Goal: Information Seeking & Learning: Check status

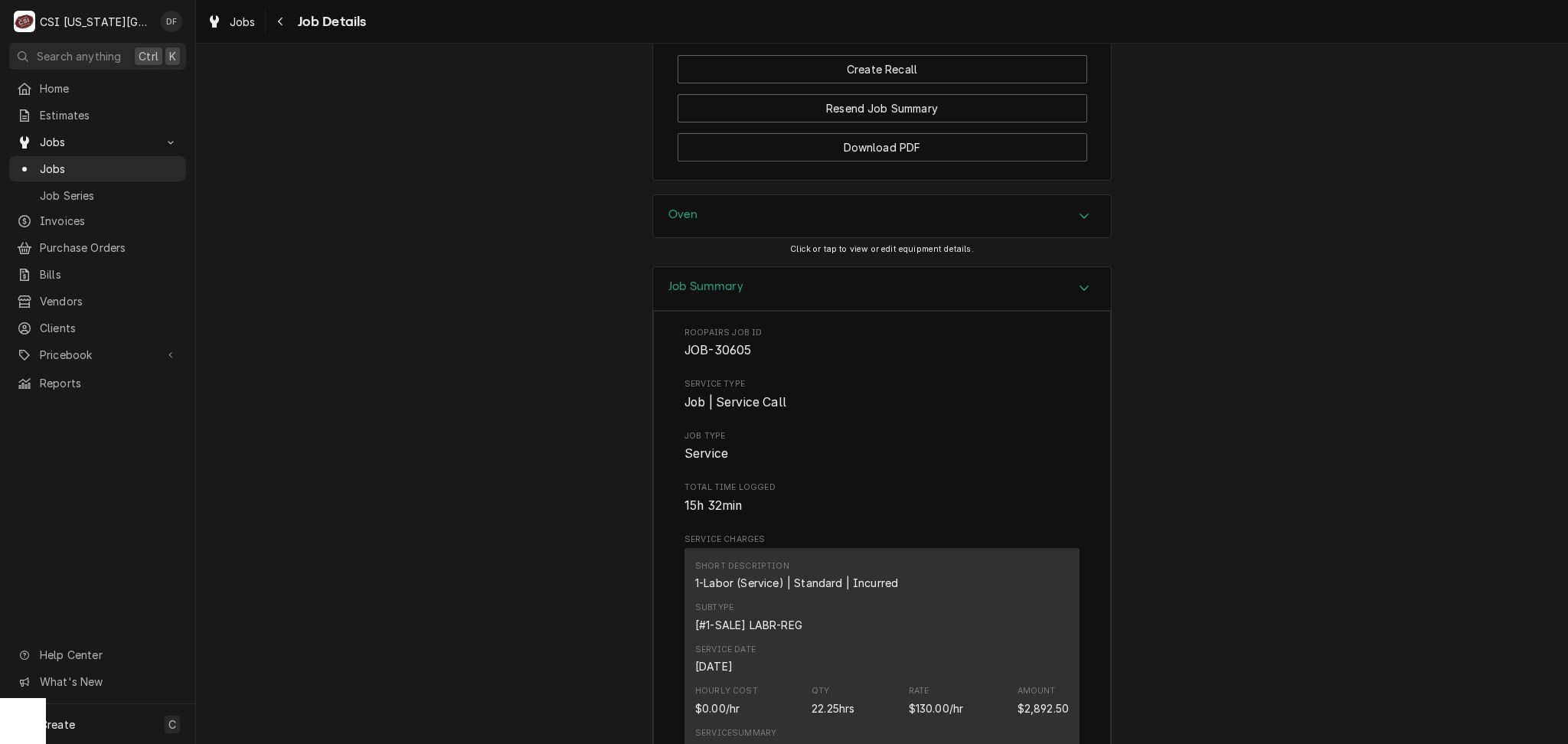
scroll to position [2143, 0]
click at [285, 23] on div "Navigate back" at bounding box center [280, 21] width 16 height 16
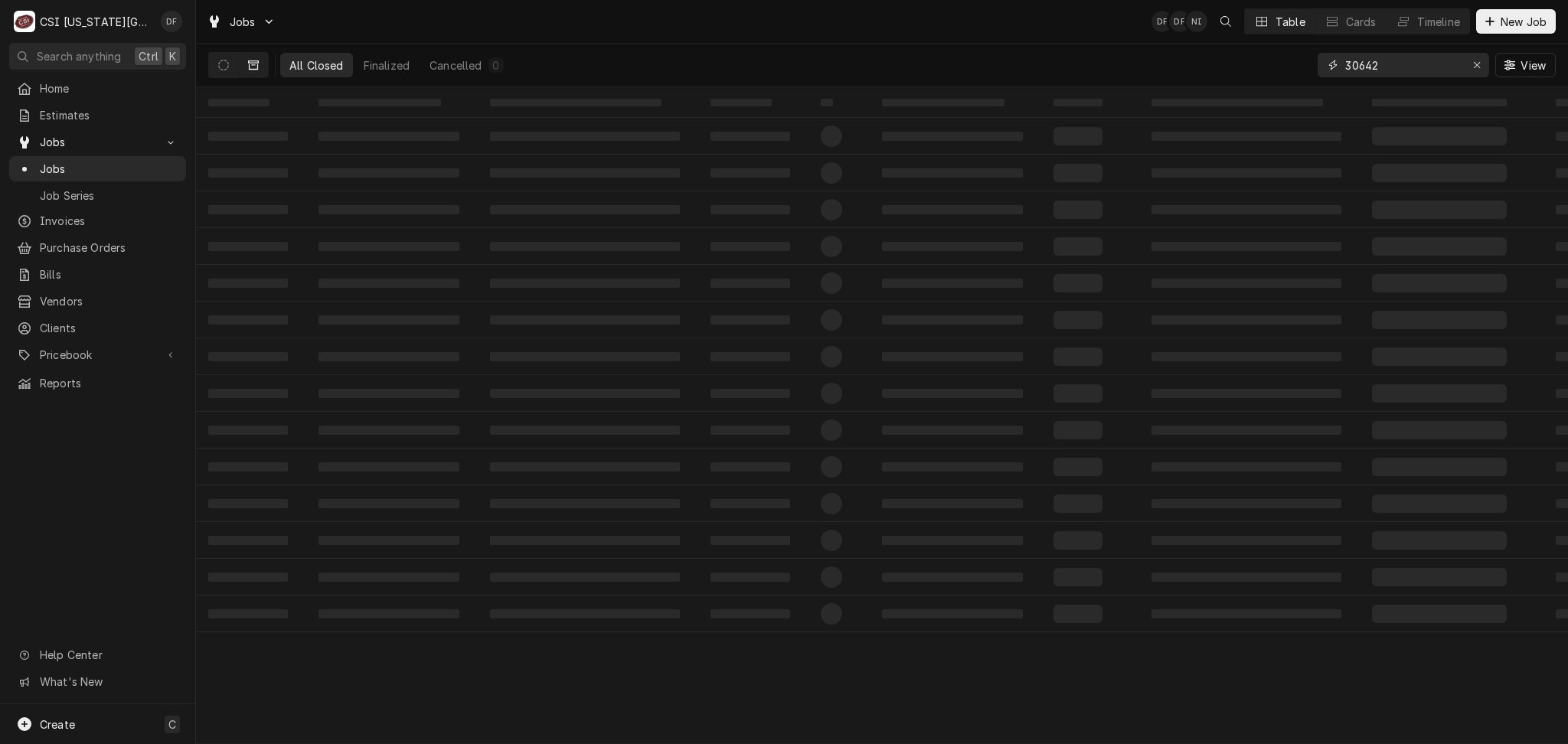
drag, startPoint x: 1405, startPoint y: 59, endPoint x: 1322, endPoint y: 66, distance: 83.3
click at [1322, 66] on div "30642" at bounding box center [1403, 65] width 172 height 25
type input "3"
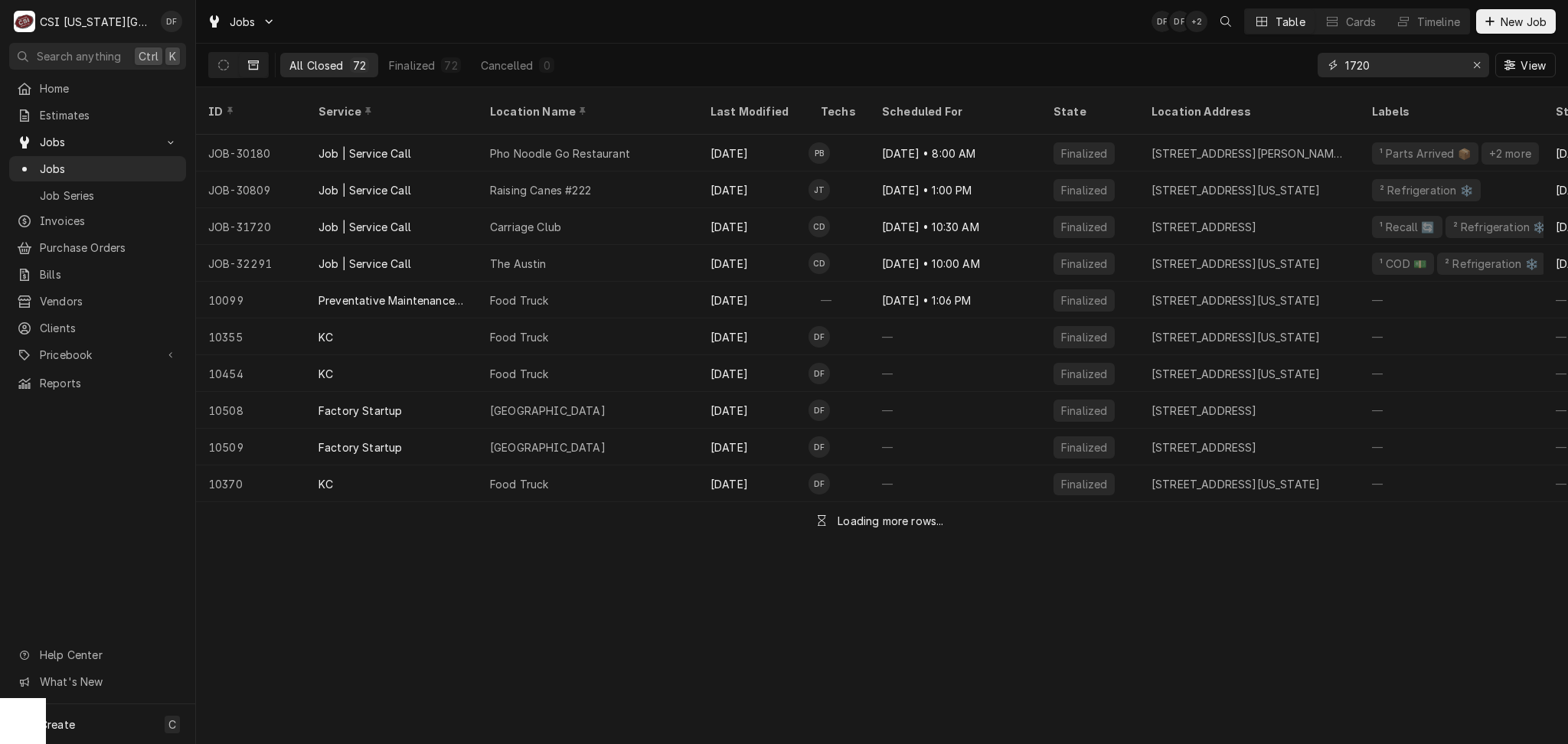
click at [1345, 68] on input "1720" at bounding box center [1403, 65] width 115 height 25
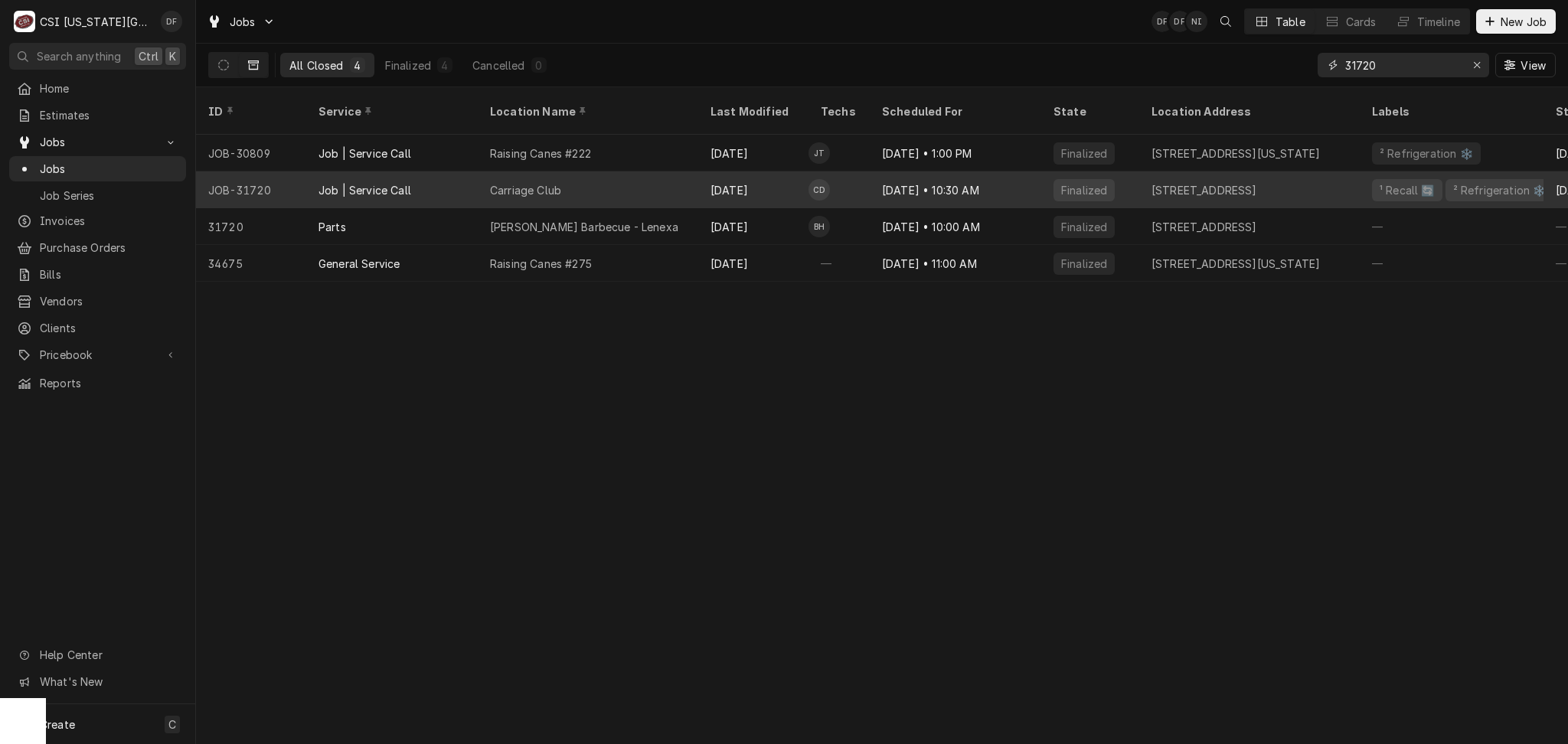
type input "31720"
click at [634, 172] on div "Carriage Club" at bounding box center [588, 190] width 221 height 37
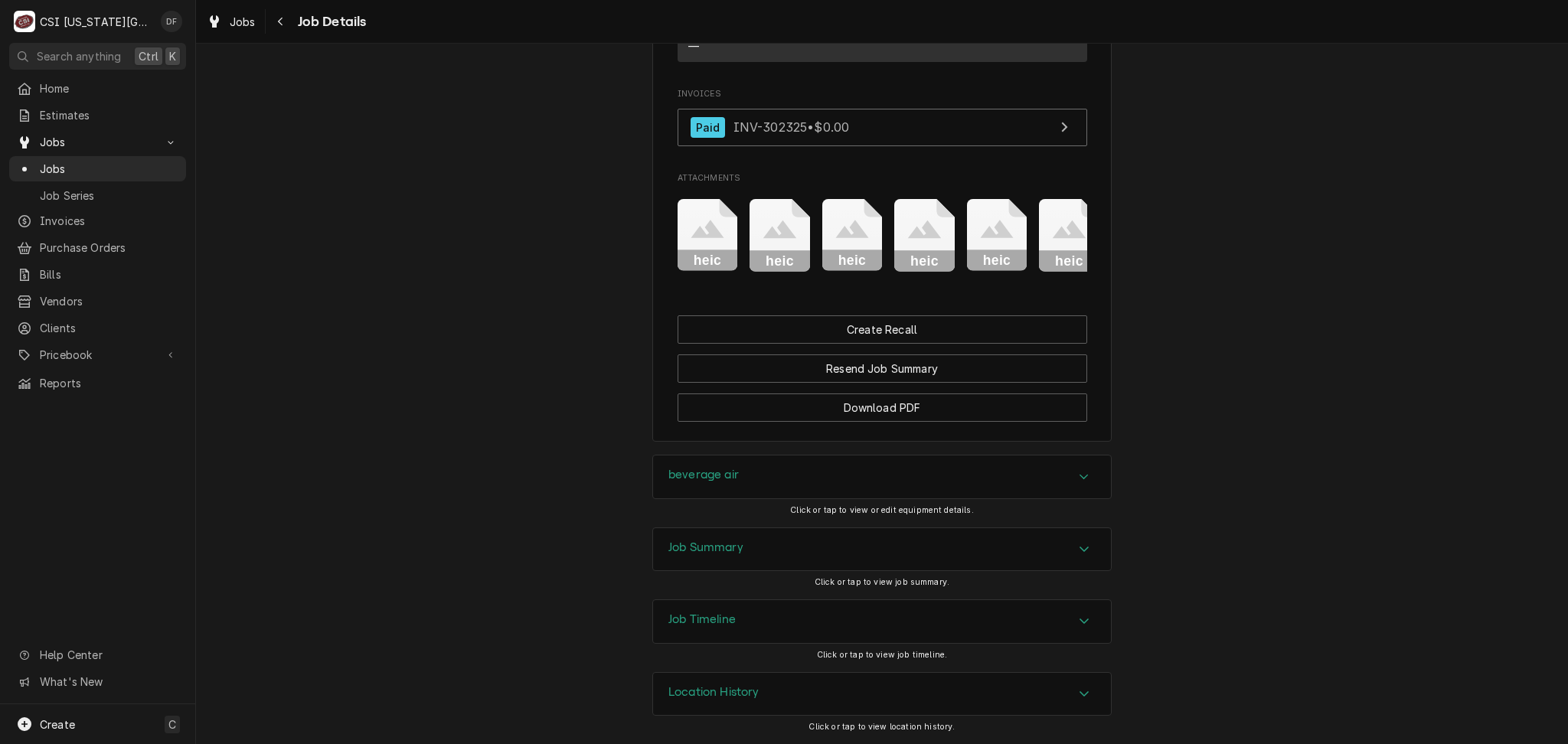
scroll to position [1456, 0]
click at [741, 557] on div "Job Summary" at bounding box center [882, 550] width 458 height 43
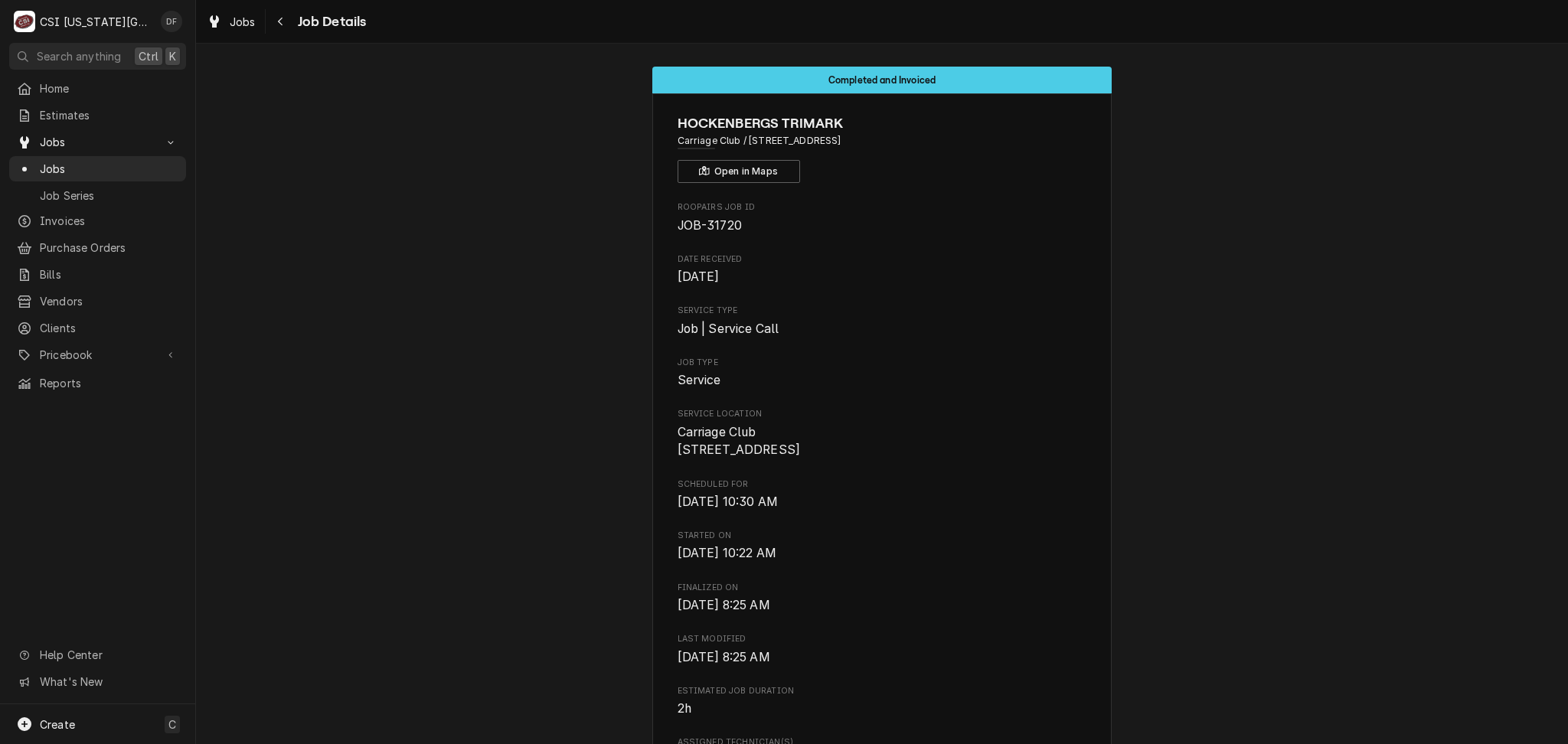
scroll to position [0, 0]
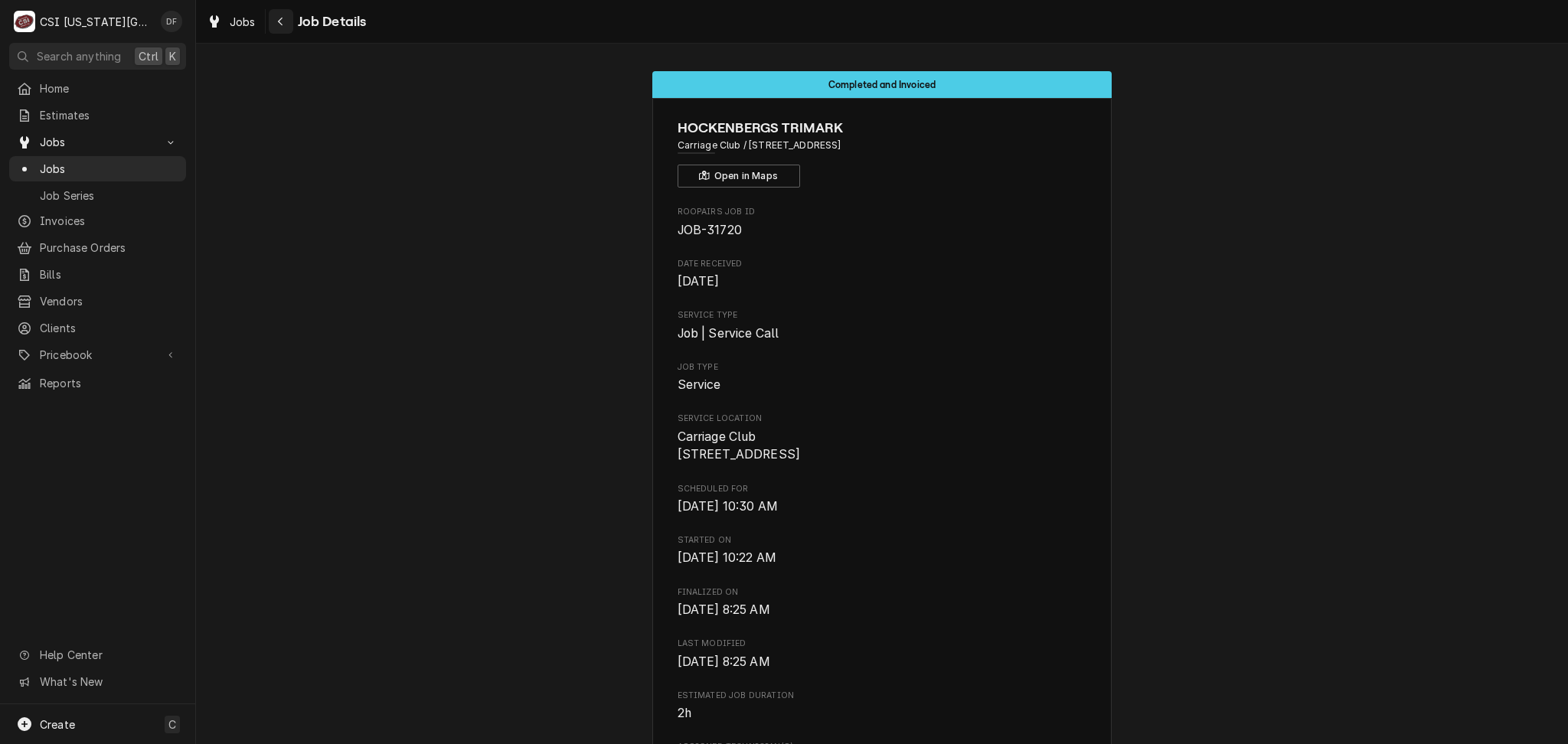
click at [274, 23] on div "Navigate back" at bounding box center [280, 21] width 16 height 16
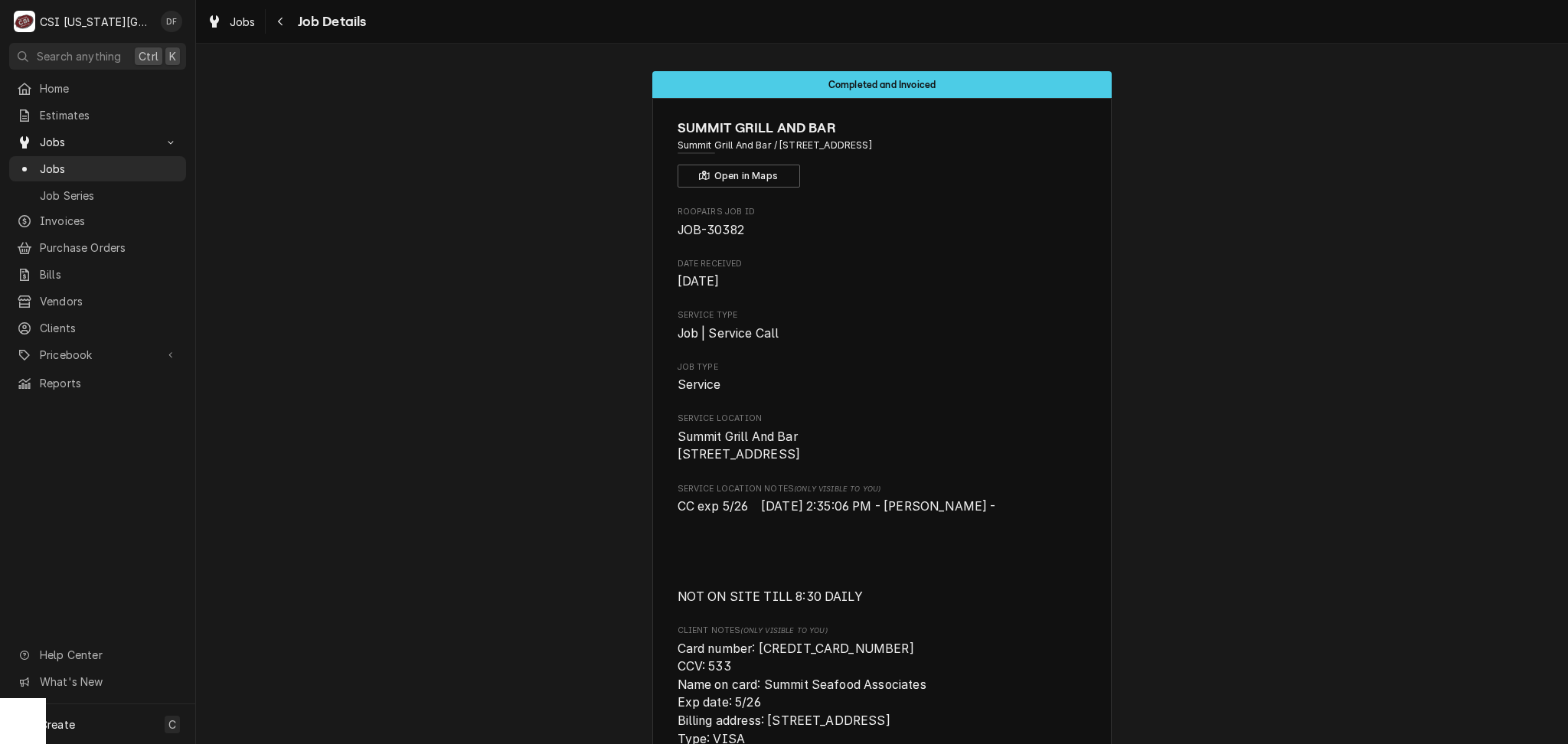
scroll to position [4525, 0]
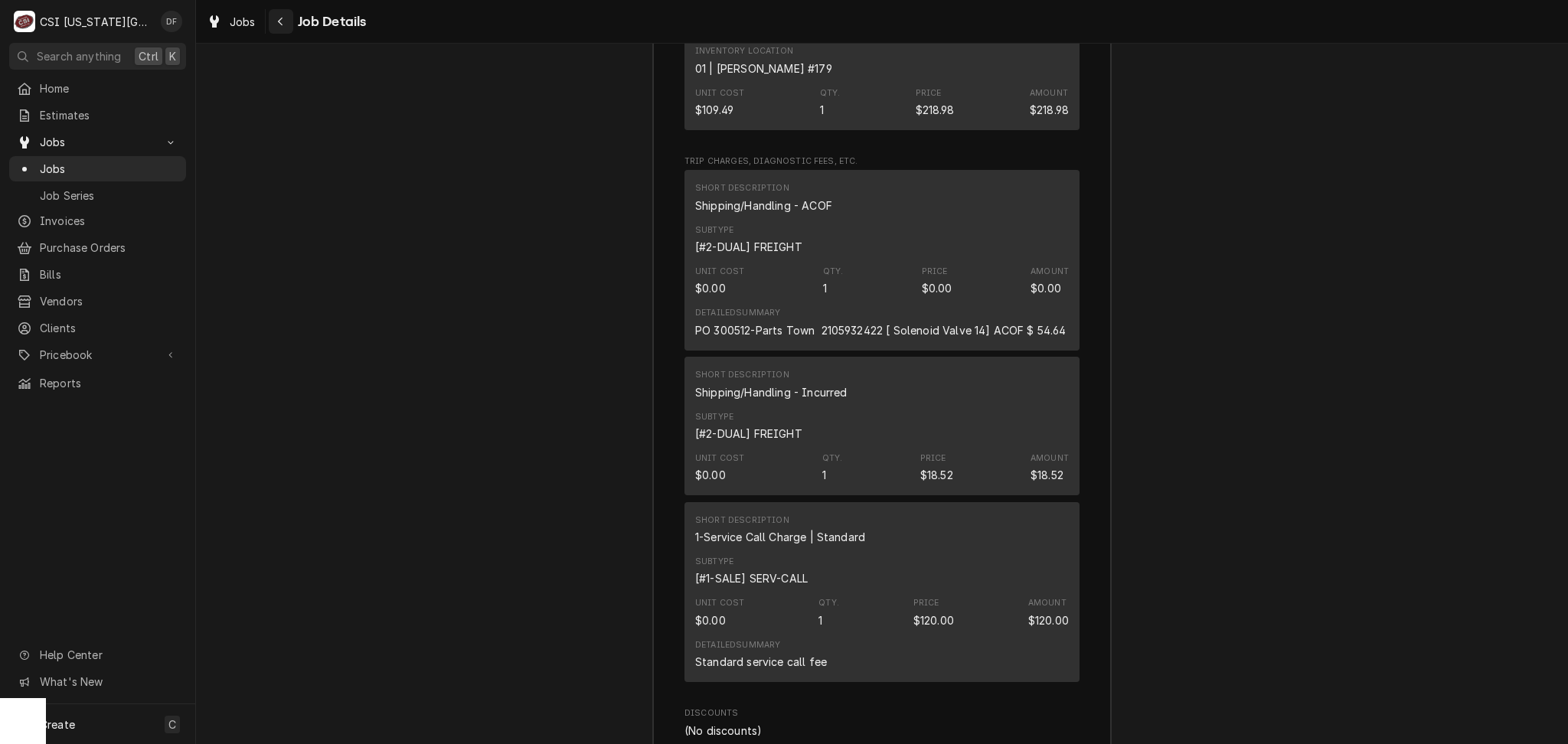
click at [277, 26] on icon "Navigate back" at bounding box center [281, 22] width 7 height 11
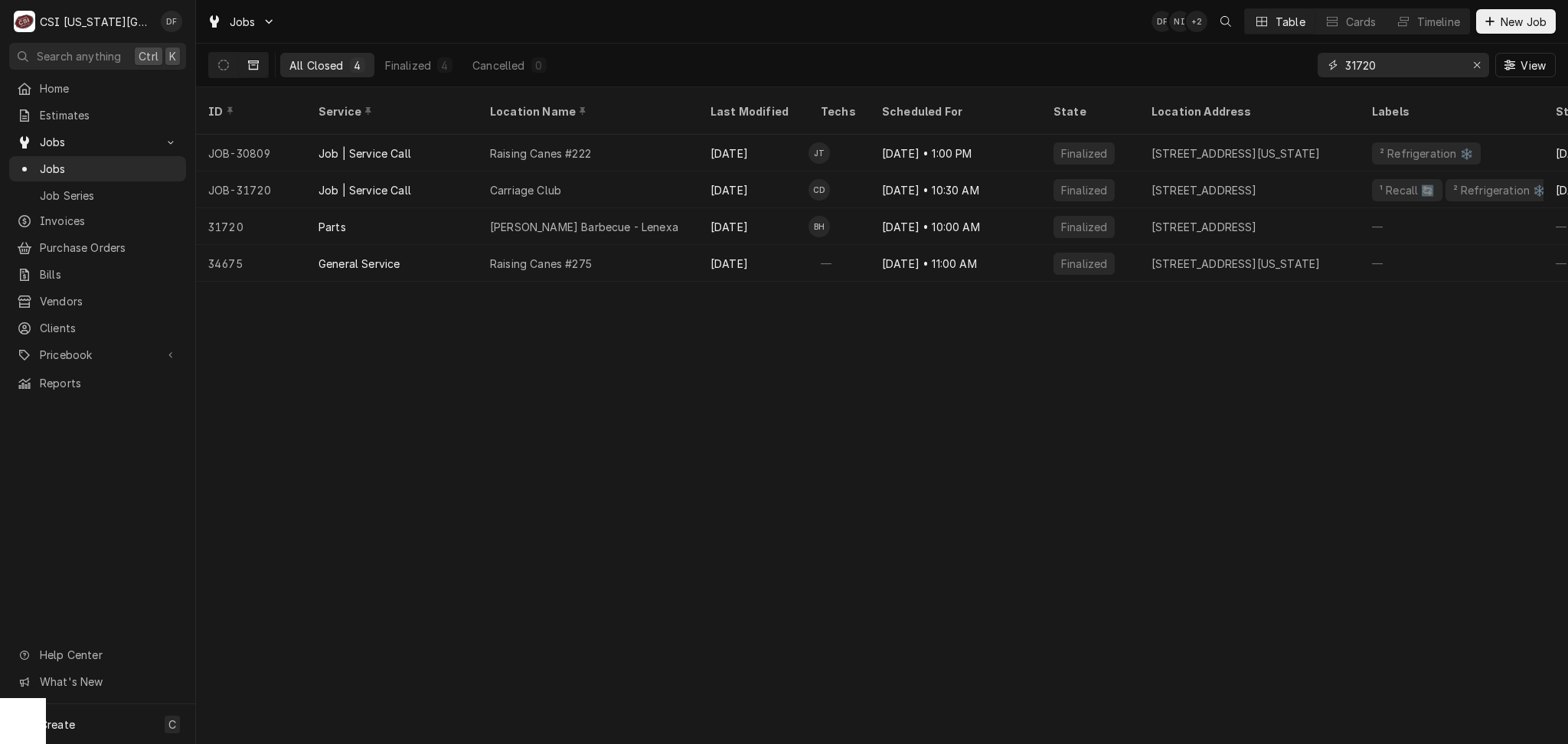
drag, startPoint x: 1377, startPoint y: 66, endPoint x: 1355, endPoint y: 64, distance: 22.1
click at [1355, 64] on input "31720" at bounding box center [1403, 65] width 115 height 25
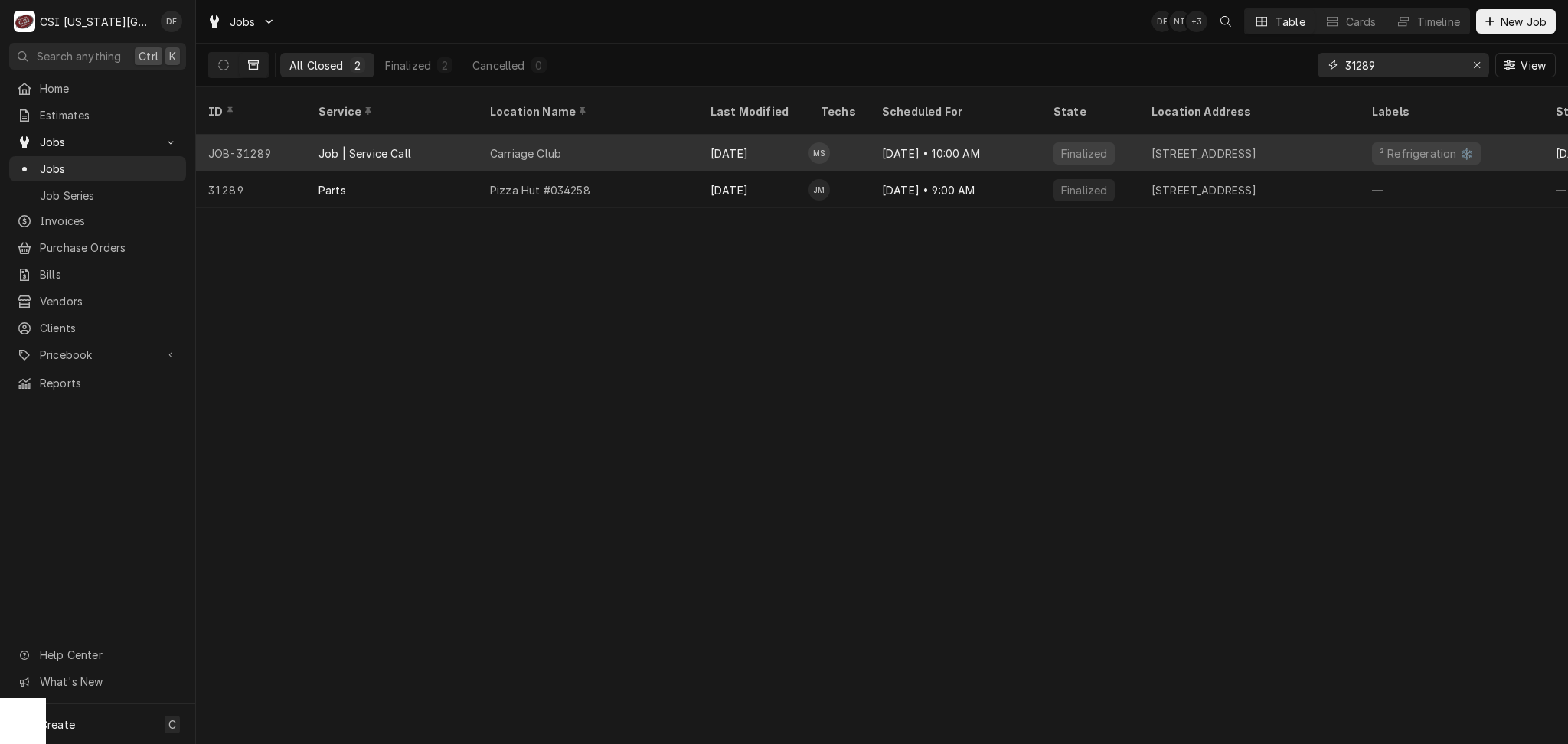
type input "31289"
click at [781, 135] on div "[DATE]" at bounding box center [753, 153] width 110 height 37
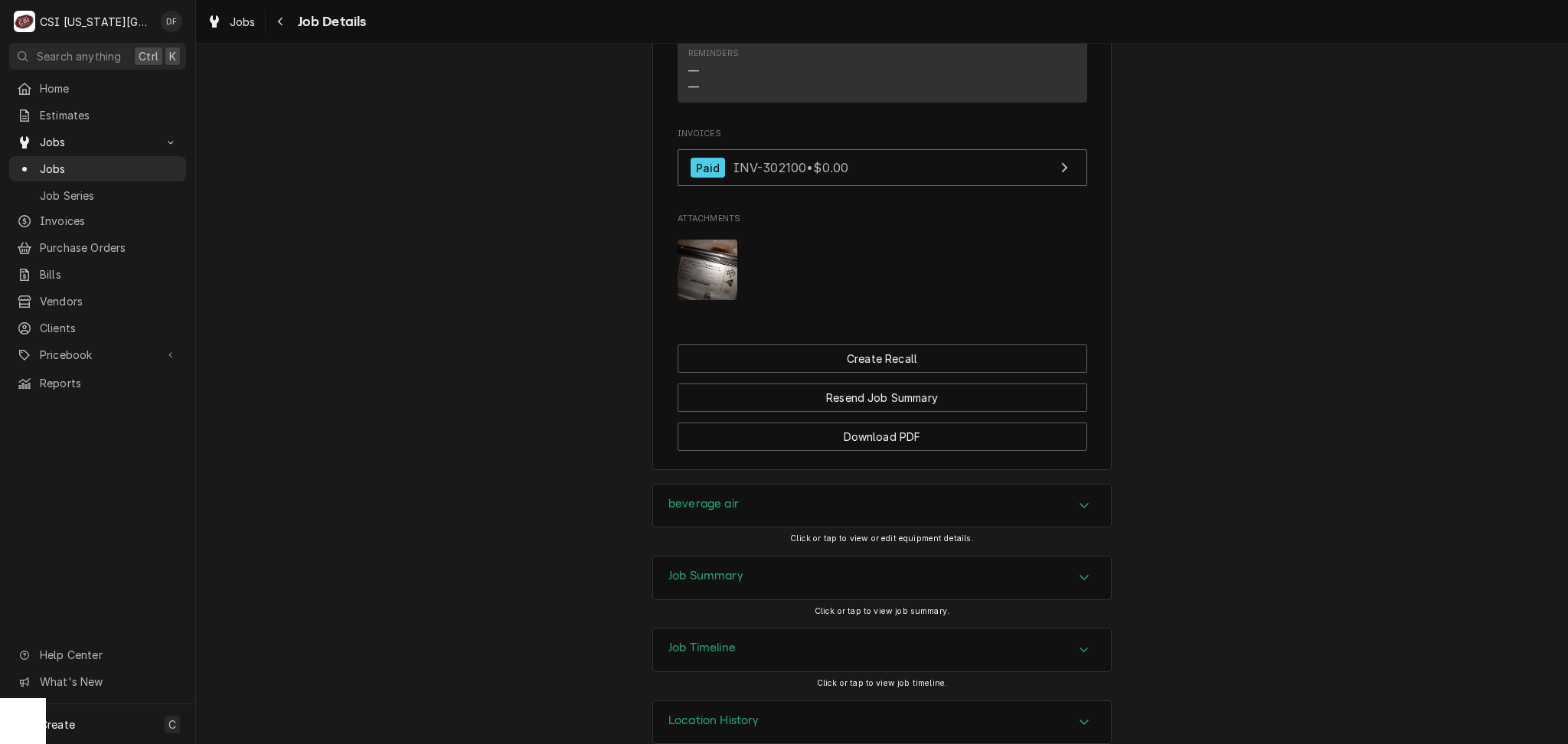
scroll to position [1405, 0]
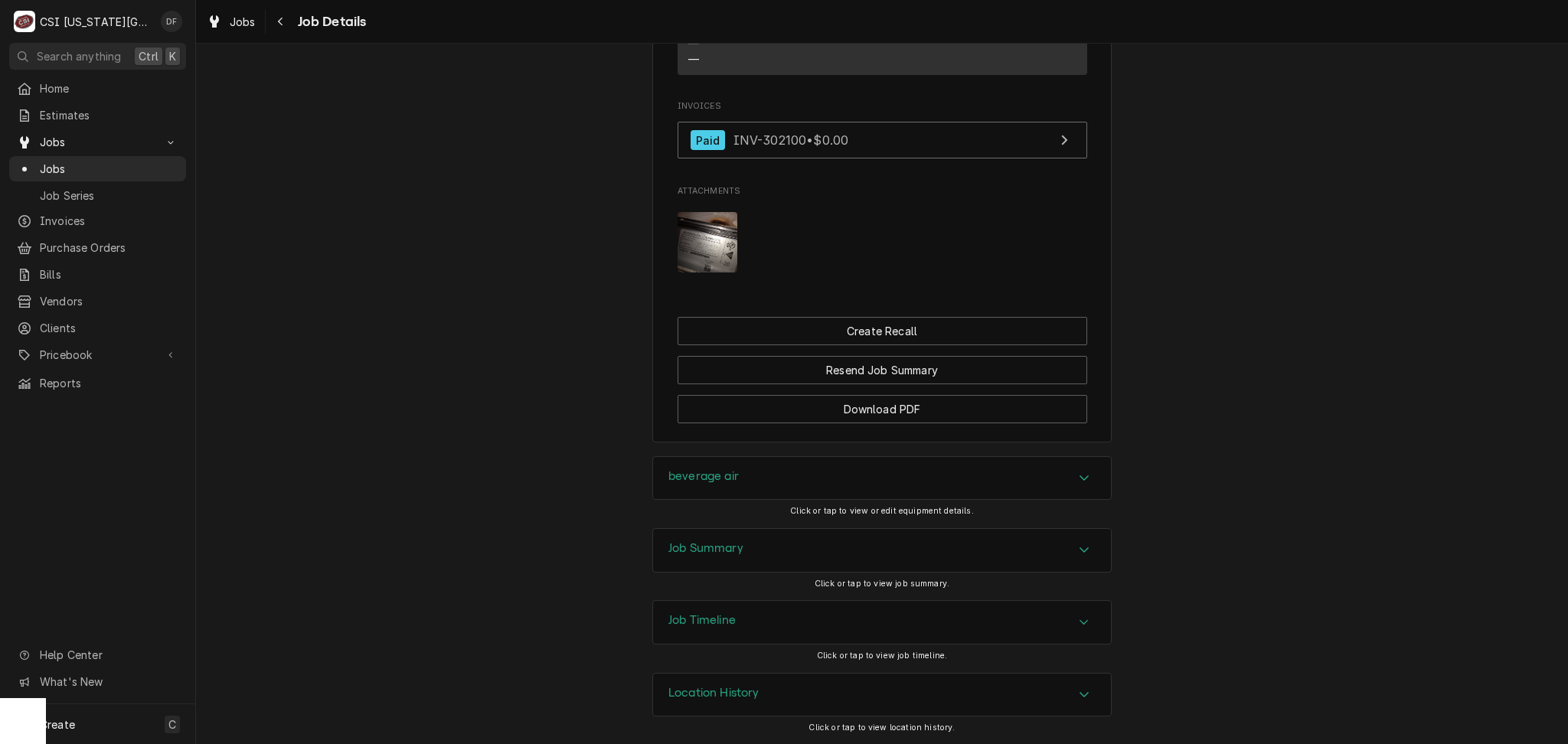
click at [761, 554] on div "Job Summary" at bounding box center [882, 550] width 458 height 43
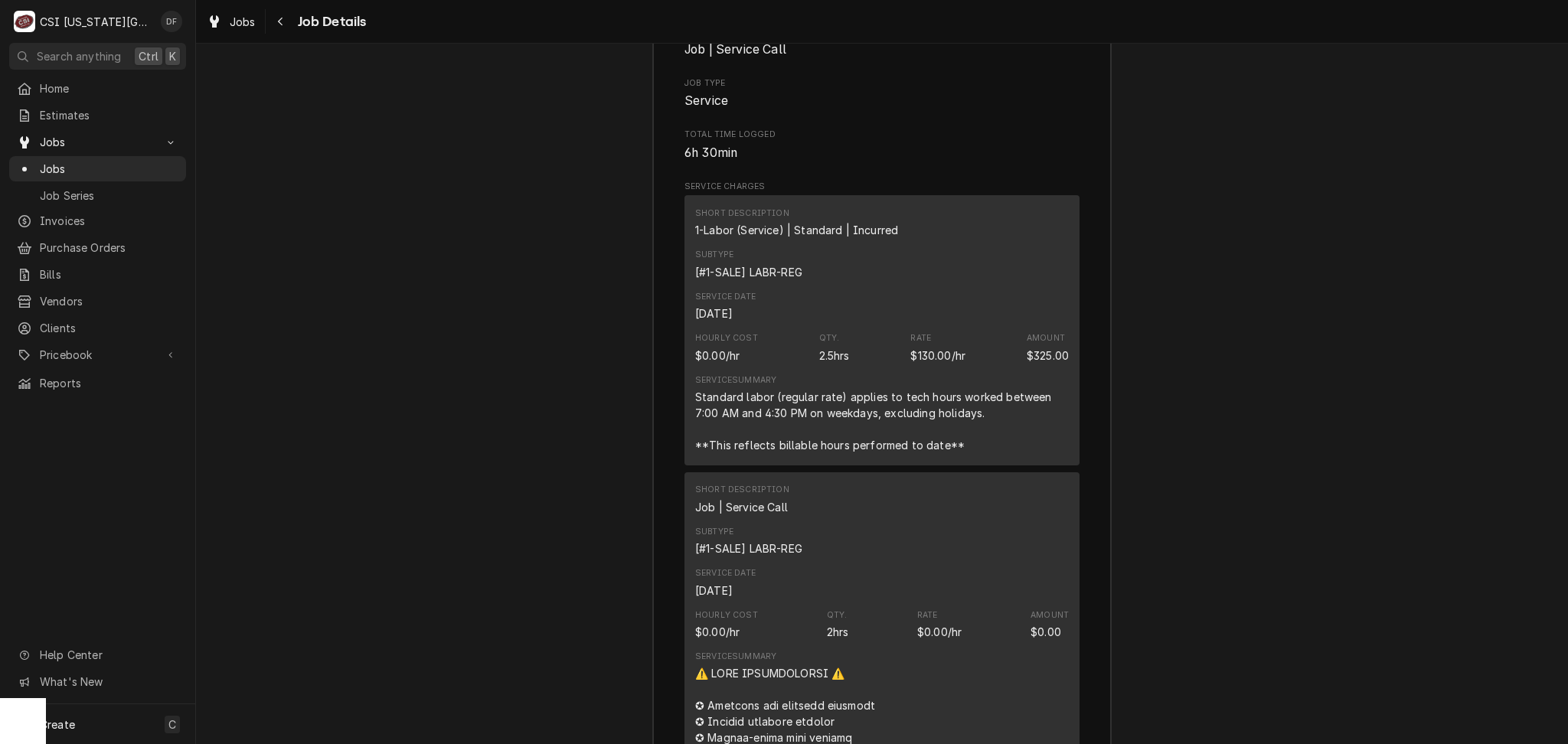
scroll to position [1712, 0]
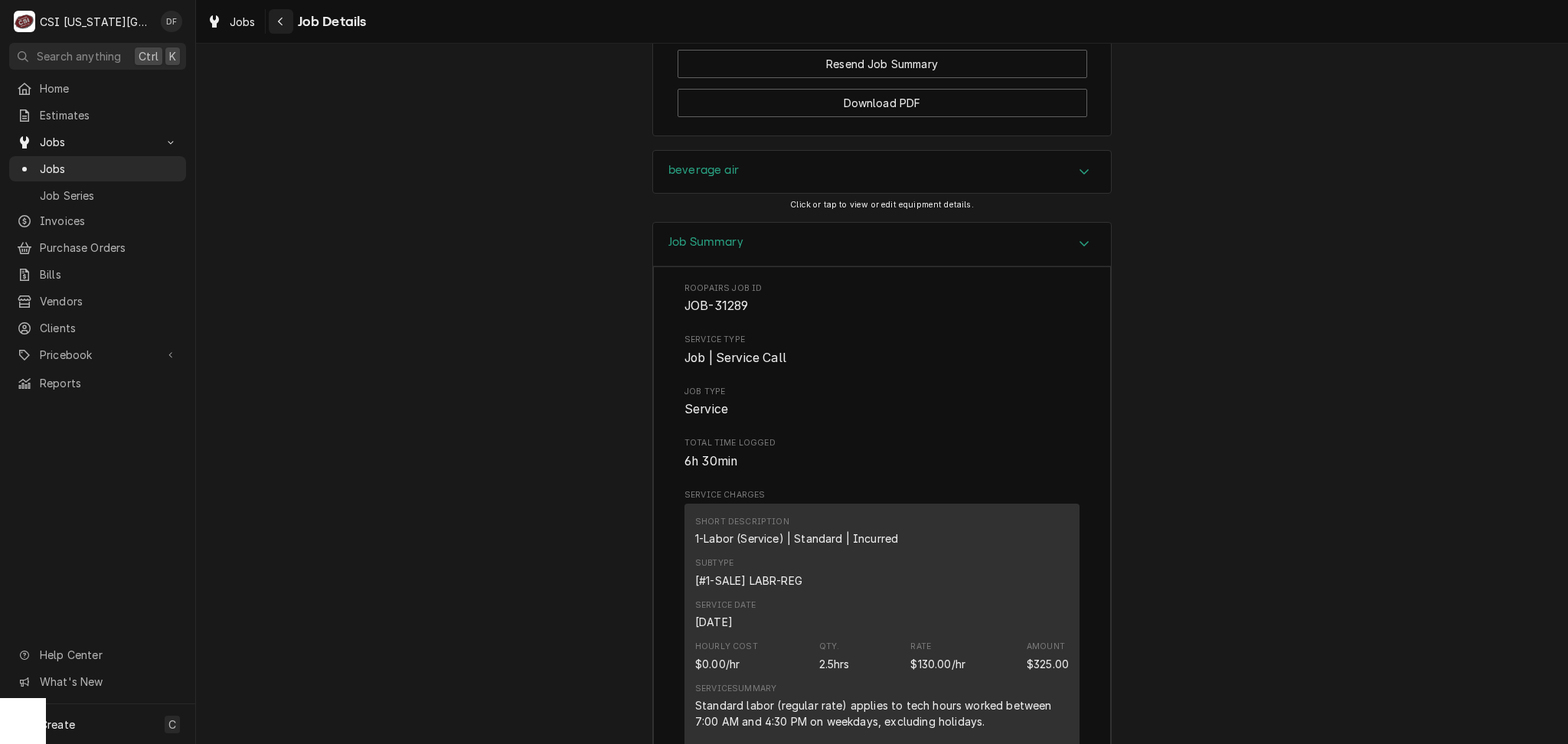
click at [282, 24] on icon "Navigate back" at bounding box center [281, 22] width 7 height 11
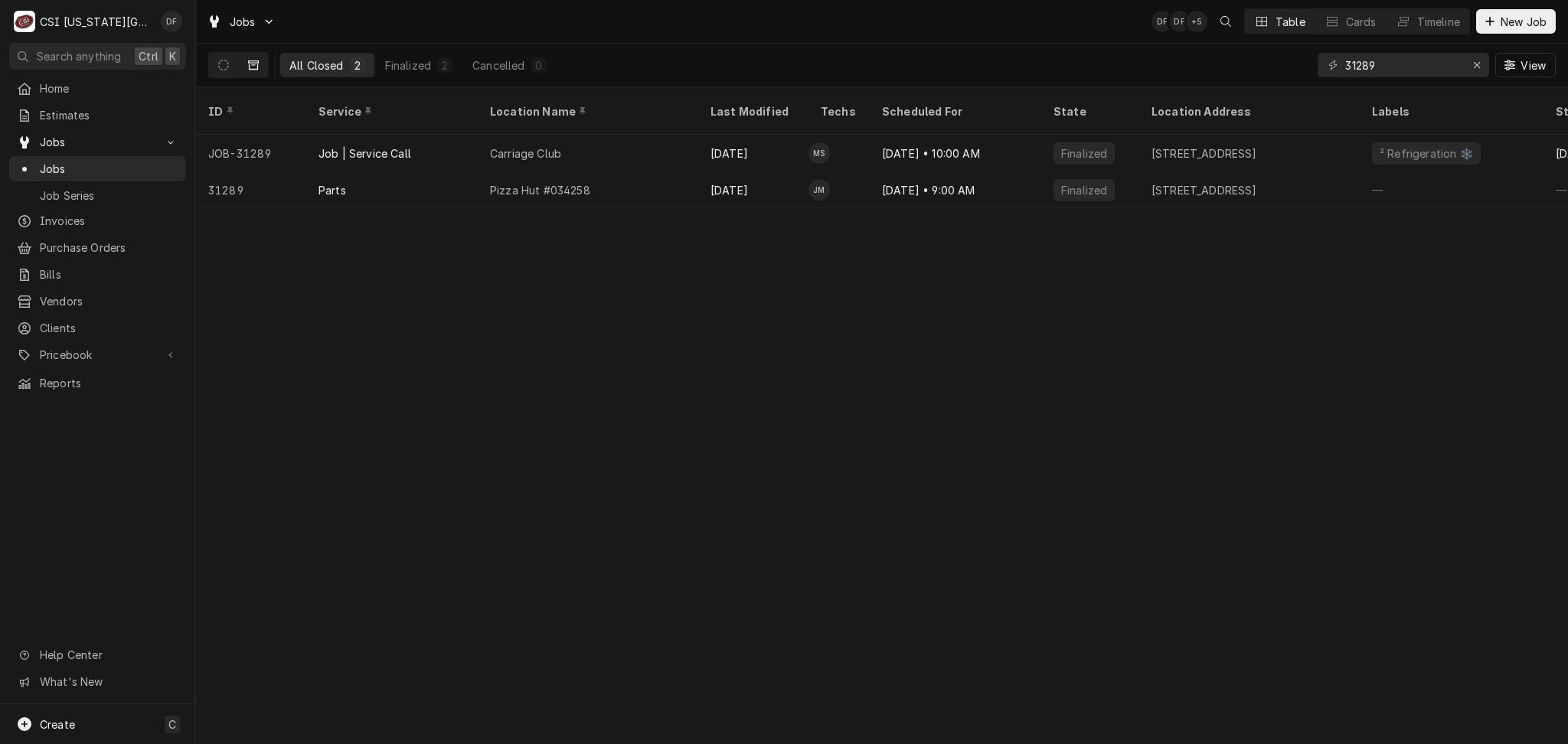
click at [1381, 79] on div "31289 View" at bounding box center [1436, 65] width 238 height 43
drag, startPoint x: 1390, startPoint y: 68, endPoint x: 1351, endPoint y: 59, distance: 40.0
click at [1351, 59] on input "31289" at bounding box center [1403, 65] width 115 height 25
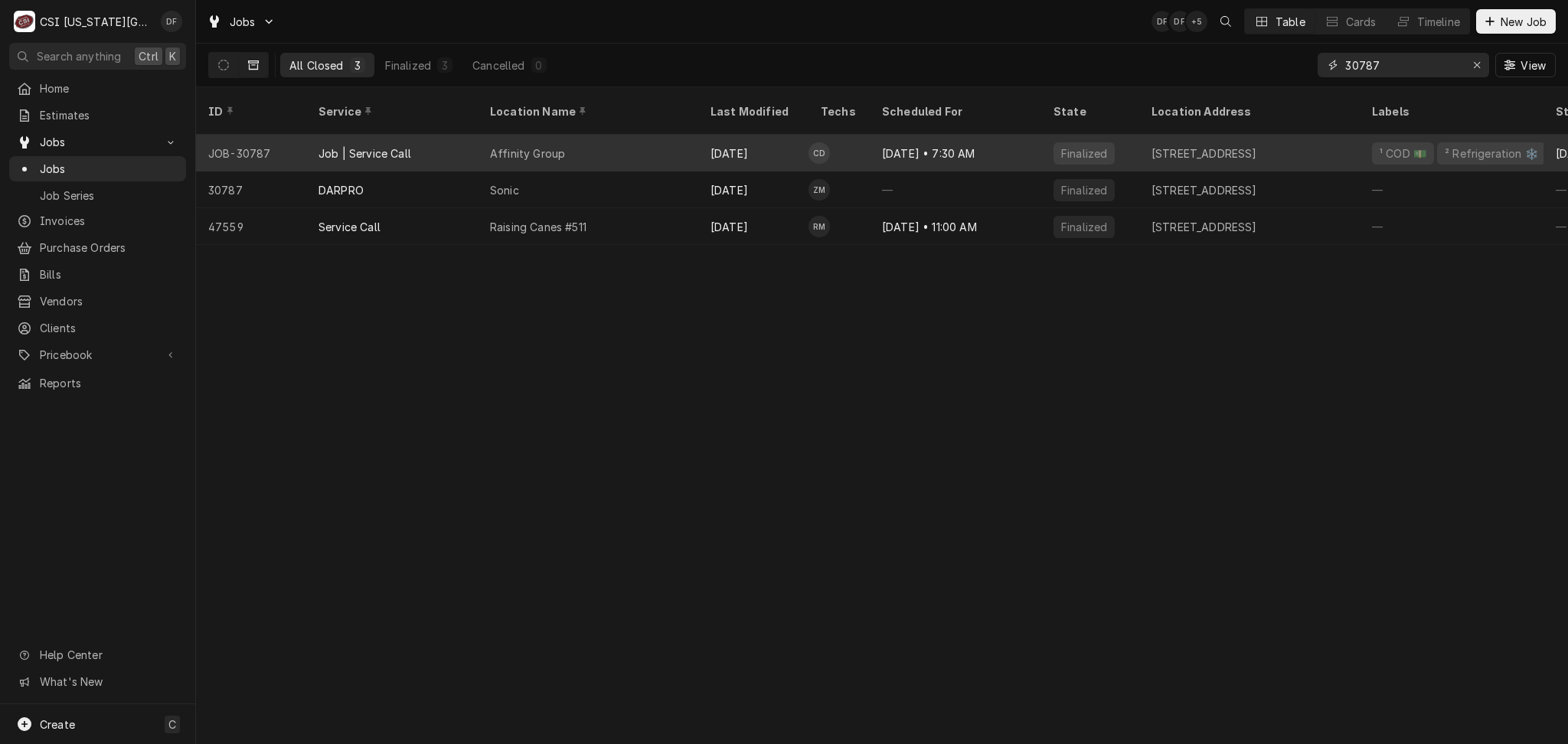
type input "30787"
click at [894, 135] on div "Jun 25 • 7:30 AM" at bounding box center [956, 153] width 172 height 37
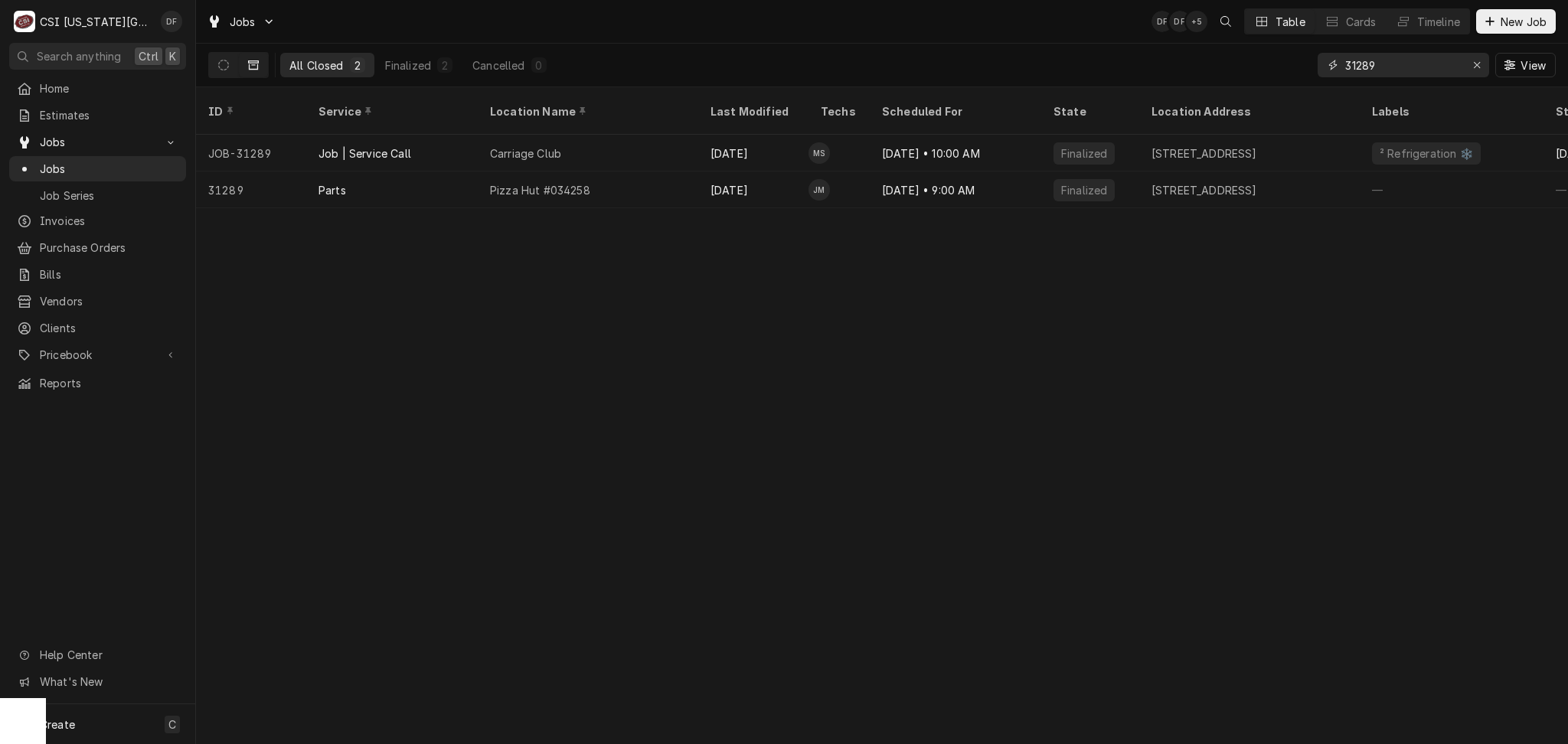
drag, startPoint x: 1388, startPoint y: 64, endPoint x: 1354, endPoint y: 65, distance: 34.0
click at [1354, 65] on input "31289" at bounding box center [1403, 65] width 115 height 25
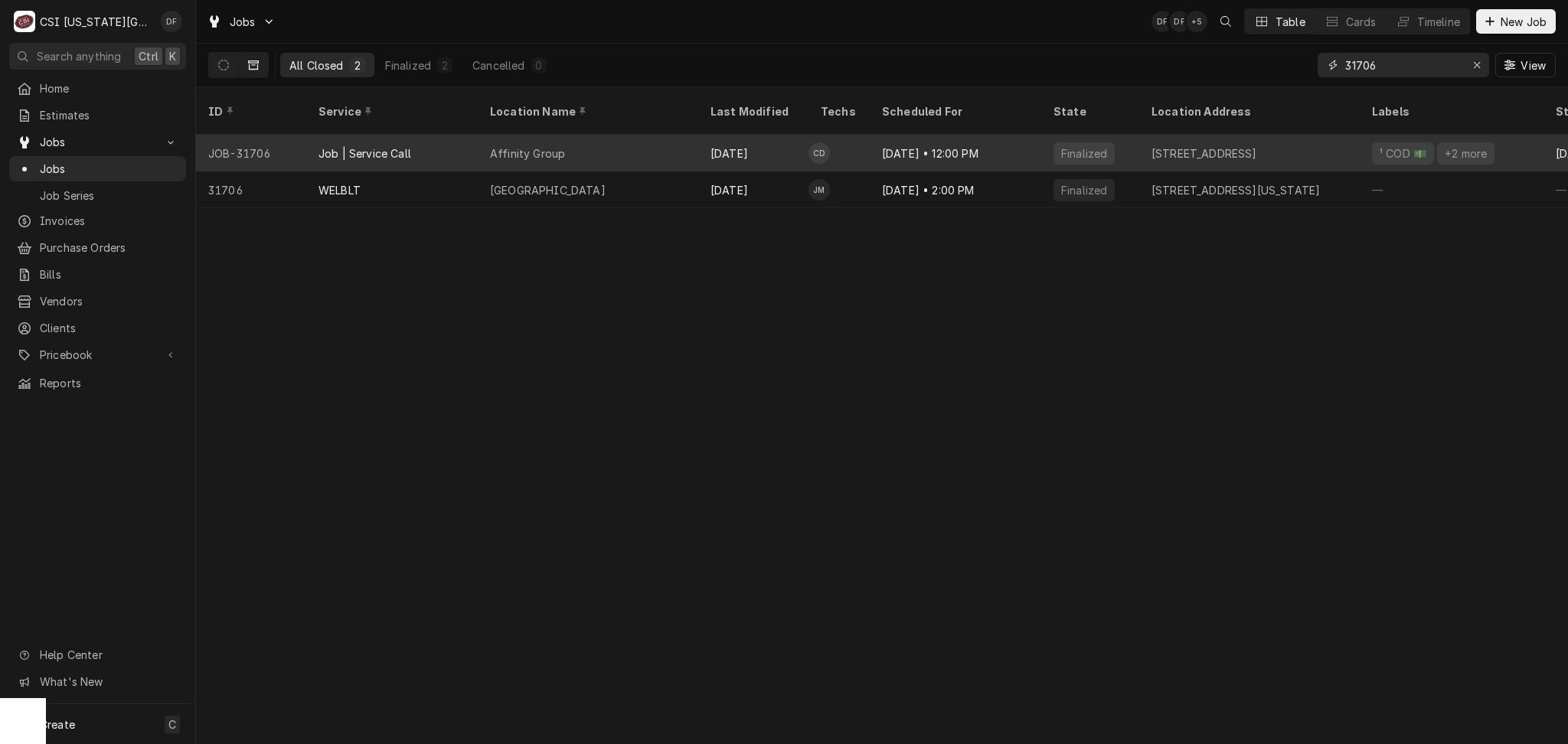
type input "31706"
click at [564, 141] on div "Affinity Group" at bounding box center [588, 153] width 221 height 37
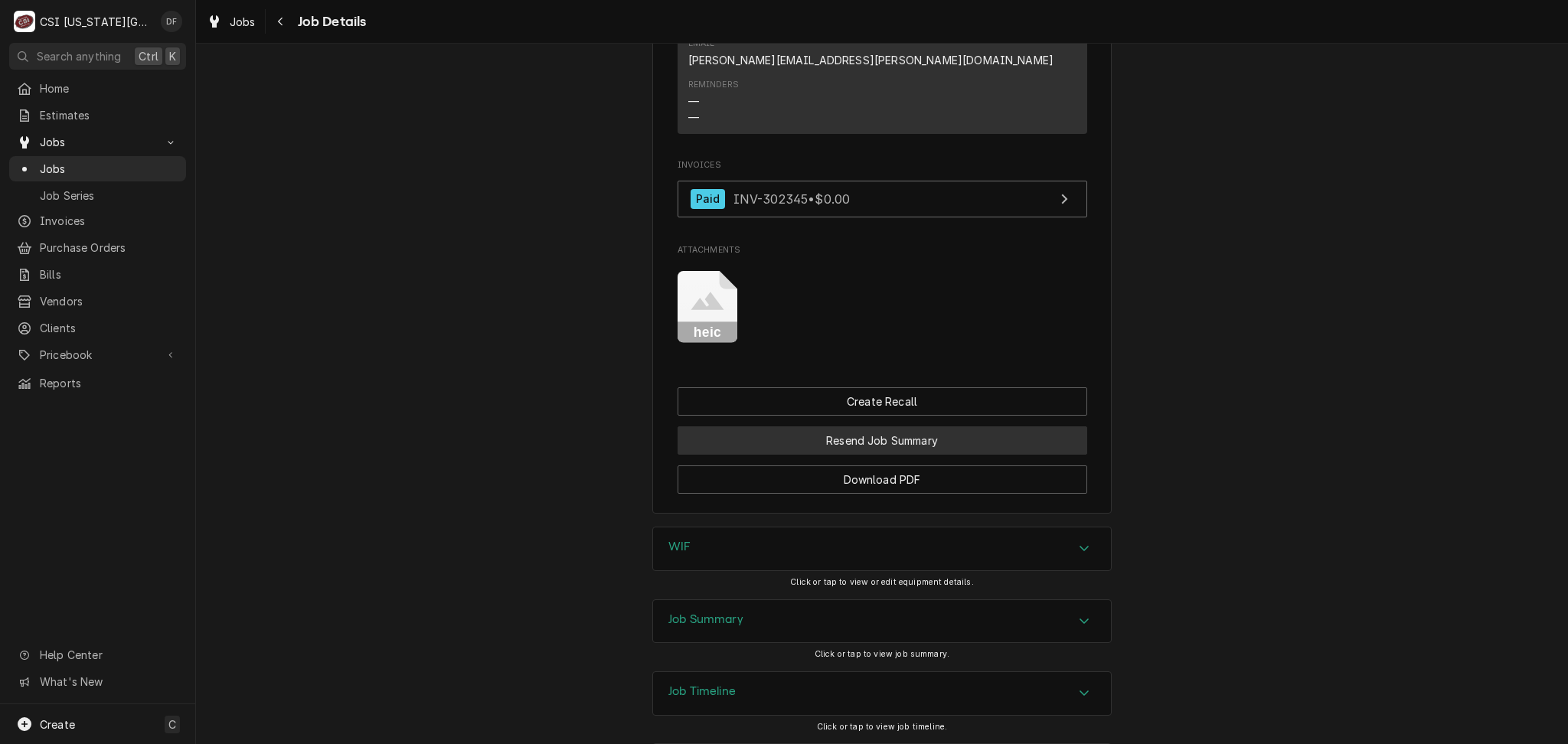
scroll to position [1546, 0]
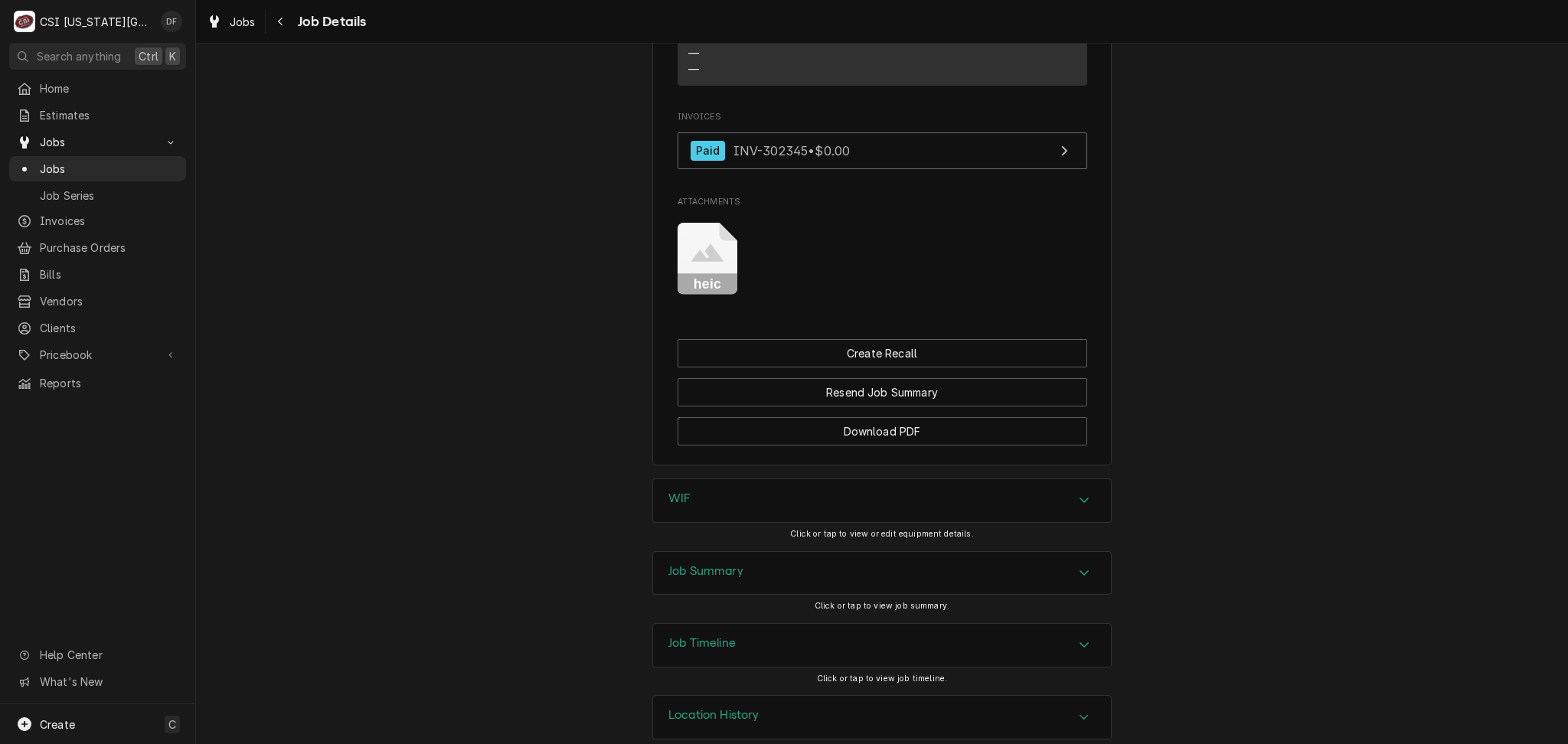
click at [838, 553] on div "Job Summary" at bounding box center [882, 573] width 458 height 43
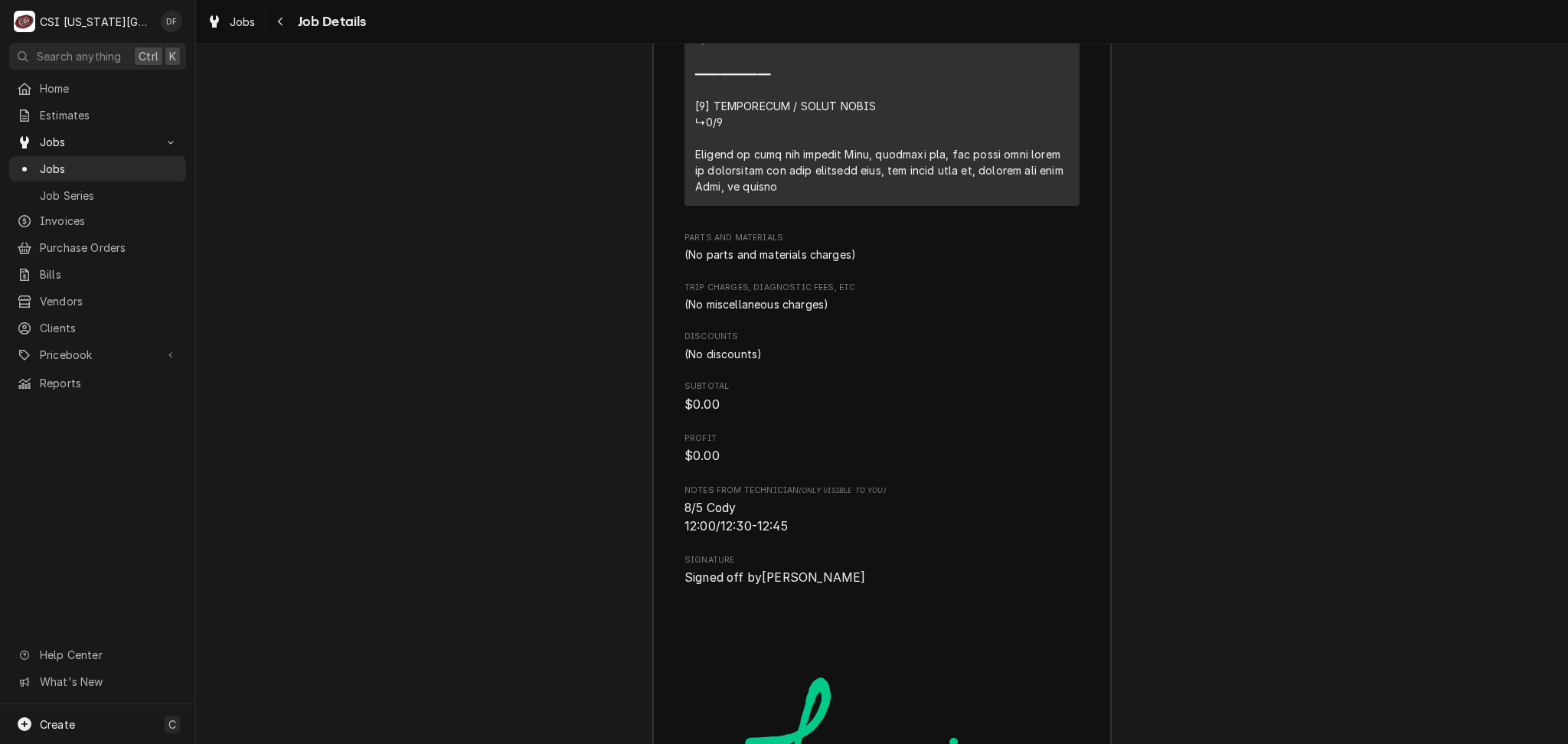
scroll to position [3689, 0]
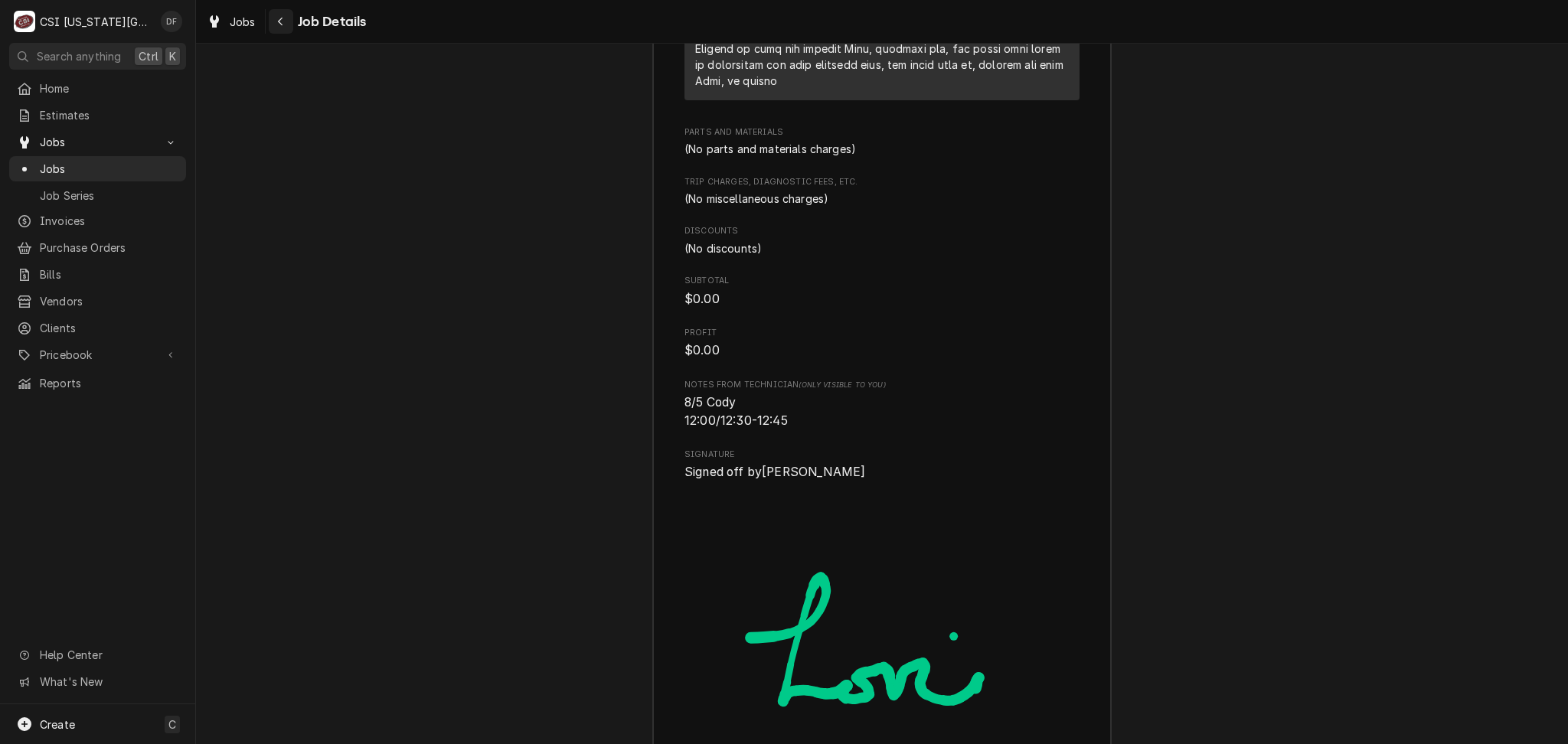
click at [276, 26] on div "Navigate back" at bounding box center [280, 21] width 16 height 16
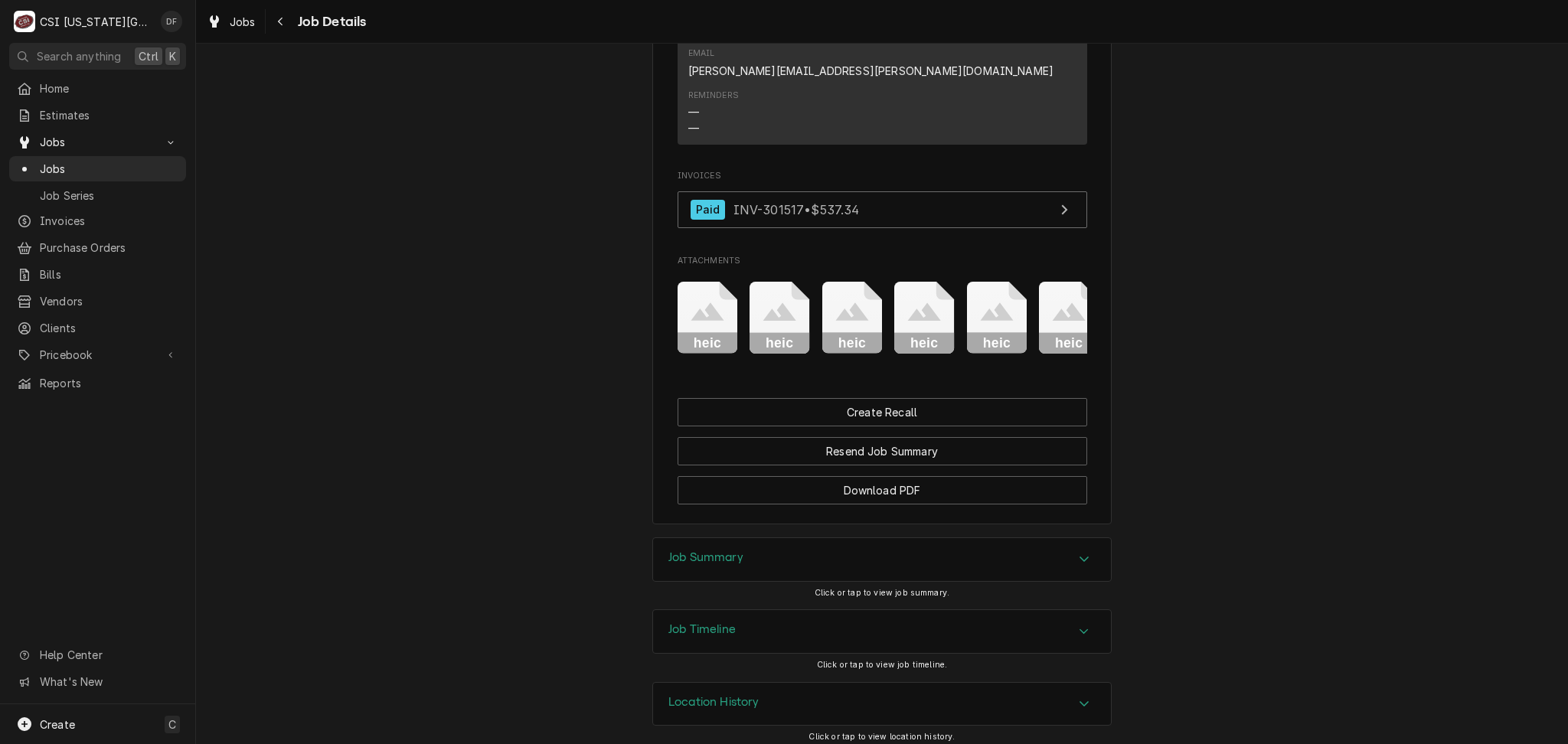
scroll to position [1539, 0]
click at [784, 547] on div "Job Summary" at bounding box center [882, 558] width 458 height 43
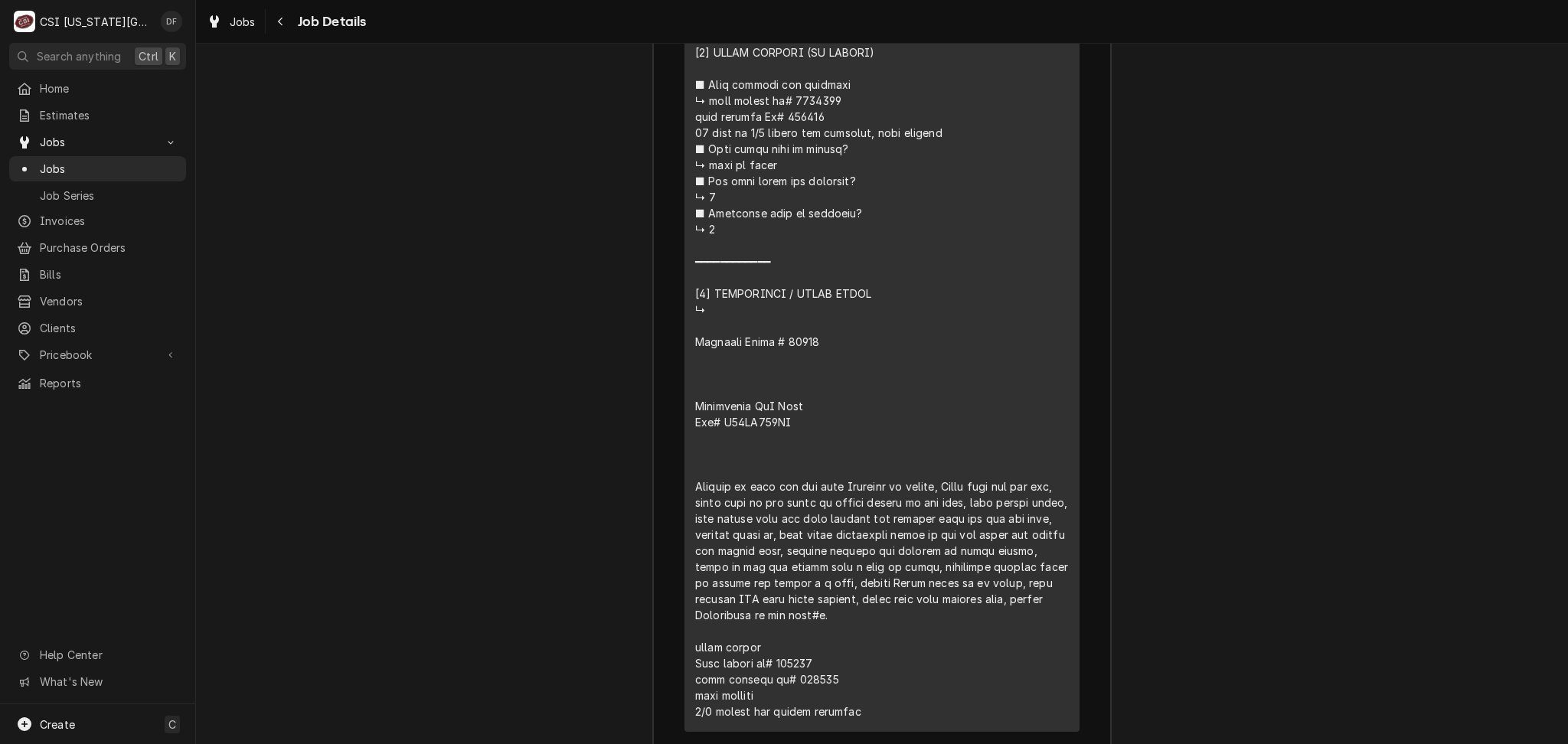
scroll to position [3786, 0]
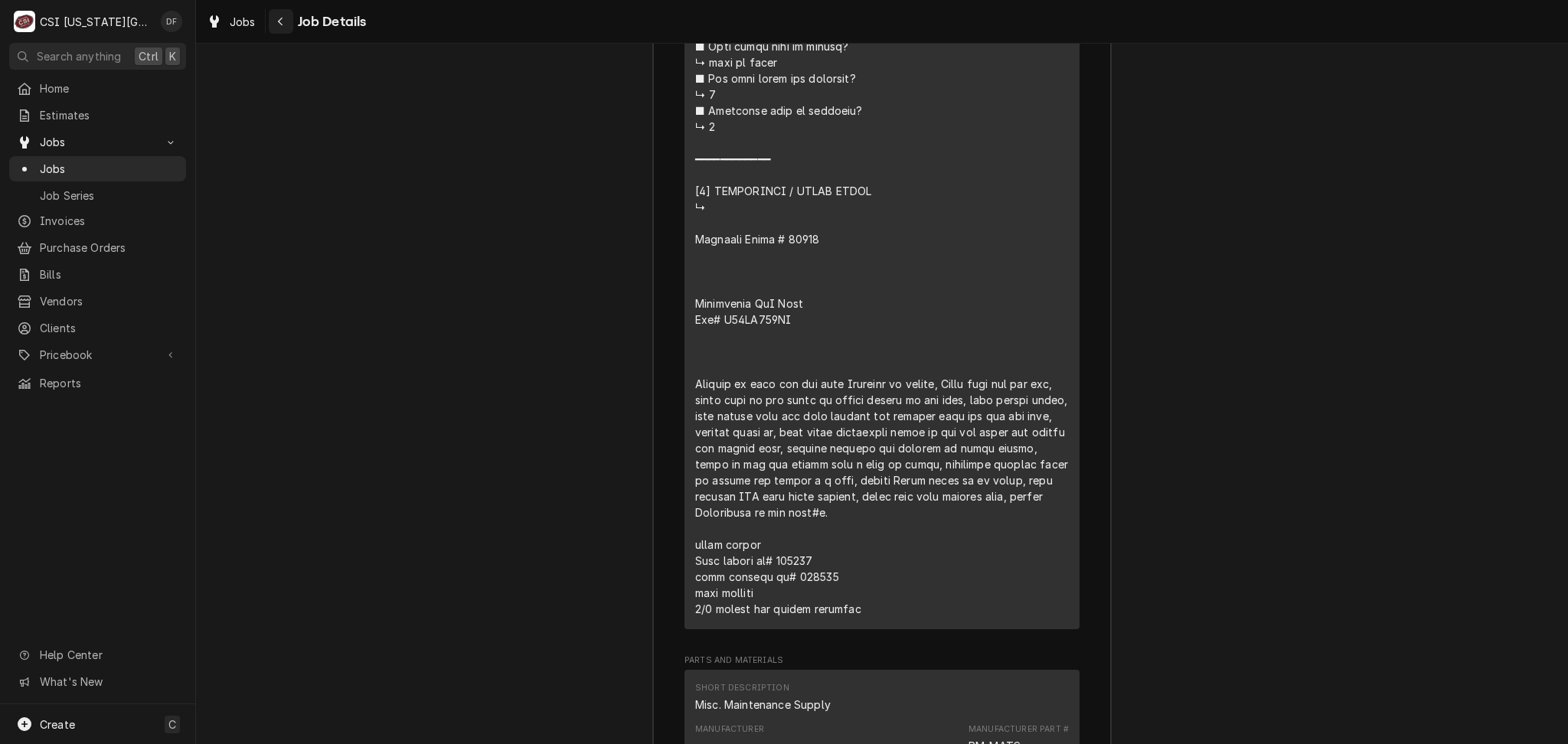
click at [285, 26] on div "Navigate back" at bounding box center [280, 21] width 16 height 16
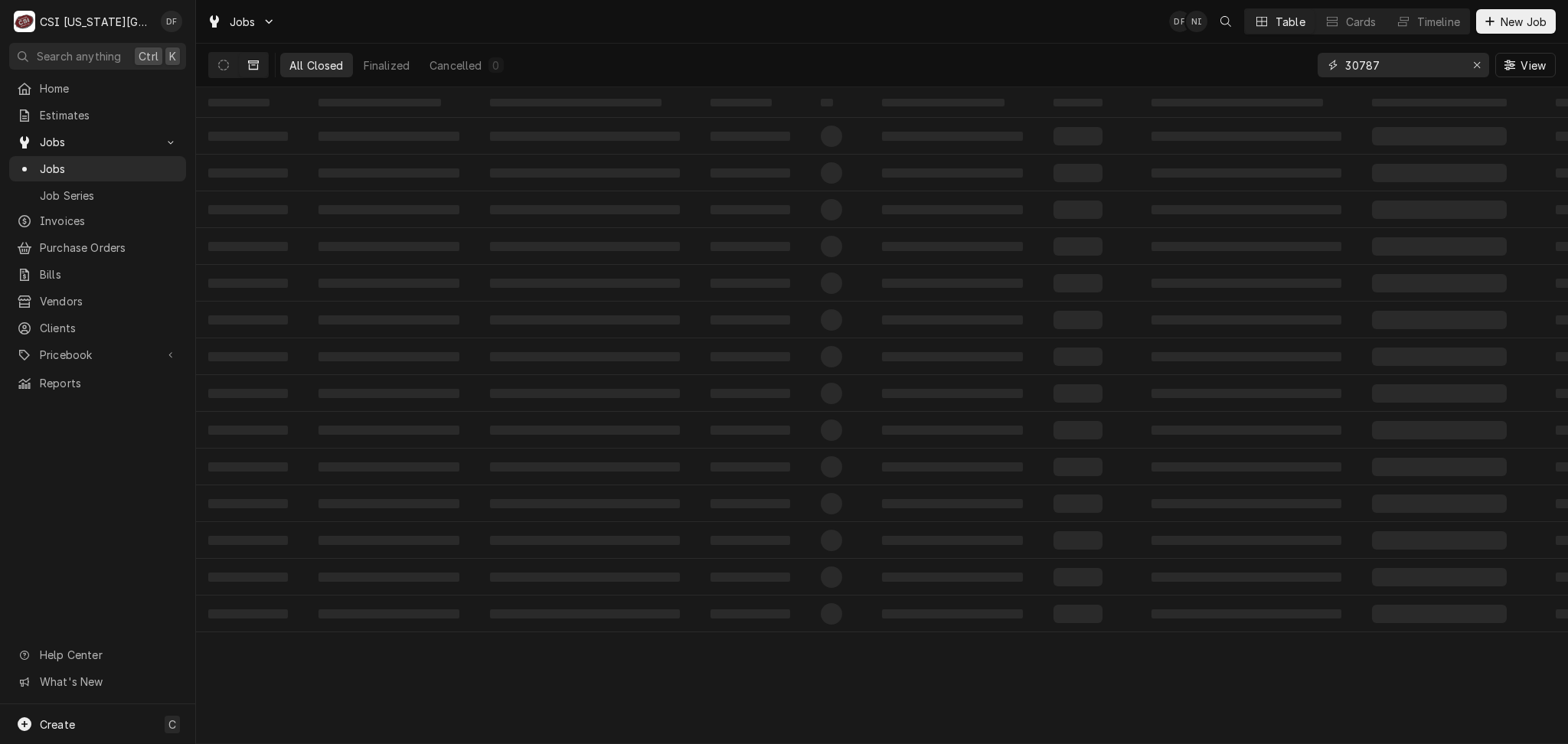
drag, startPoint x: 1387, startPoint y: 65, endPoint x: 1307, endPoint y: 64, distance: 80.0
click at [1309, 63] on div "All Closed Finalized Cancelled 0 30787 View" at bounding box center [882, 65] width 1347 height 43
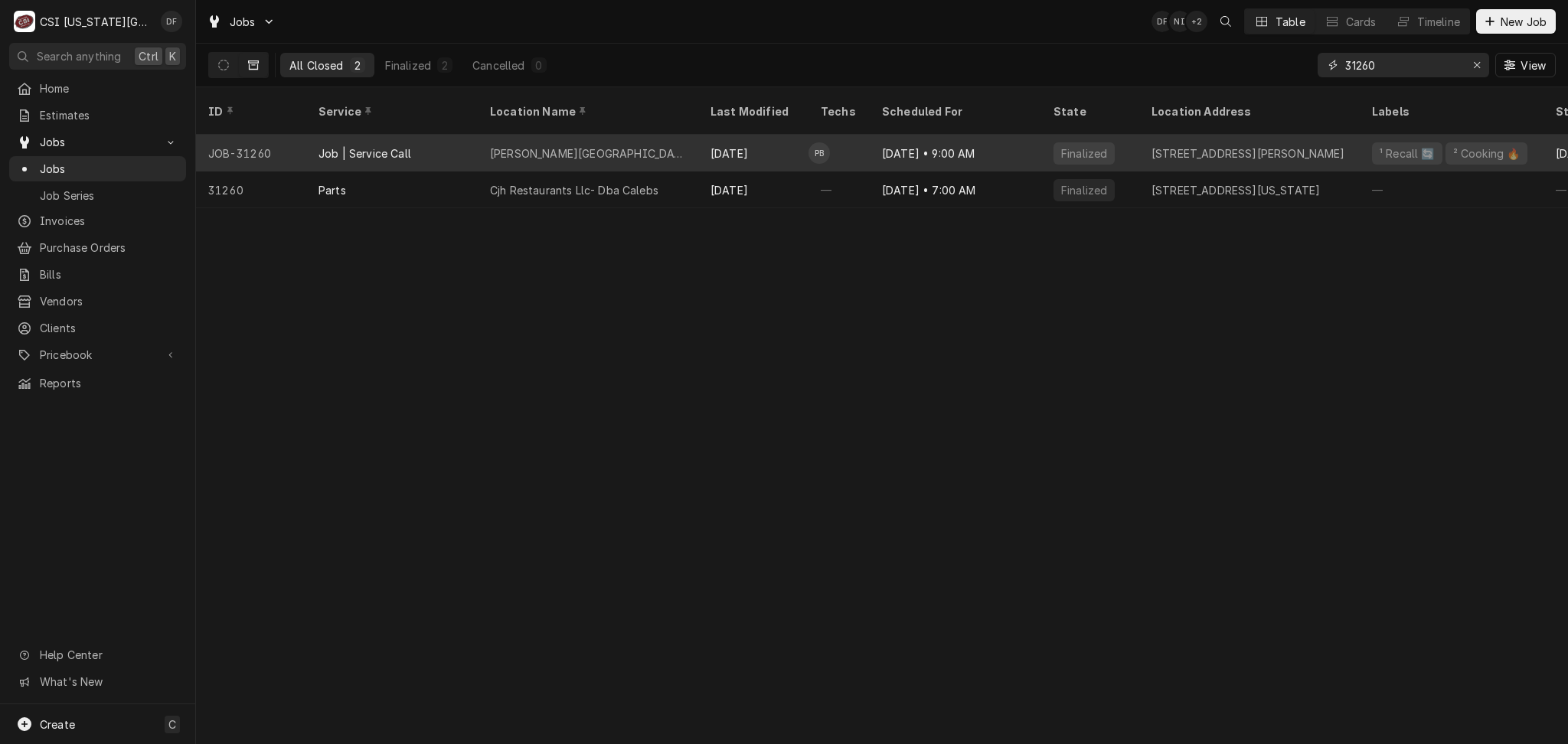
type input "31260"
click at [599, 136] on div "[PERSON_NAME][GEOGRAPHIC_DATA]" at bounding box center [588, 153] width 221 height 37
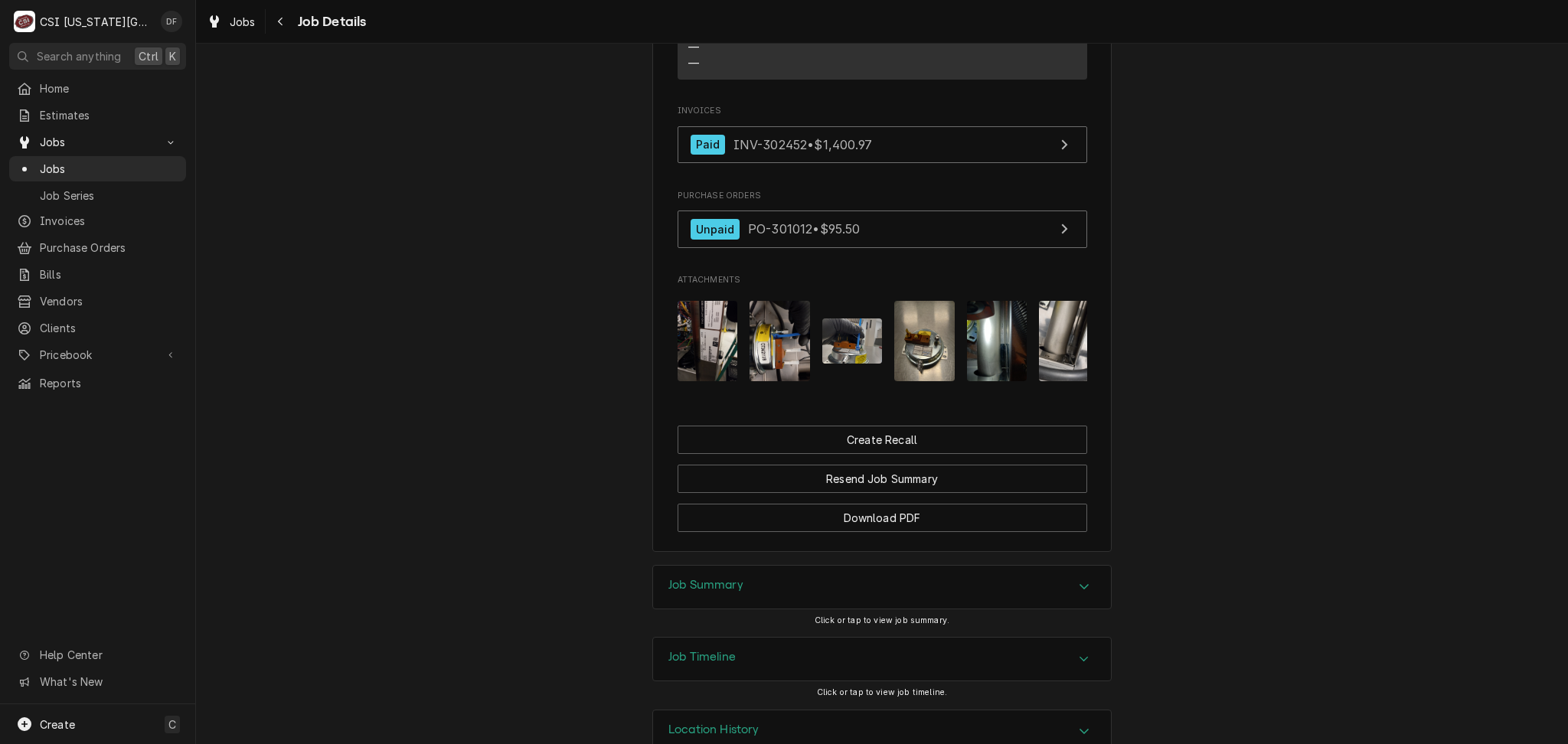
scroll to position [1704, 0]
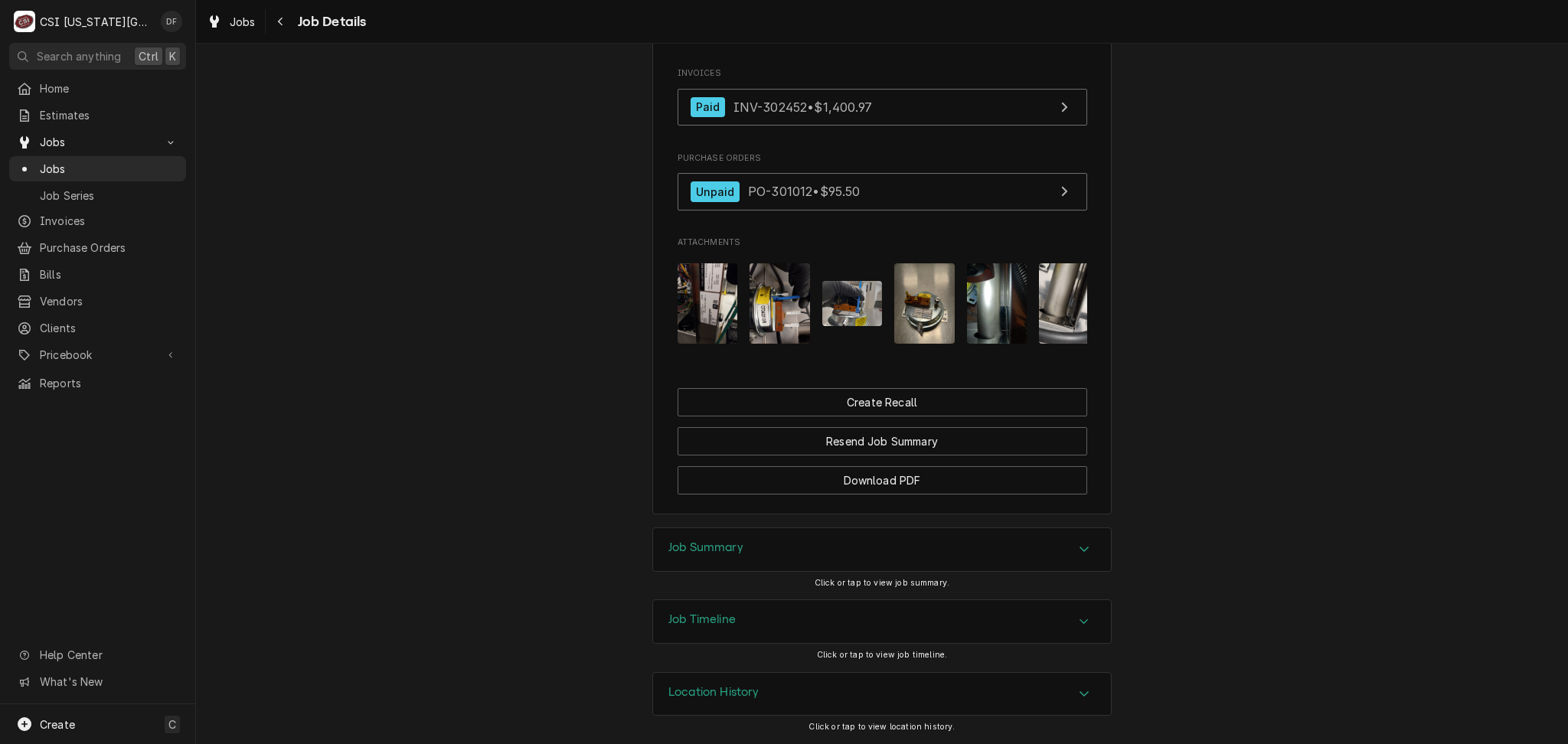
click at [771, 542] on div "Job Summary" at bounding box center [882, 550] width 458 height 43
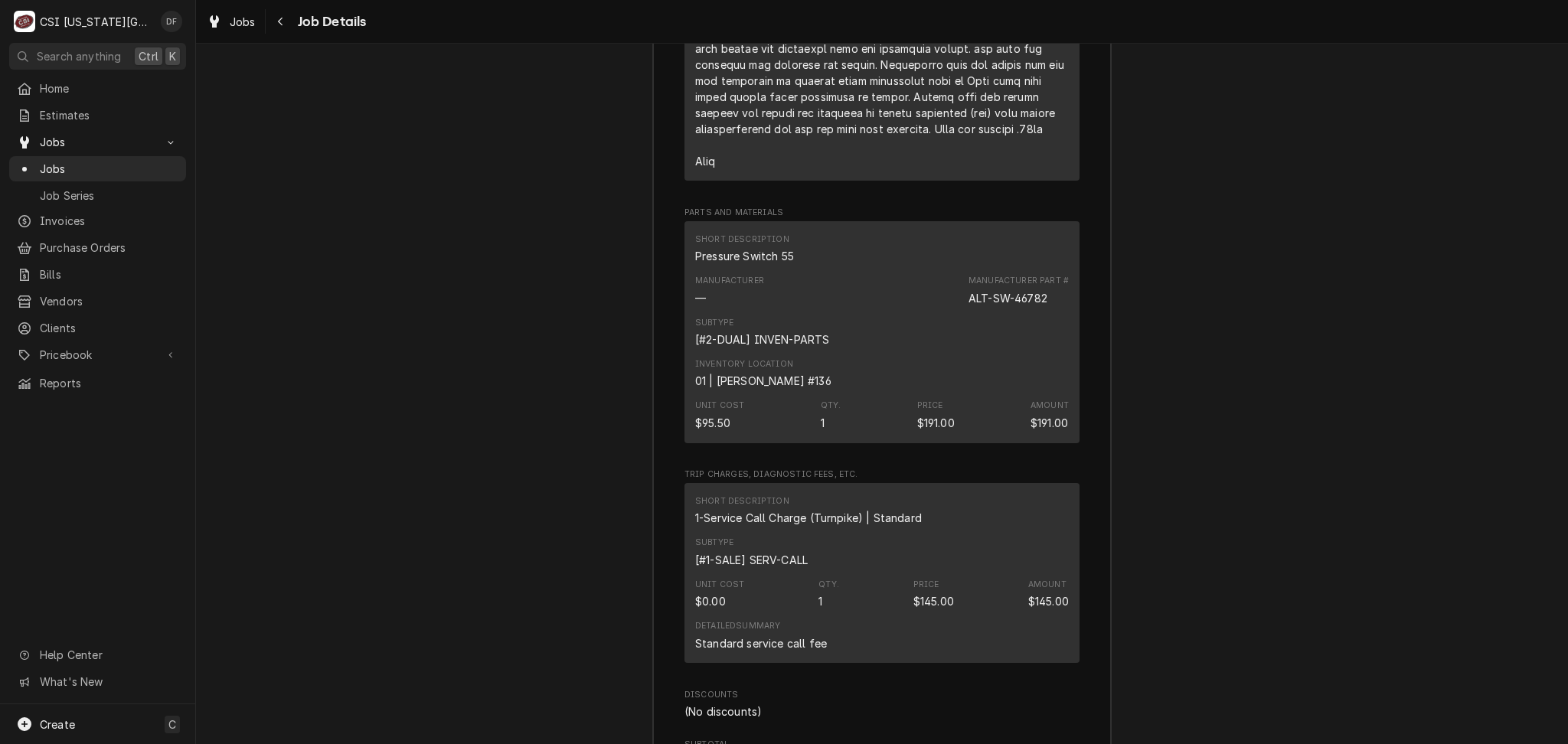
scroll to position [3542, 0]
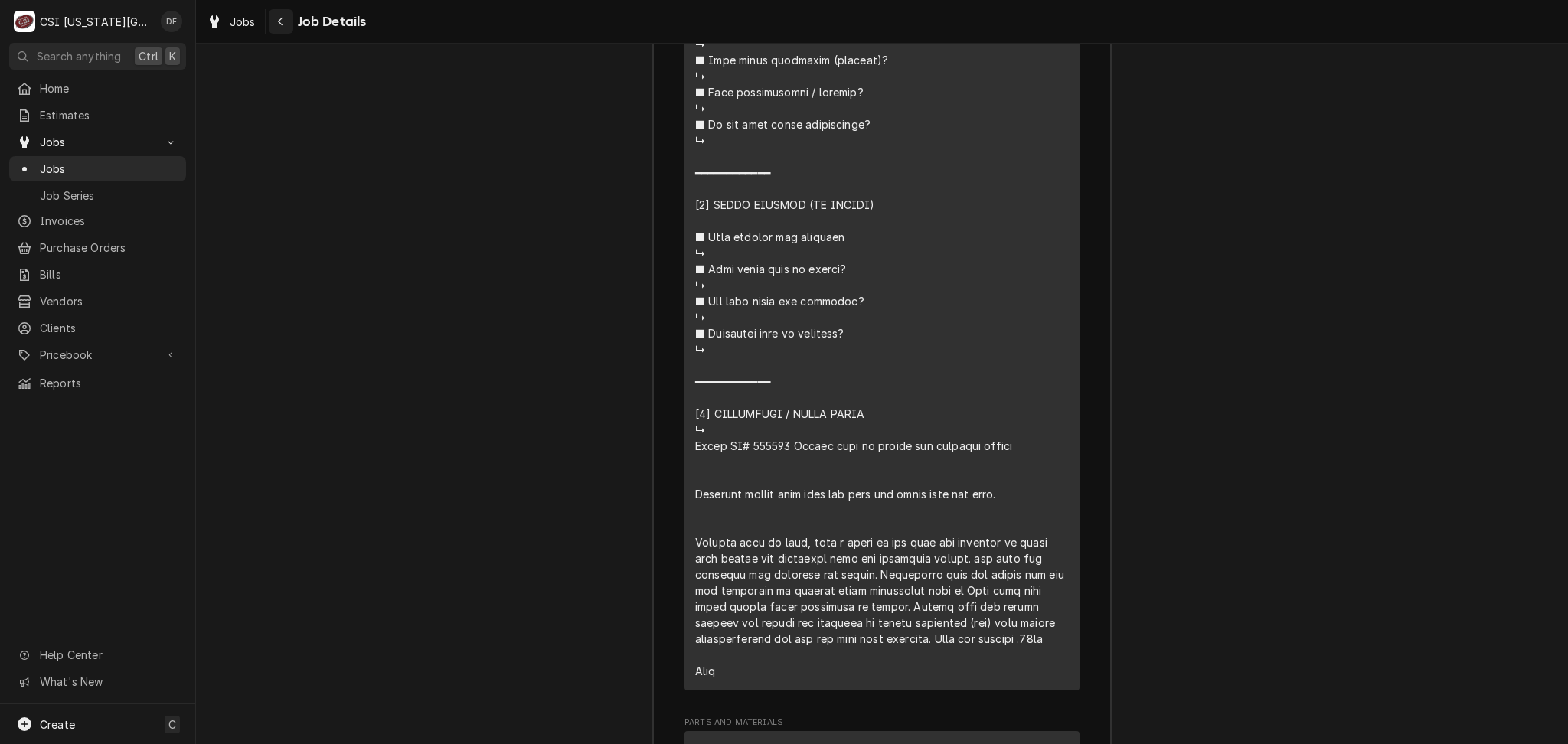
click at [276, 28] on div "Navigate back" at bounding box center [280, 21] width 16 height 16
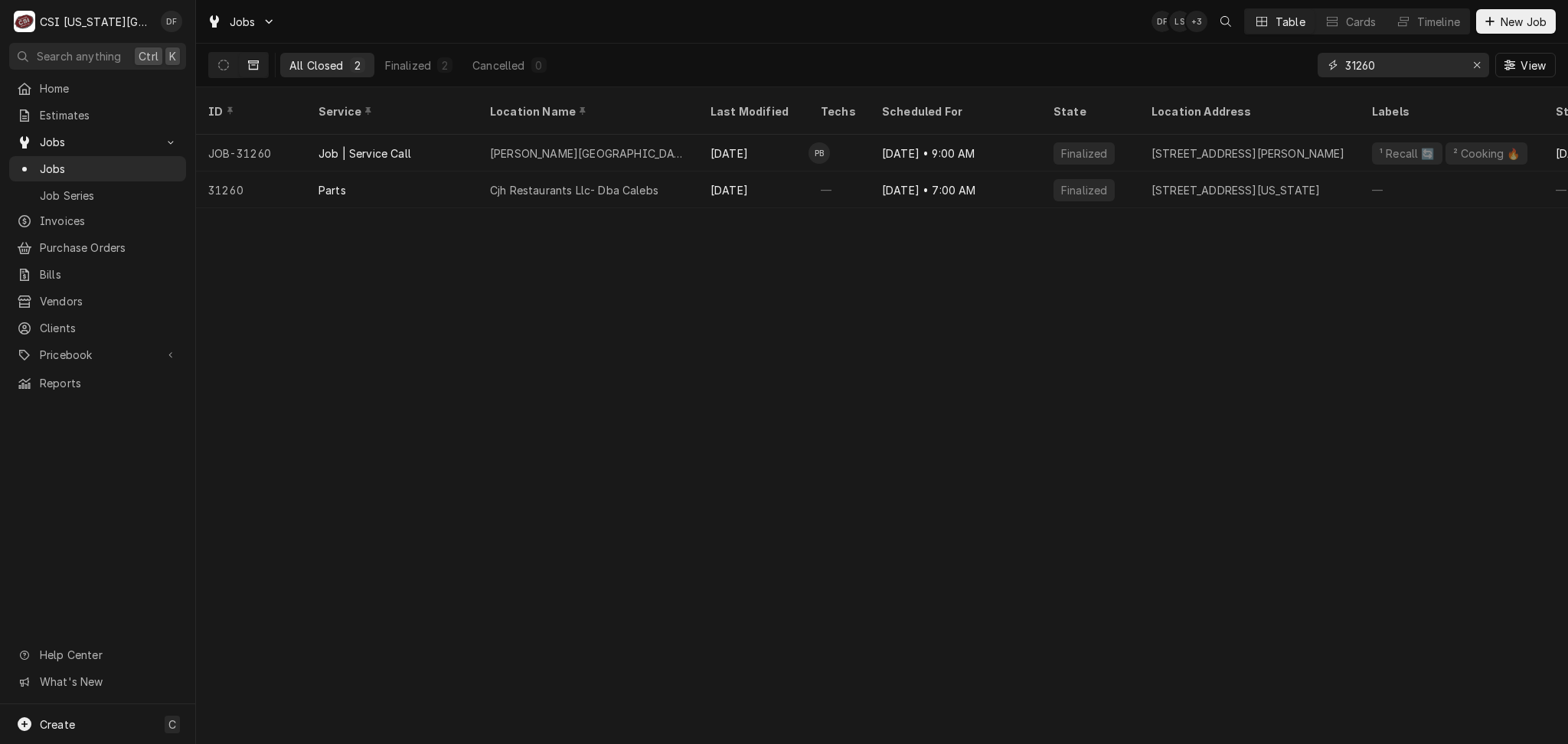
drag, startPoint x: 1405, startPoint y: 63, endPoint x: 1353, endPoint y: 62, distance: 52.0
click at [1353, 62] on input "31260" at bounding box center [1403, 65] width 115 height 25
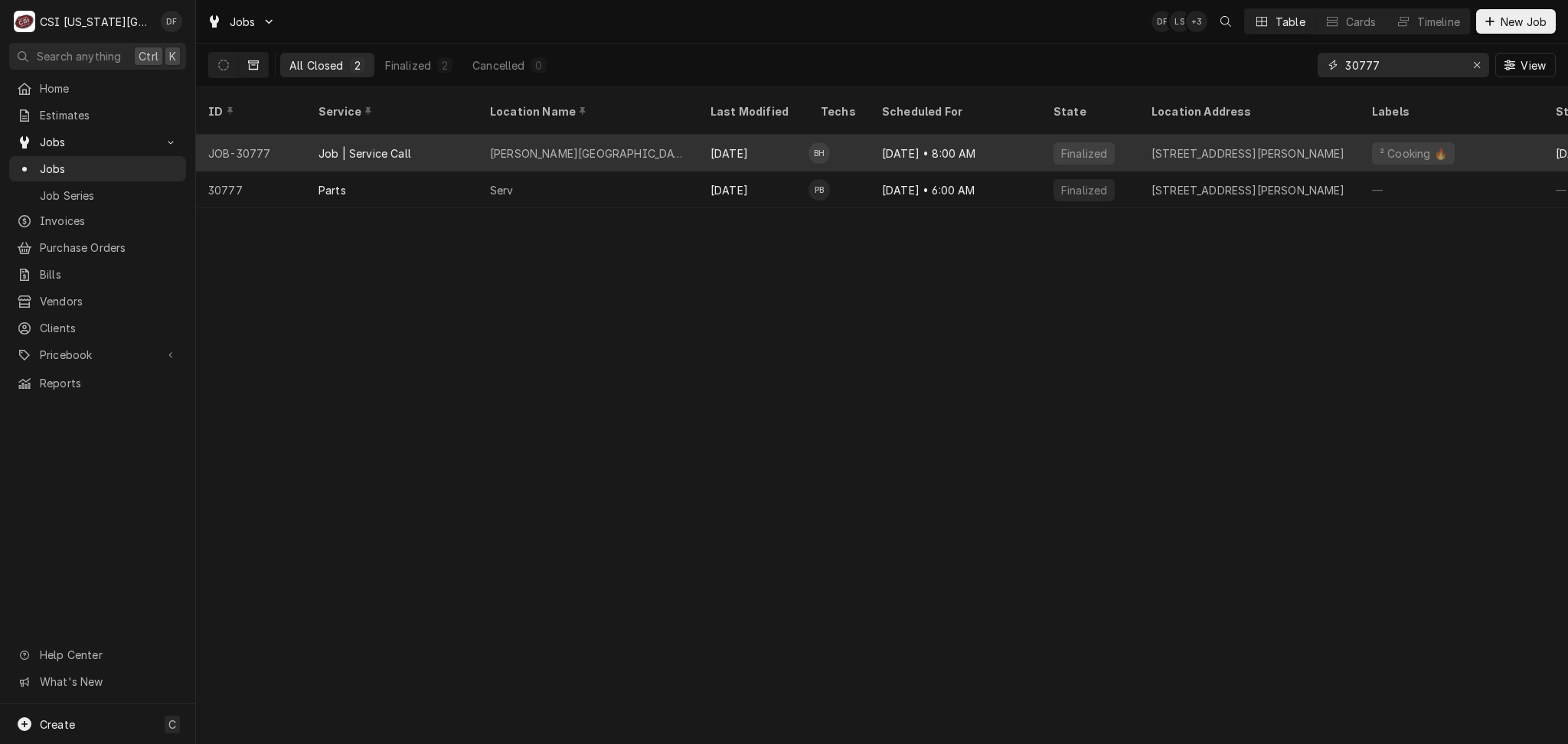
type input "30777"
click at [736, 145] on div "Jun 30" at bounding box center [753, 153] width 110 height 37
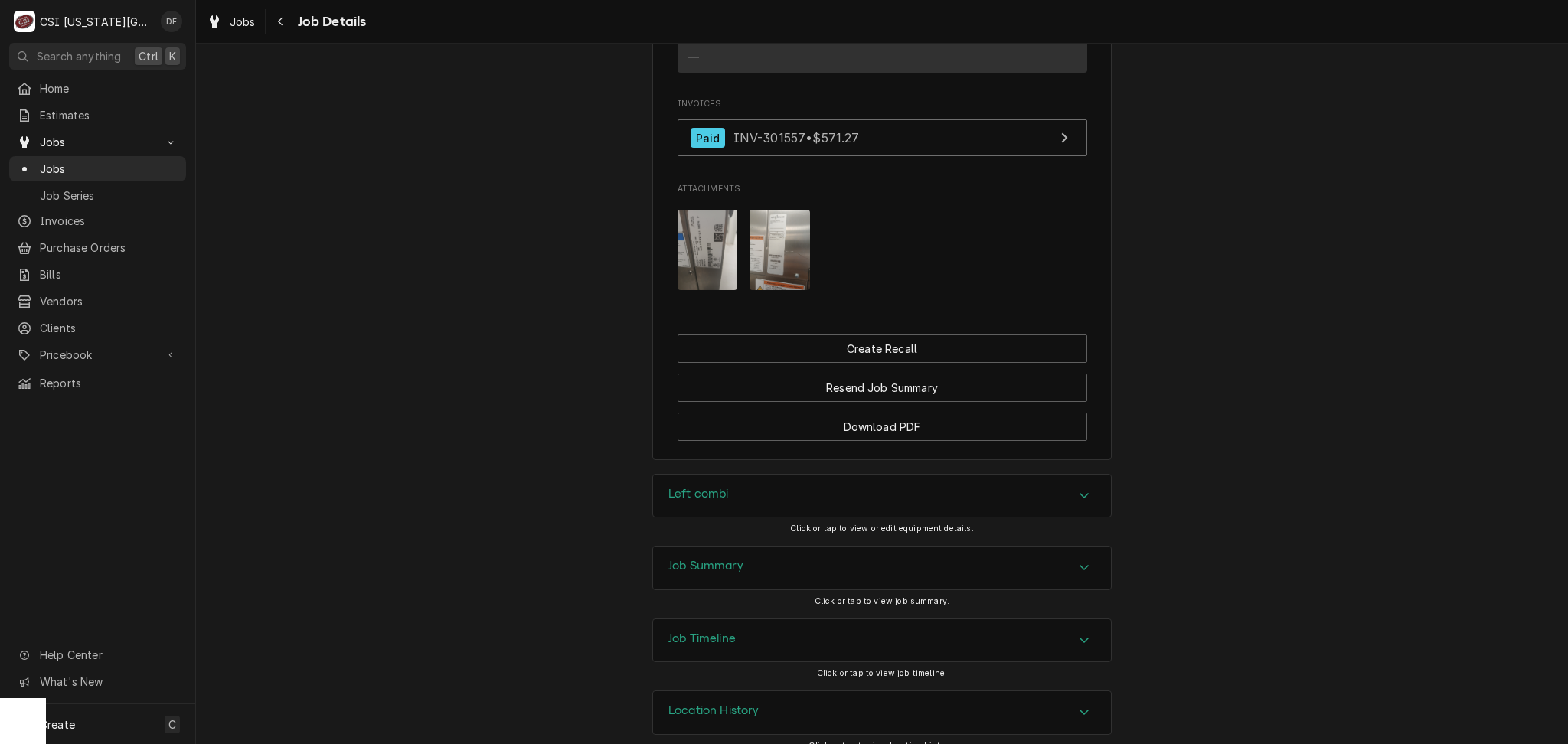
scroll to position [1568, 0]
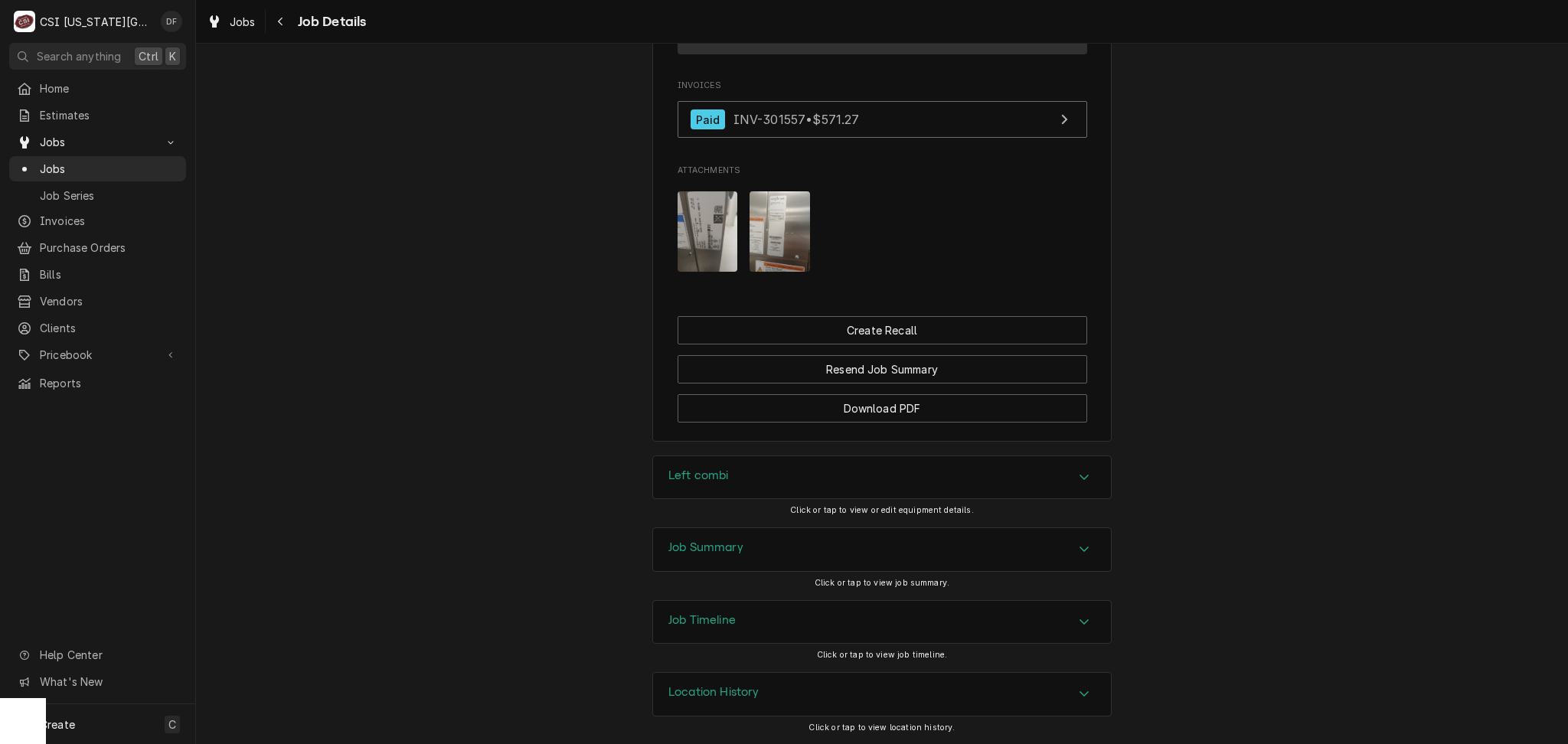
click at [746, 551] on div "Job Summary" at bounding box center [882, 550] width 458 height 43
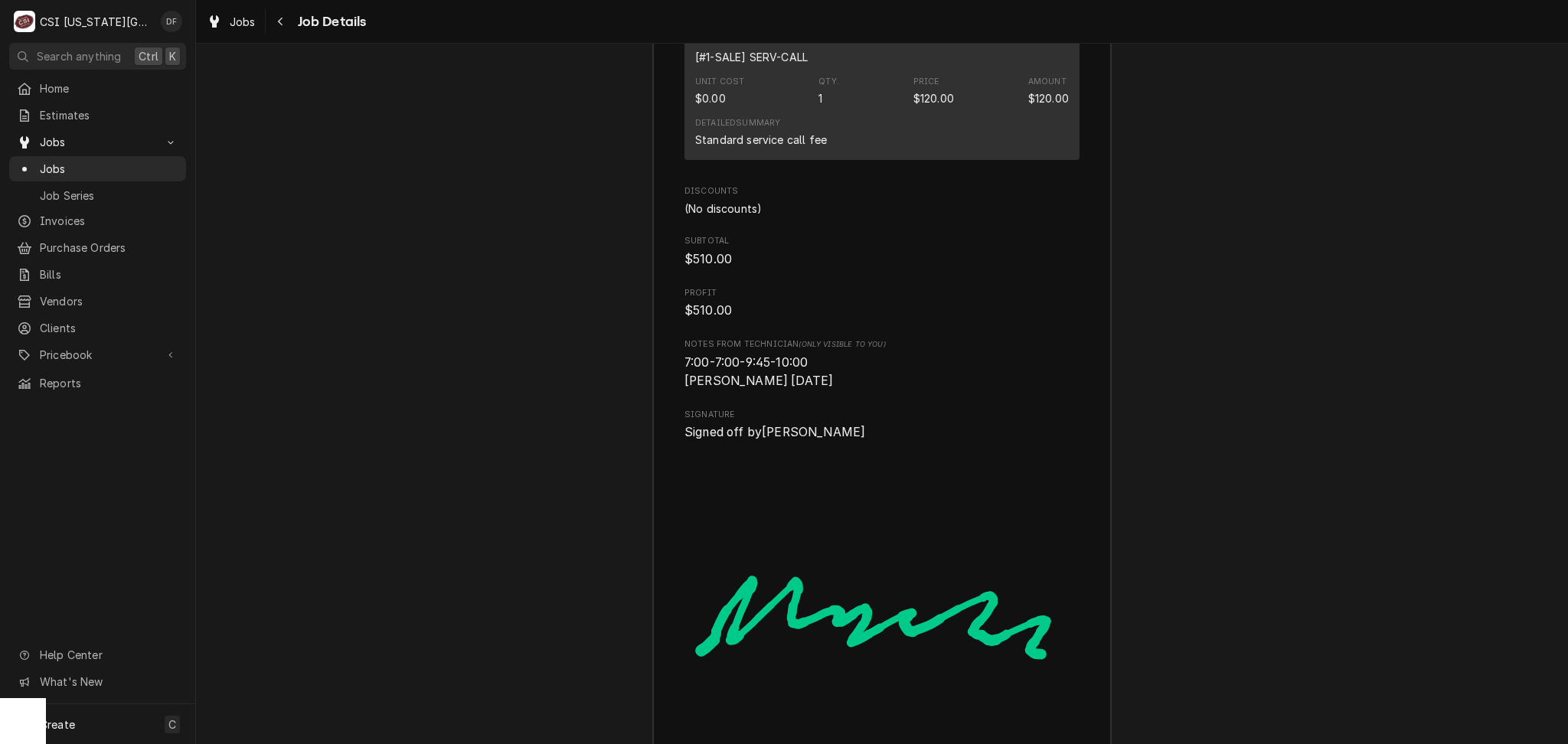
scroll to position [3915, 0]
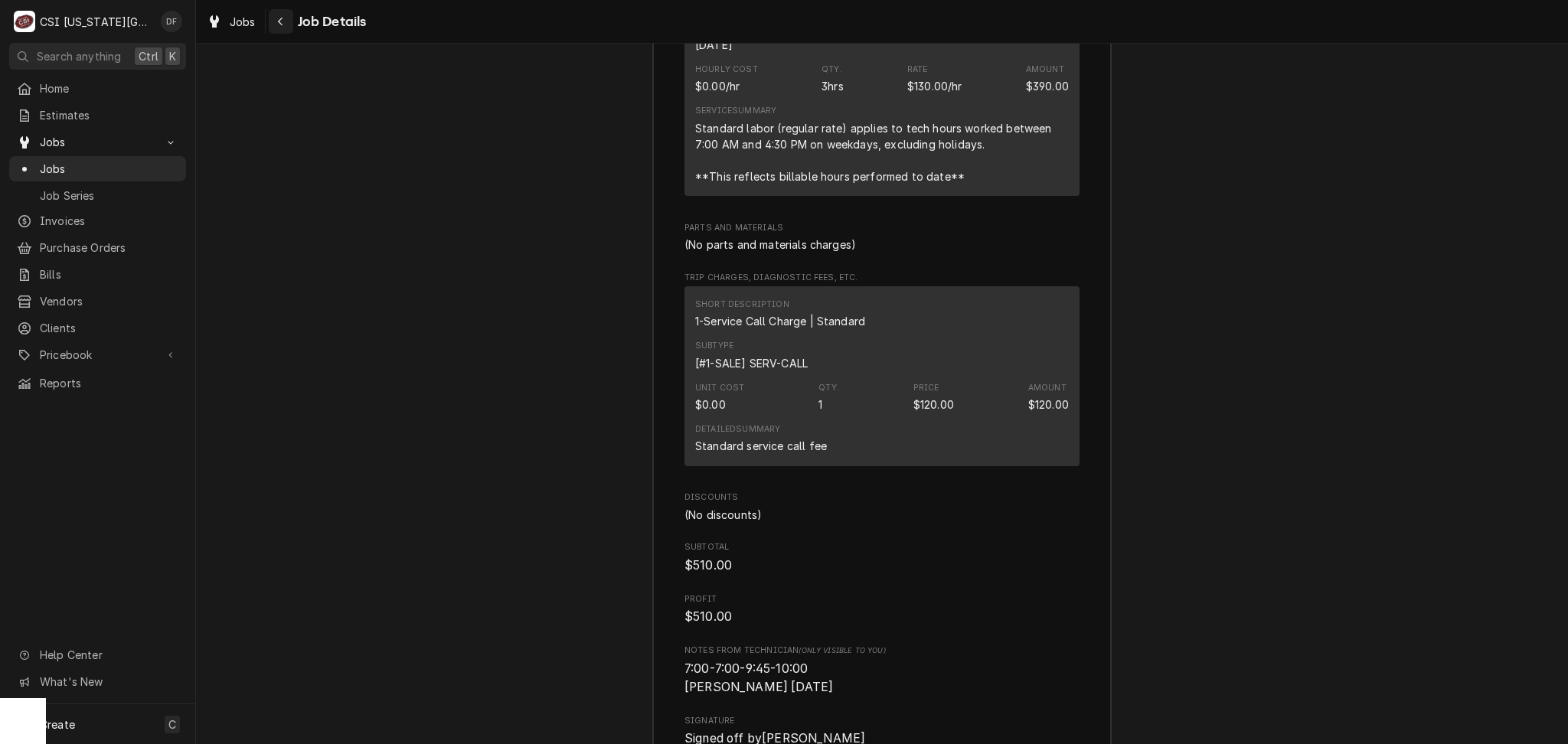
click at [287, 29] on button "Navigate back" at bounding box center [280, 21] width 25 height 25
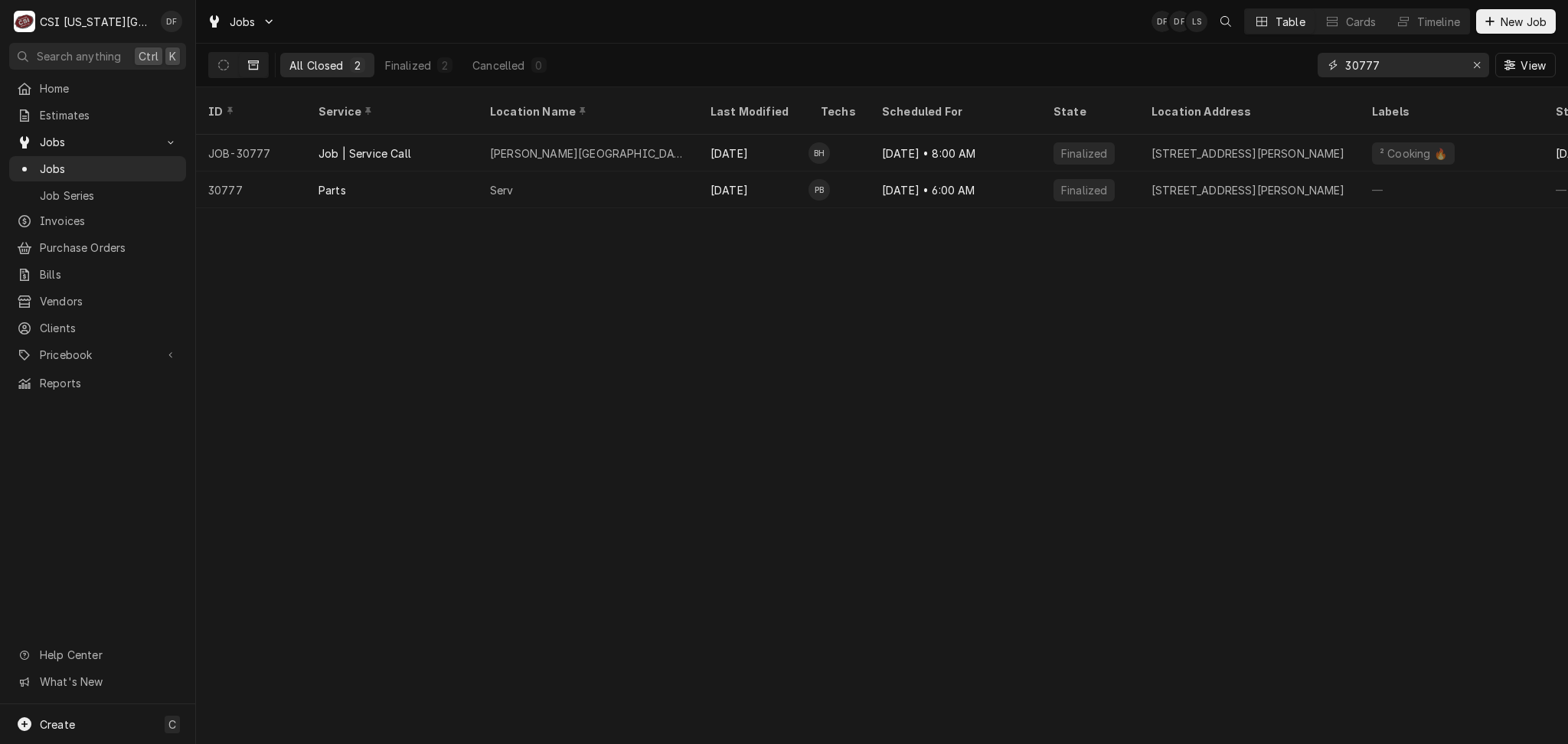
drag, startPoint x: 1388, startPoint y: 65, endPoint x: 1350, endPoint y: 60, distance: 38.3
click at [1350, 60] on input "30777" at bounding box center [1403, 65] width 115 height 25
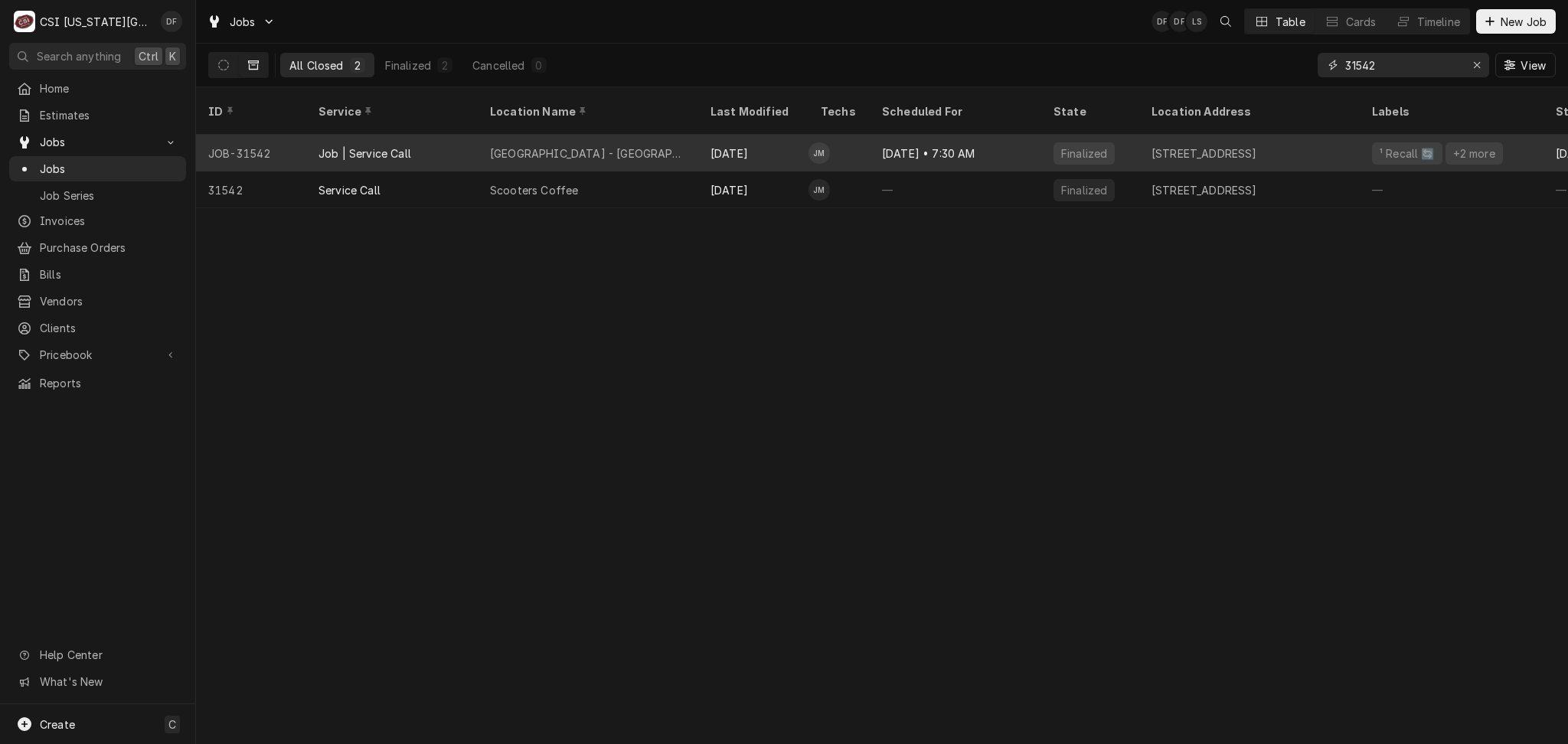
type input "31542"
click at [561, 145] on div "Loews Hotel - Baltimore Ave" at bounding box center [588, 153] width 196 height 16
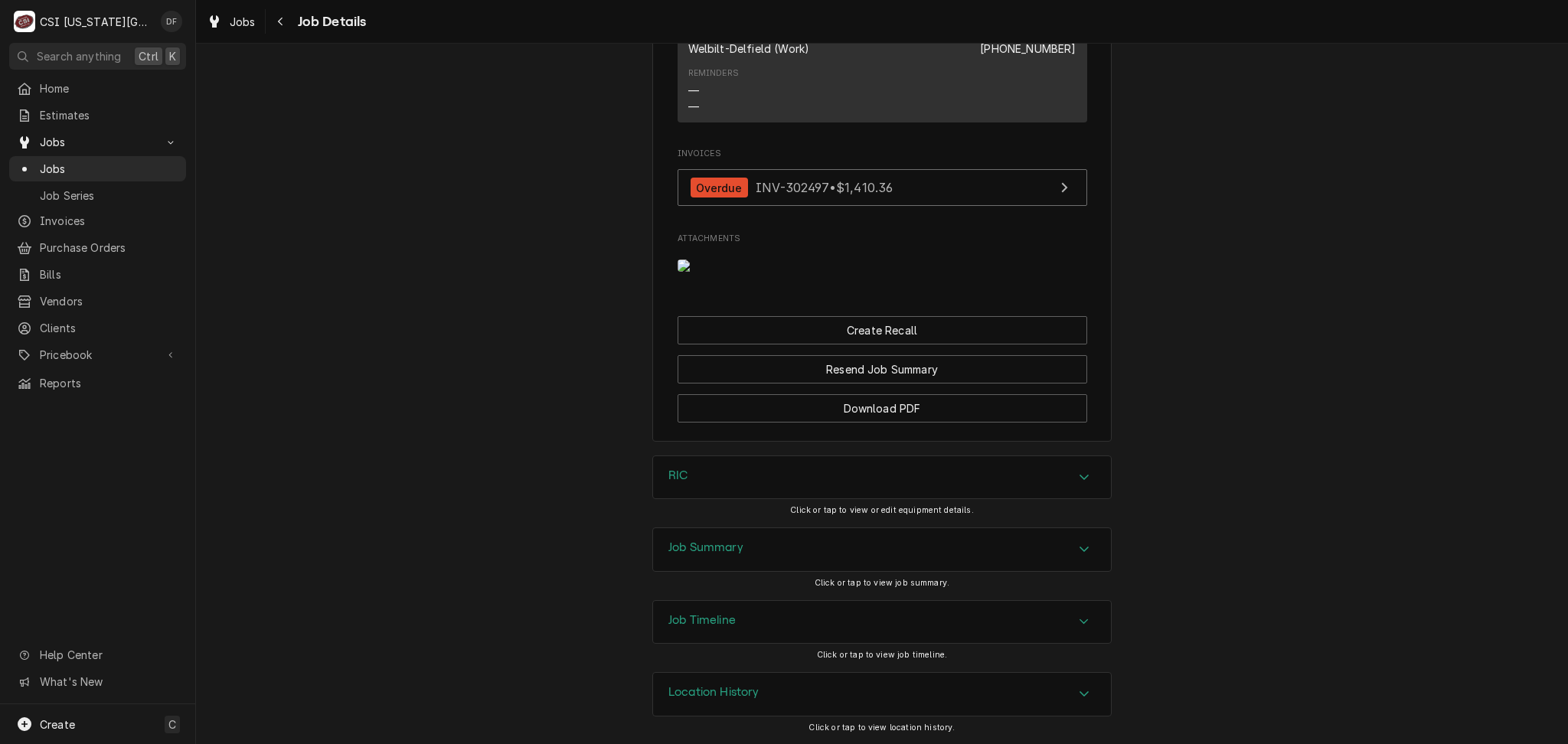
scroll to position [2219, 0]
click at [743, 556] on div "Job Summary" at bounding box center [882, 550] width 458 height 43
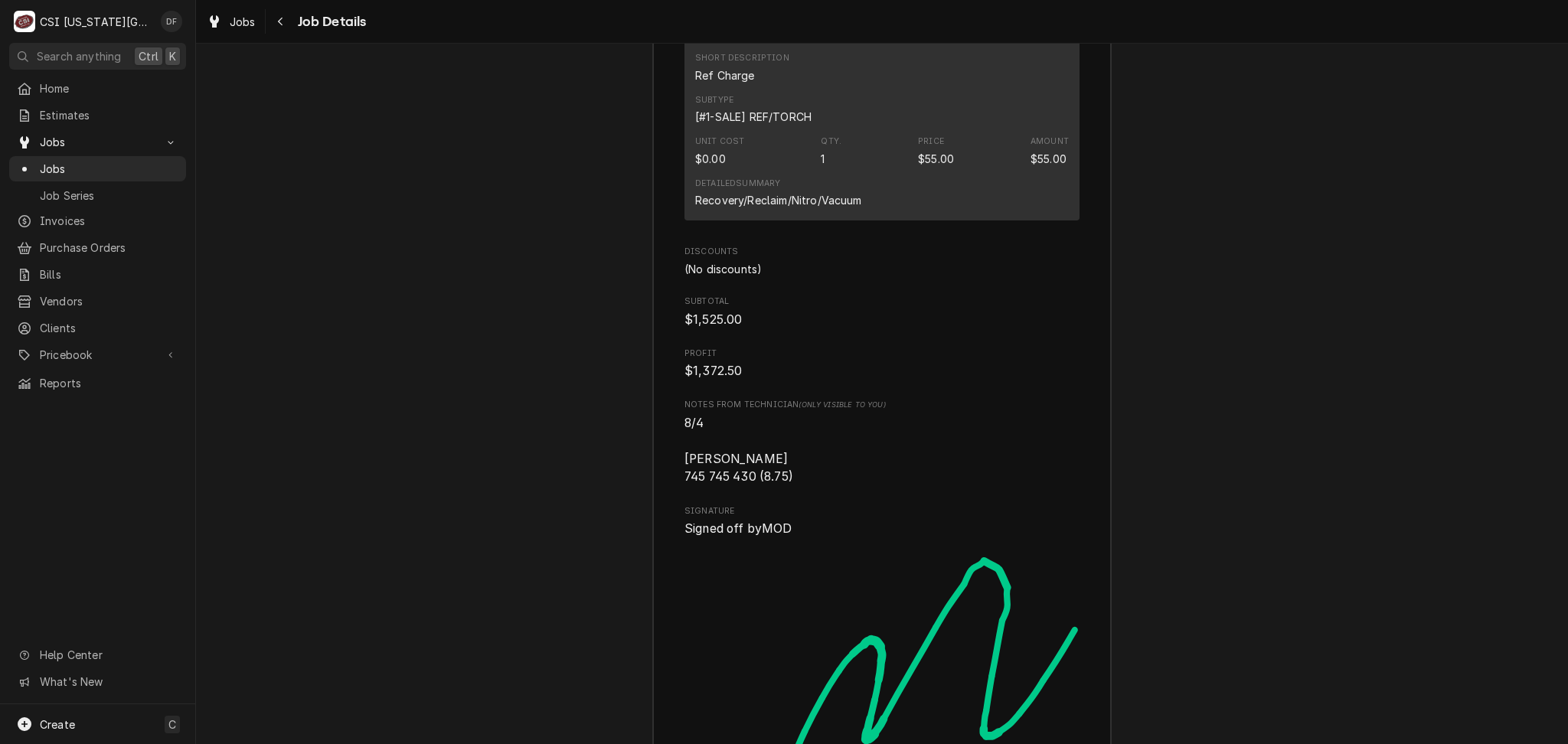
scroll to position [5383, 0]
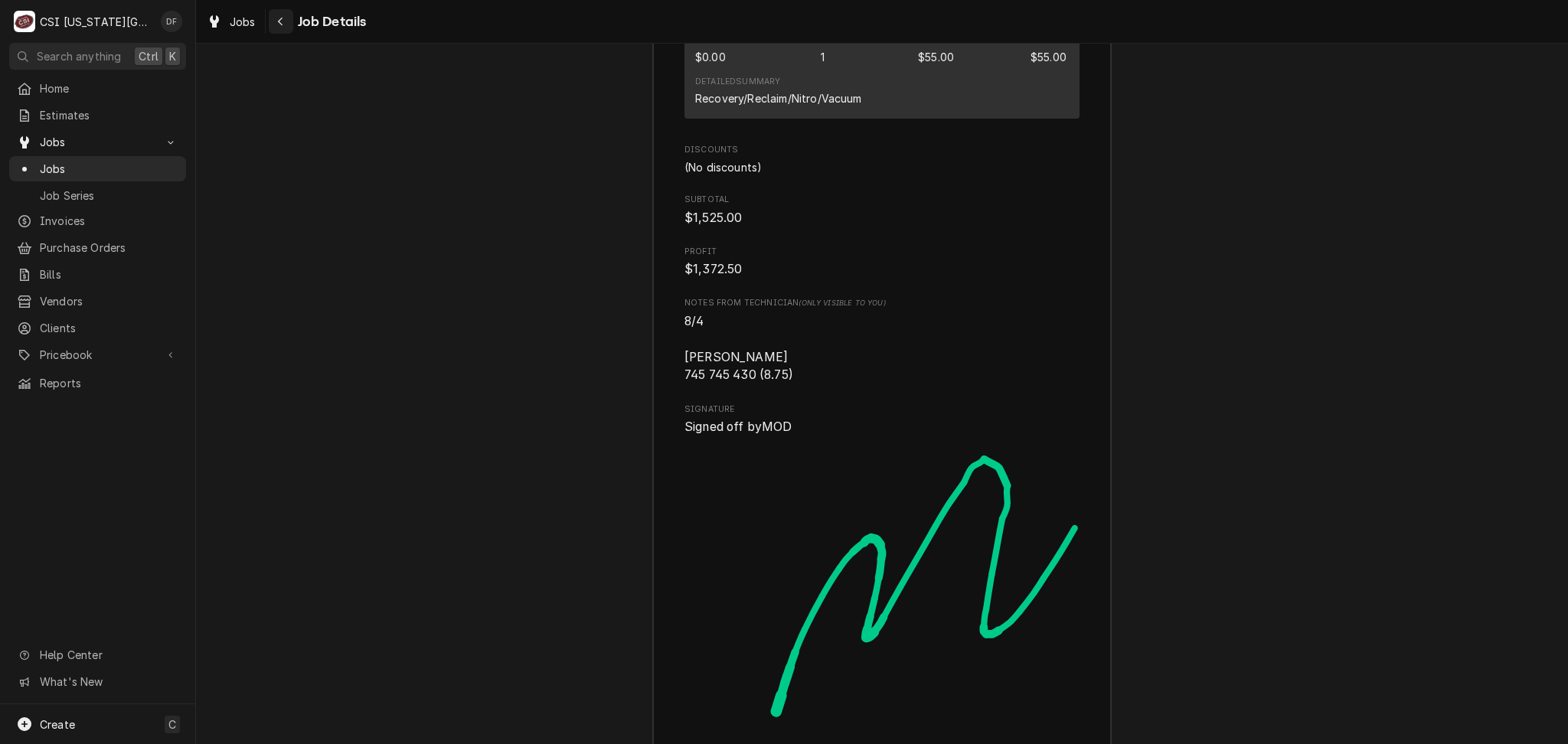
click at [282, 19] on icon "Navigate back" at bounding box center [281, 22] width 7 height 11
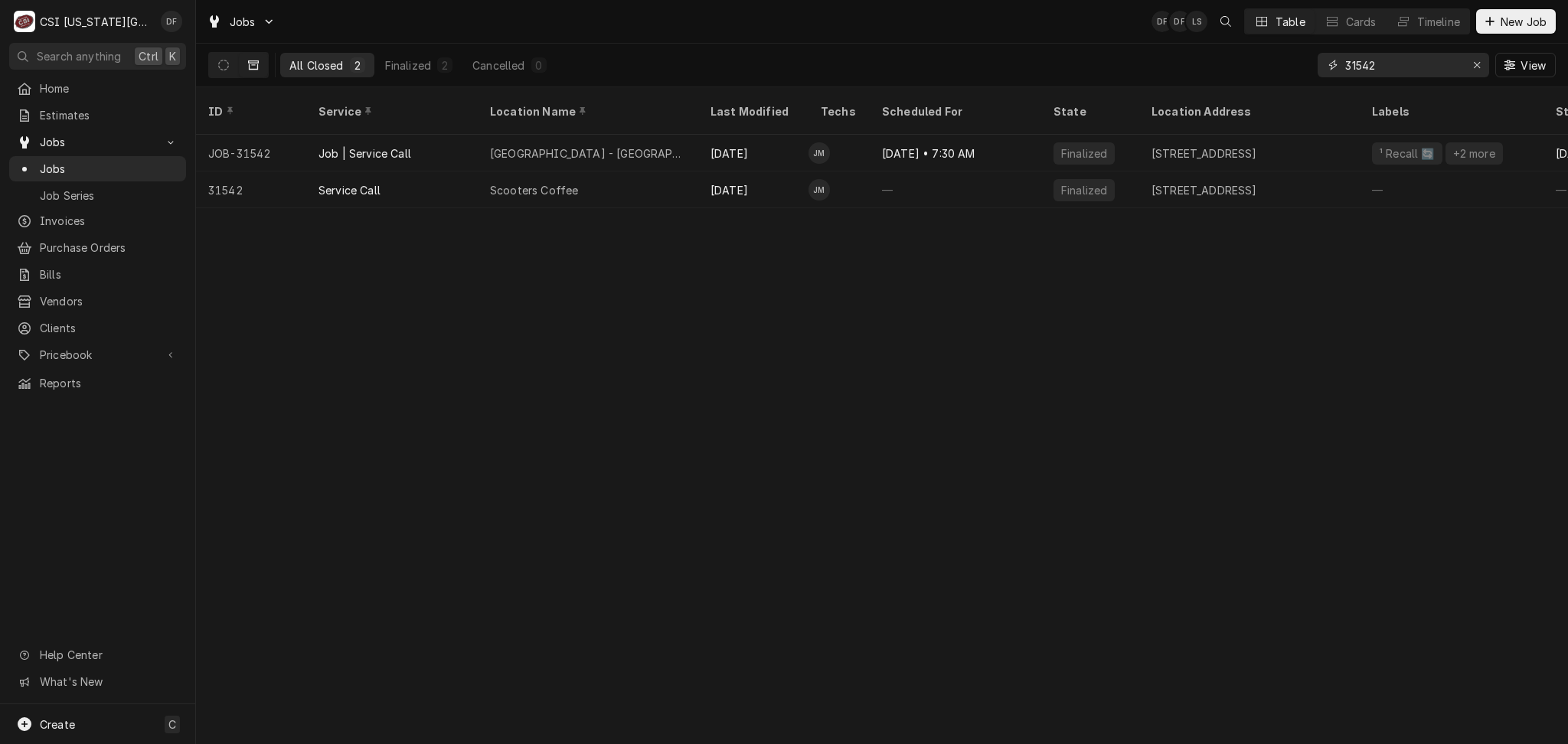
drag, startPoint x: 1385, startPoint y: 65, endPoint x: 1354, endPoint y: 67, distance: 31.1
click at [1354, 67] on input "31542" at bounding box center [1403, 65] width 115 height 25
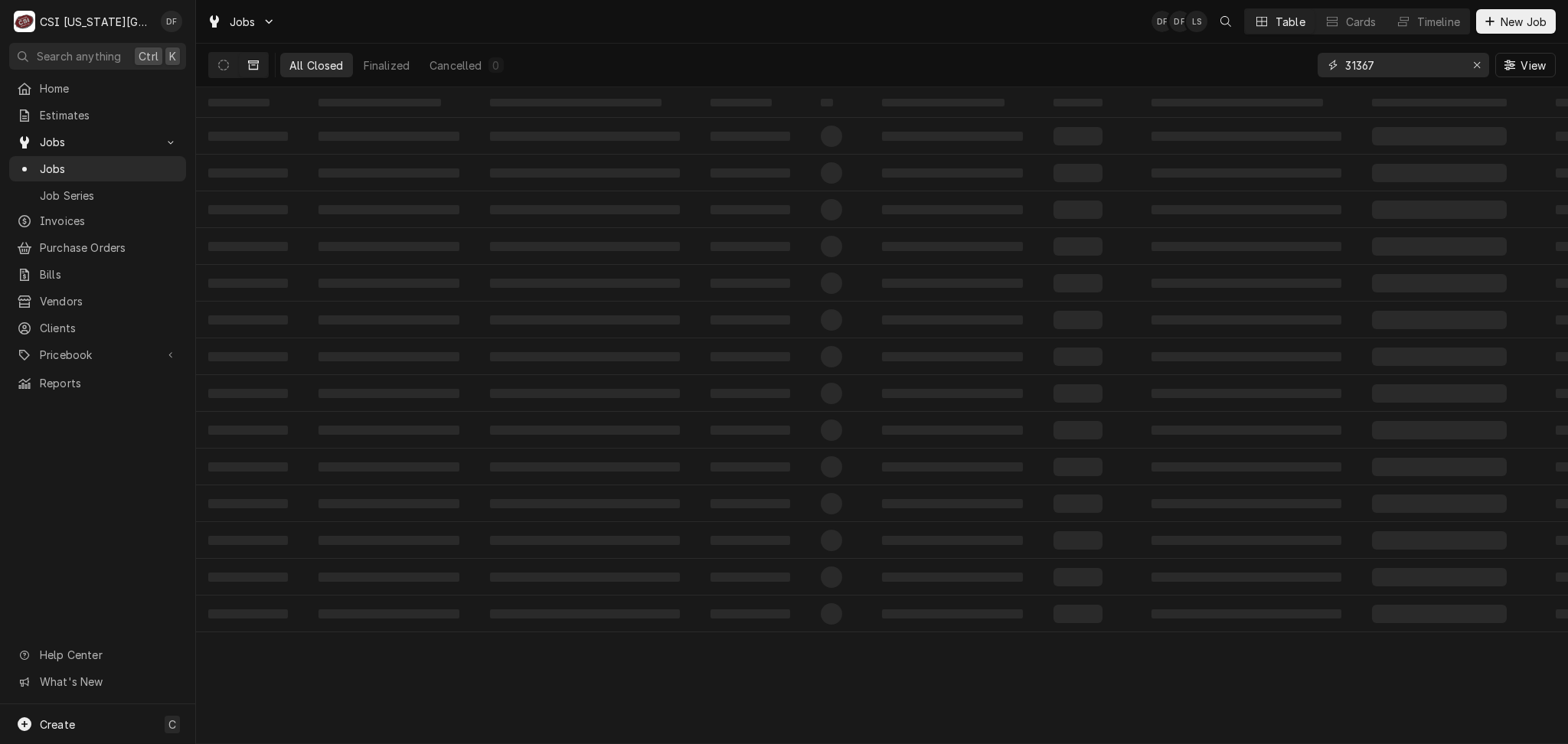
type input "31367"
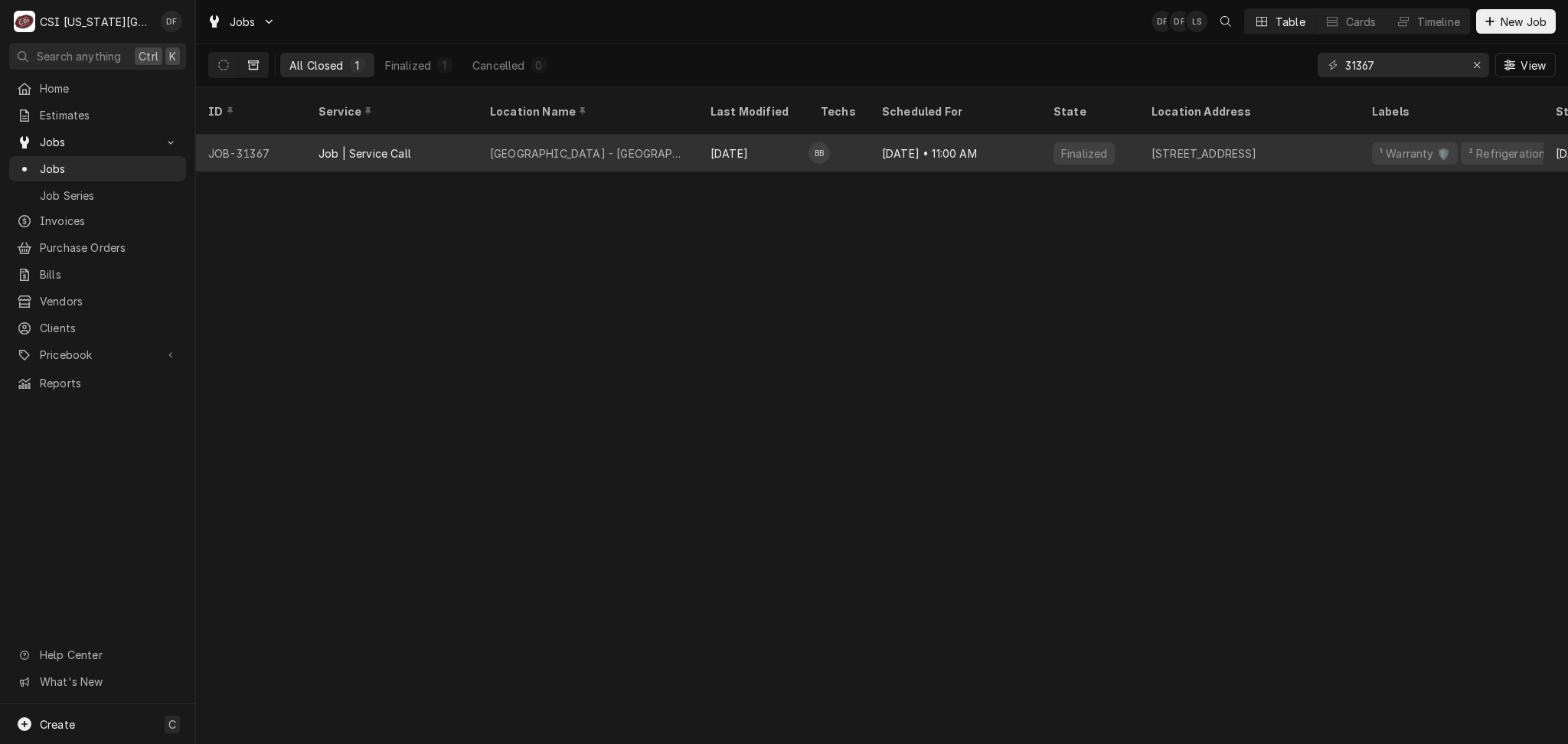
click at [987, 135] on div "Jul 18 • 11:00 AM" at bounding box center [956, 153] width 172 height 37
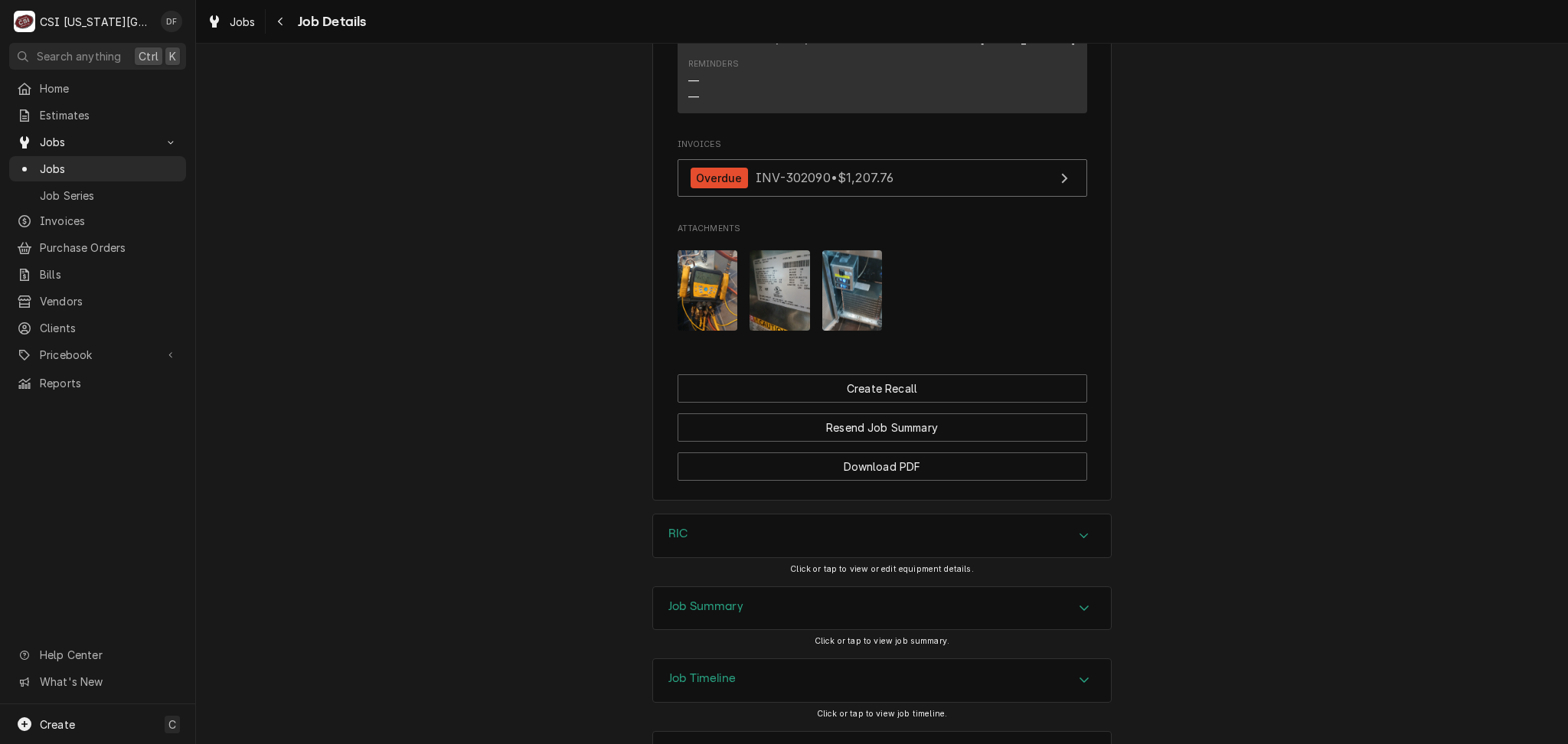
scroll to position [2632, 0]
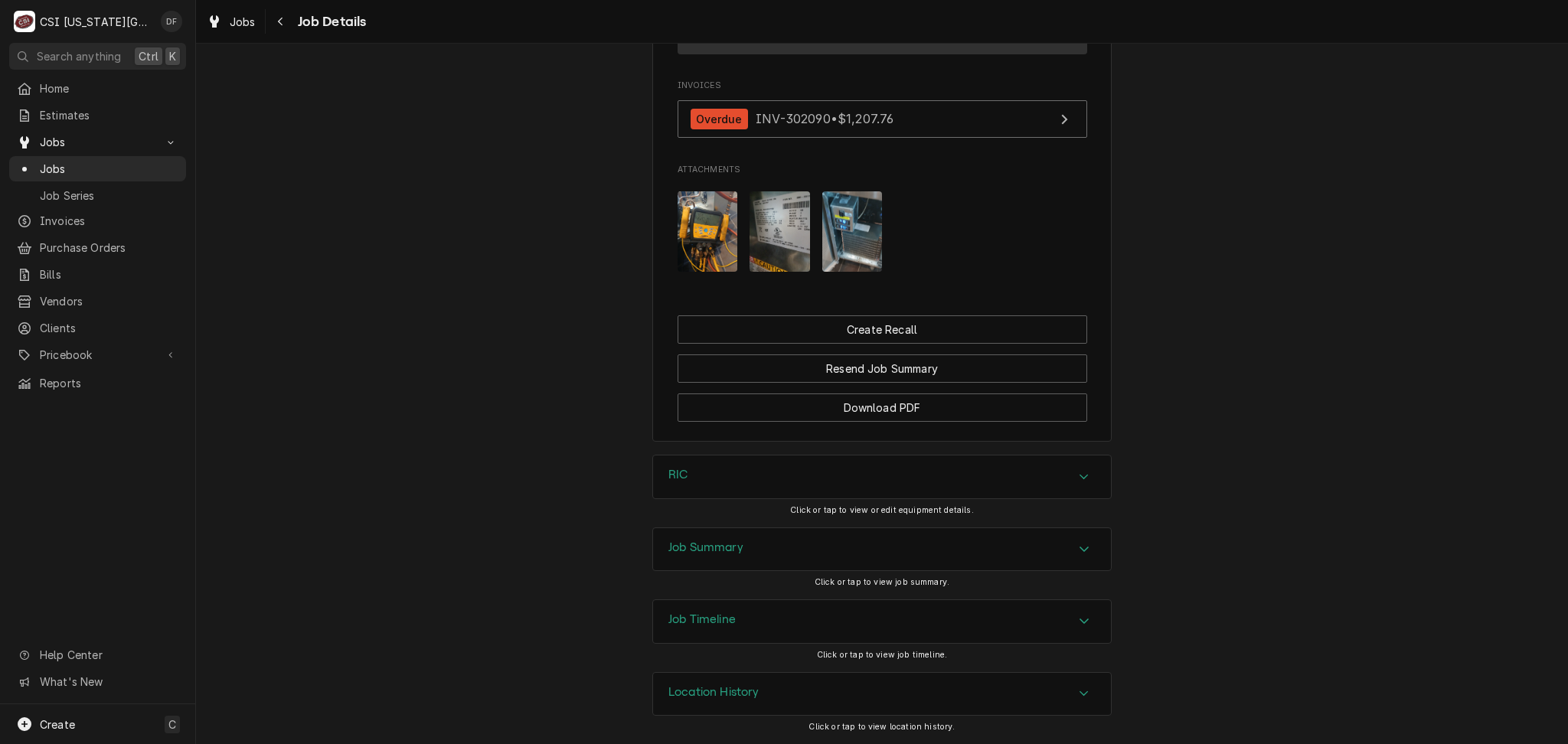
click at [824, 549] on div "Job Summary" at bounding box center [882, 550] width 458 height 43
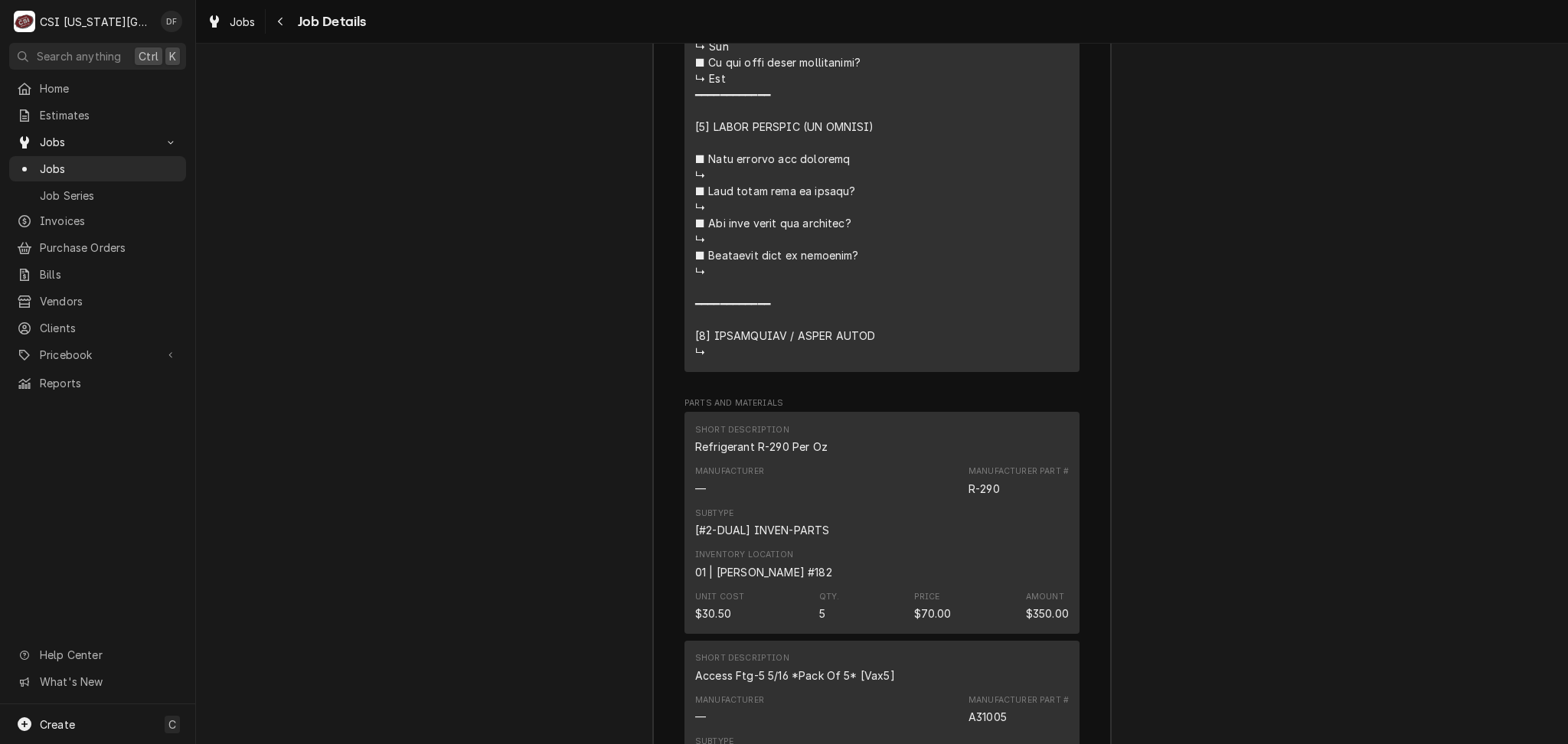
scroll to position [4878, 0]
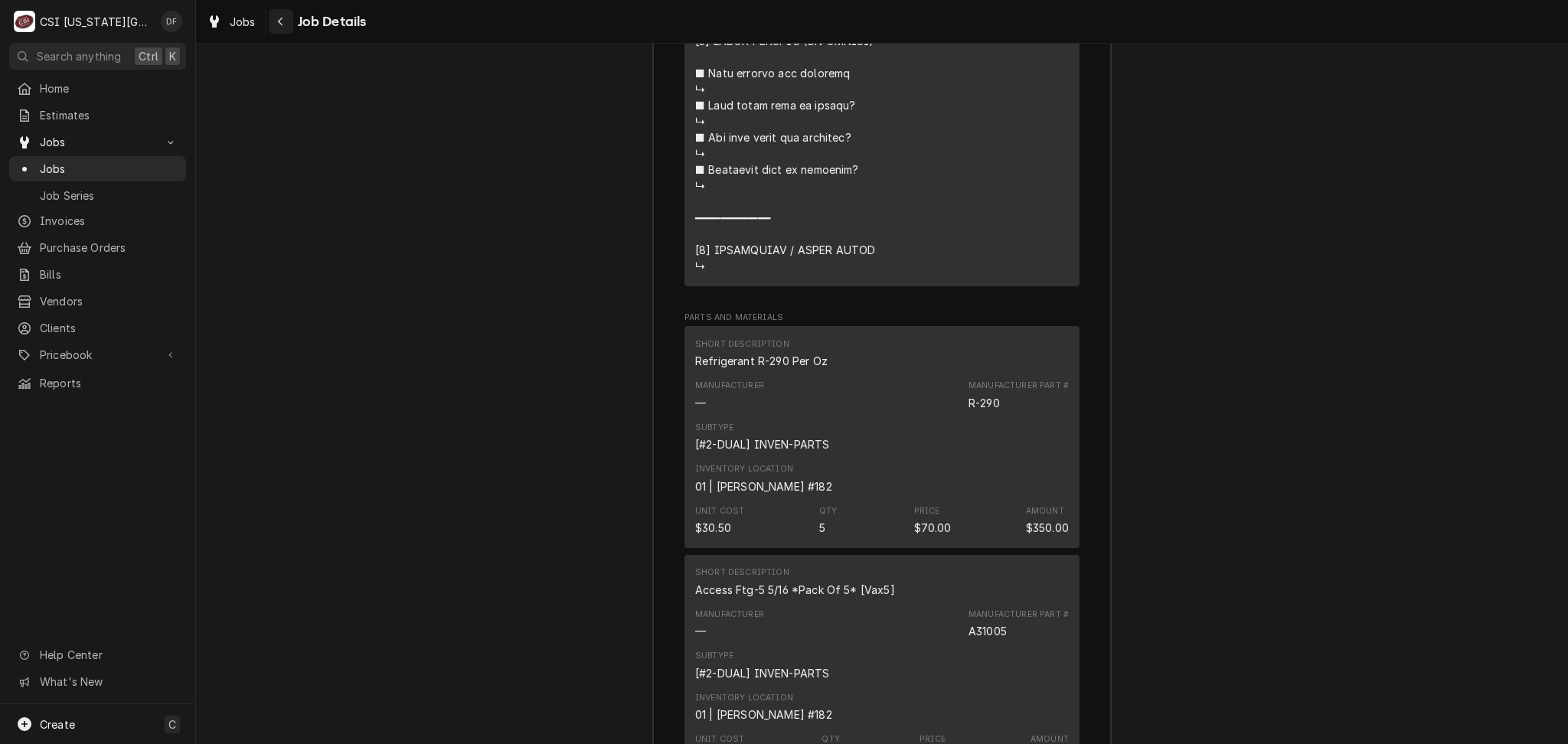
click at [276, 19] on div "Navigate back" at bounding box center [280, 21] width 16 height 16
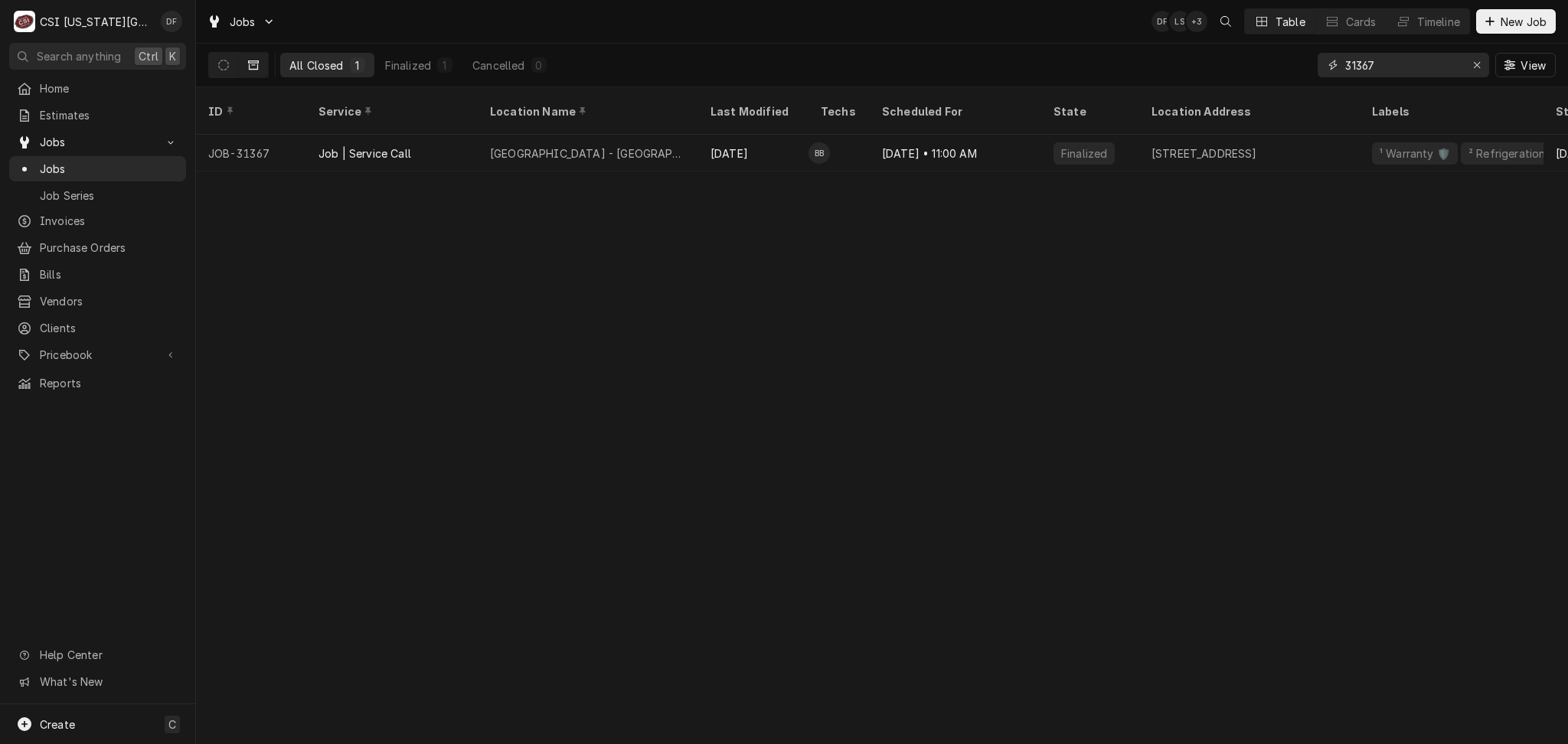
drag, startPoint x: 1388, startPoint y: 68, endPoint x: 1355, endPoint y: 61, distance: 33.7
click at [1355, 61] on input "31367" at bounding box center [1403, 65] width 115 height 25
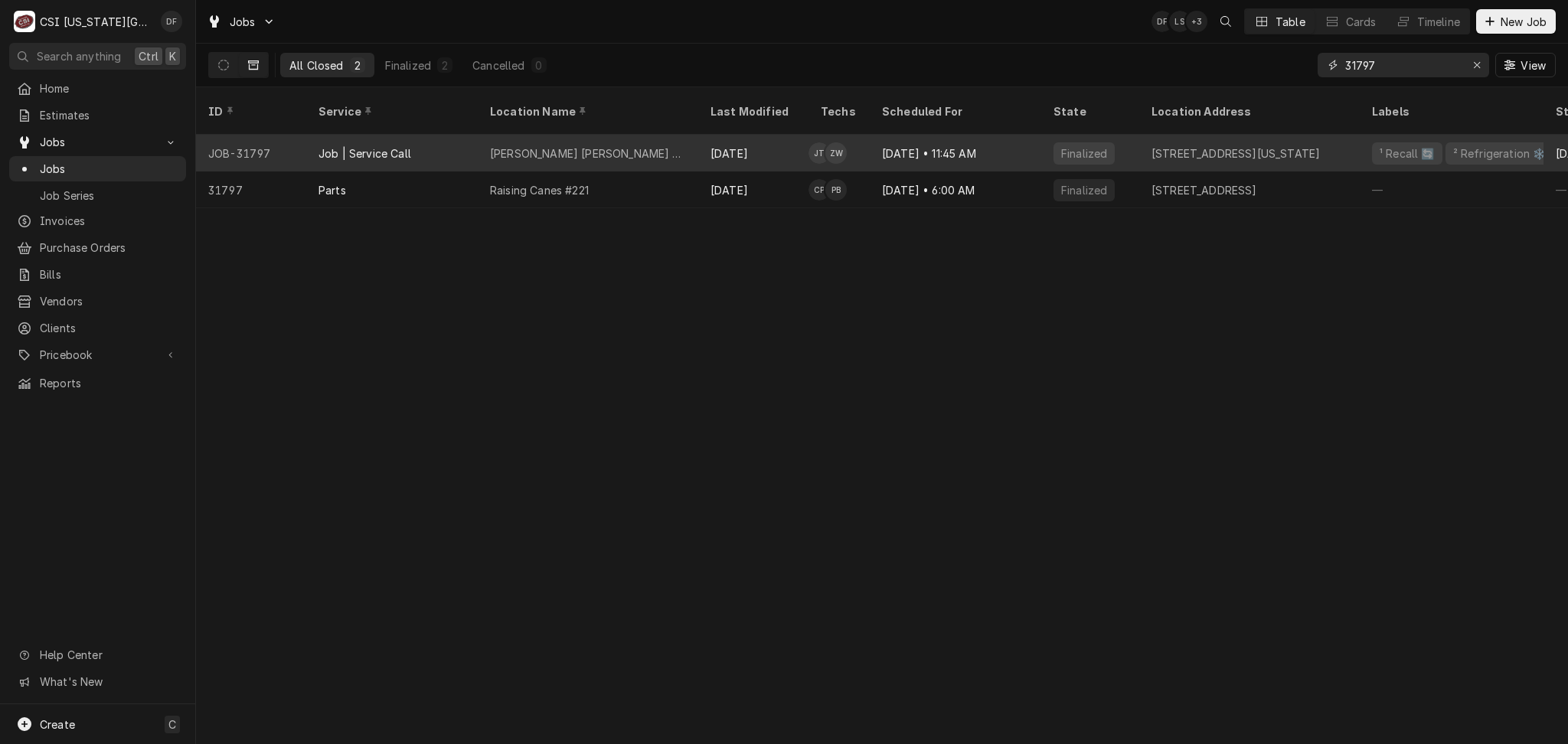
type input "31797"
click at [748, 141] on div "Aug 14" at bounding box center [753, 153] width 110 height 37
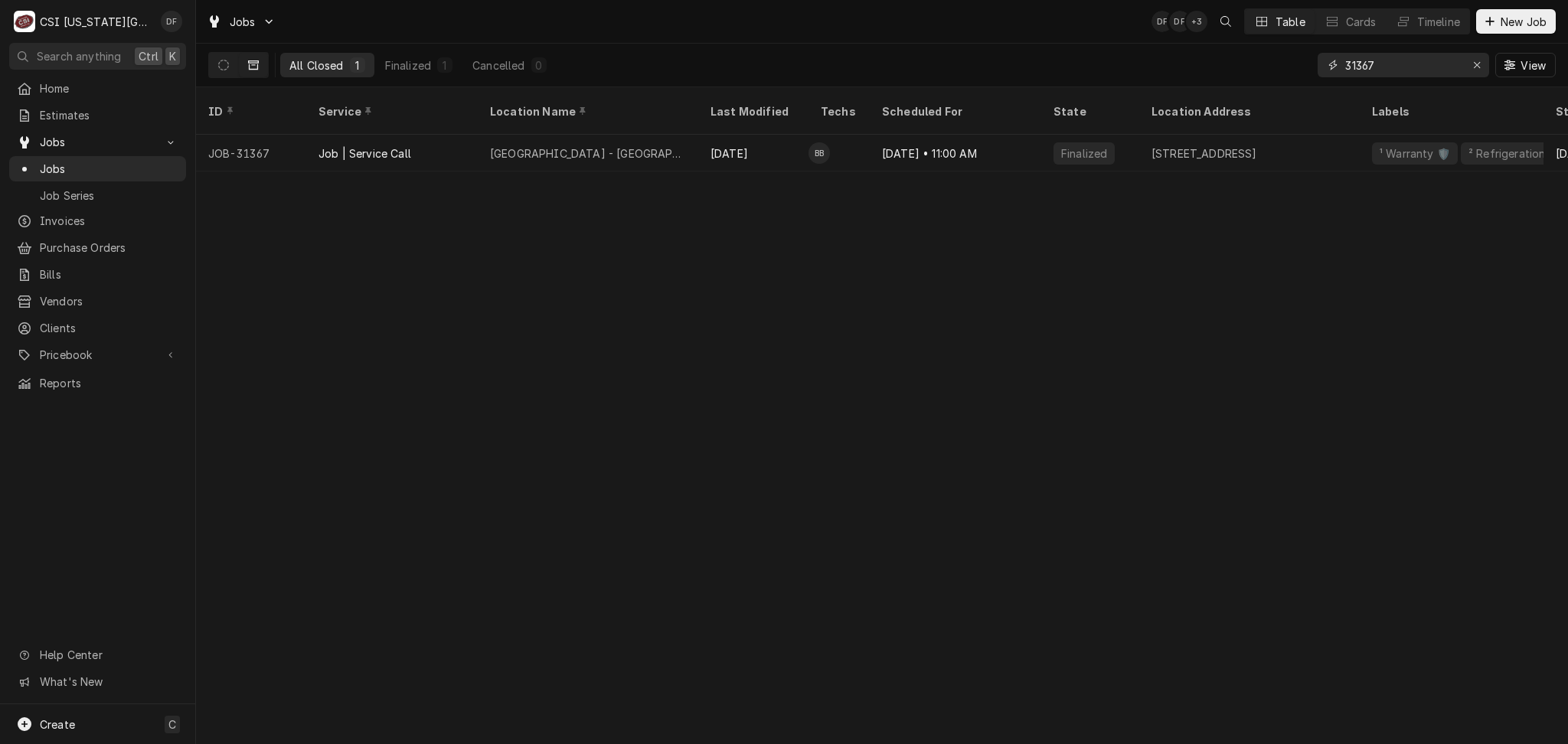
drag, startPoint x: 1390, startPoint y: 66, endPoint x: 1343, endPoint y: 64, distance: 47.0
click at [1343, 64] on div "31367" at bounding box center [1403, 65] width 172 height 25
drag, startPoint x: 1394, startPoint y: 68, endPoint x: 1350, endPoint y: 58, distance: 45.1
click at [1350, 58] on input "30953" at bounding box center [1403, 65] width 115 height 25
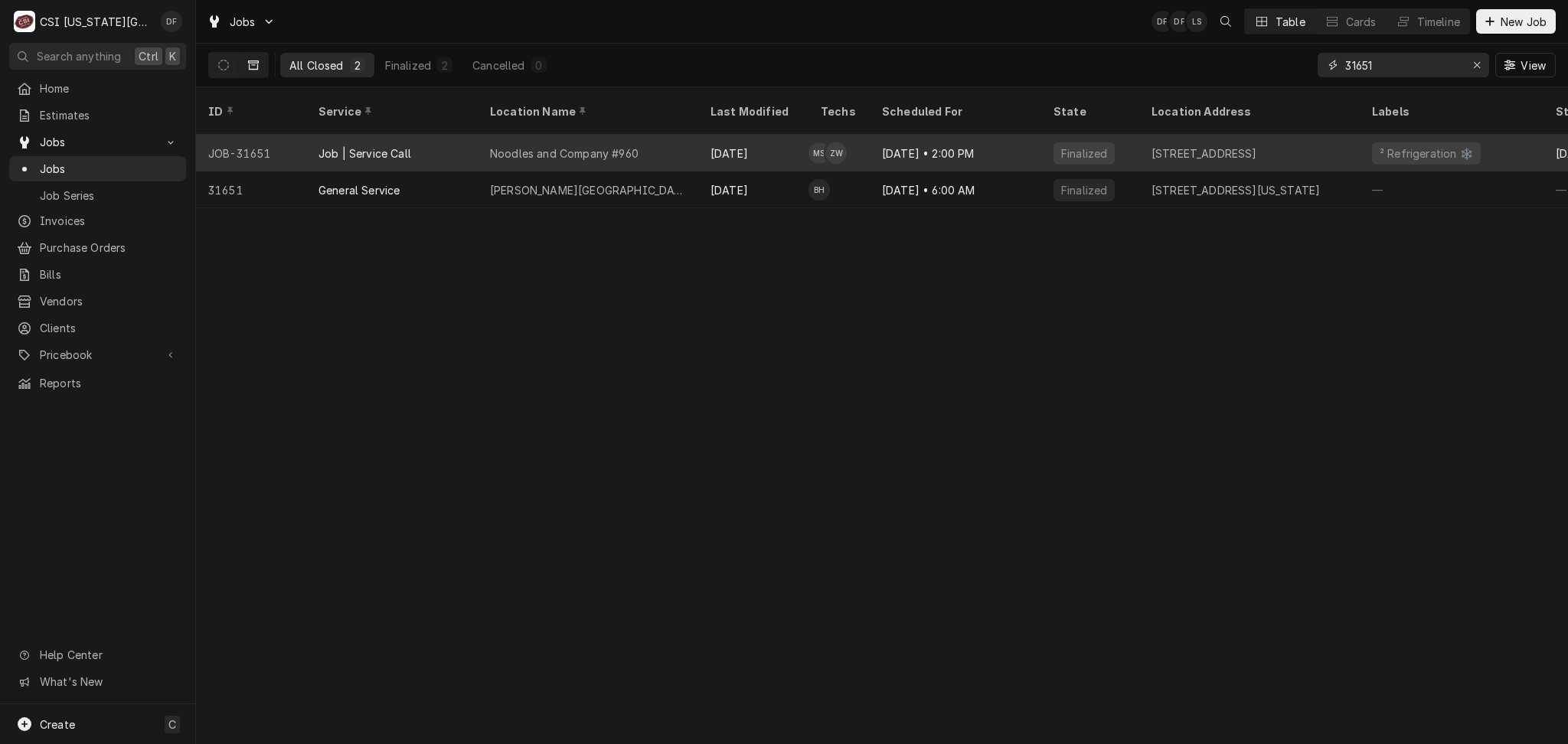
type input "31651"
click at [999, 137] on div "Aug 4 • 2:00 PM" at bounding box center [956, 153] width 172 height 37
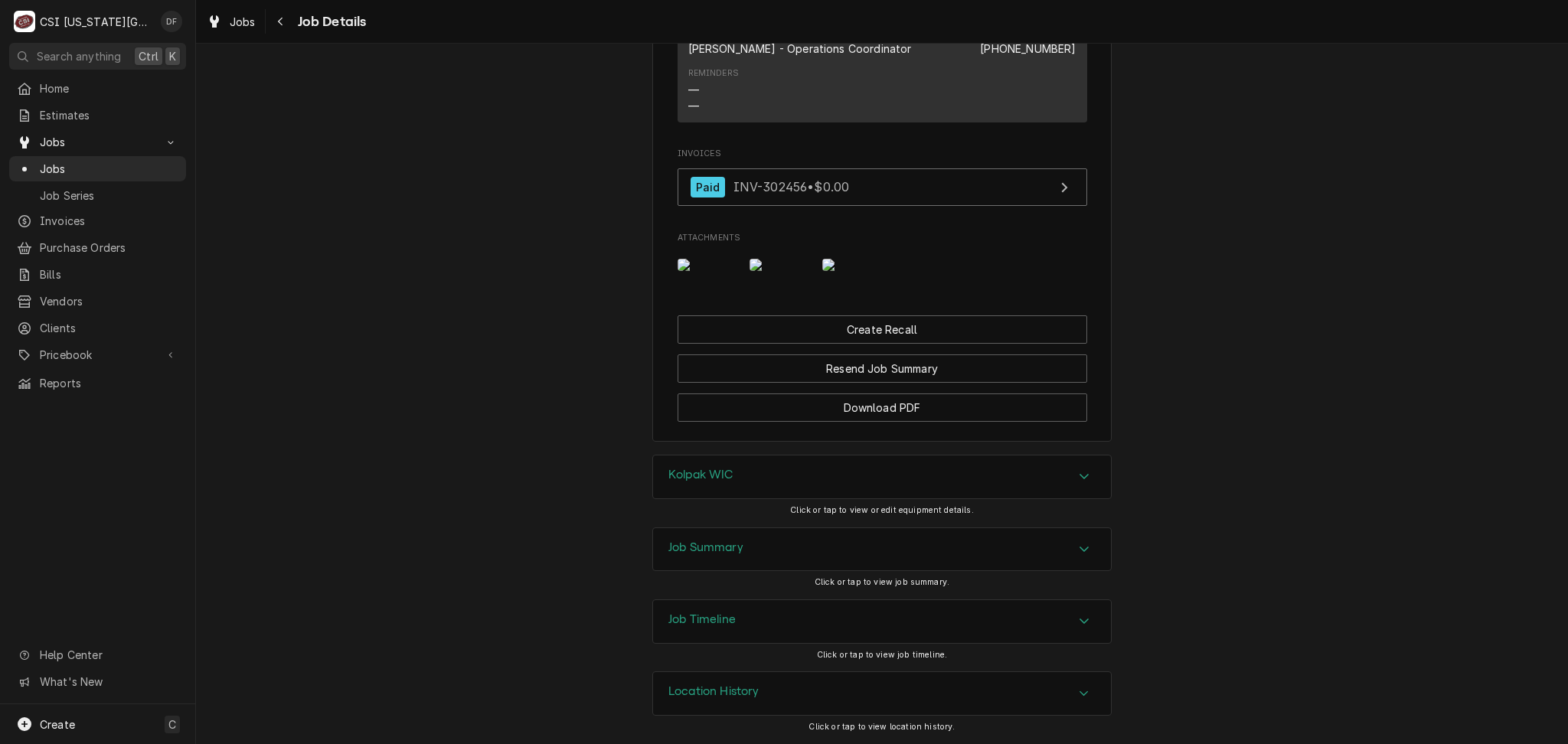
scroll to position [1712, 0]
click at [723, 556] on div "Job Summary" at bounding box center [706, 550] width 75 height 18
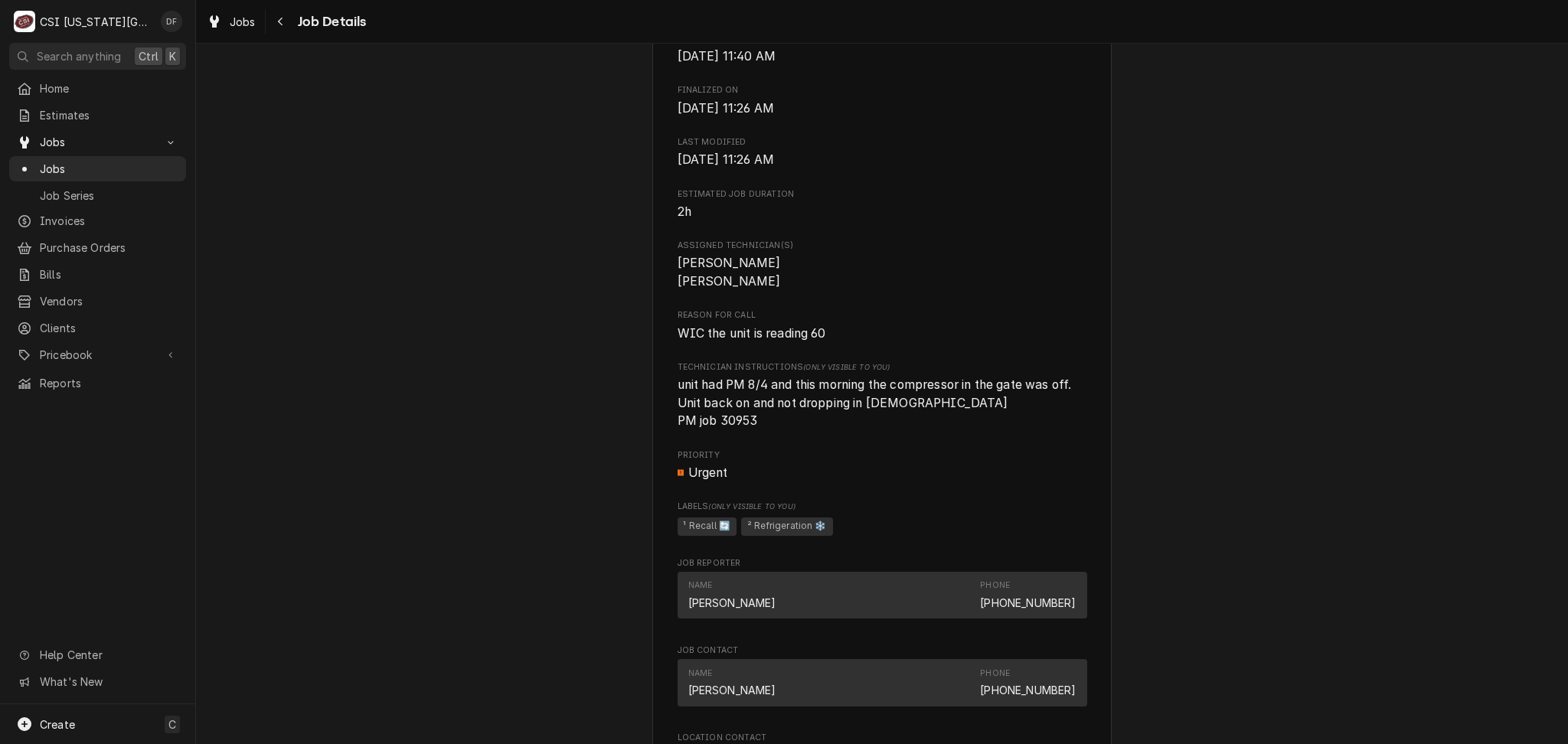
scroll to position [691, 0]
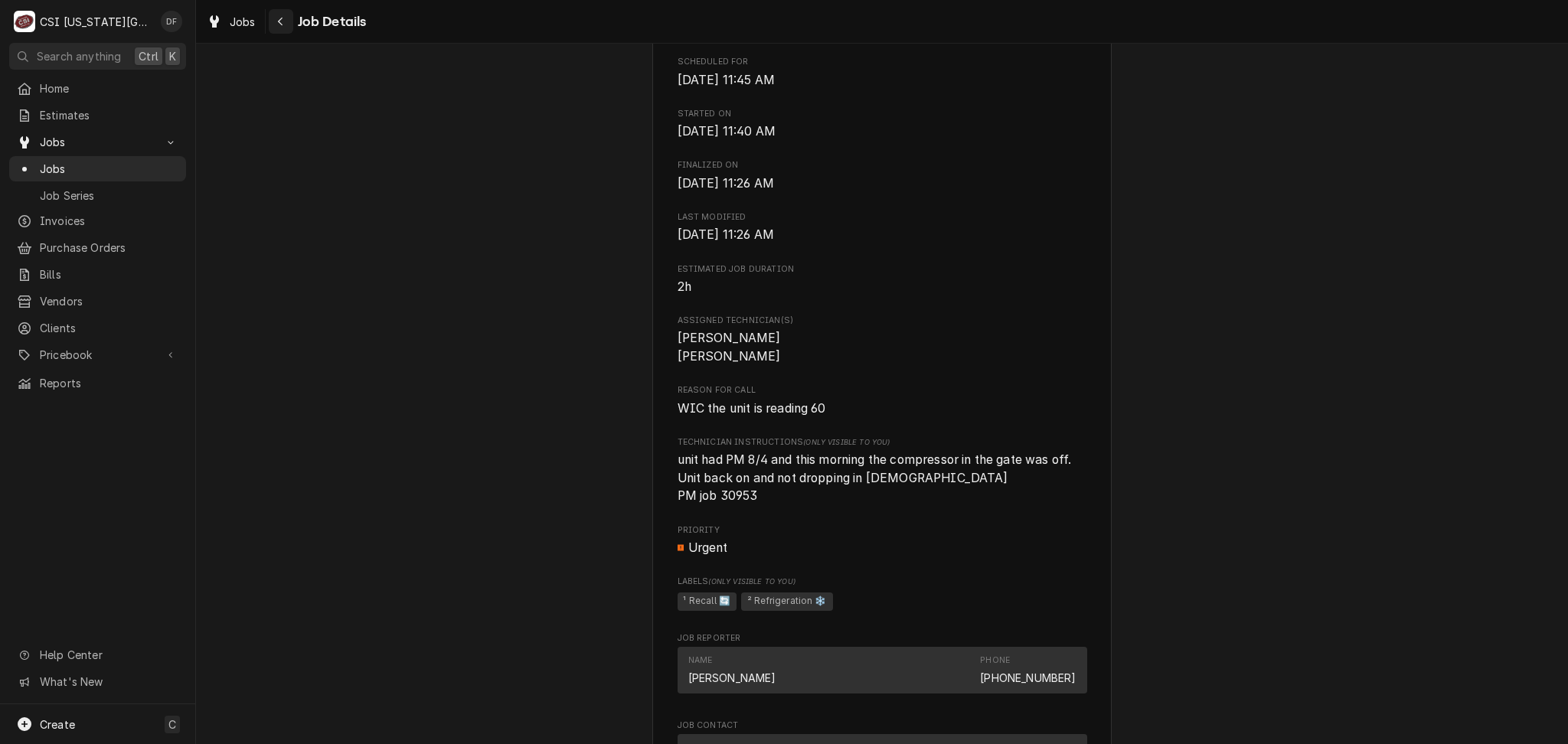
click at [279, 20] on icon "Navigate back" at bounding box center [281, 22] width 7 height 11
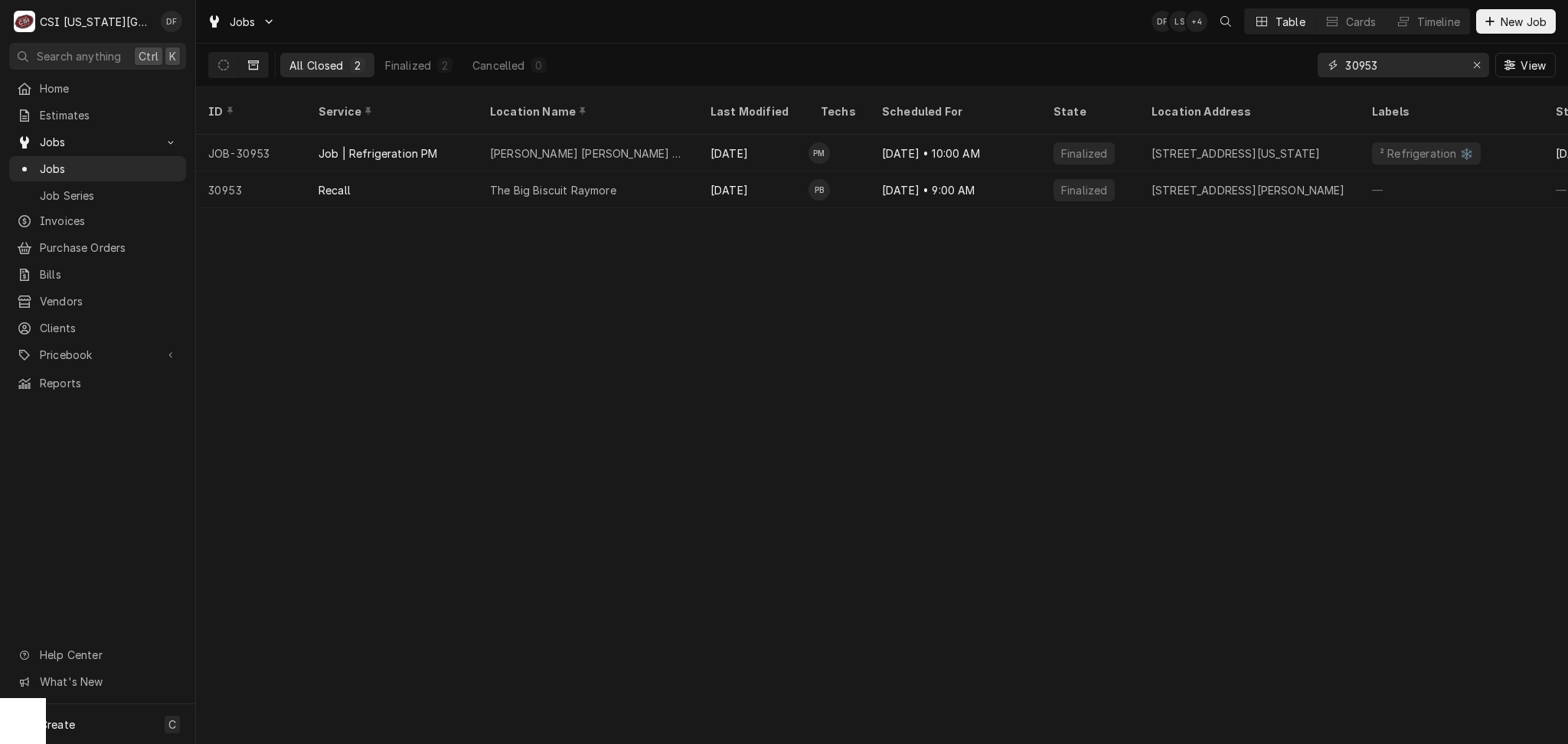
drag, startPoint x: 1392, startPoint y: 67, endPoint x: 1355, endPoint y: 61, distance: 37.5
click at [1351, 59] on input "30953" at bounding box center [1403, 65] width 115 height 25
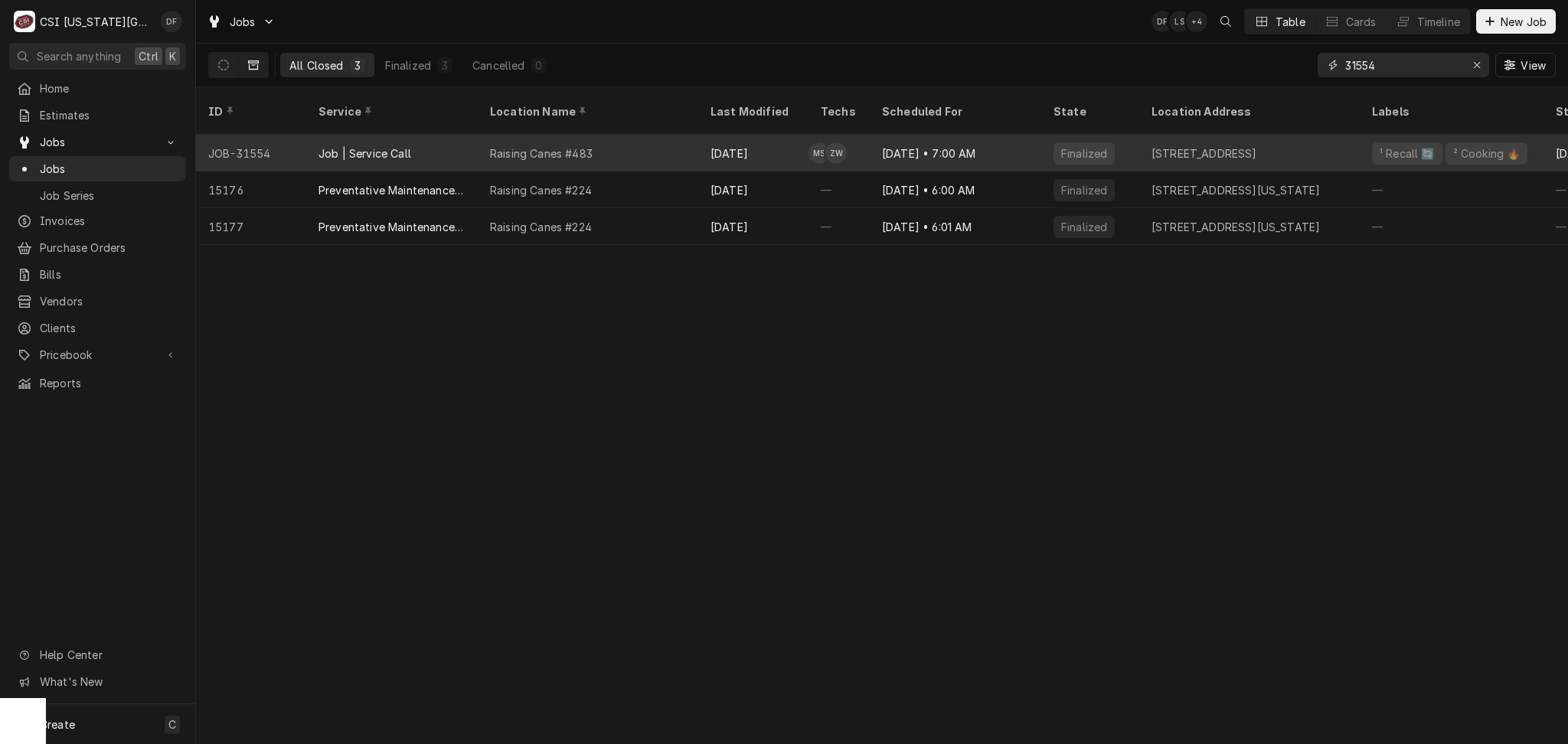
type input "31554"
click at [629, 137] on div "Raising Canes #483" at bounding box center [588, 153] width 221 height 37
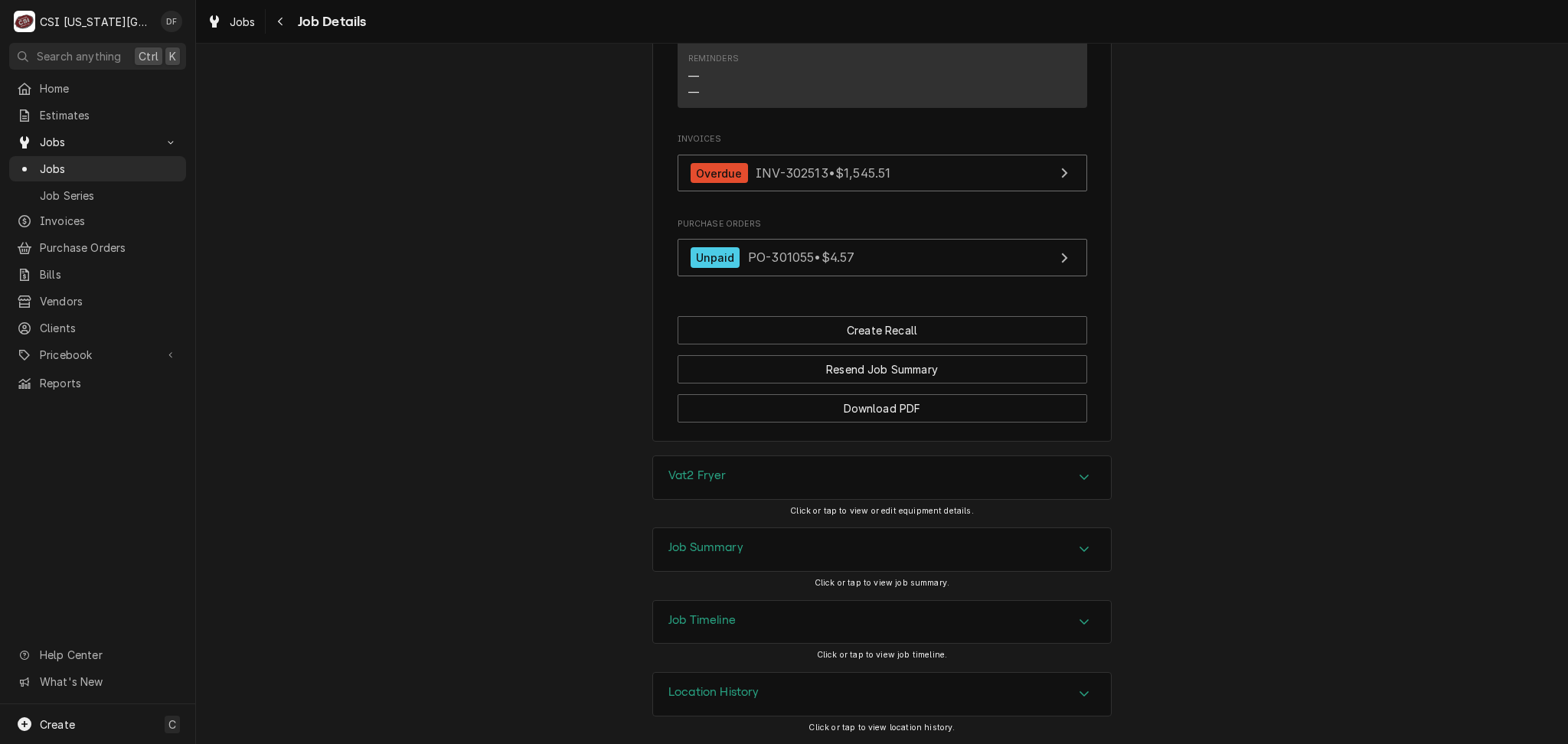
scroll to position [1912, 0]
click at [733, 551] on h3 "Job Summary" at bounding box center [706, 548] width 75 height 15
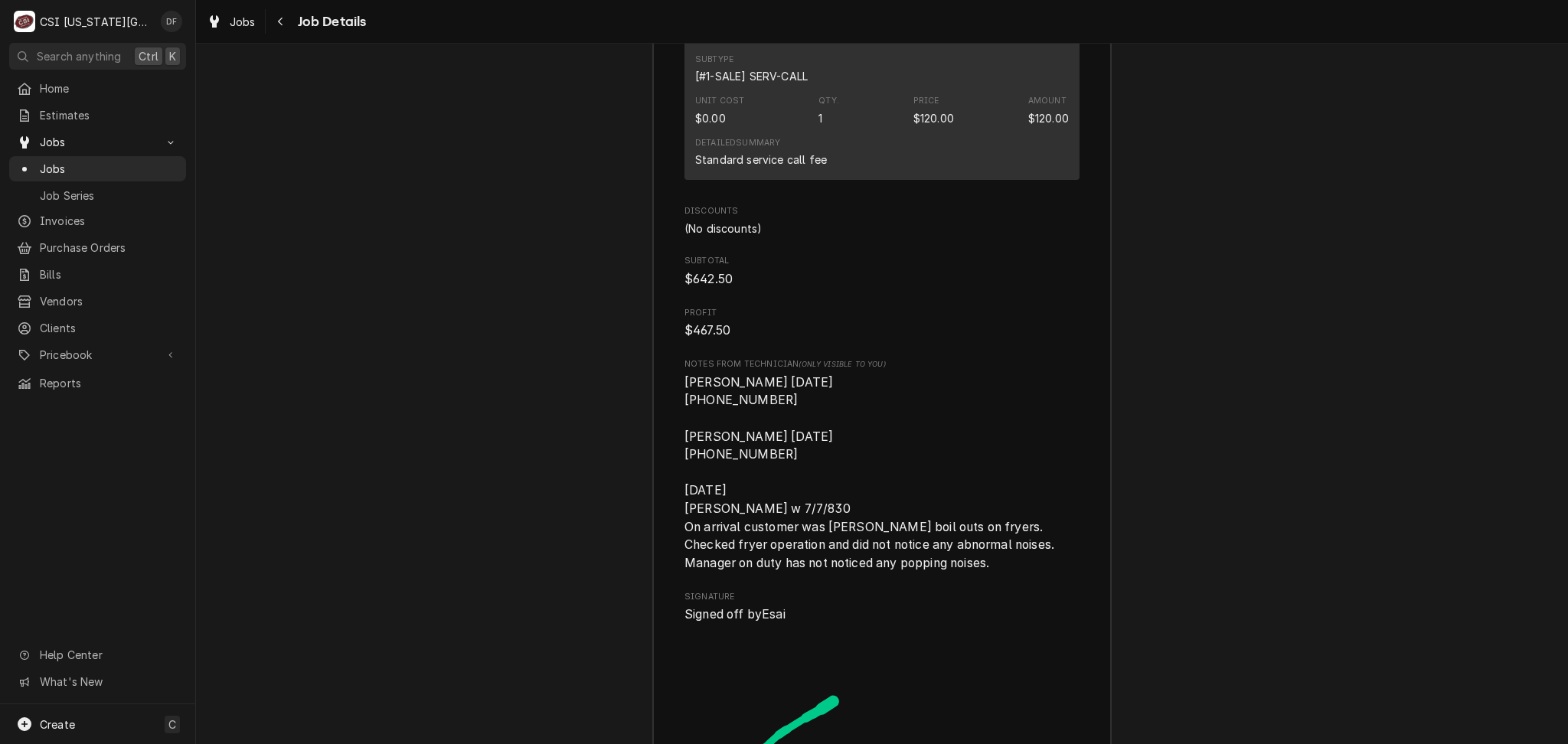
scroll to position [5051, 0]
click at [278, 26] on icon "Navigate back" at bounding box center [281, 22] width 7 height 11
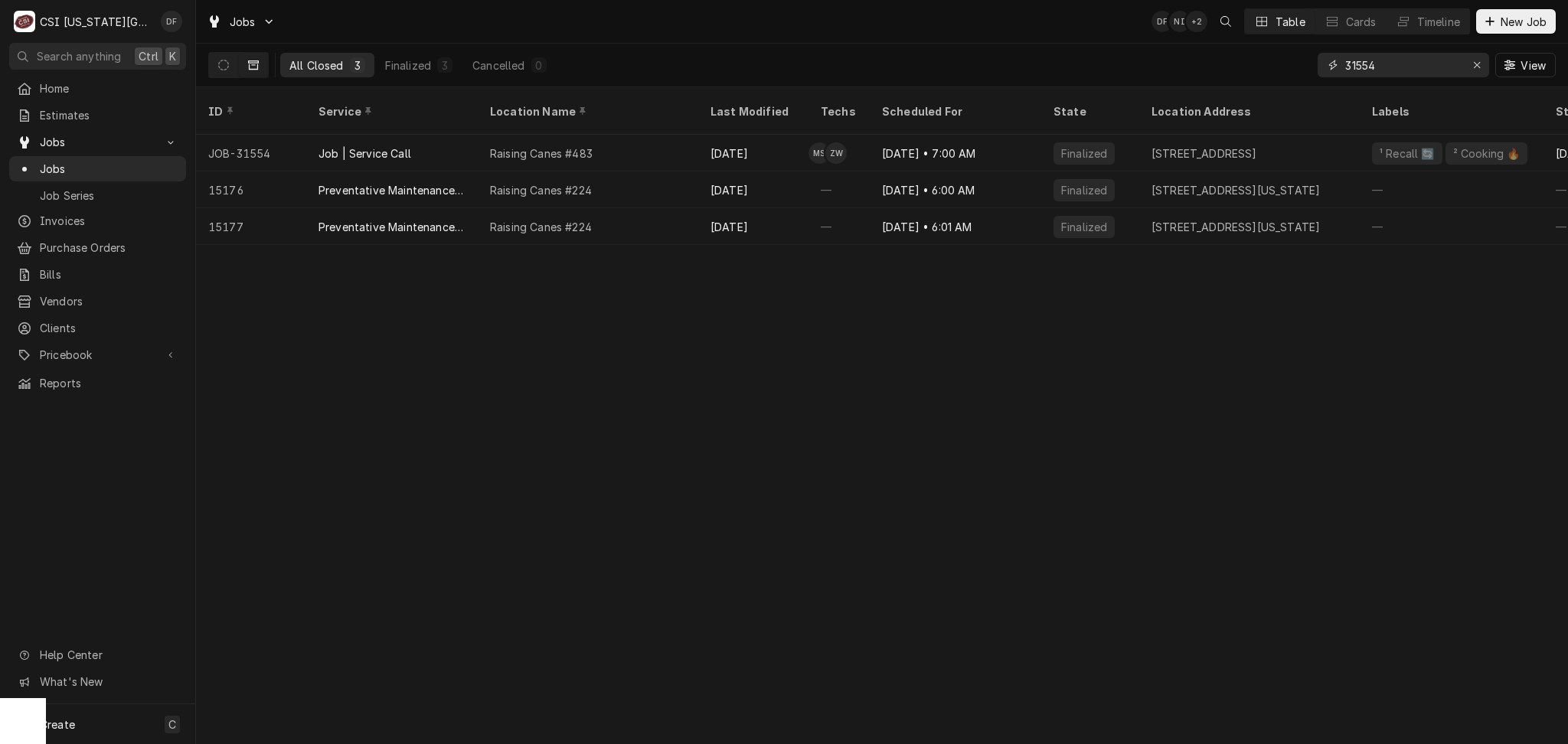
drag, startPoint x: 1384, startPoint y: 67, endPoint x: 1356, endPoint y: 64, distance: 28.2
click at [1356, 64] on input "31554" at bounding box center [1403, 65] width 115 height 25
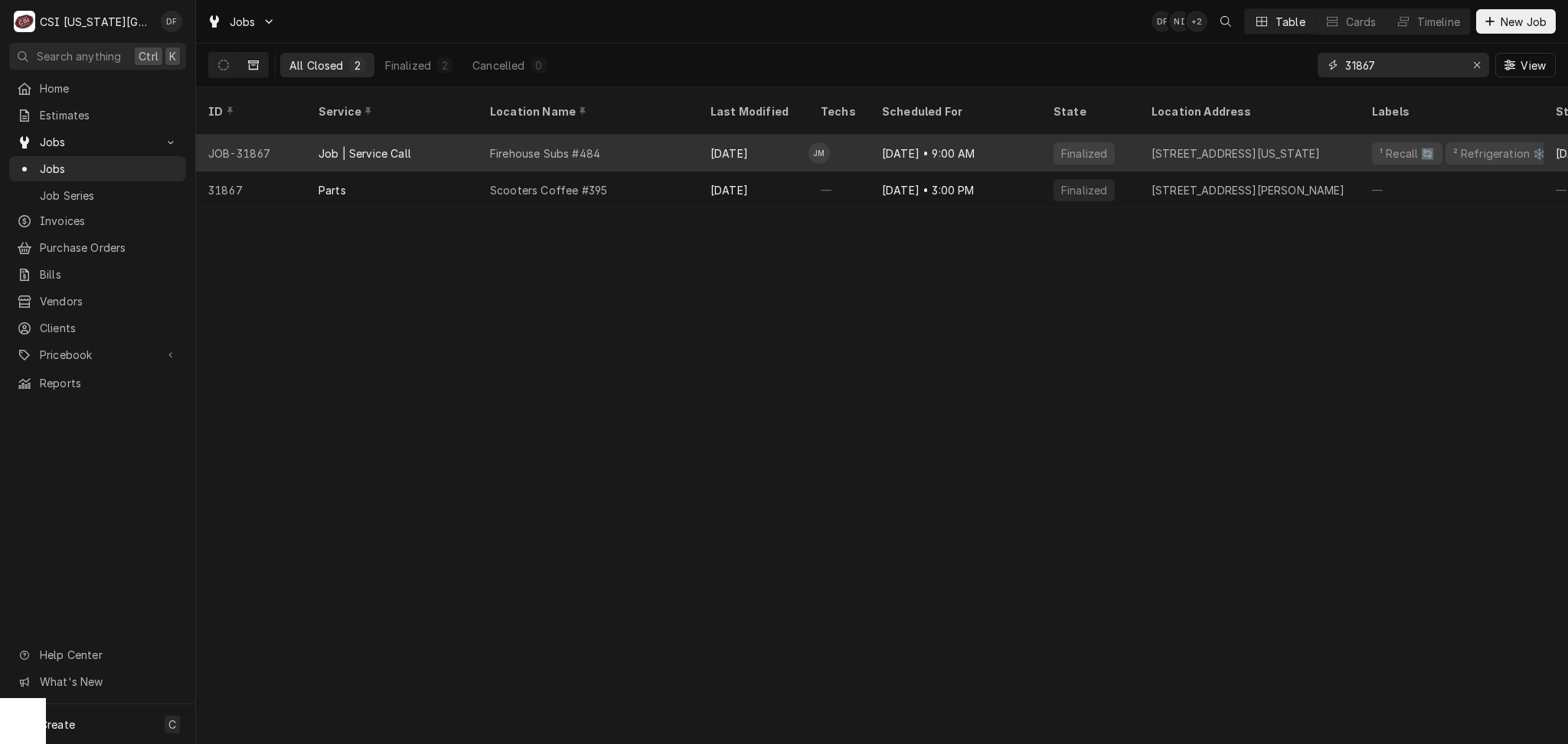
type input "31867"
click at [687, 137] on div "Firehouse Subs #484" at bounding box center [588, 153] width 221 height 37
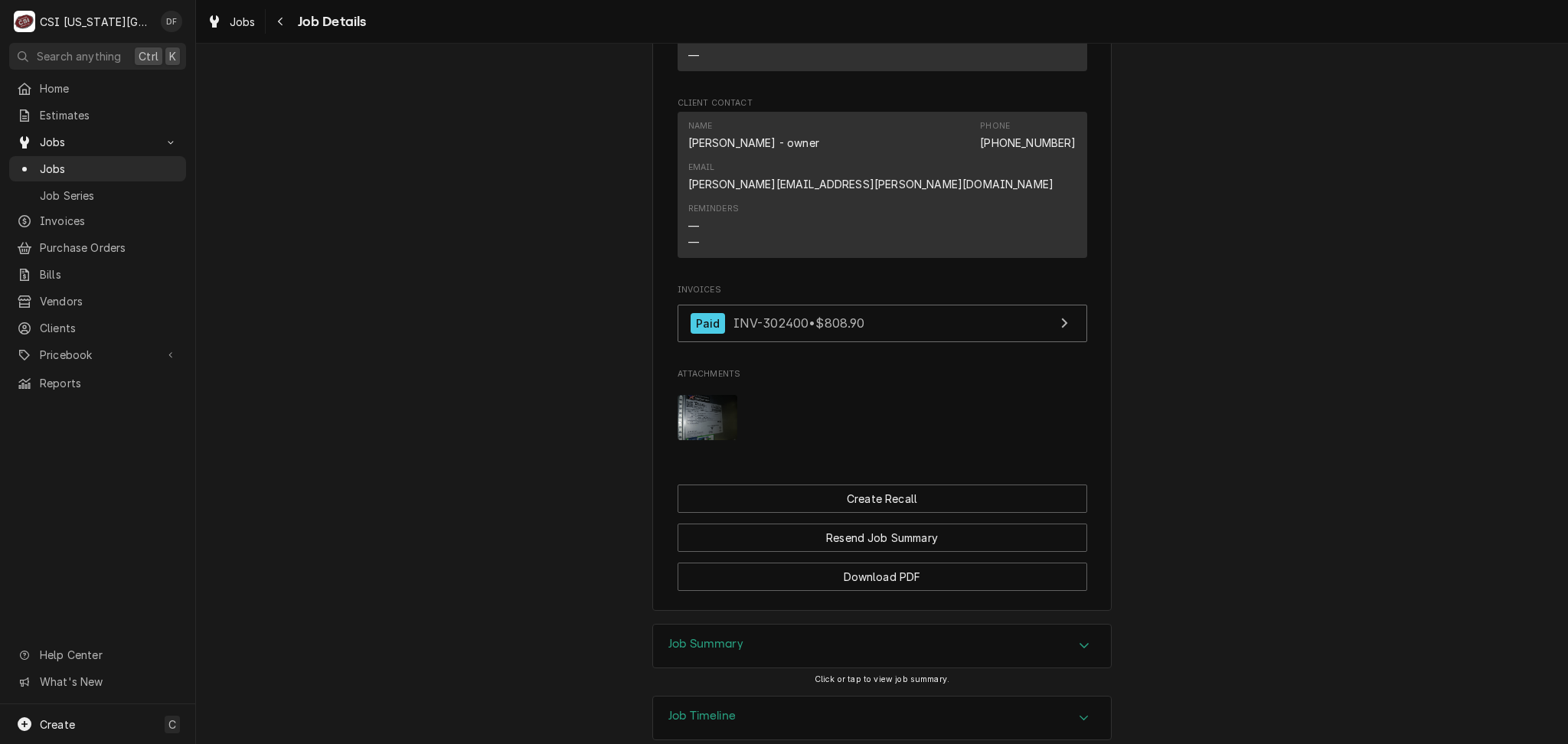
scroll to position [1237, 0]
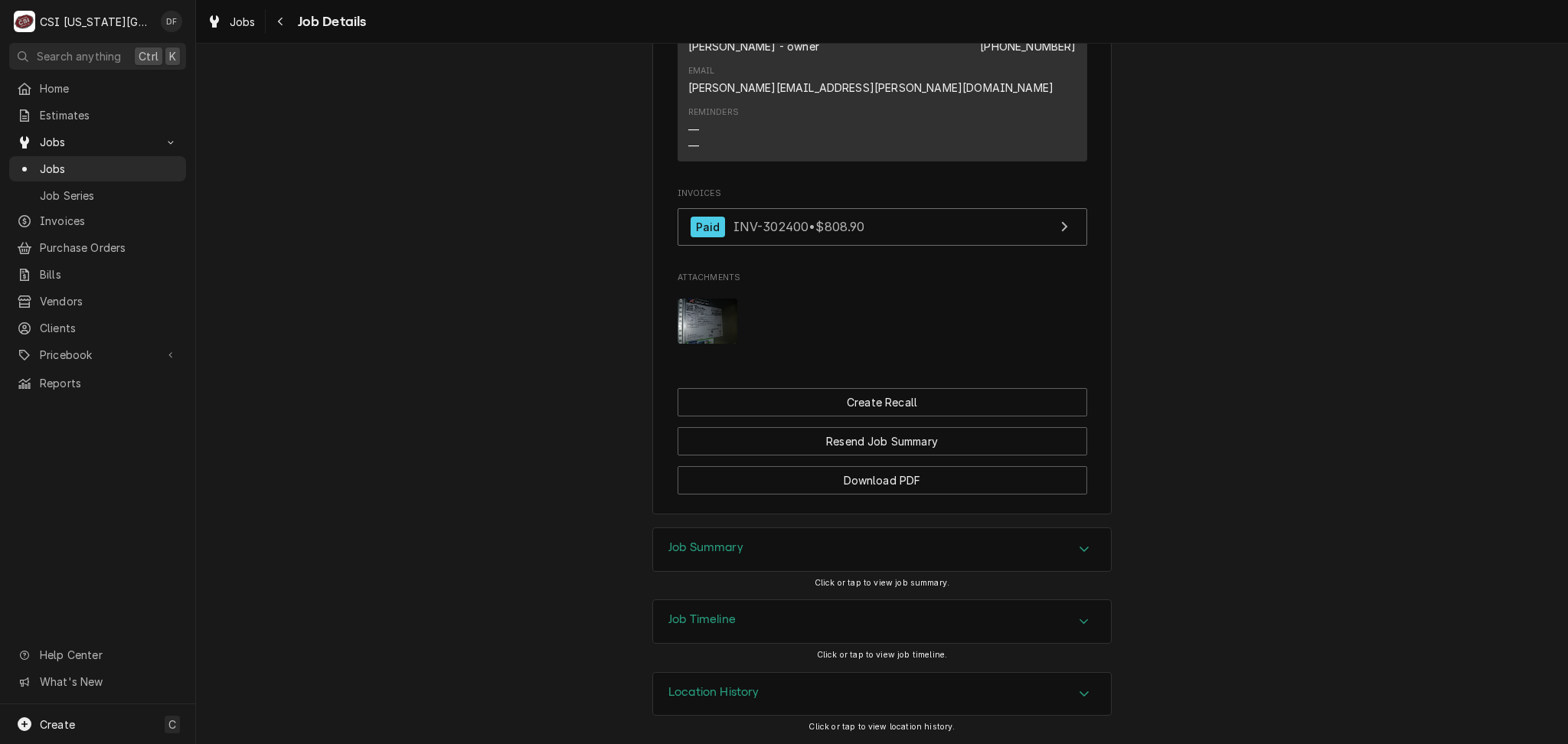
click at [835, 550] on div "Job Summary" at bounding box center [882, 550] width 458 height 43
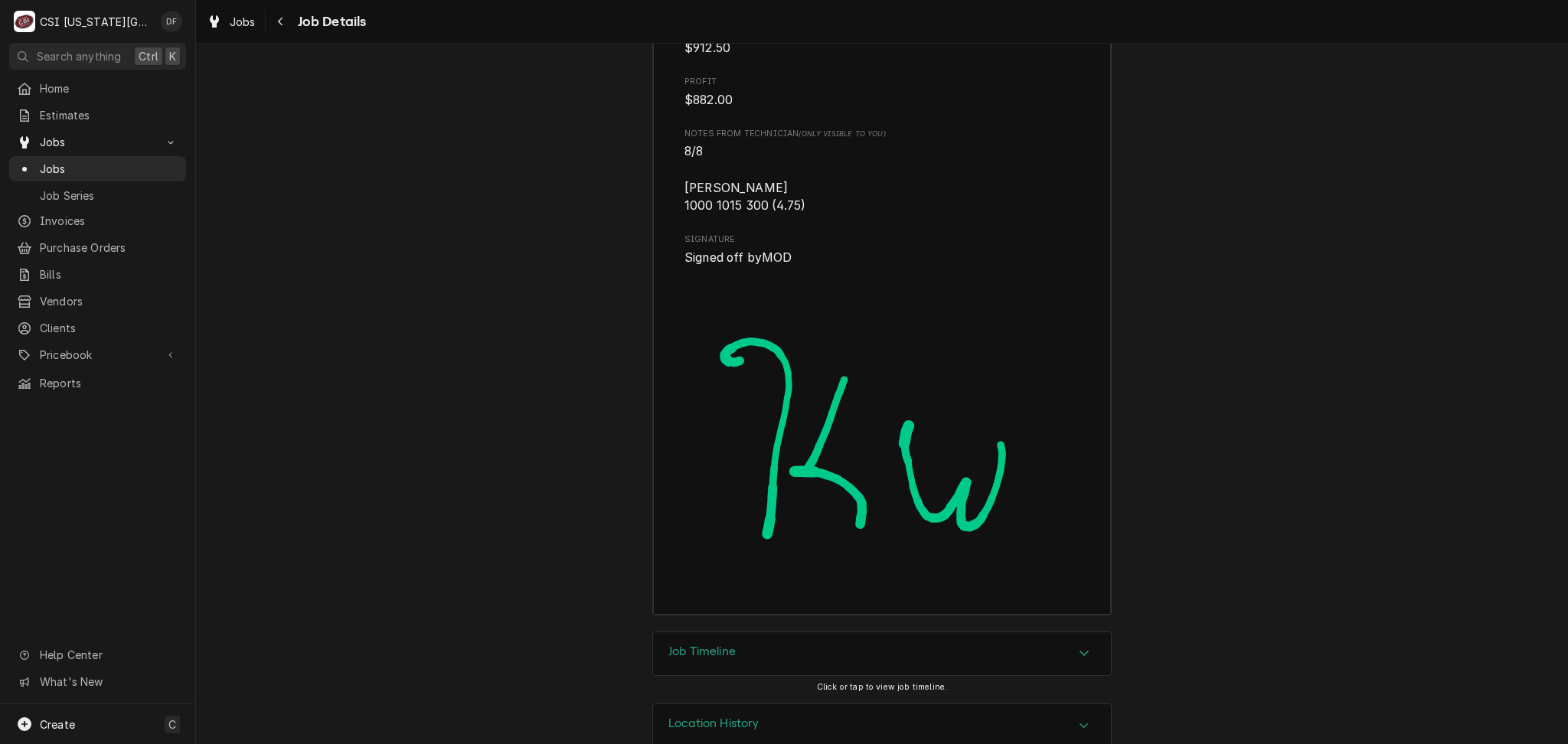
scroll to position [4882, 0]
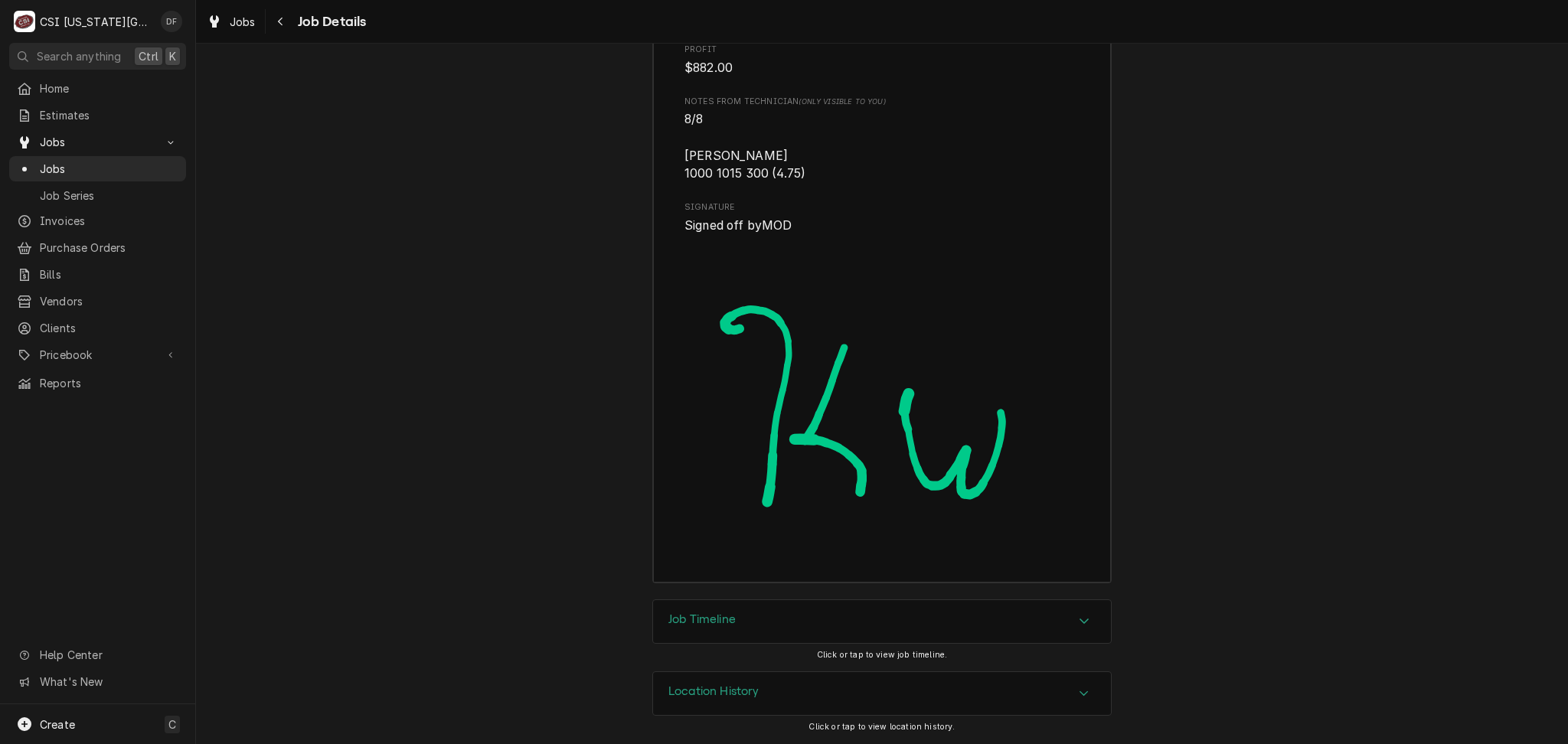
click at [809, 710] on div "Location History" at bounding box center [882, 693] width 458 height 43
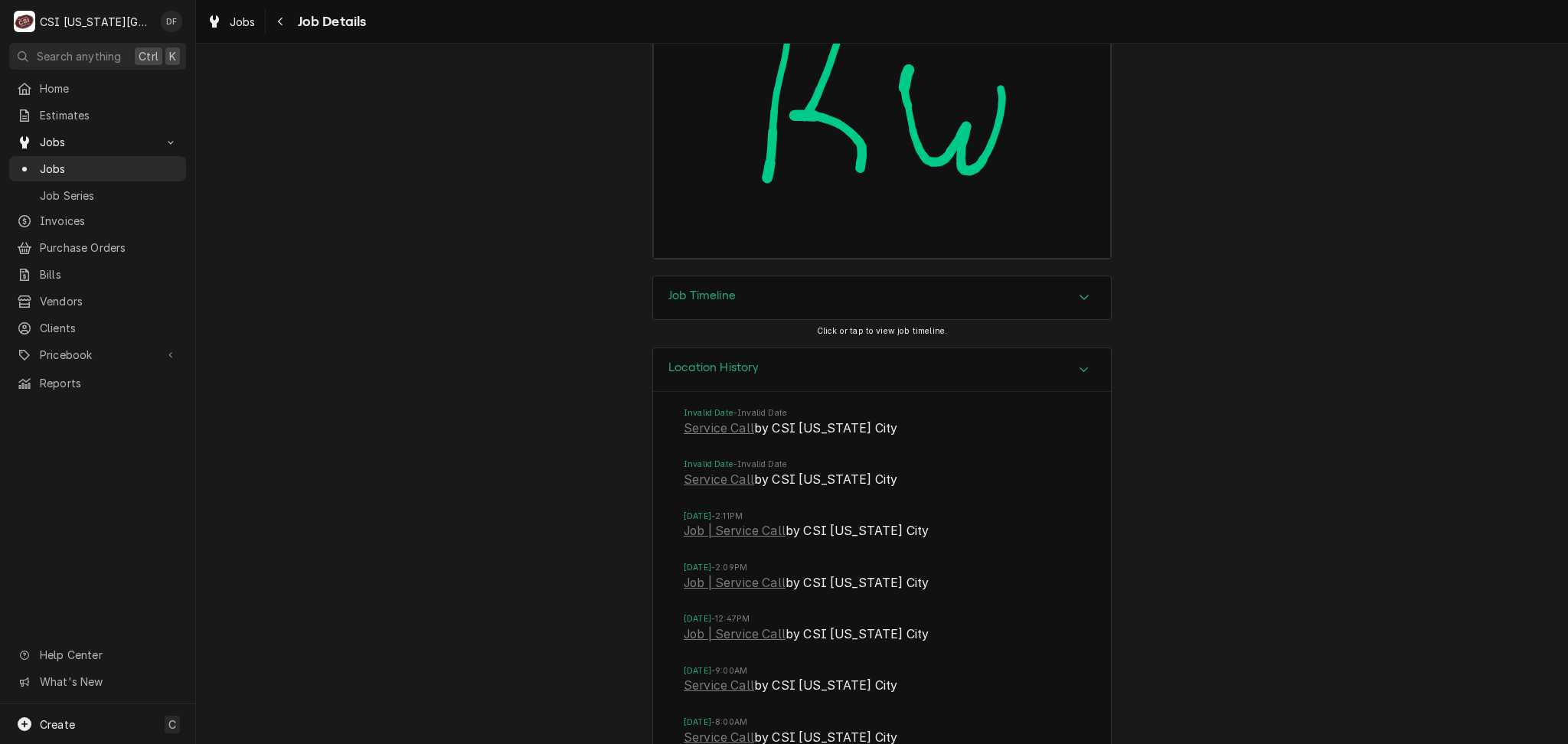
scroll to position [5392, 0]
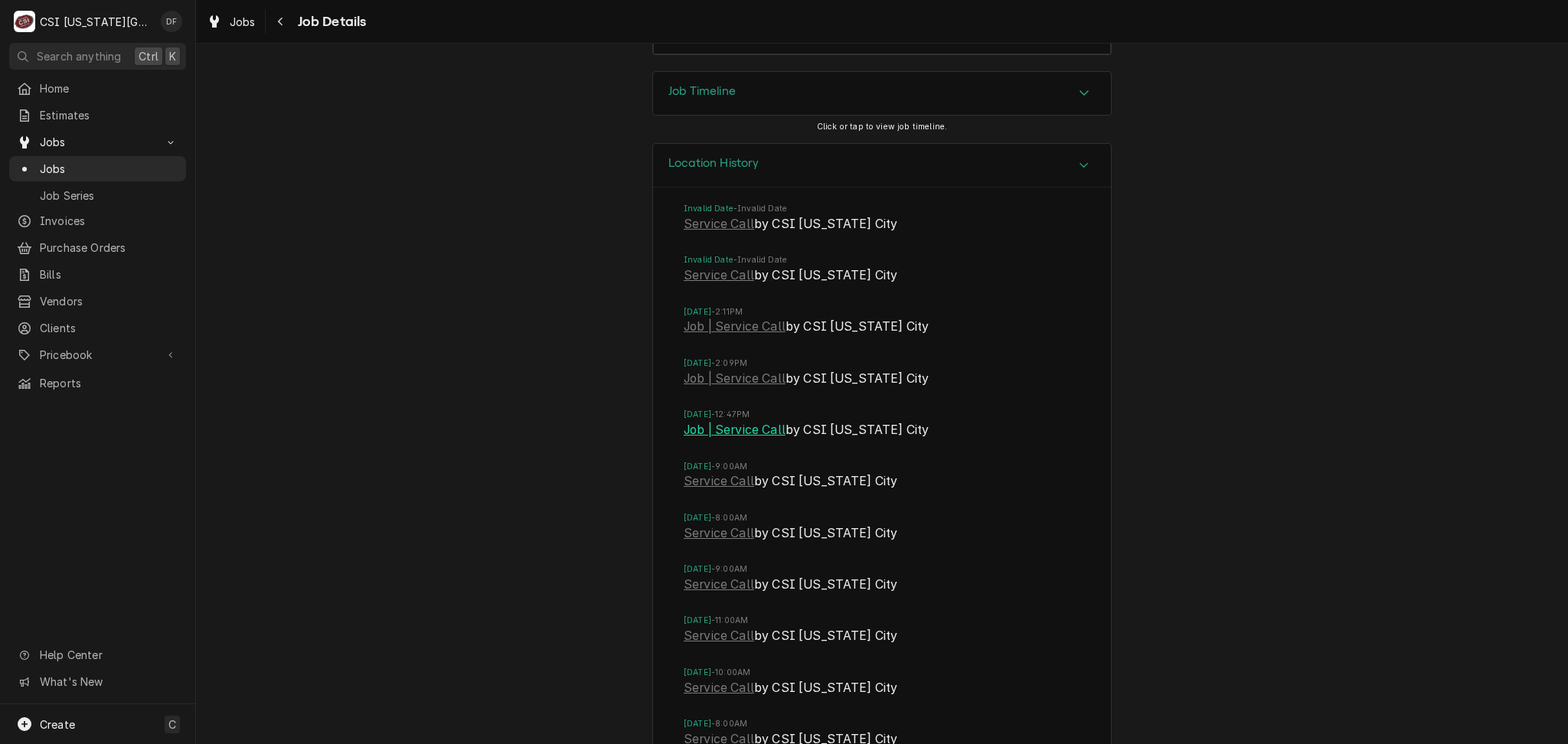
click at [714, 439] on link "Job | Service Call" at bounding box center [735, 430] width 102 height 18
click at [282, 27] on div "Navigate back" at bounding box center [280, 21] width 16 height 16
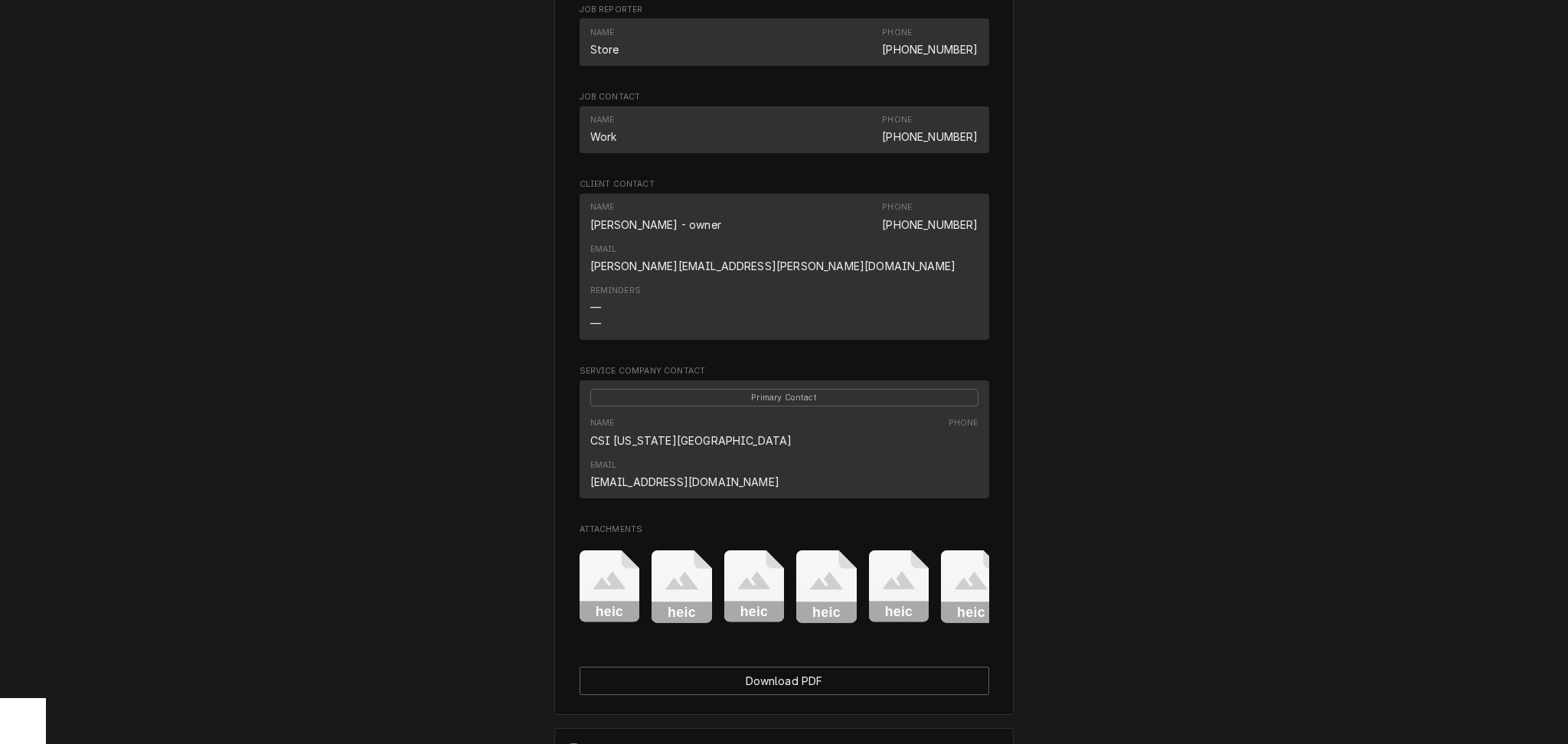
scroll to position [1116, 0]
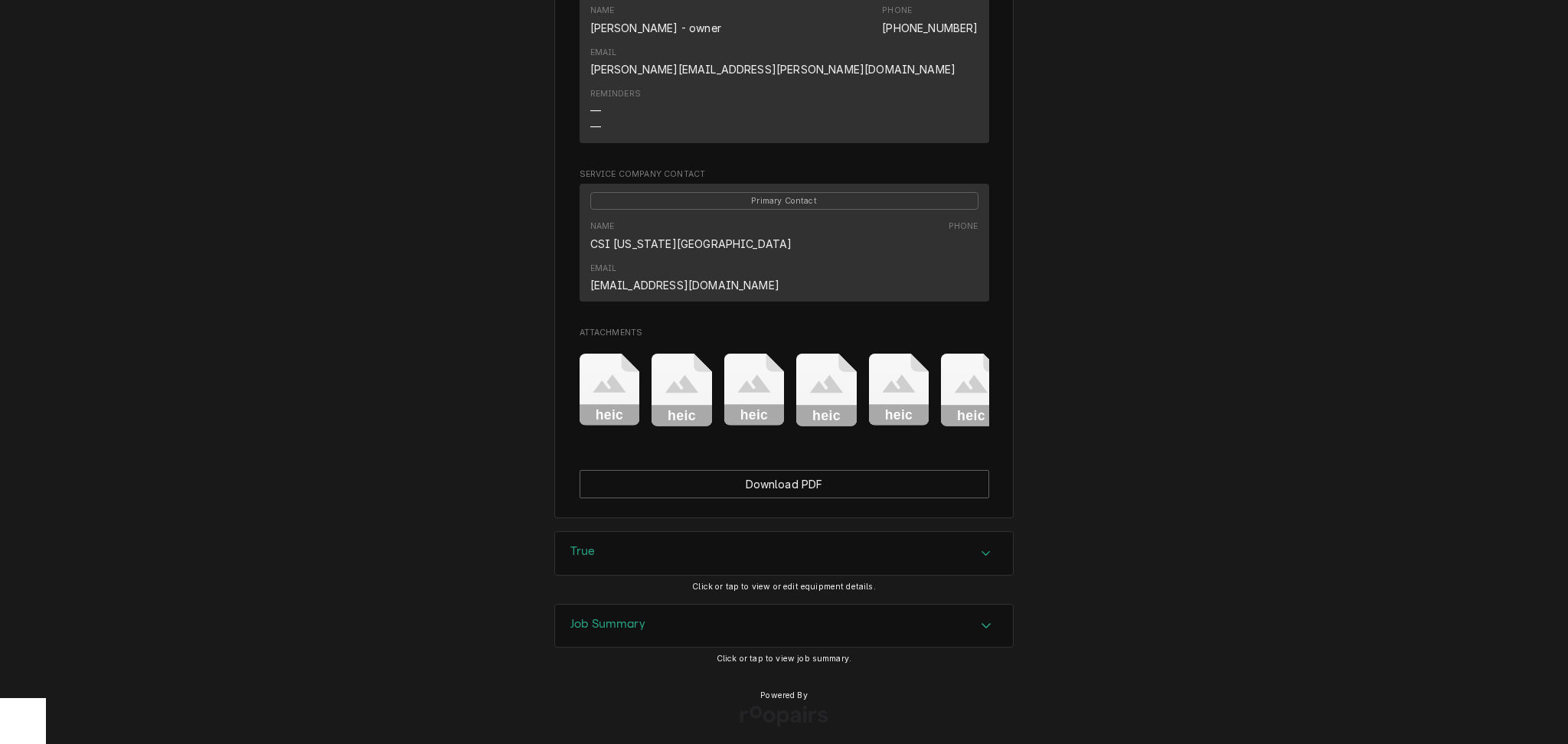
click at [683, 632] on div "Job Summary" at bounding box center [784, 626] width 458 height 43
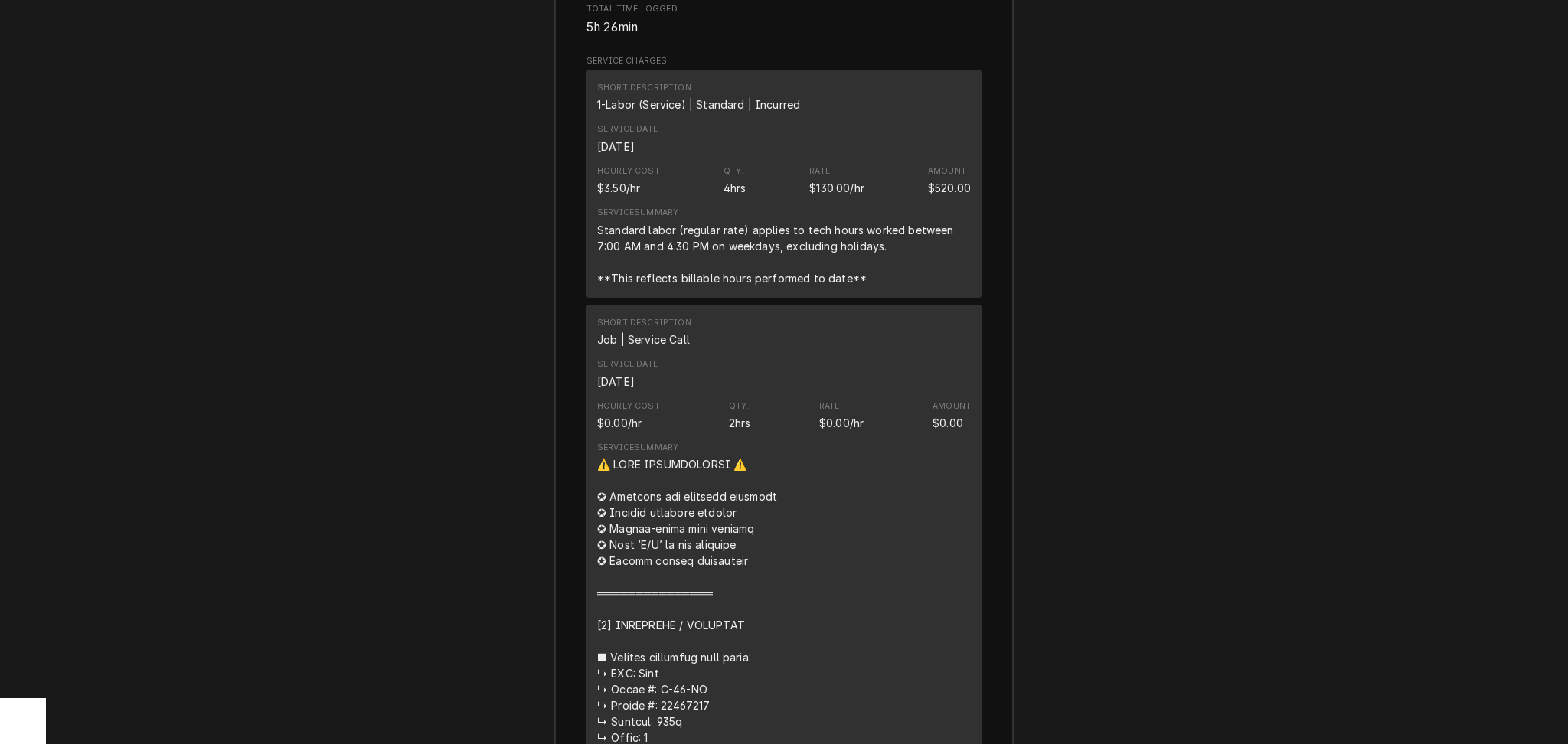
scroll to position [1626, 0]
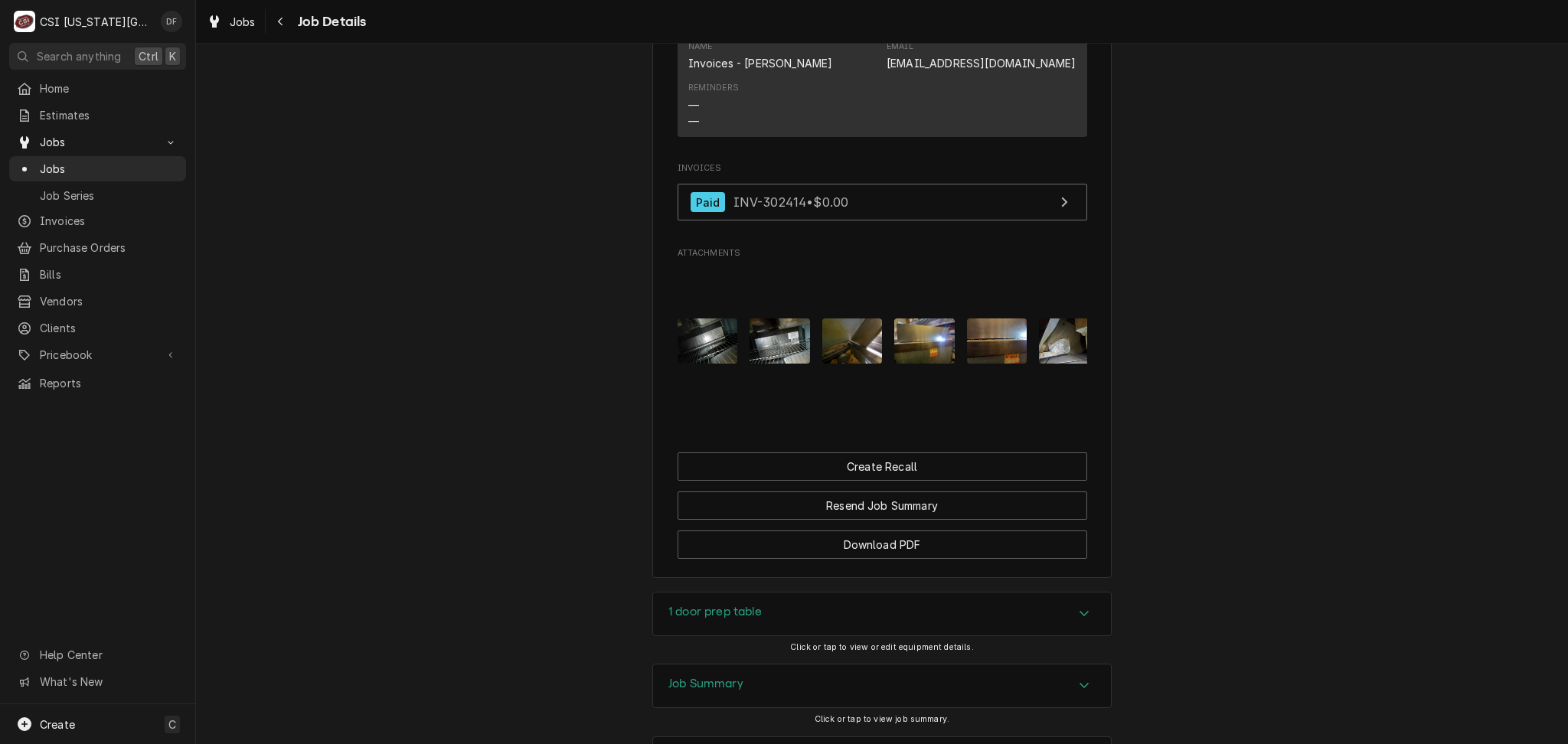
scroll to position [1906, 0]
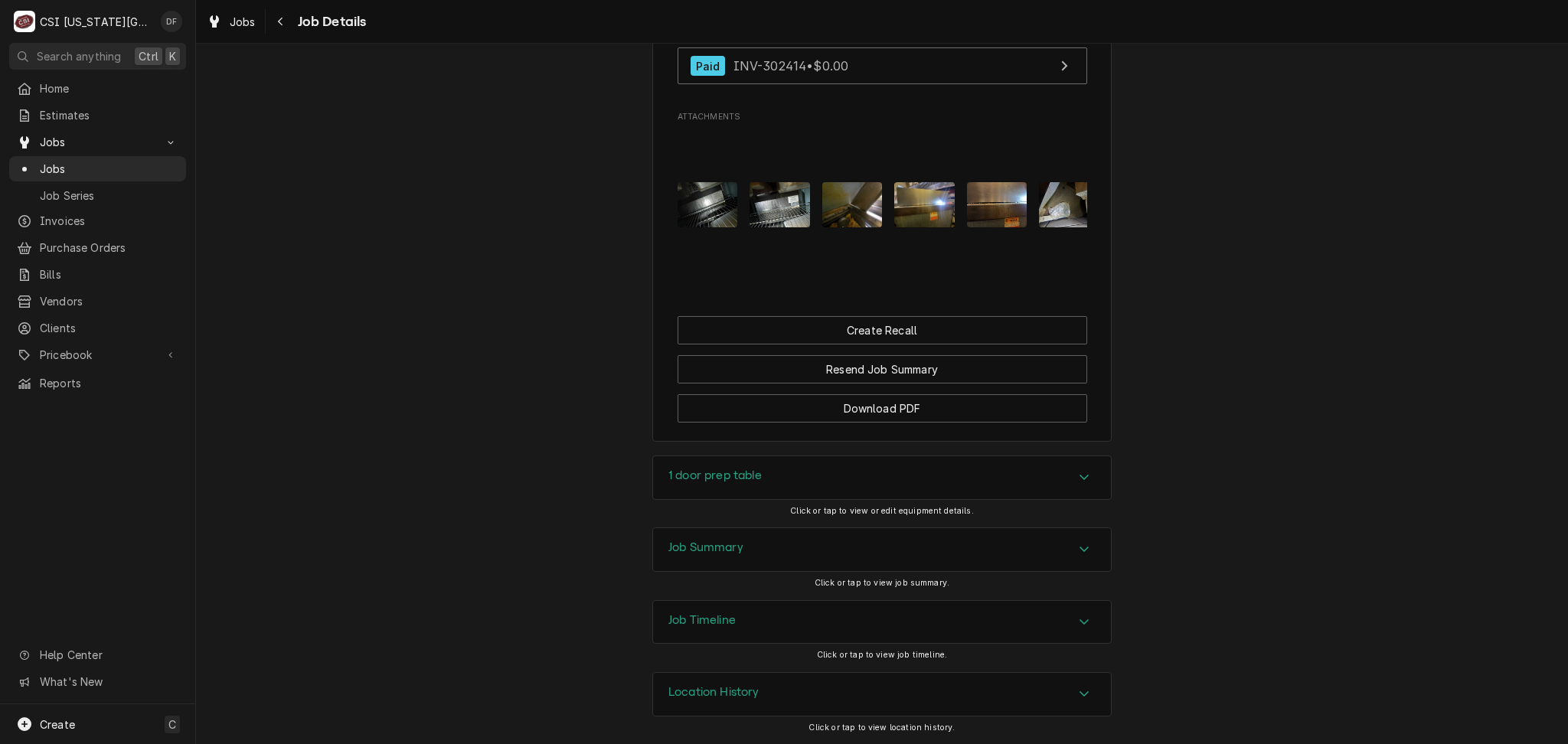
click at [744, 555] on div "Job Summary" at bounding box center [882, 550] width 458 height 43
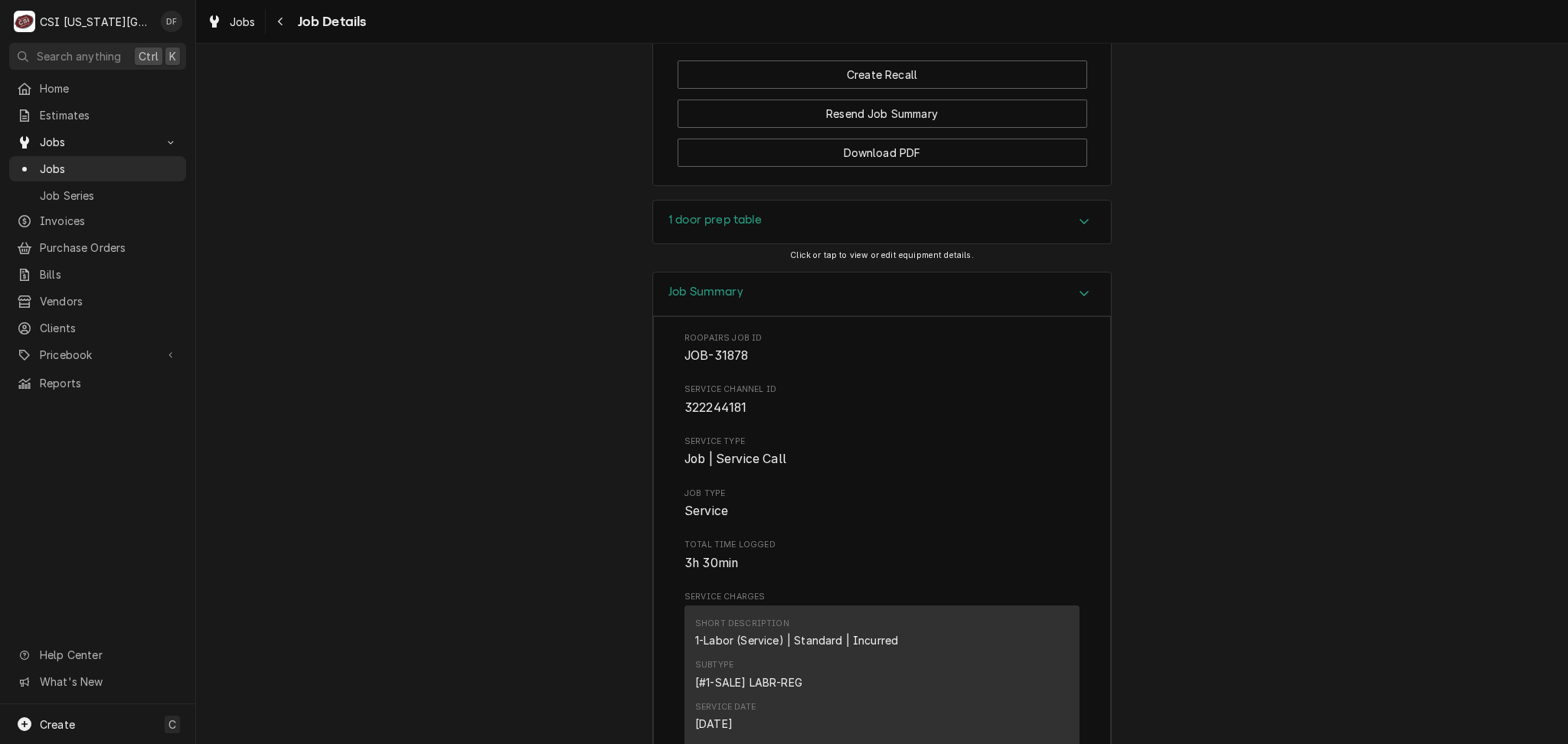
scroll to position [2055, 0]
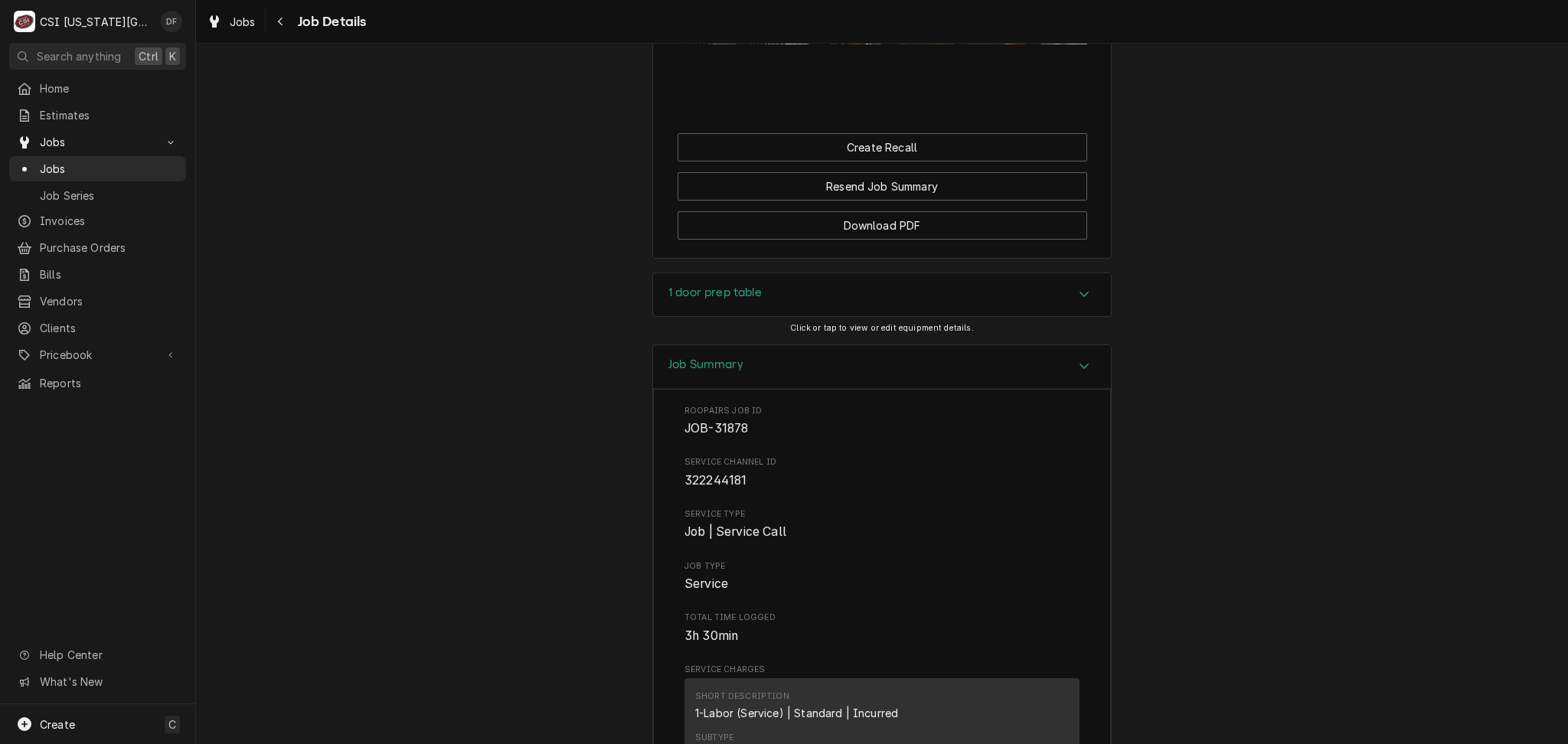
click at [885, 389] on div "Job Summary" at bounding box center [882, 367] width 458 height 44
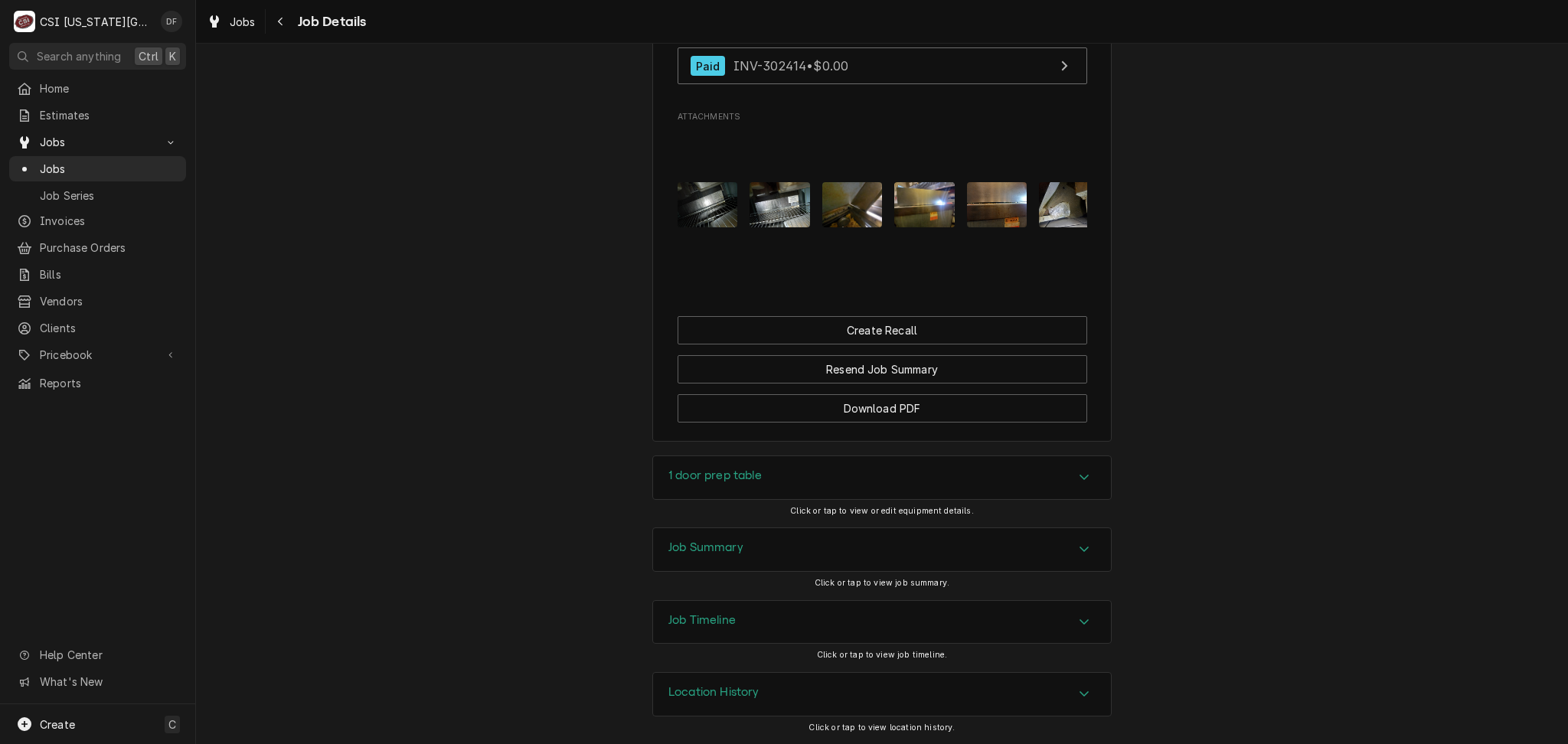
scroll to position [1906, 0]
click at [706, 545] on h3 "Job Summary" at bounding box center [706, 548] width 75 height 15
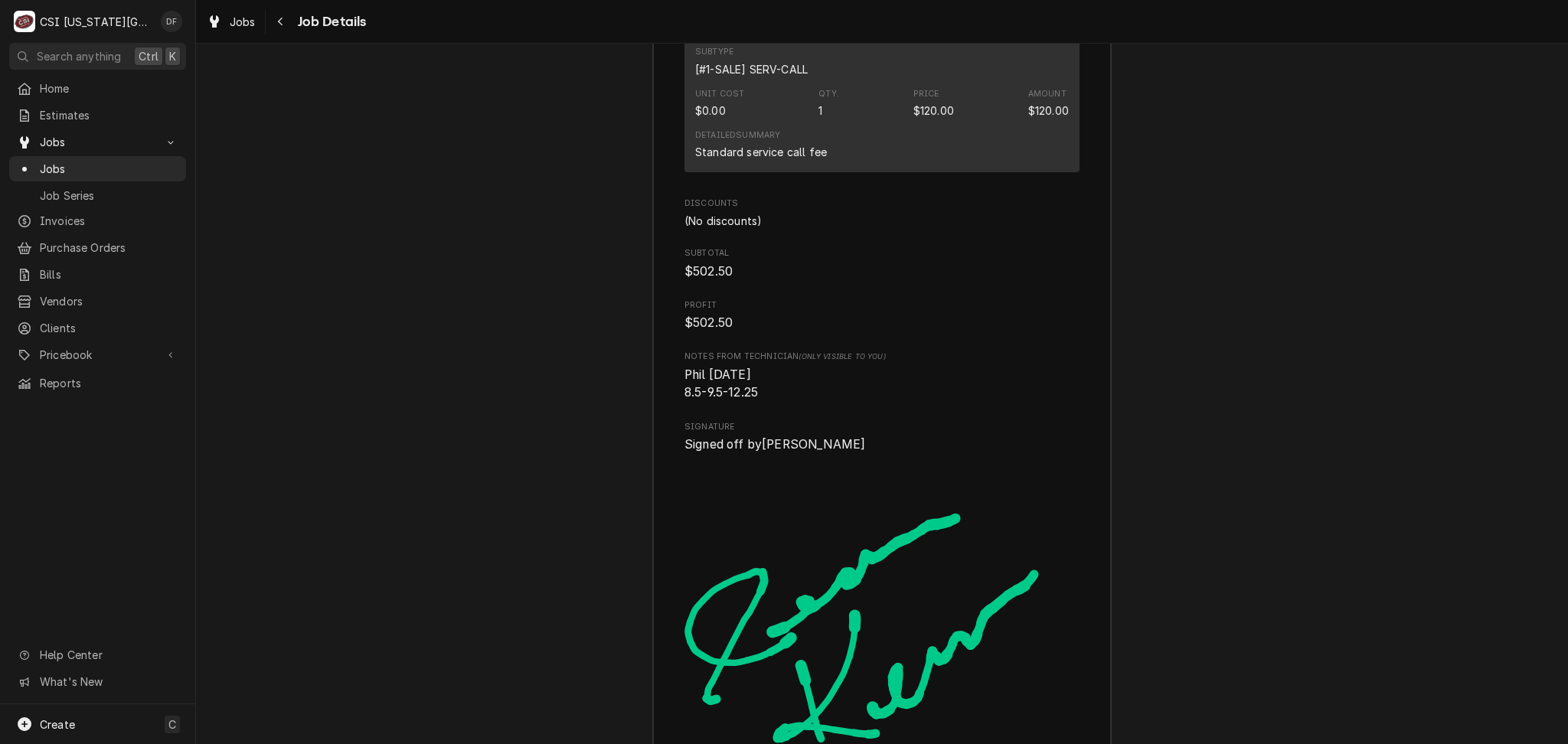
scroll to position [4867, 0]
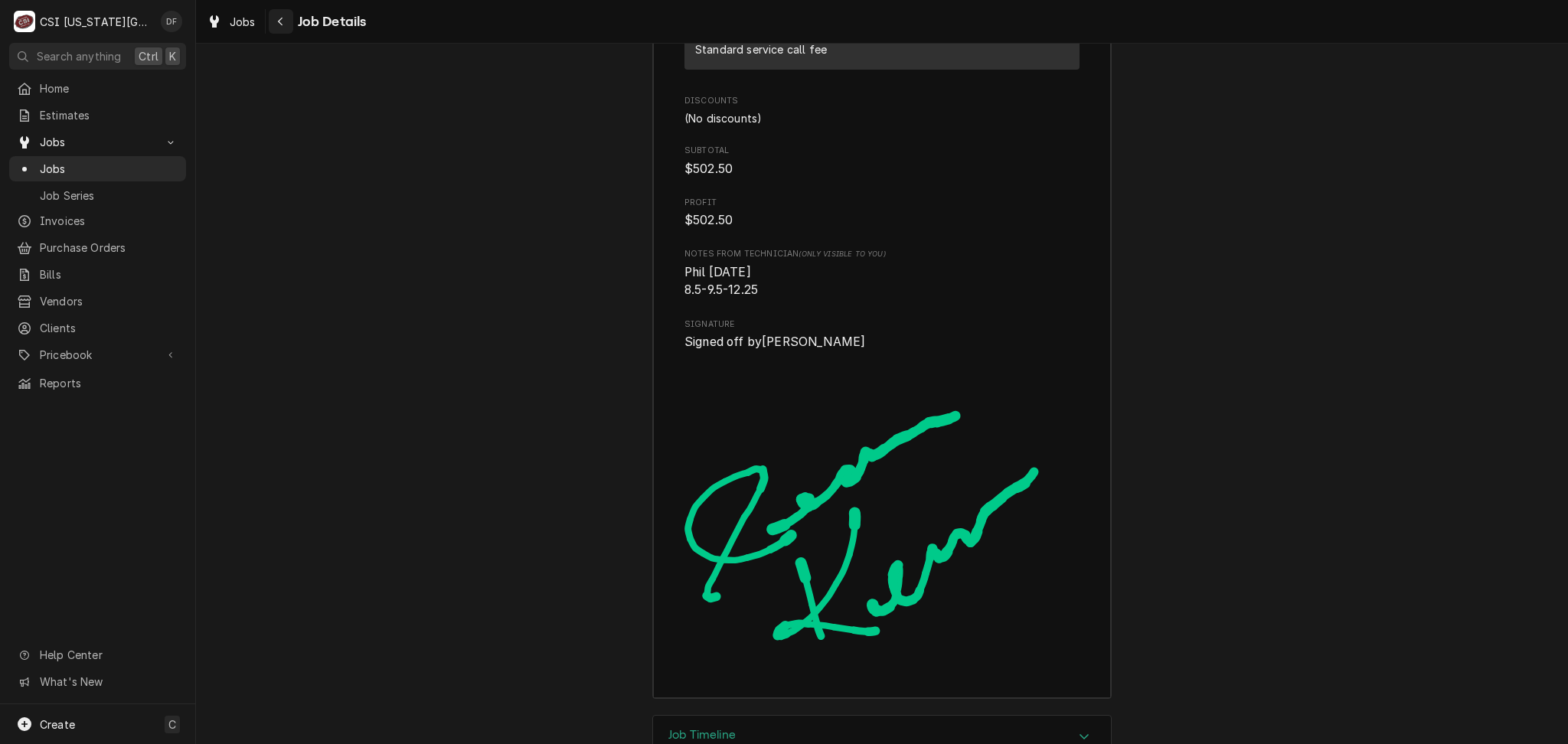
click at [273, 24] on div "Navigate back" at bounding box center [280, 21] width 16 height 16
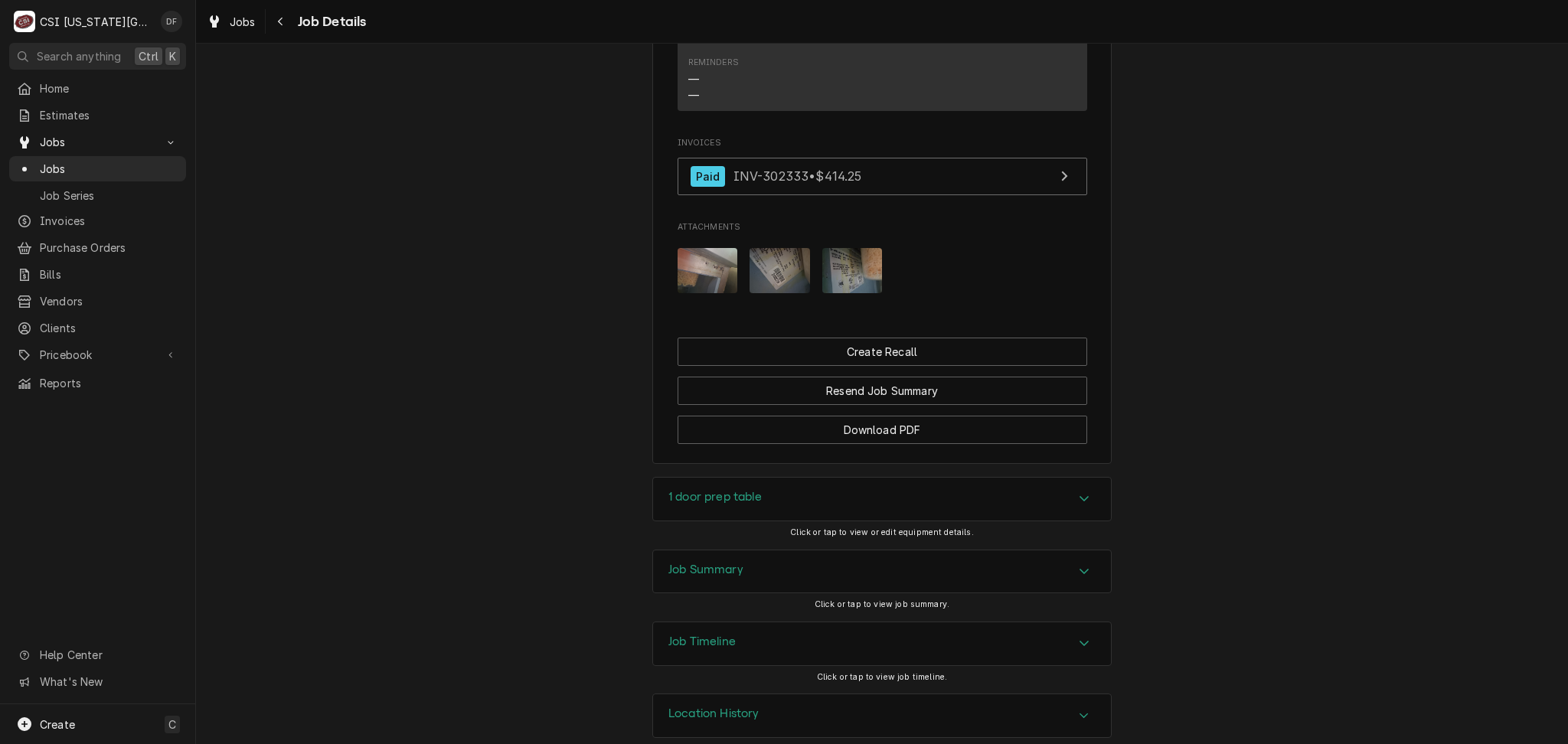
scroll to position [1696, 0]
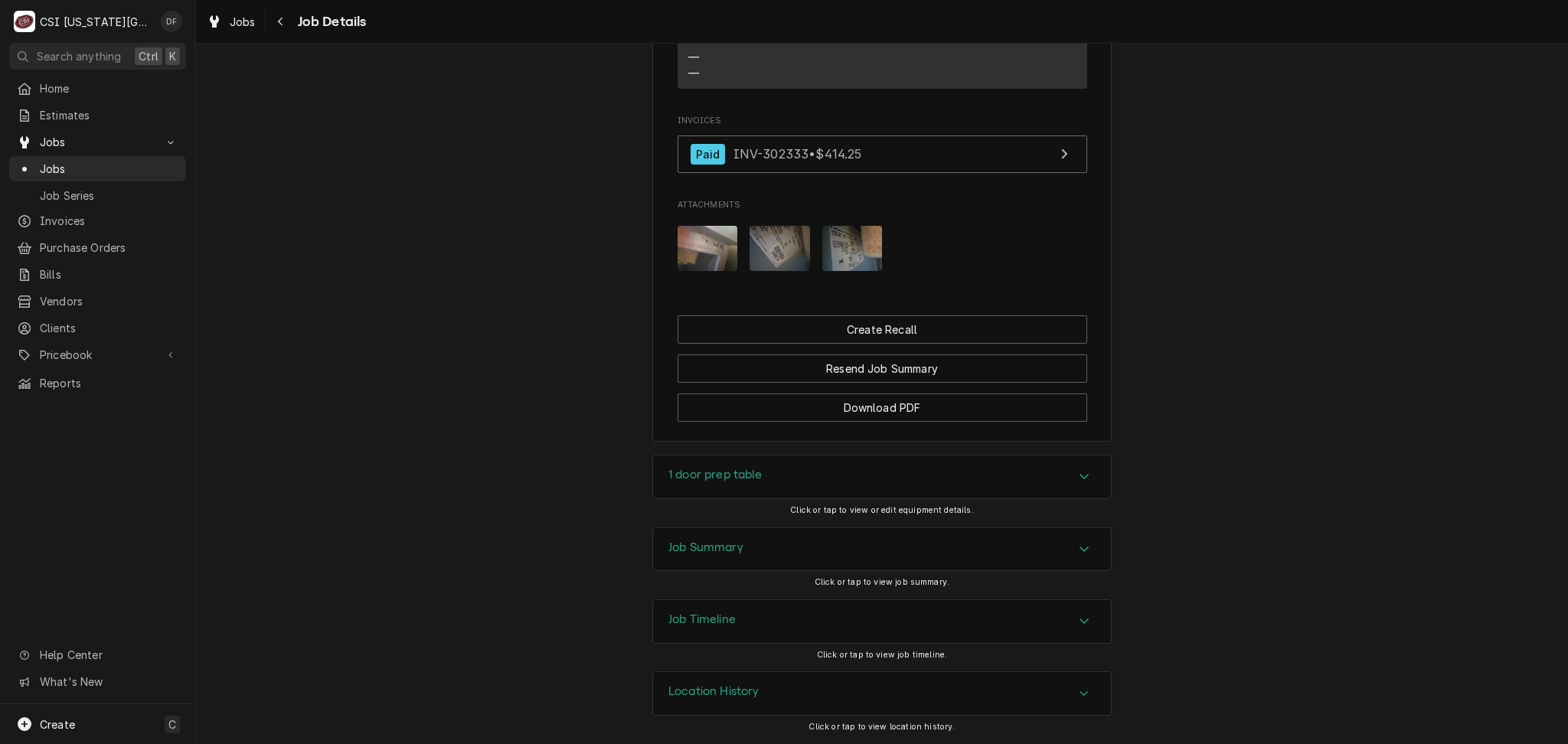
click at [763, 556] on div "Job Summary" at bounding box center [882, 550] width 458 height 43
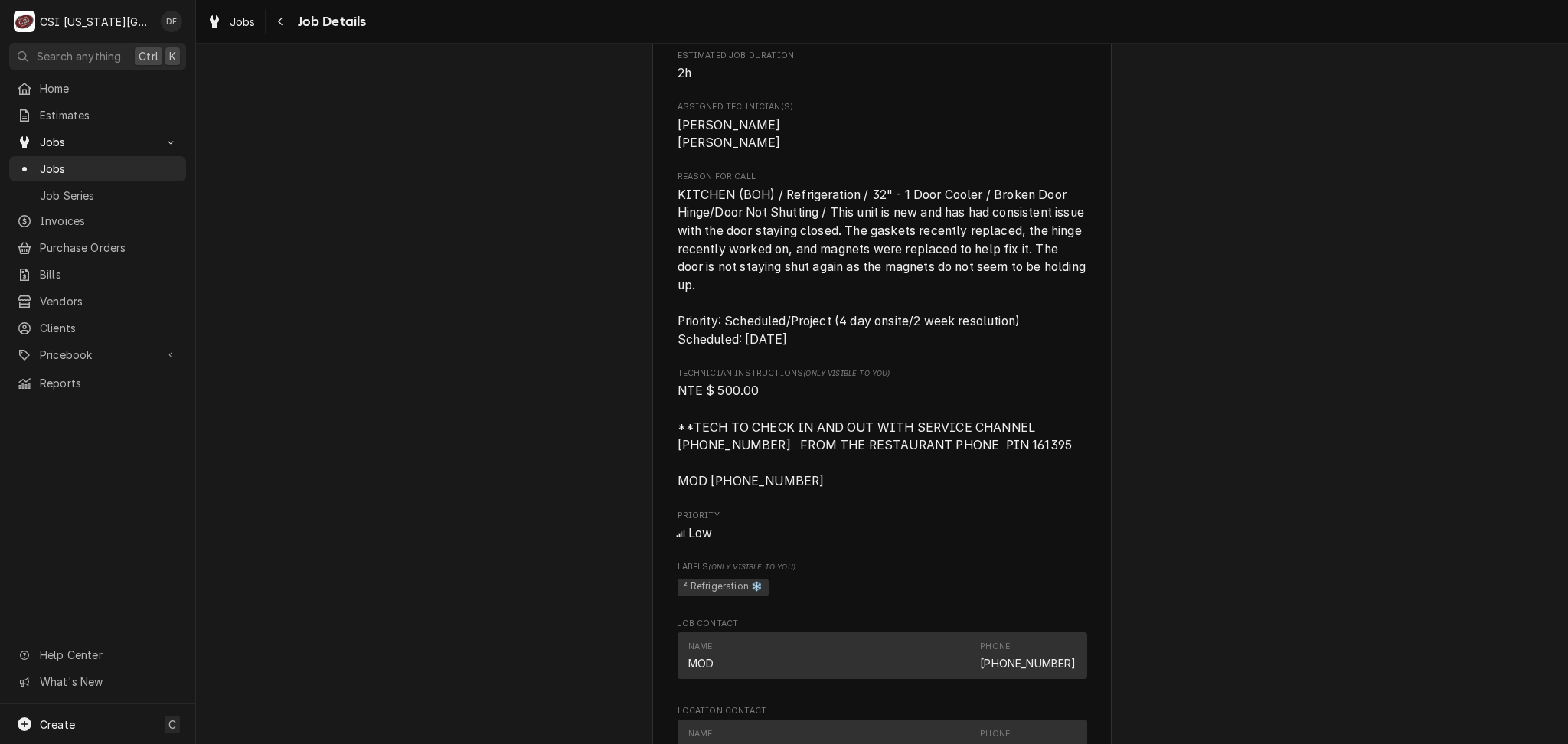
scroll to position [676, 0]
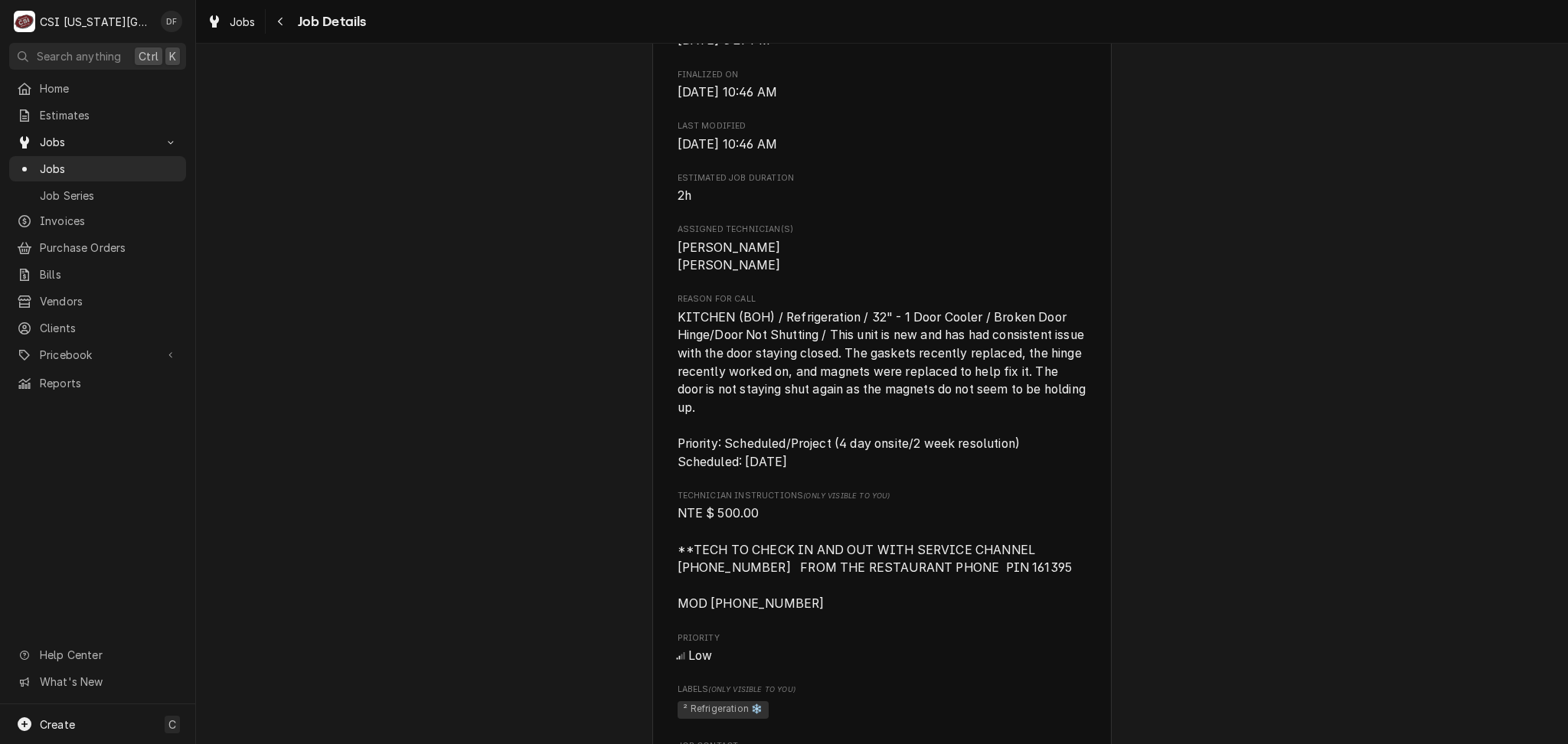
drag, startPoint x: 279, startPoint y: 29, endPoint x: 308, endPoint y: 24, distance: 29.4
click at [279, 29] on button "Navigate back" at bounding box center [280, 21] width 25 height 25
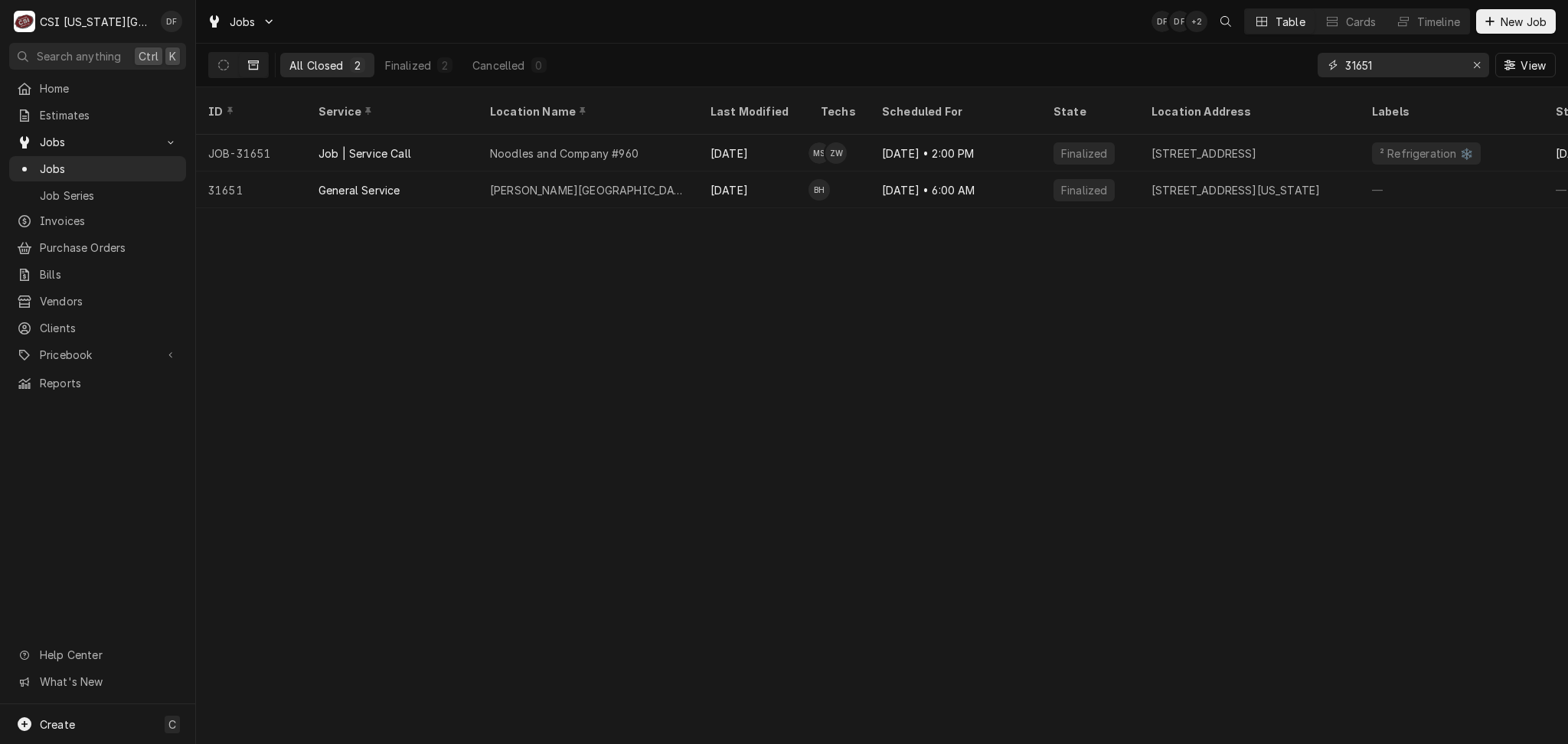
drag, startPoint x: 1379, startPoint y: 62, endPoint x: 1357, endPoint y: 56, distance: 22.8
click at [1357, 56] on input "31651" at bounding box center [1403, 65] width 115 height 25
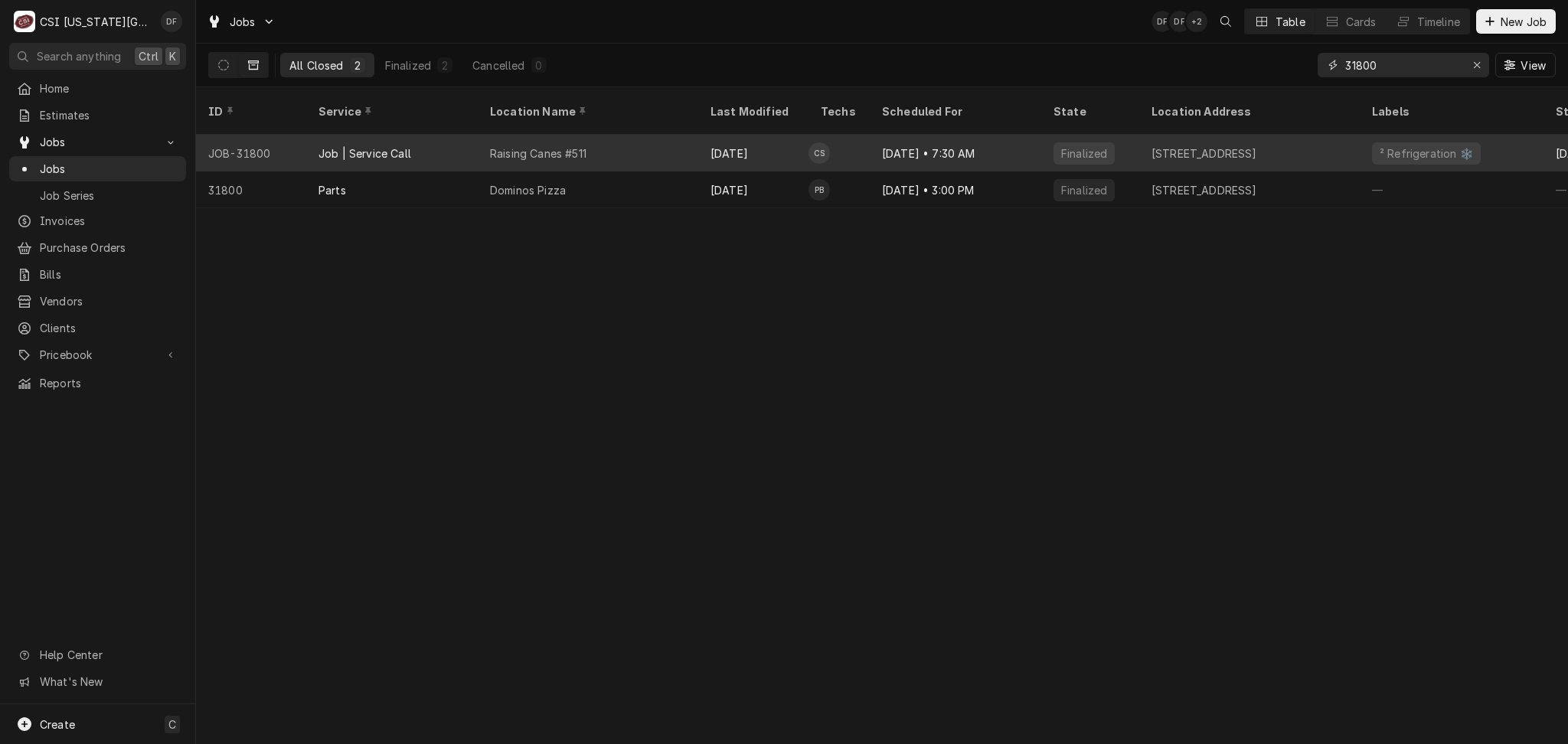
type input "31800"
click at [903, 141] on div "Aug 7 • 7:30 AM" at bounding box center [956, 153] width 172 height 37
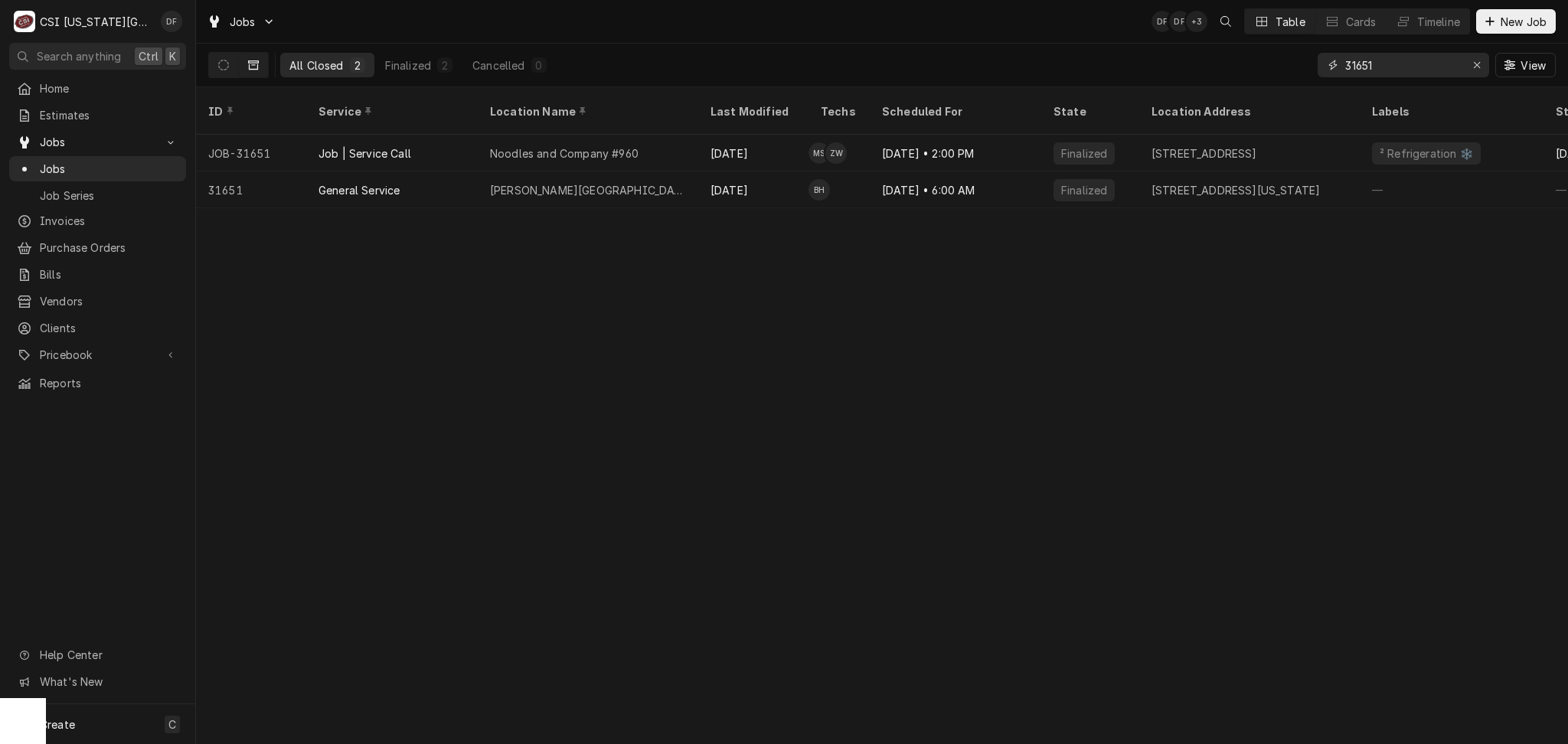
drag, startPoint x: 1381, startPoint y: 73, endPoint x: 1357, endPoint y: 68, distance: 24.5
click at [1357, 68] on input "31651" at bounding box center [1403, 65] width 115 height 25
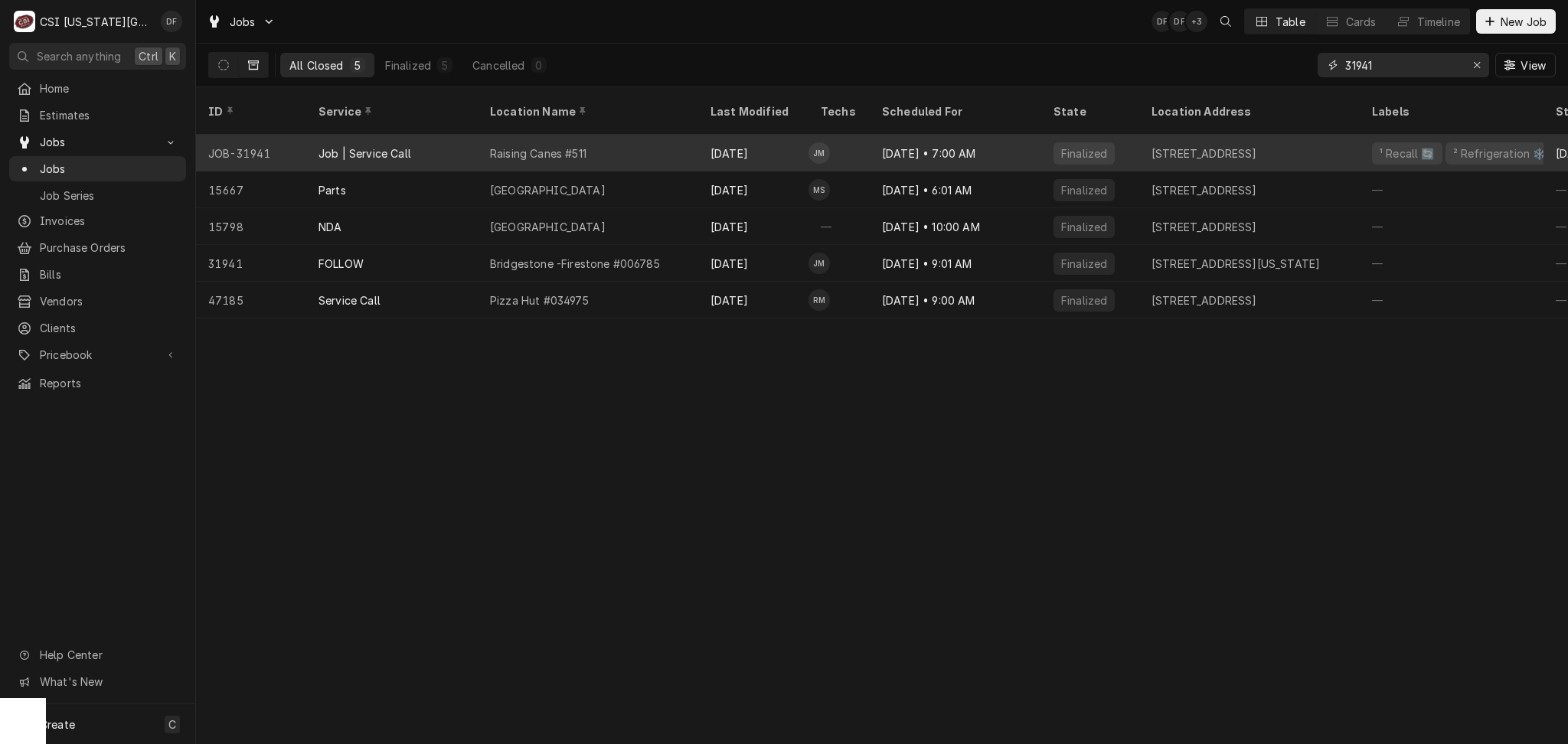
type input "31941"
click at [584, 145] on div "Raising Canes #511" at bounding box center [538, 153] width 97 height 16
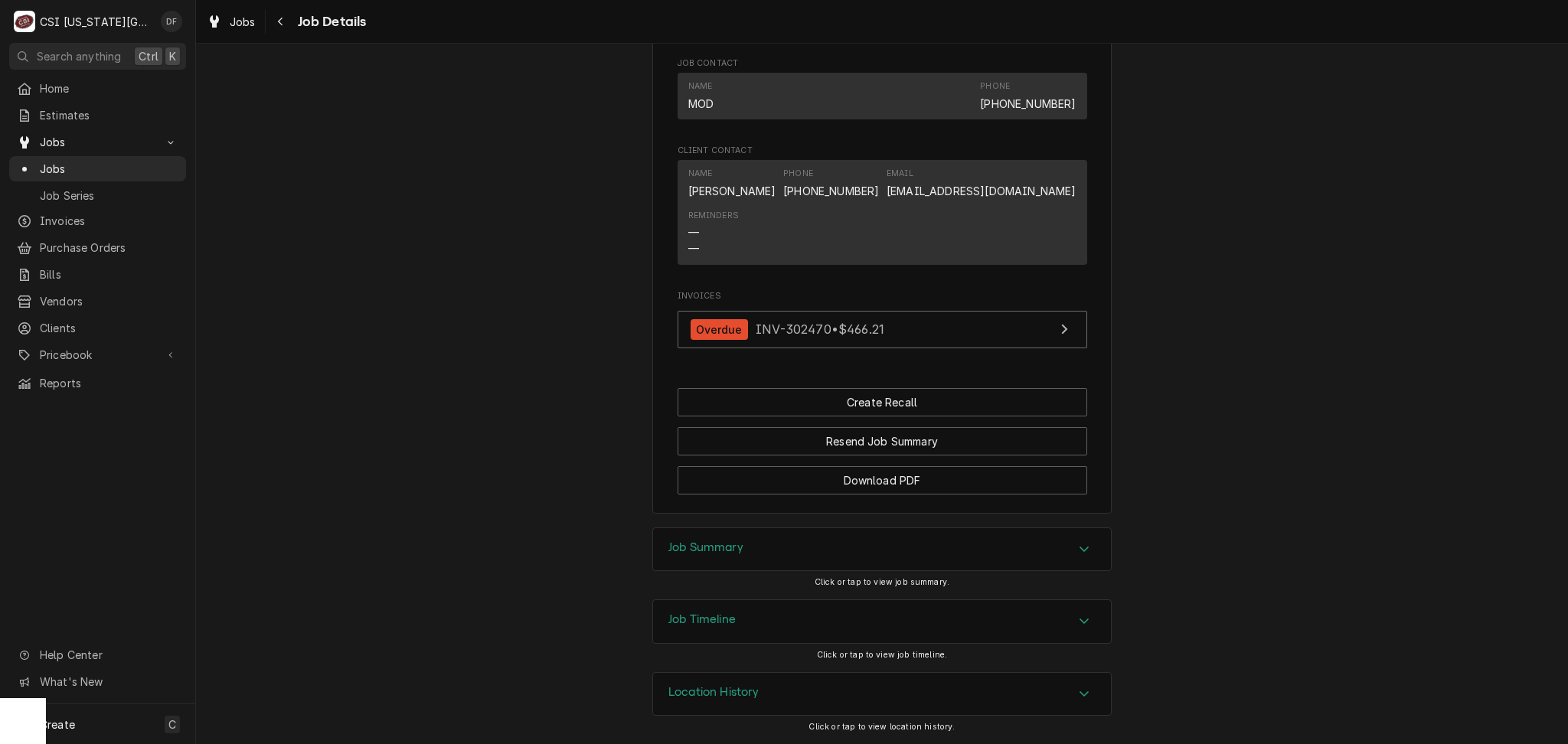
scroll to position [1860, 0]
click at [773, 551] on div "Job Summary" at bounding box center [882, 550] width 458 height 43
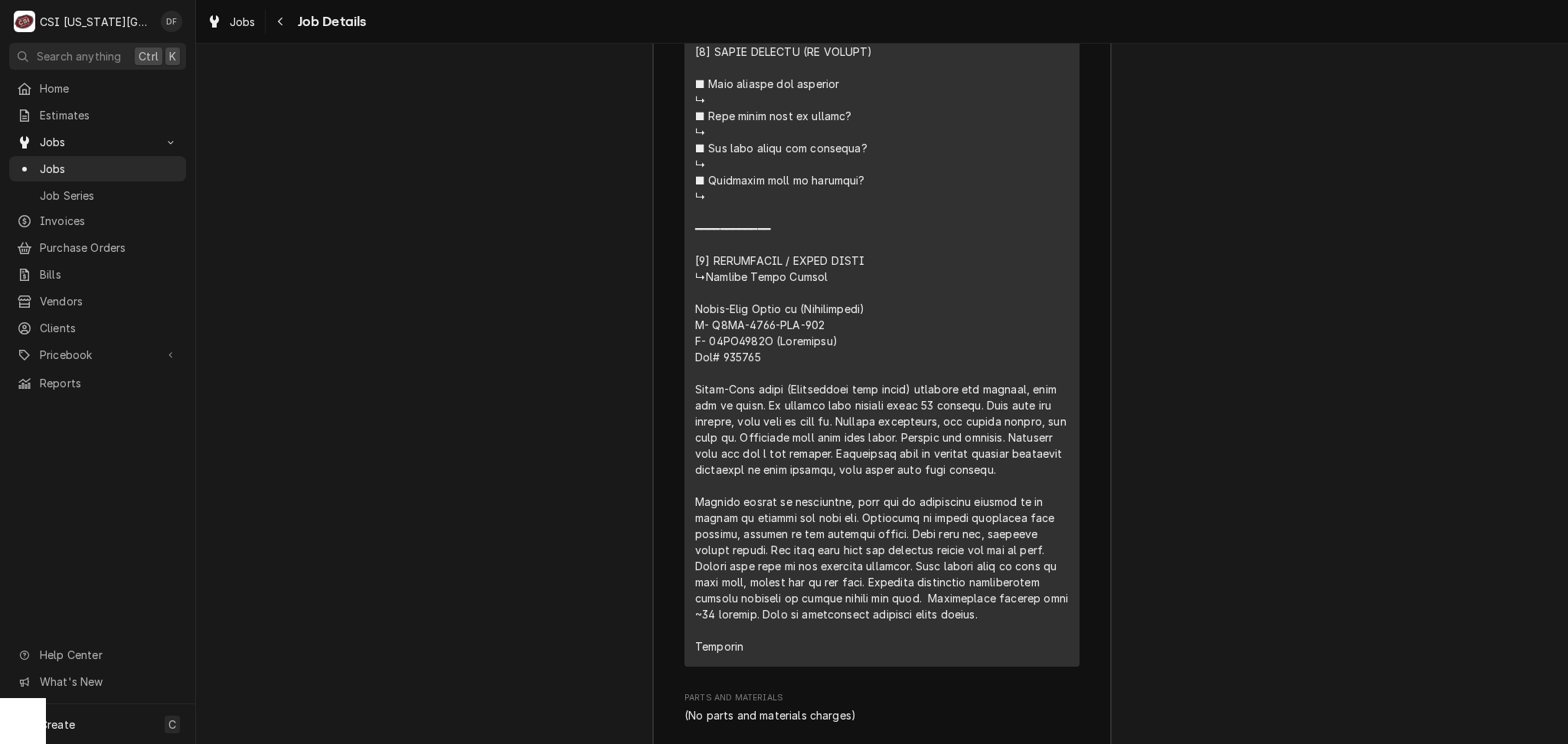
scroll to position [3495, 0]
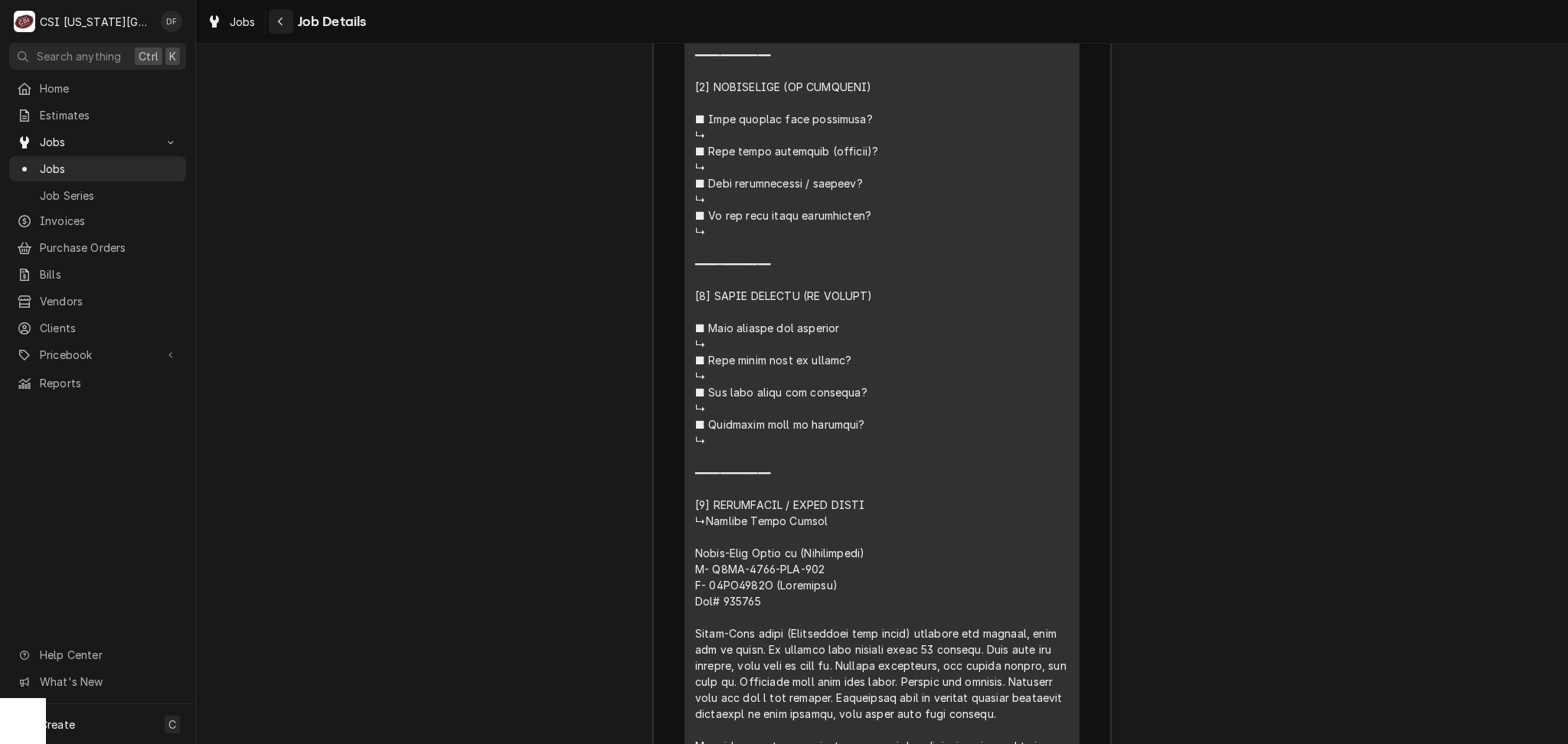
click at [283, 25] on icon "Navigate back" at bounding box center [281, 22] width 7 height 11
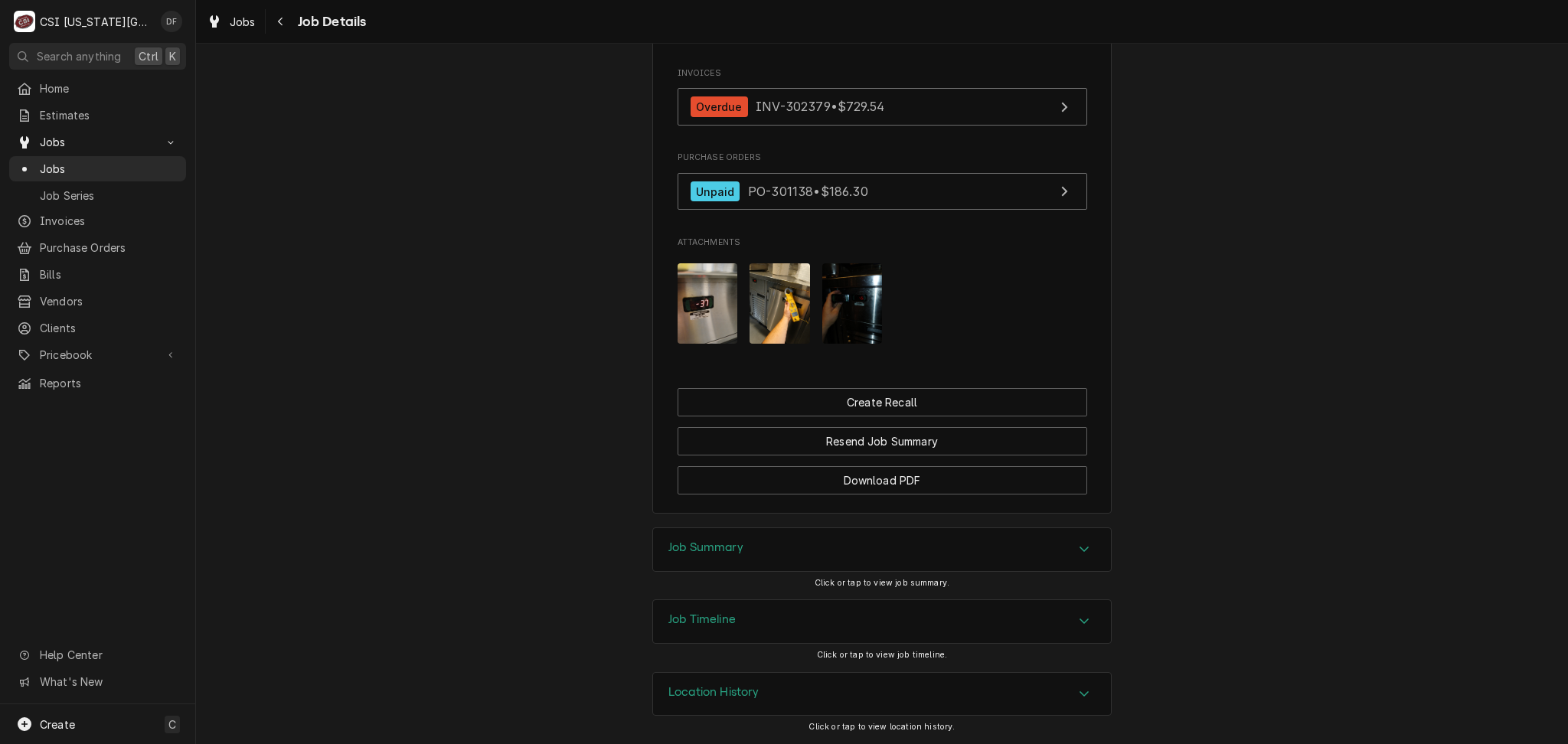
scroll to position [1906, 0]
click at [789, 555] on div "Job Summary" at bounding box center [882, 550] width 458 height 43
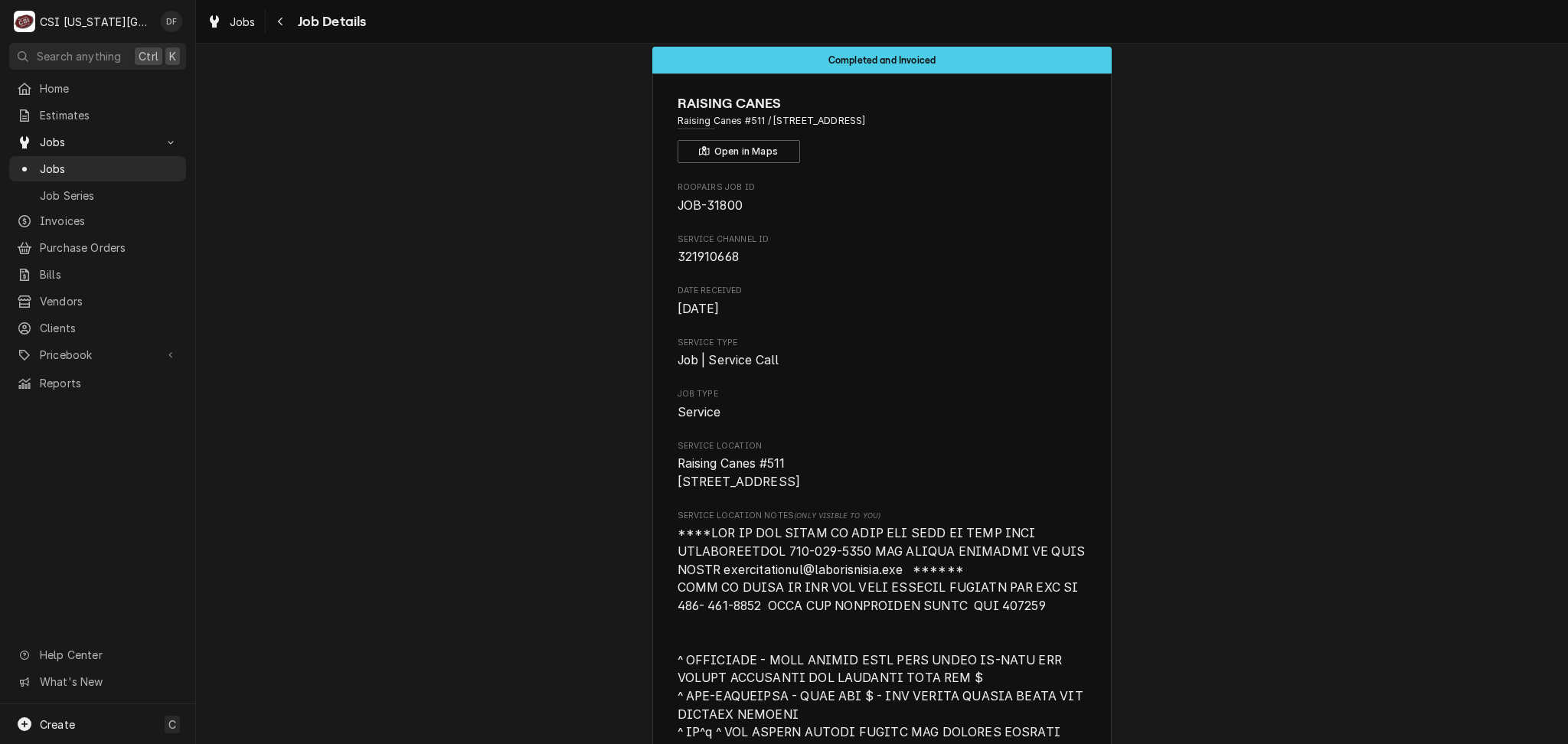
scroll to position [0, 0]
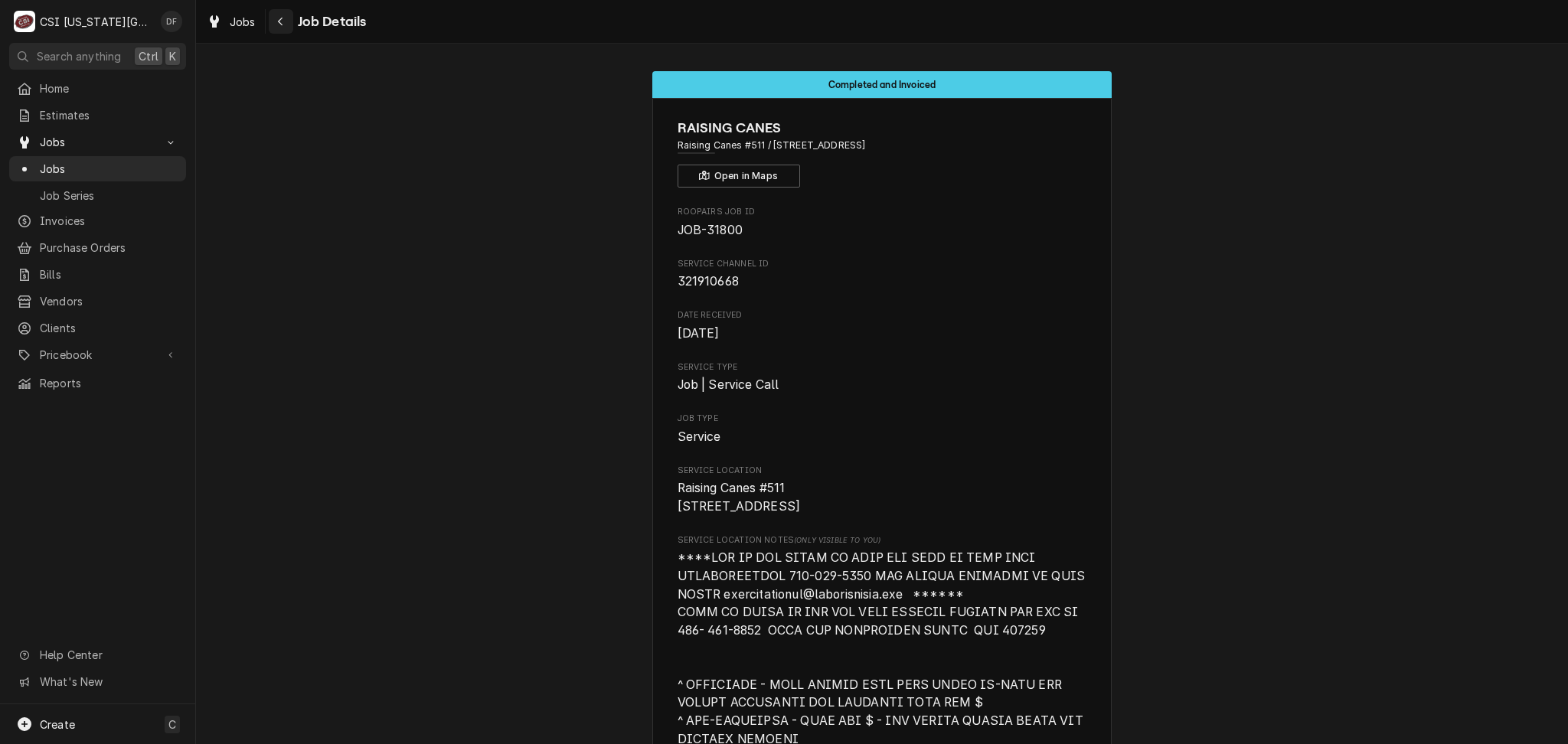
click at [272, 23] on button "Navigate back" at bounding box center [280, 21] width 25 height 25
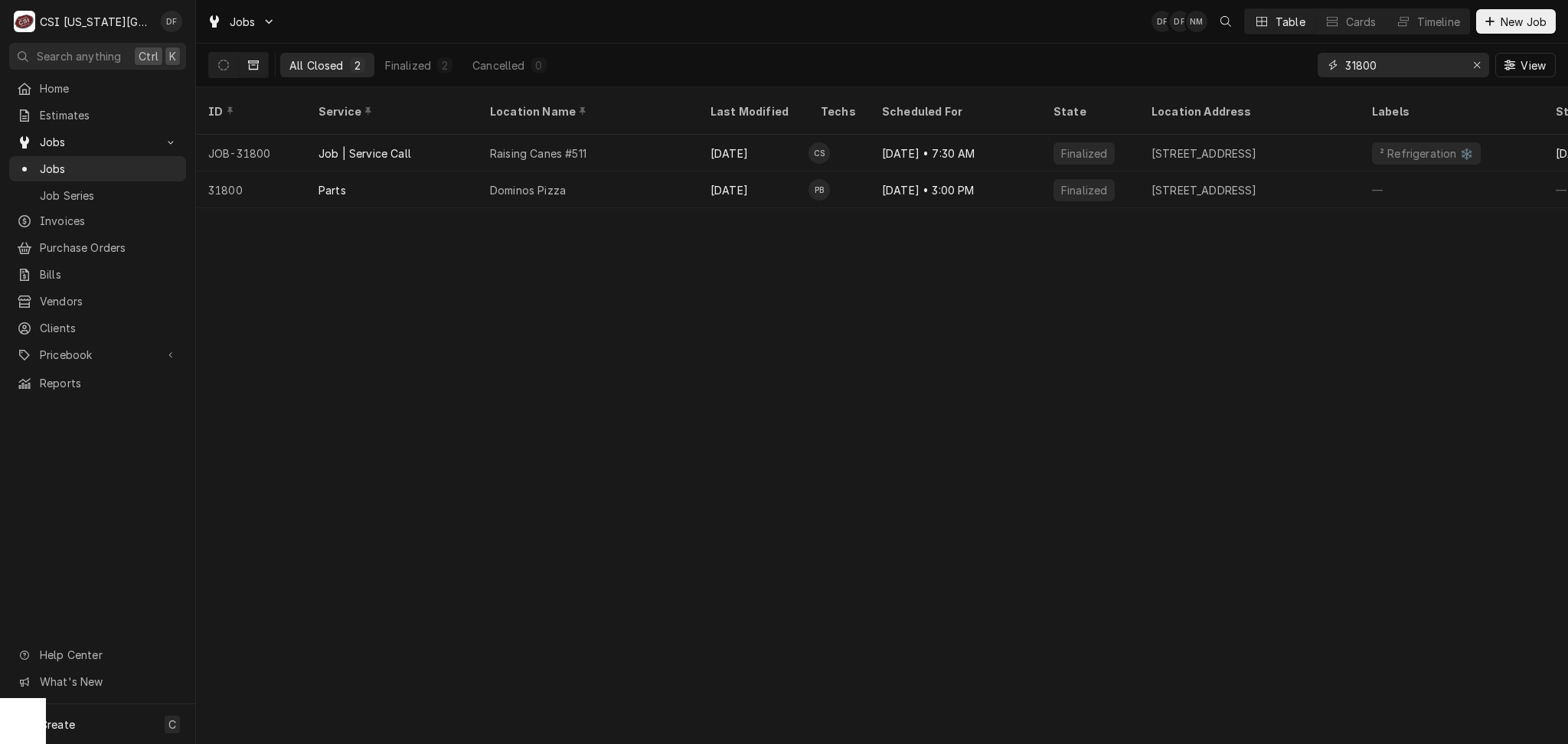
drag, startPoint x: 1386, startPoint y: 60, endPoint x: 1350, endPoint y: 64, distance: 36.2
click at [1350, 64] on input "31800" at bounding box center [1403, 65] width 115 height 25
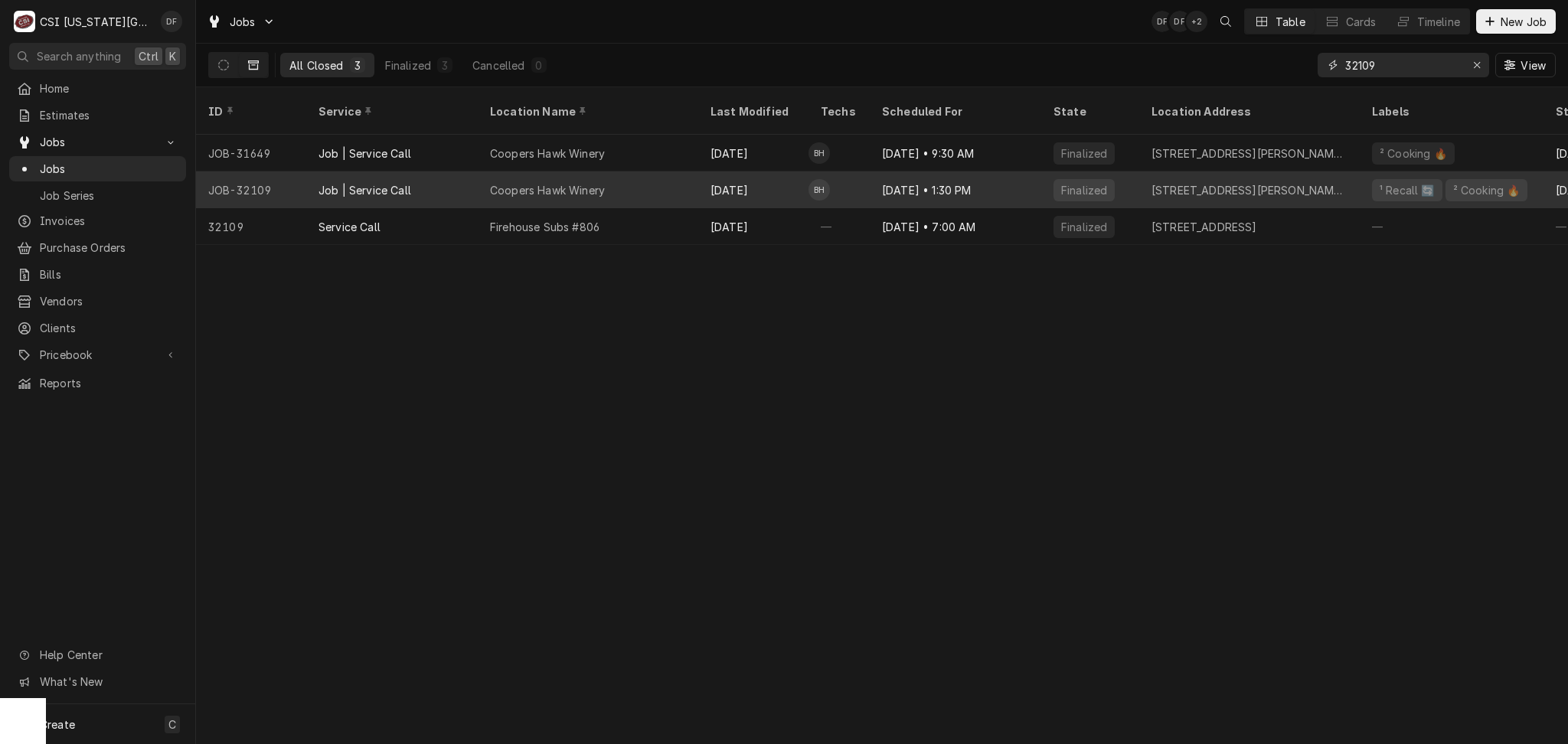
type input "32109"
click at [674, 172] on div "Coopers Hawk Winery" at bounding box center [588, 190] width 221 height 37
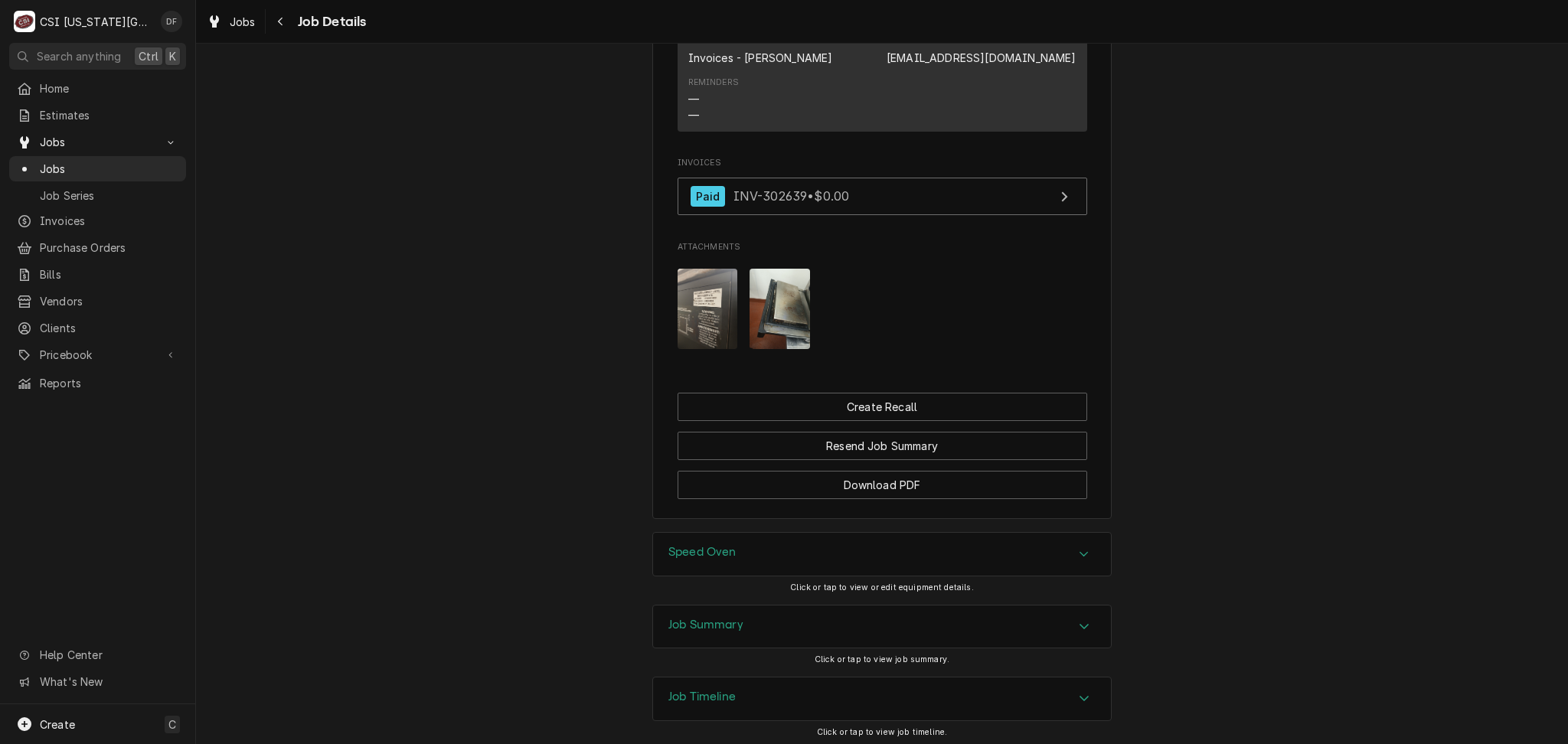
scroll to position [2527, 0]
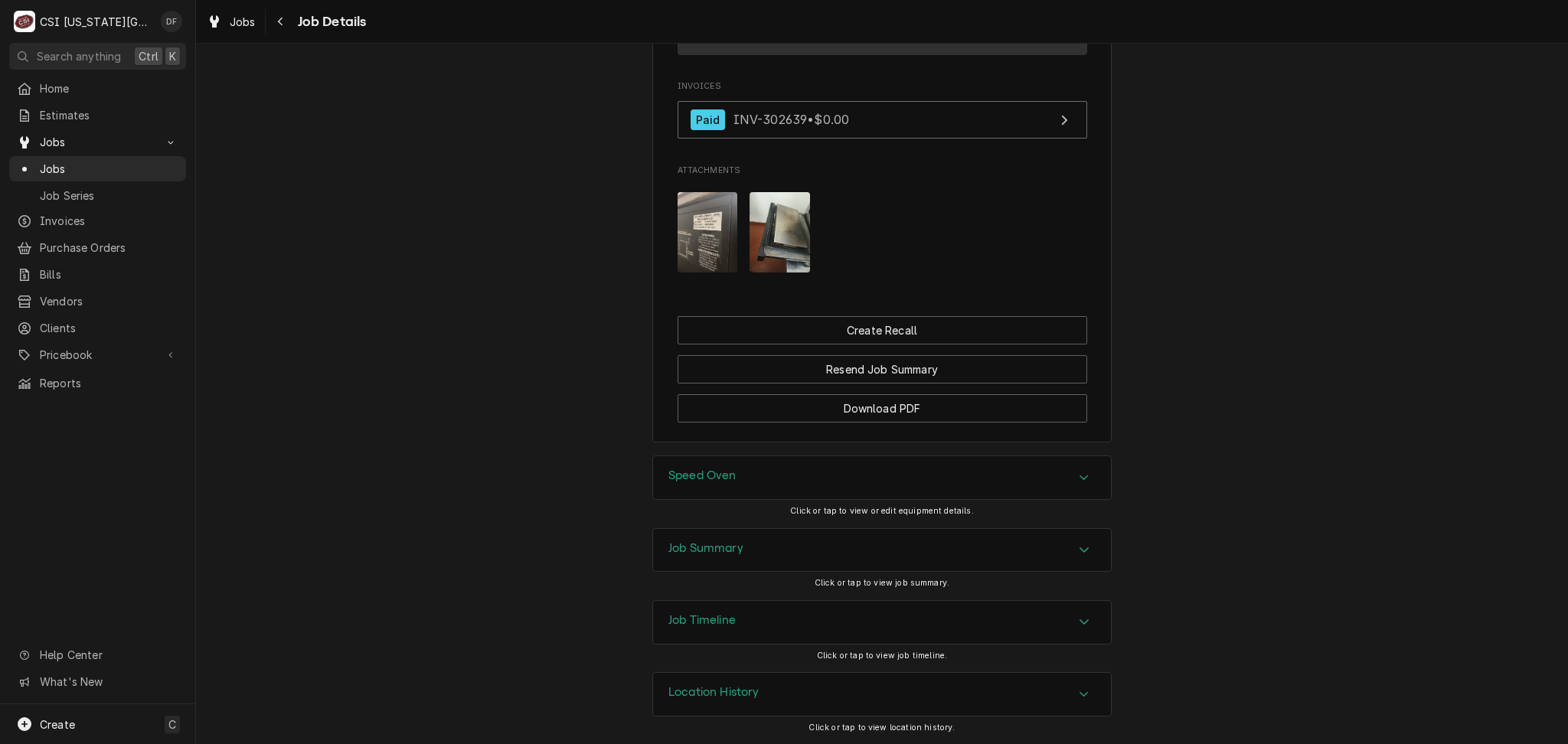
click at [738, 553] on div "Job Summary" at bounding box center [882, 550] width 458 height 43
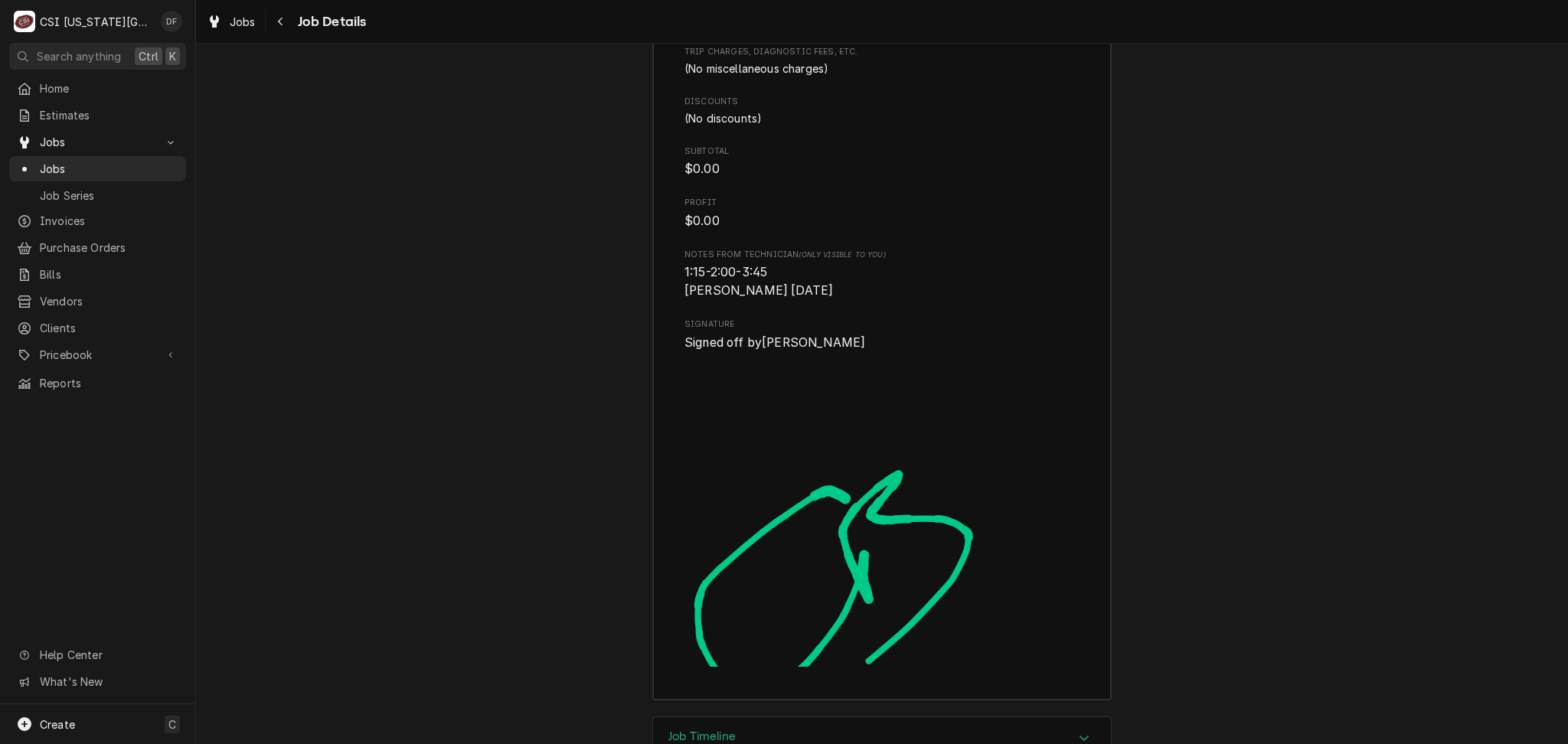
scroll to position [5171, 0]
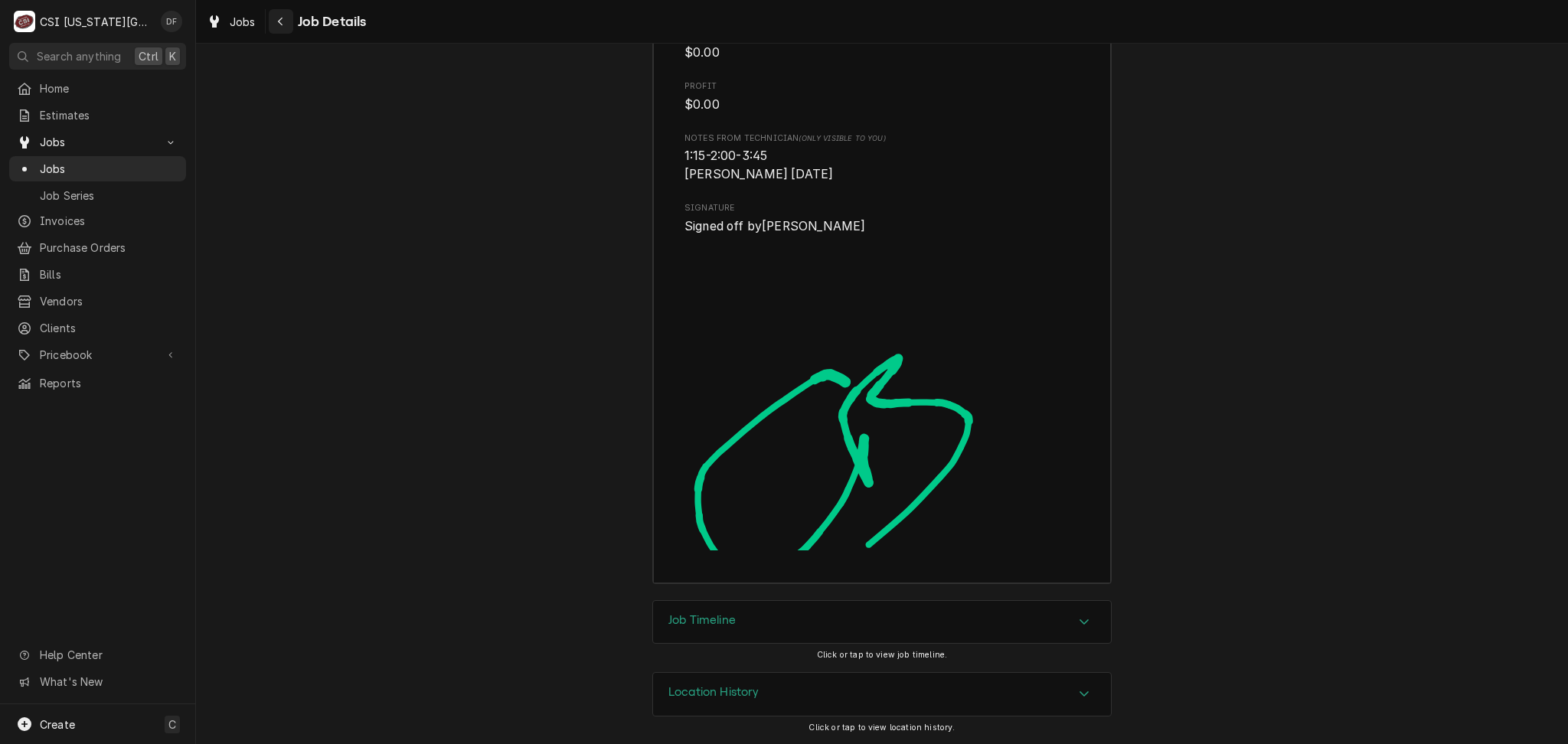
click at [282, 24] on icon "Navigate back" at bounding box center [281, 22] width 7 height 11
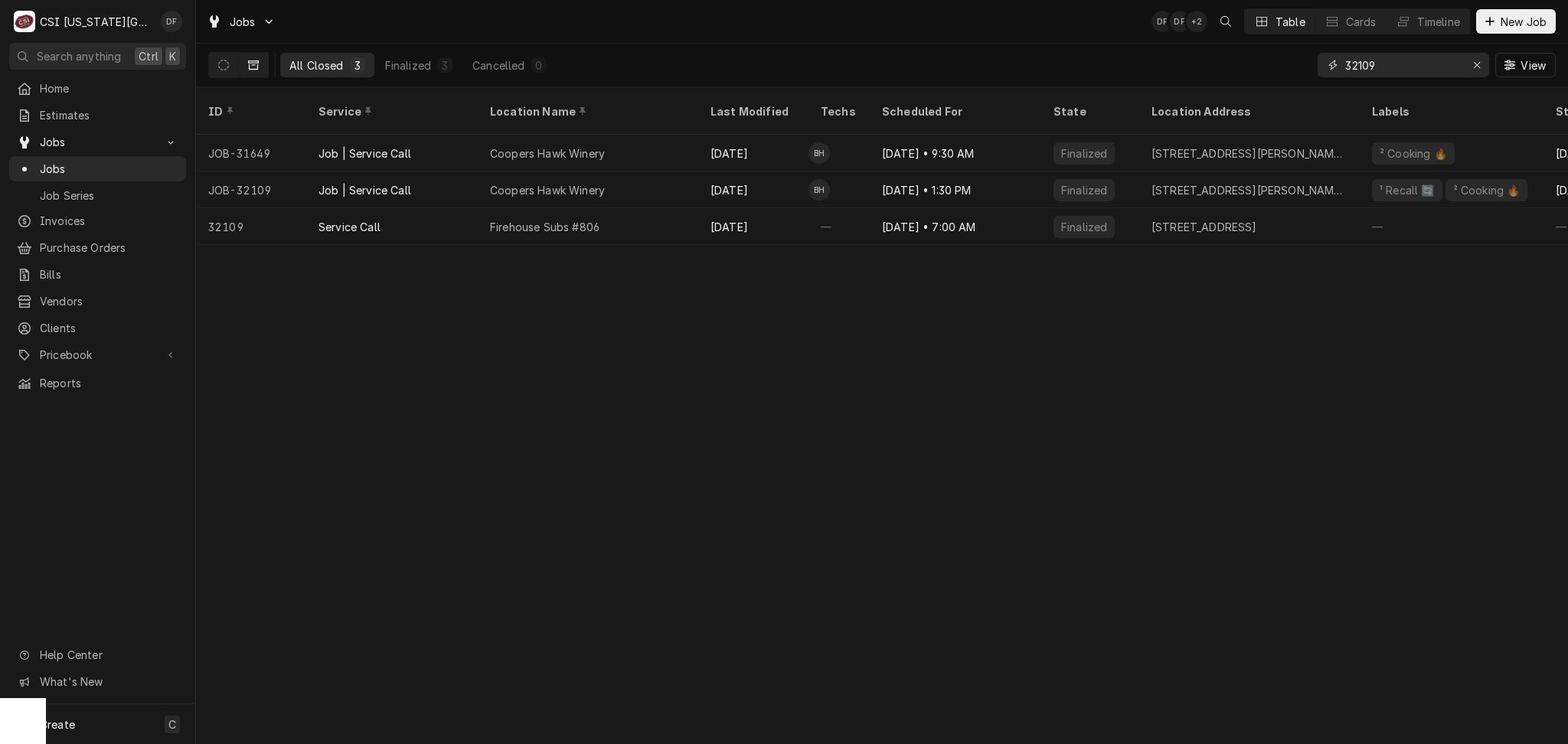
drag, startPoint x: 1388, startPoint y: 59, endPoint x: 1351, endPoint y: 60, distance: 37.0
click at [1351, 60] on input "32109" at bounding box center [1403, 65] width 115 height 25
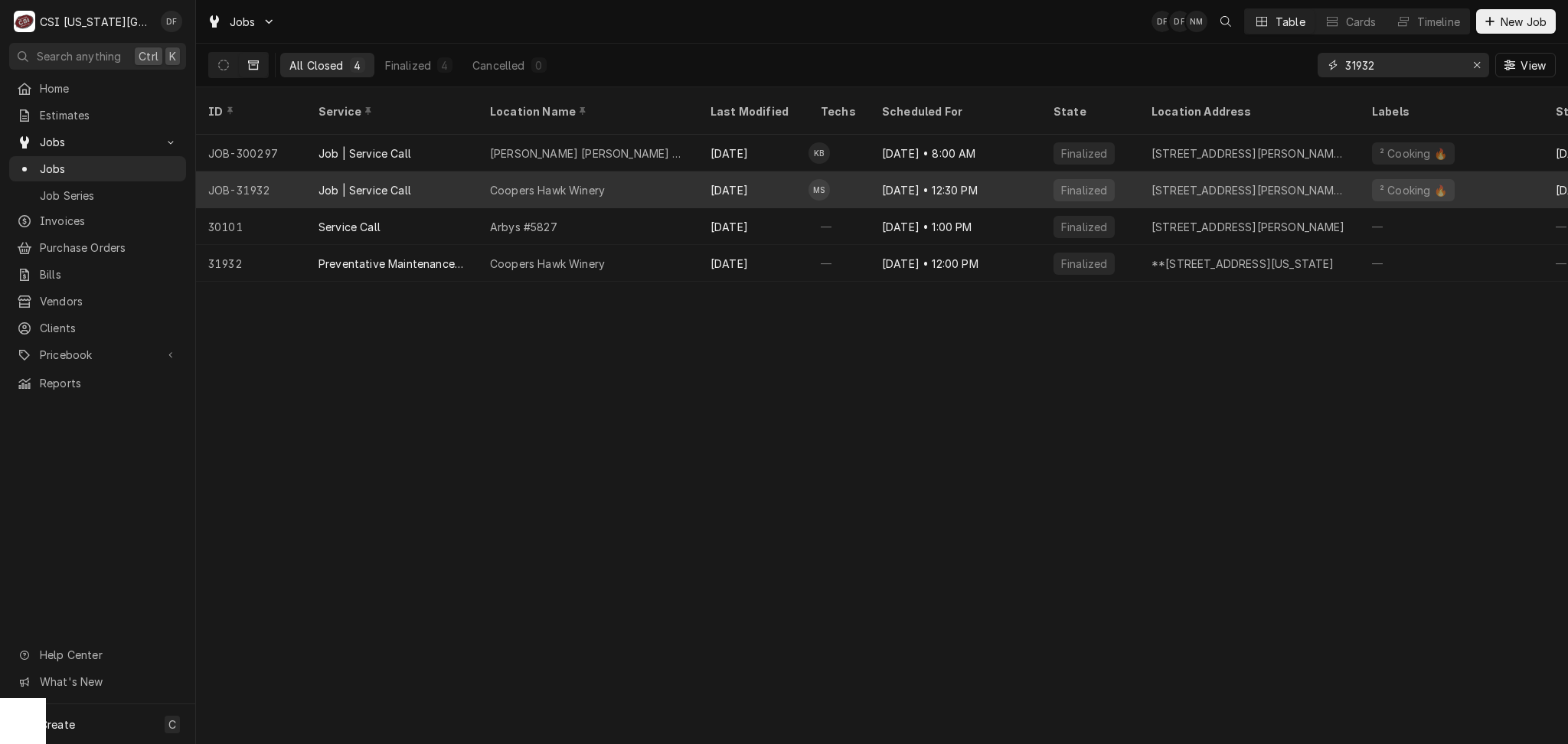
type input "31932"
click at [823, 179] on div "Mike Schupp's Avatar" at bounding box center [819, 189] width 21 height 21
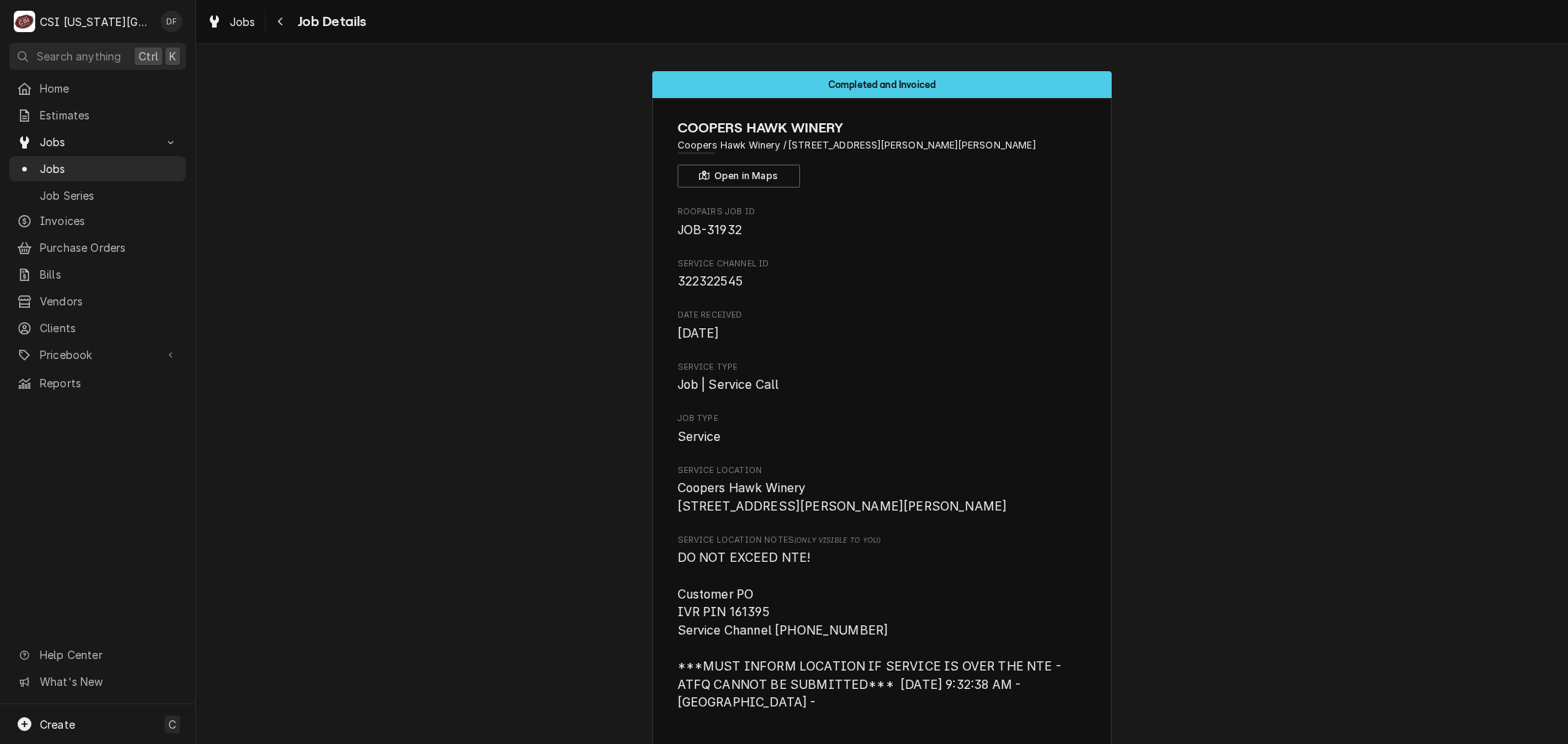
click at [293, 26] on span "Job Details" at bounding box center [329, 22] width 74 height 21
click at [284, 26] on div "Navigate back" at bounding box center [280, 21] width 16 height 16
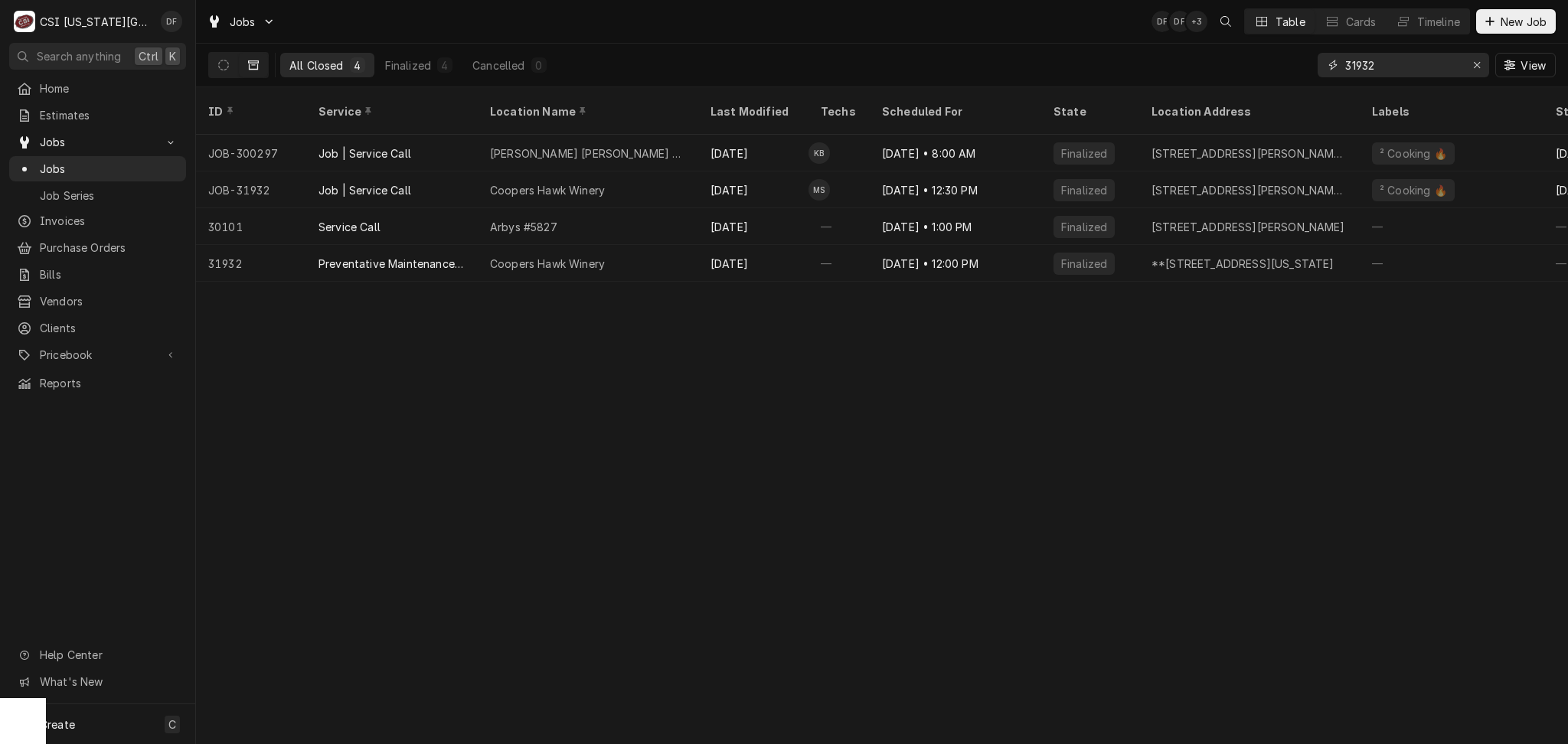
drag, startPoint x: 1392, startPoint y: 65, endPoint x: 1348, endPoint y: 66, distance: 44.0
click at [1348, 66] on input "31932" at bounding box center [1403, 65] width 115 height 25
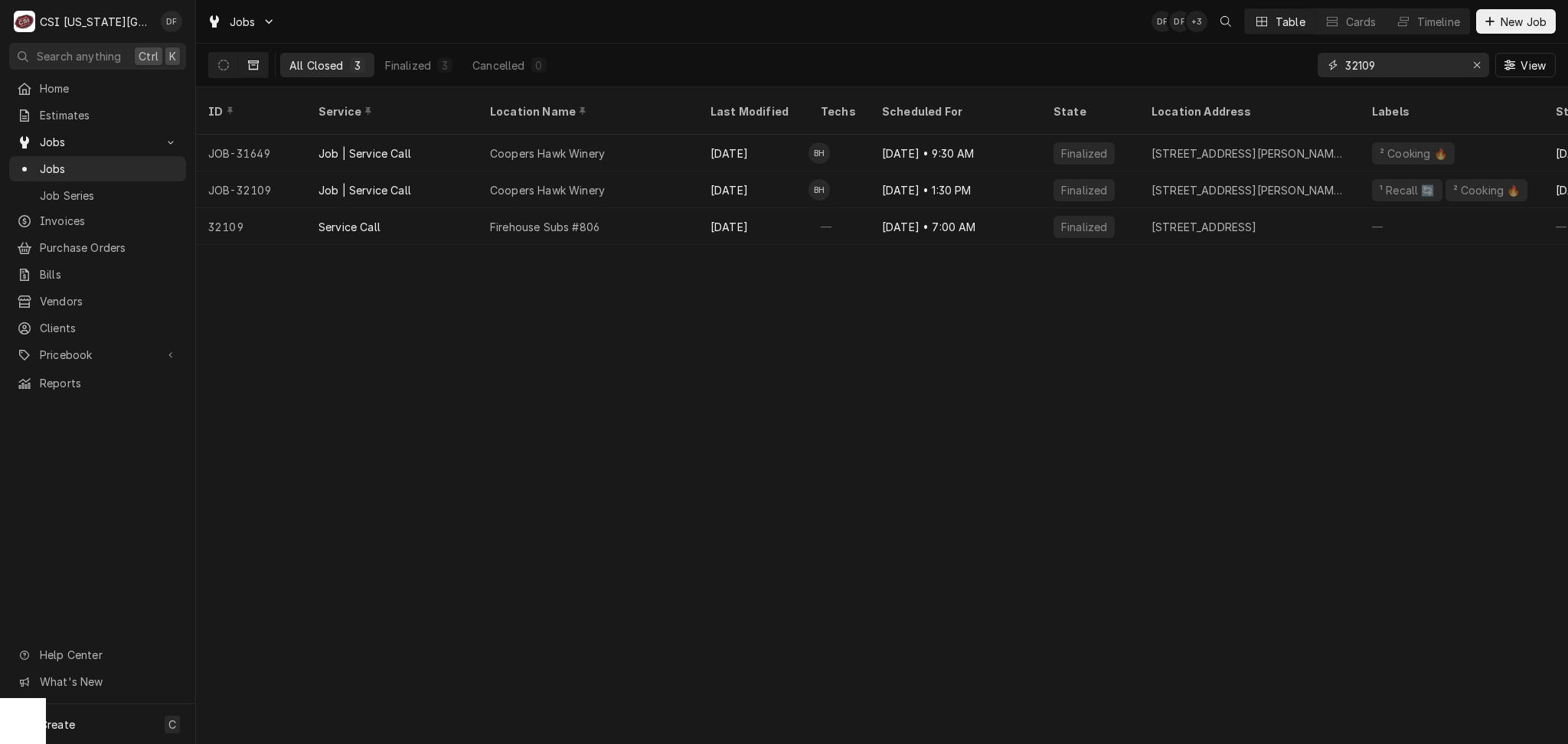
drag, startPoint x: 1386, startPoint y: 67, endPoint x: 1355, endPoint y: 62, distance: 31.4
click at [1355, 62] on input "32109" at bounding box center [1403, 65] width 115 height 25
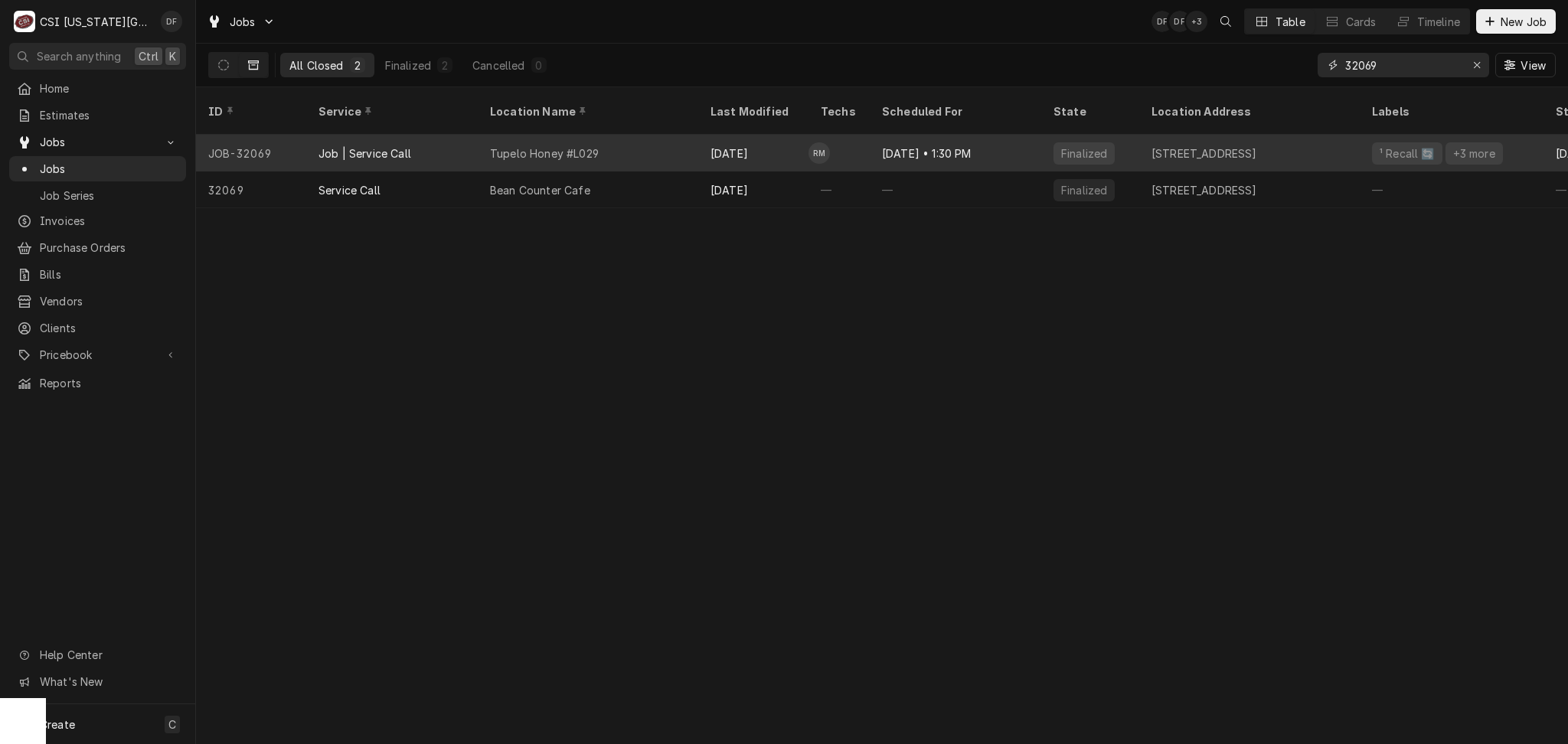
type input "32069"
click at [730, 145] on div "[DATE]" at bounding box center [753, 153] width 110 height 37
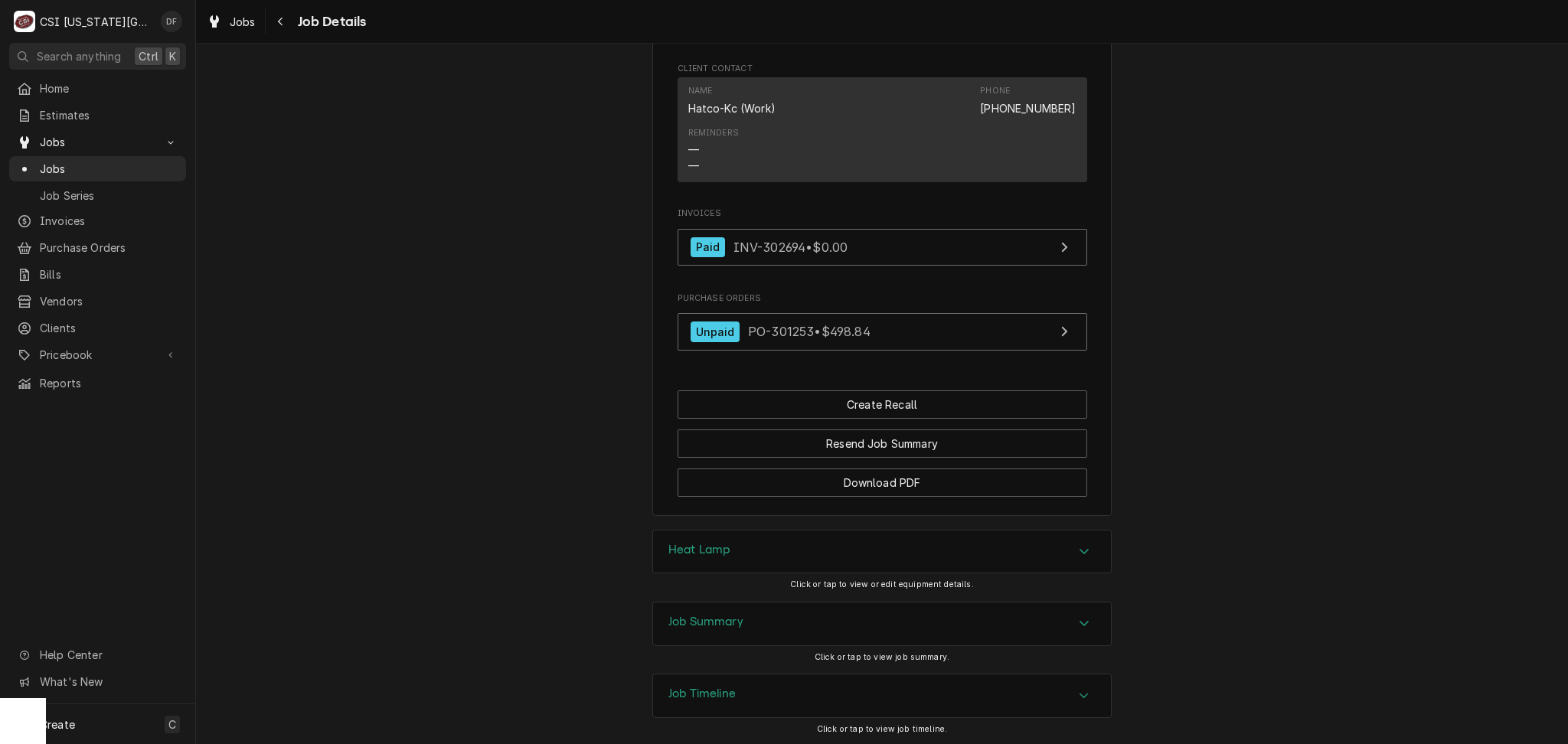
scroll to position [2237, 0]
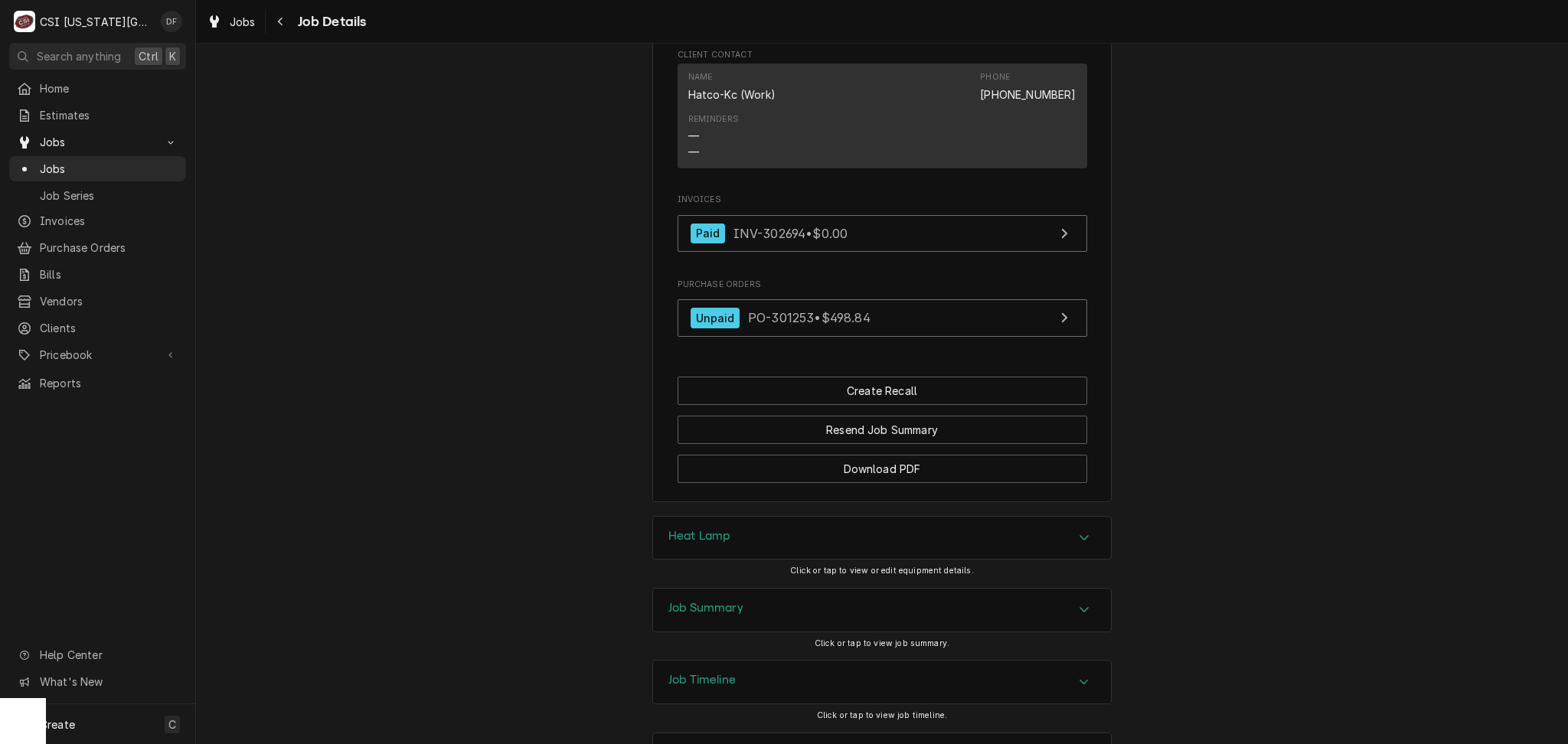
click at [822, 589] on div "Job Summary" at bounding box center [882, 610] width 458 height 43
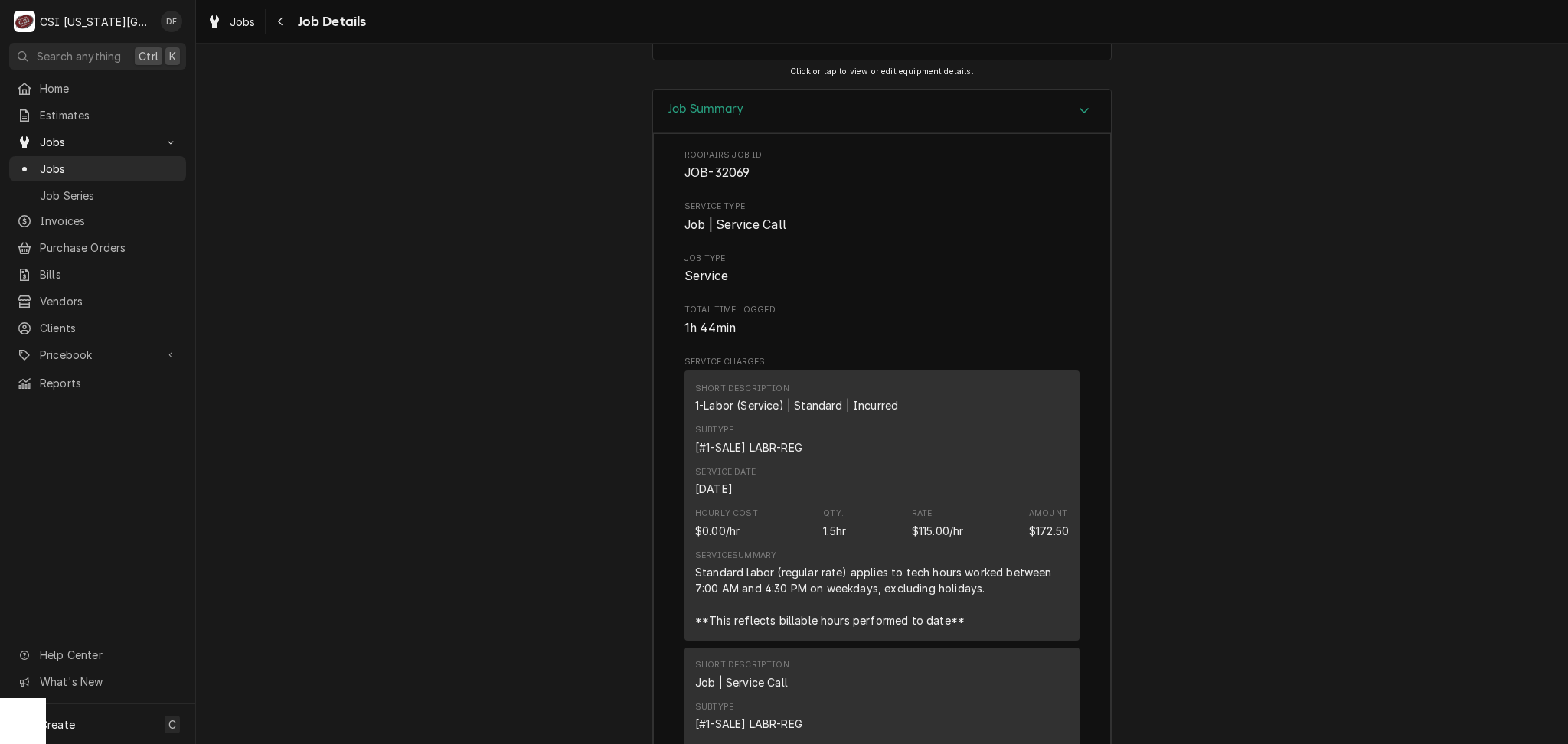
scroll to position [2748, 0]
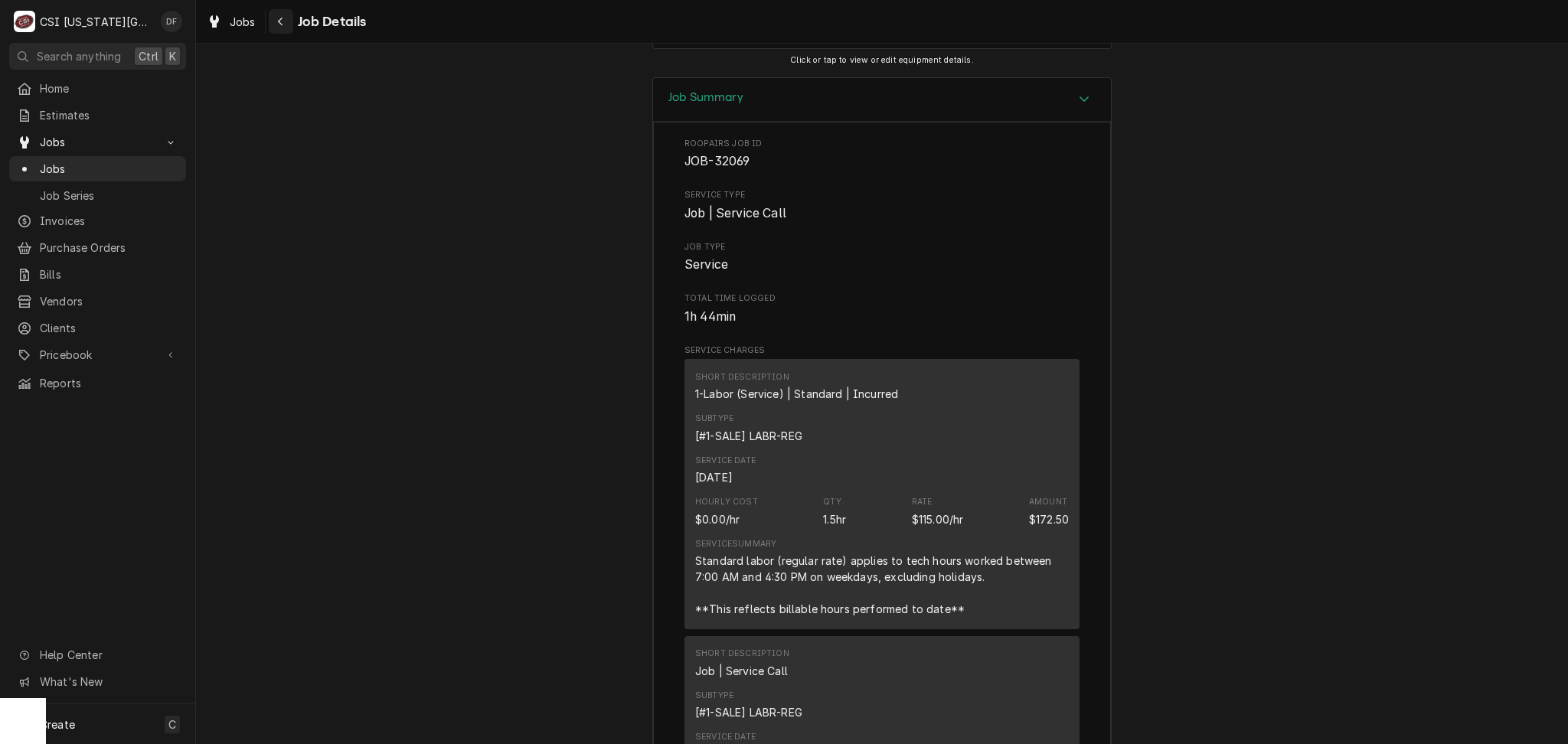
click at [289, 23] on button "Navigate back" at bounding box center [280, 21] width 25 height 25
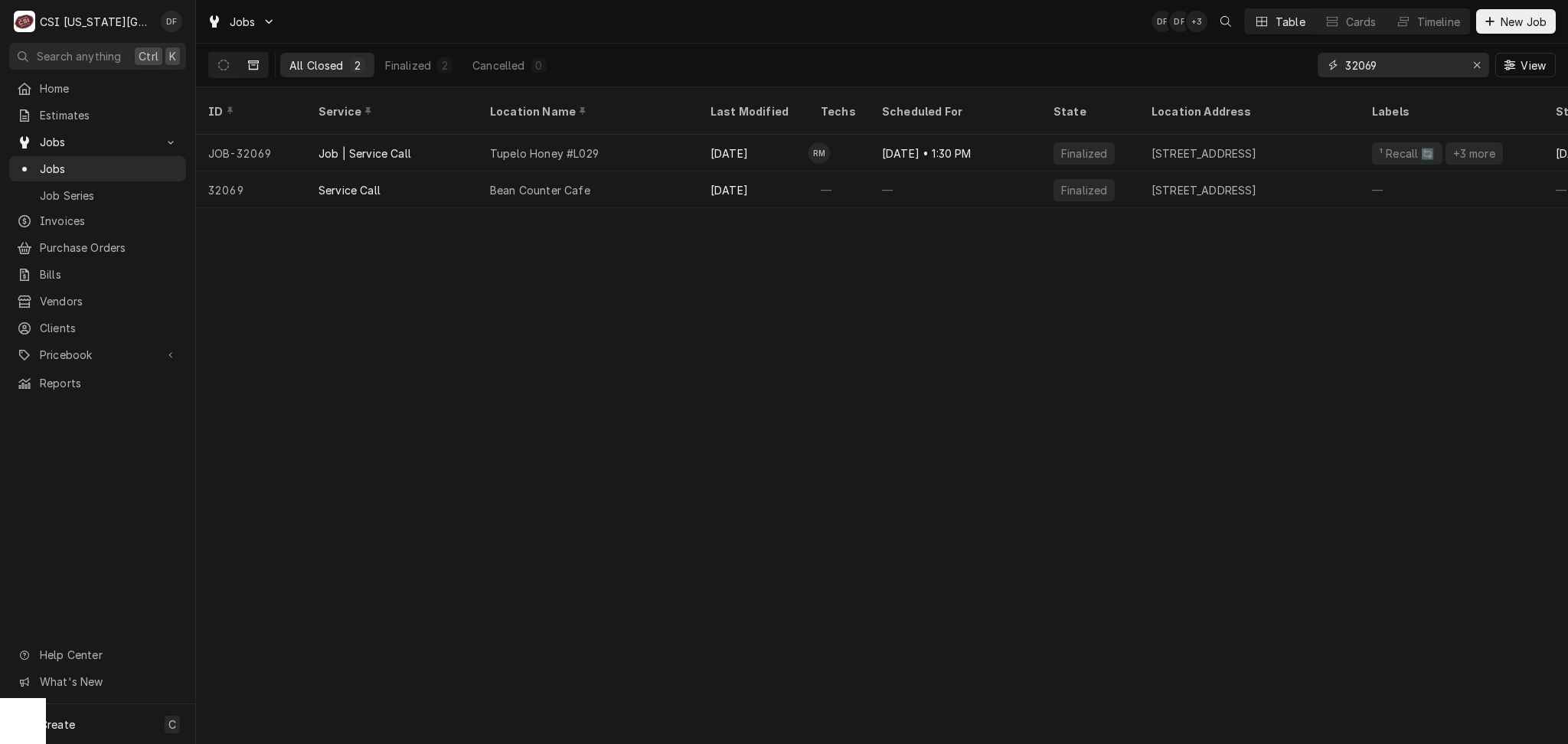
drag, startPoint x: 1390, startPoint y: 67, endPoint x: 1352, endPoint y: 64, distance: 38.1
click at [1352, 64] on input "32069" at bounding box center [1403, 65] width 115 height 25
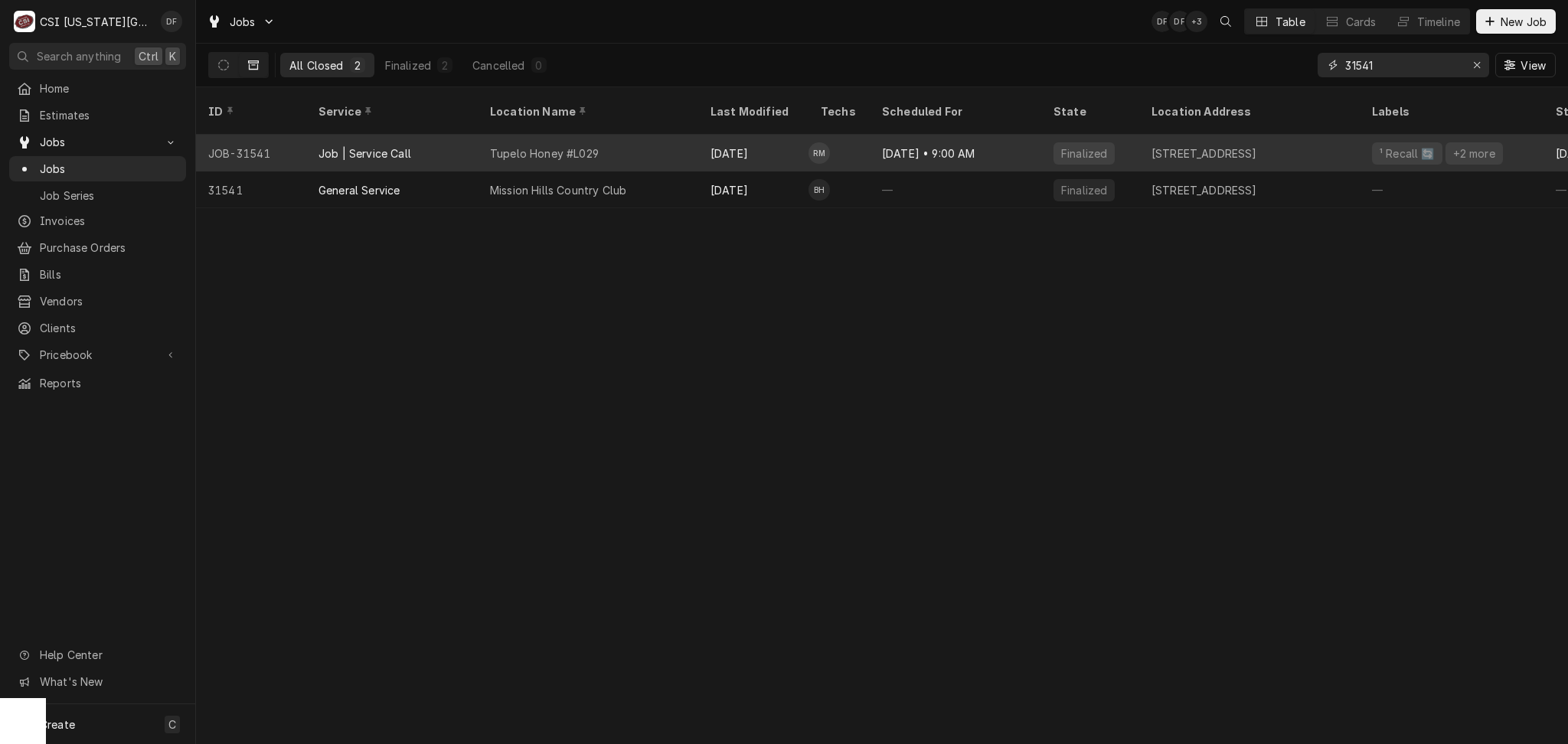
type input "31541"
click at [631, 147] on div "Tupelo Honey #L029" at bounding box center [588, 153] width 221 height 37
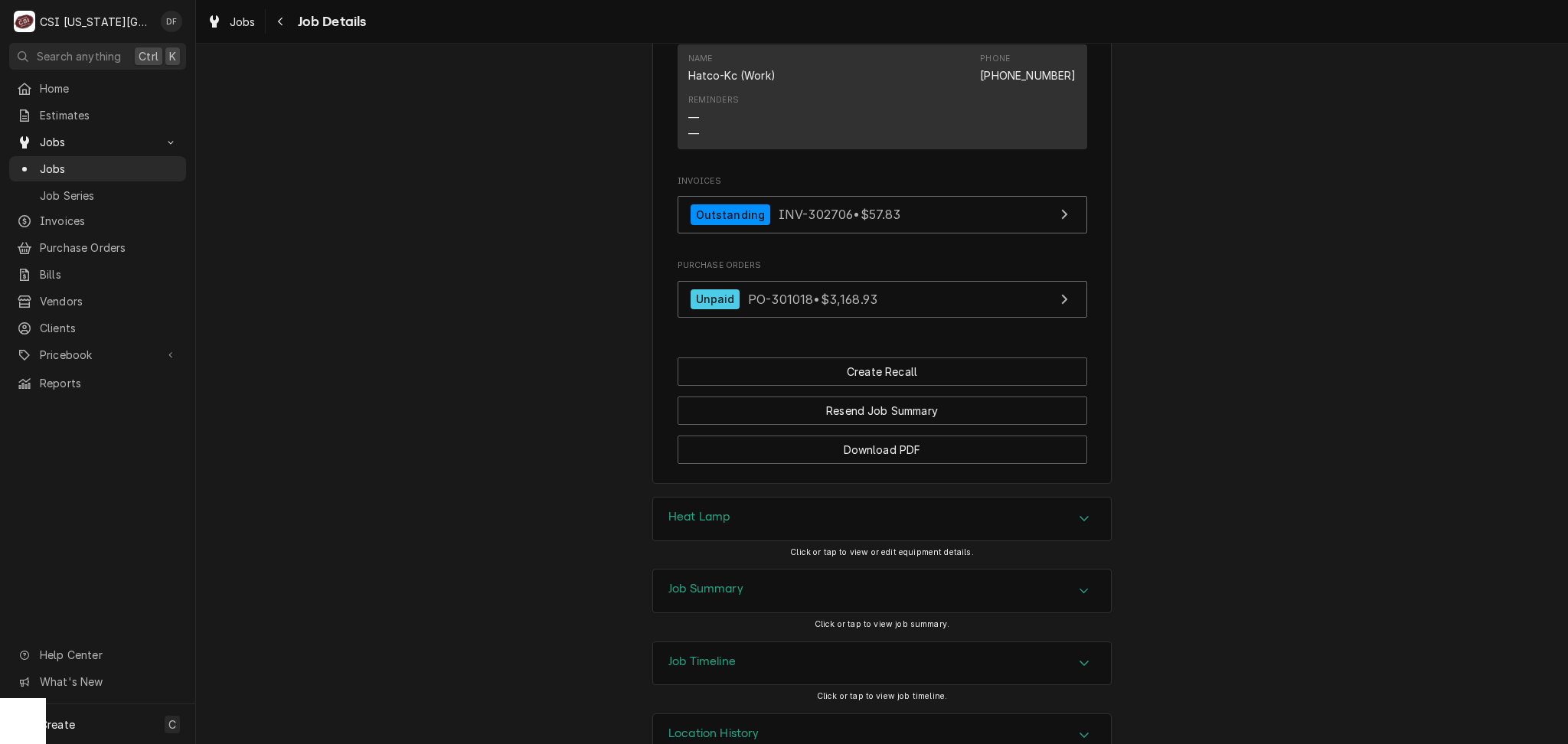
scroll to position [2057, 0]
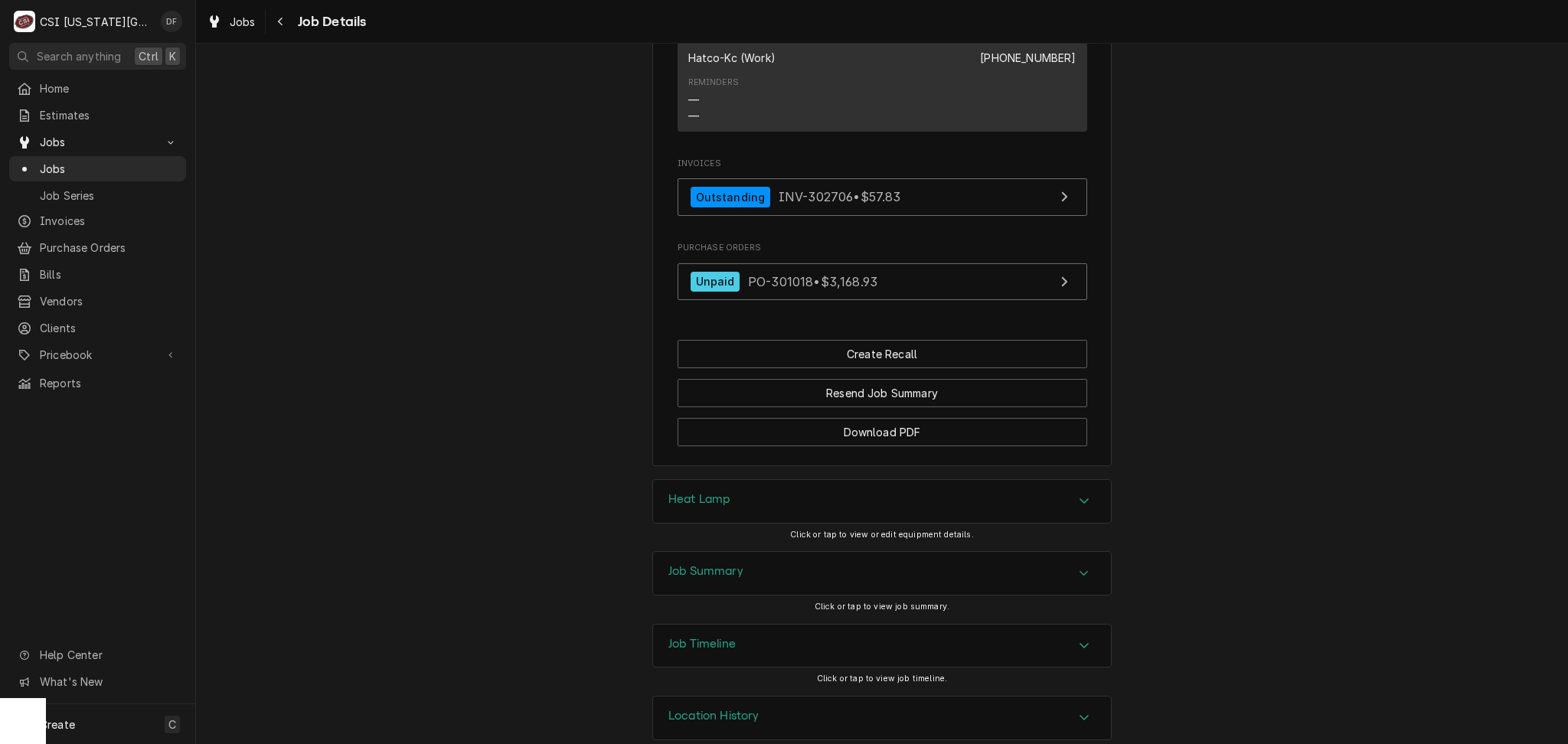
click at [800, 552] on div "Job Summary" at bounding box center [882, 573] width 458 height 43
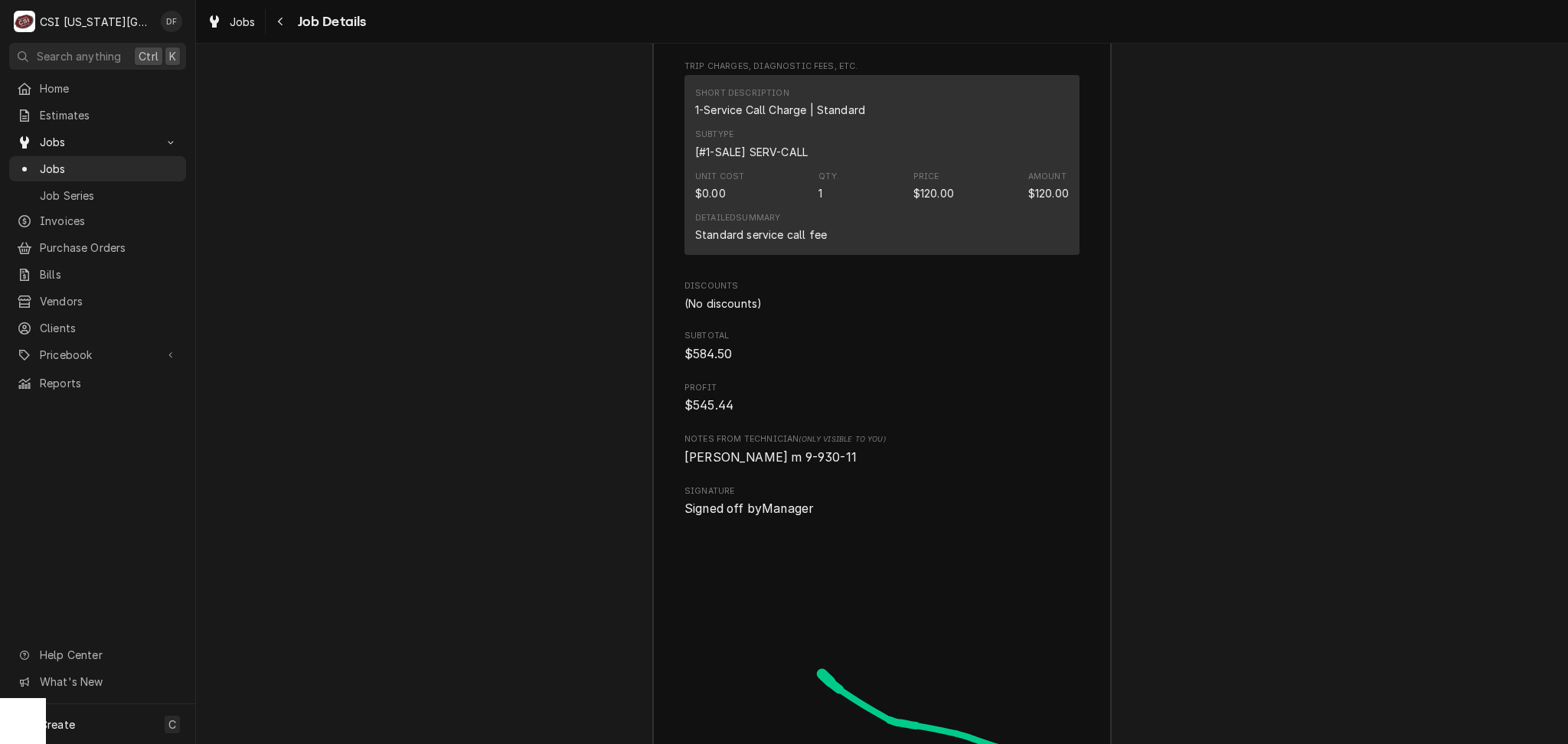
scroll to position [5206, 0]
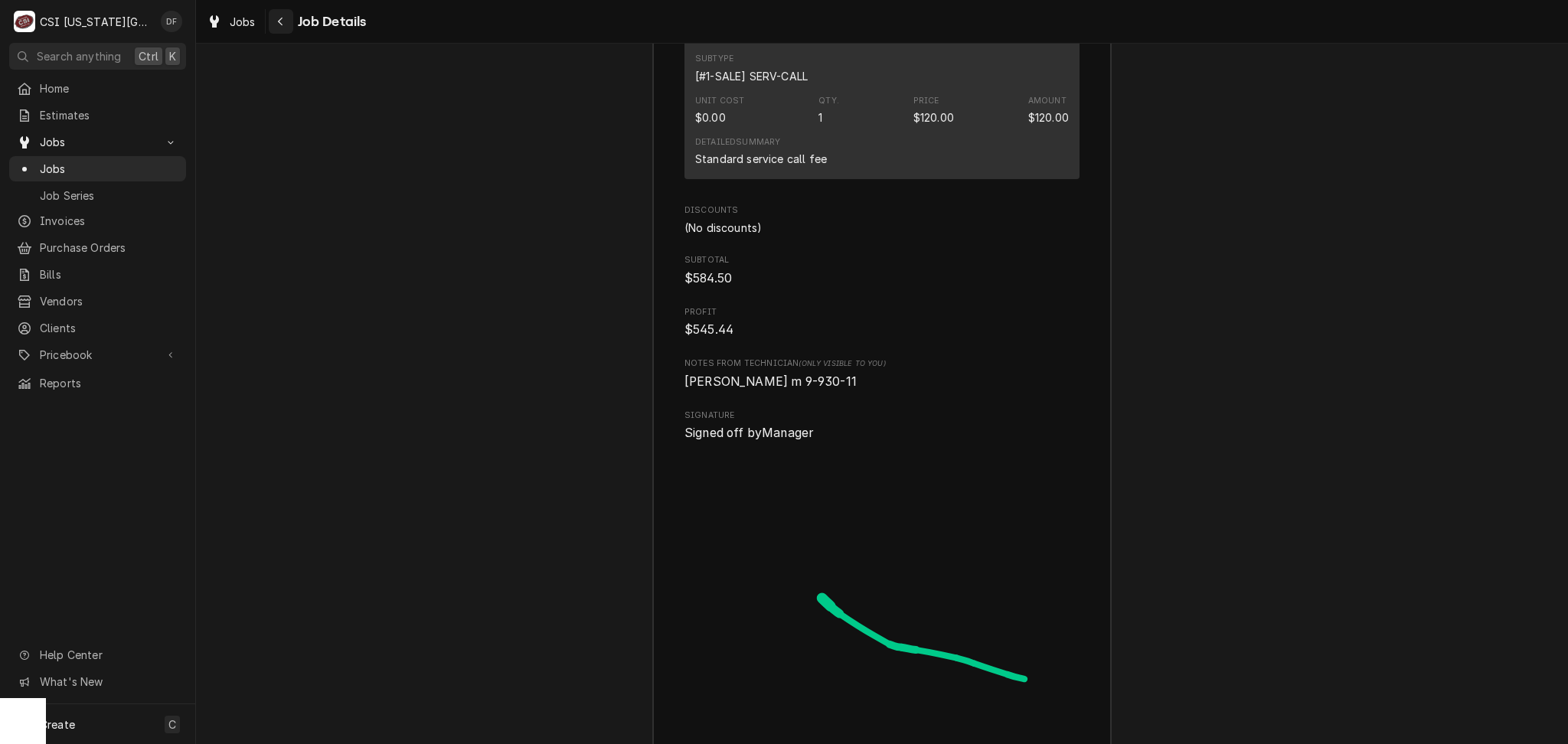
click at [277, 18] on icon "Navigate back" at bounding box center [281, 22] width 7 height 11
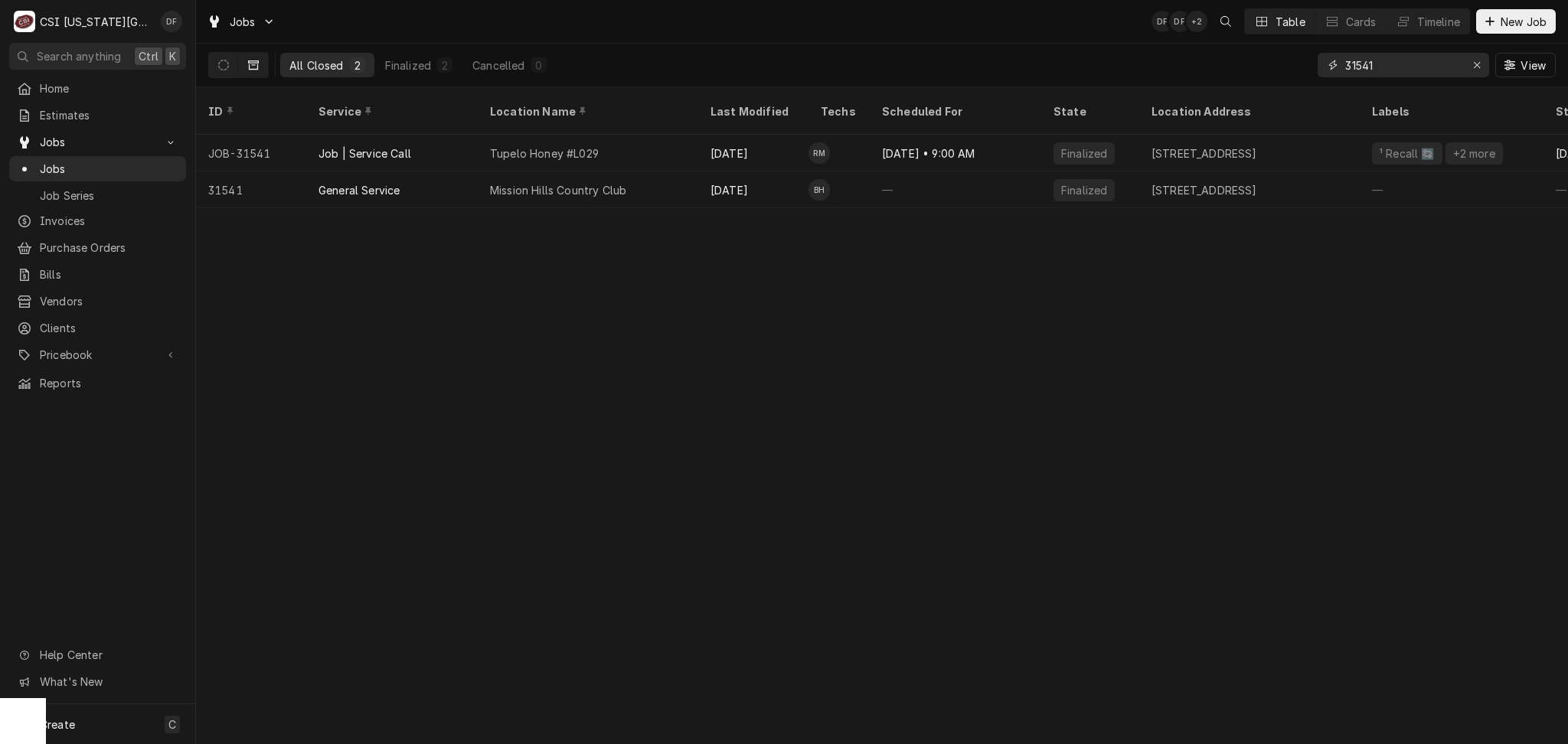
drag, startPoint x: 1386, startPoint y: 64, endPoint x: 1351, endPoint y: 58, distance: 35.5
click at [1351, 58] on input "31541" at bounding box center [1403, 65] width 115 height 25
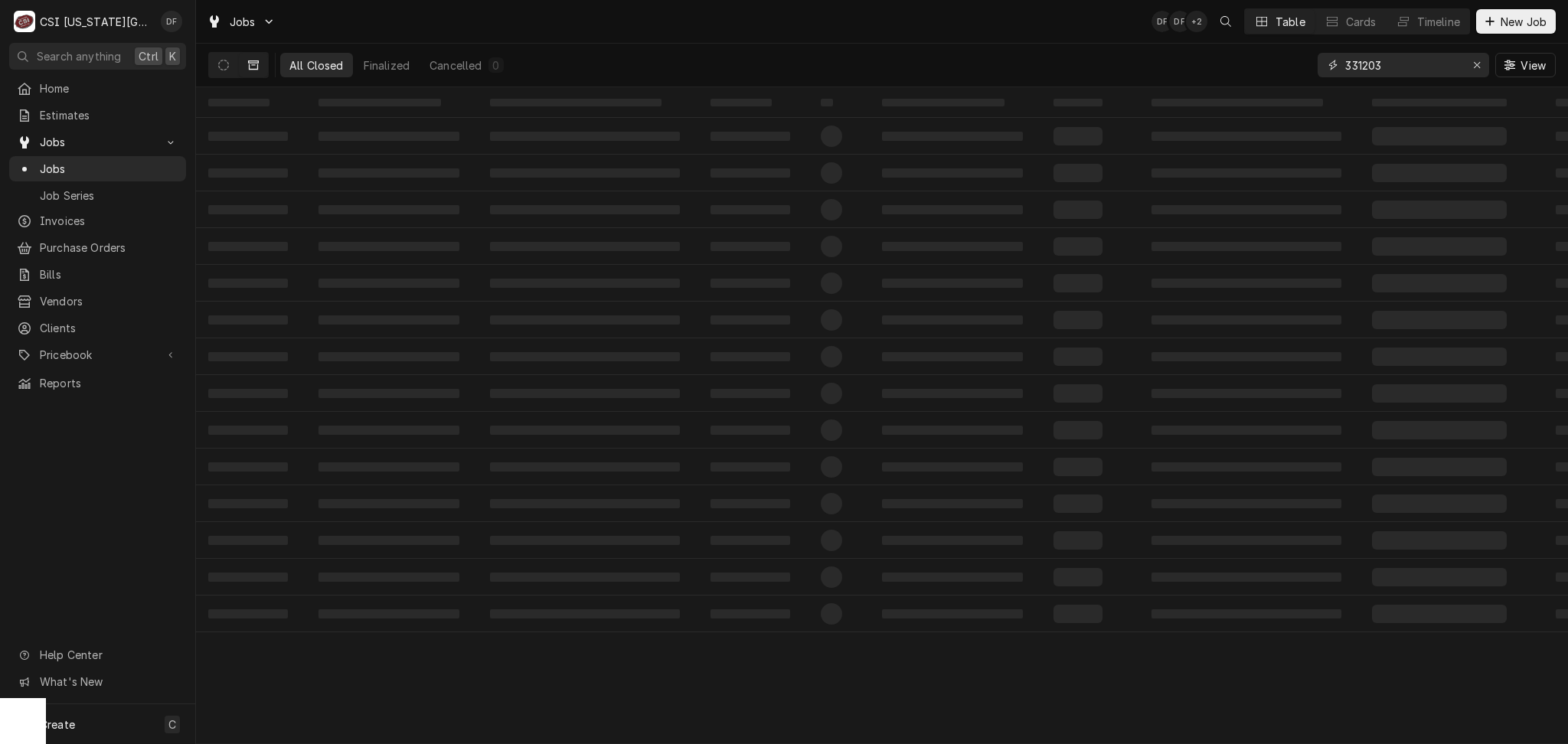
click at [1352, 66] on input "331203" at bounding box center [1403, 65] width 115 height 25
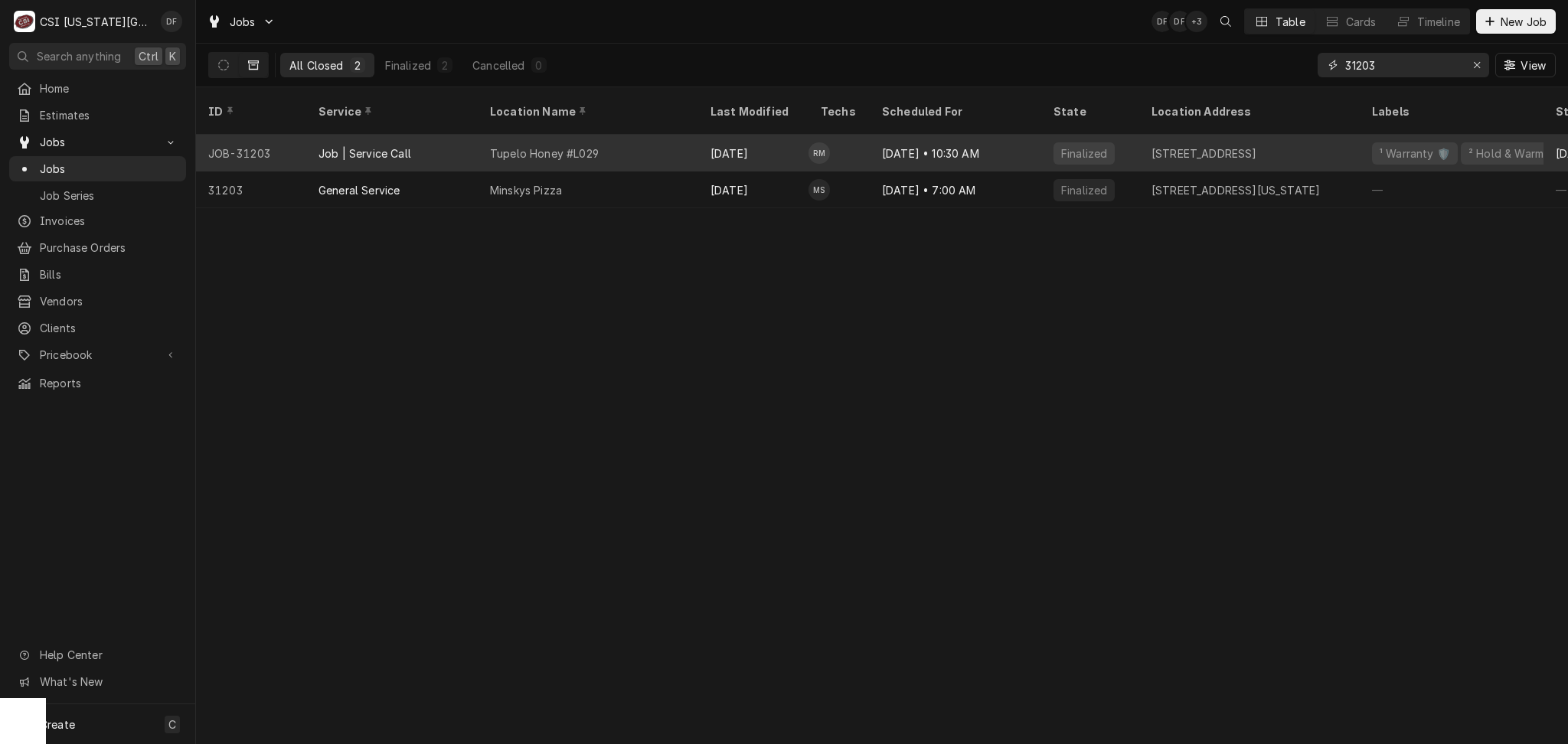
type input "31203"
click at [777, 136] on div "[DATE]" at bounding box center [753, 153] width 110 height 37
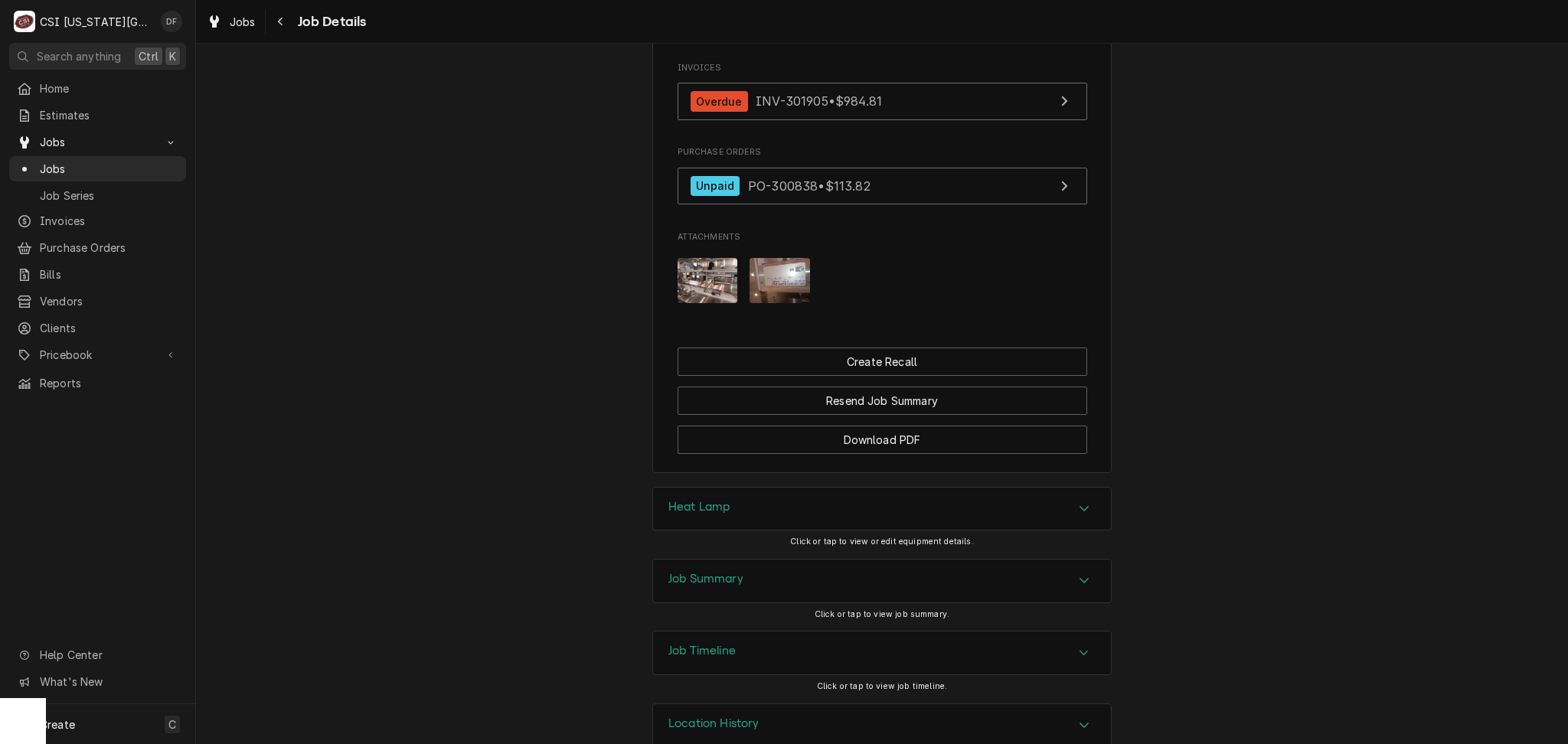
scroll to position [2305, 0]
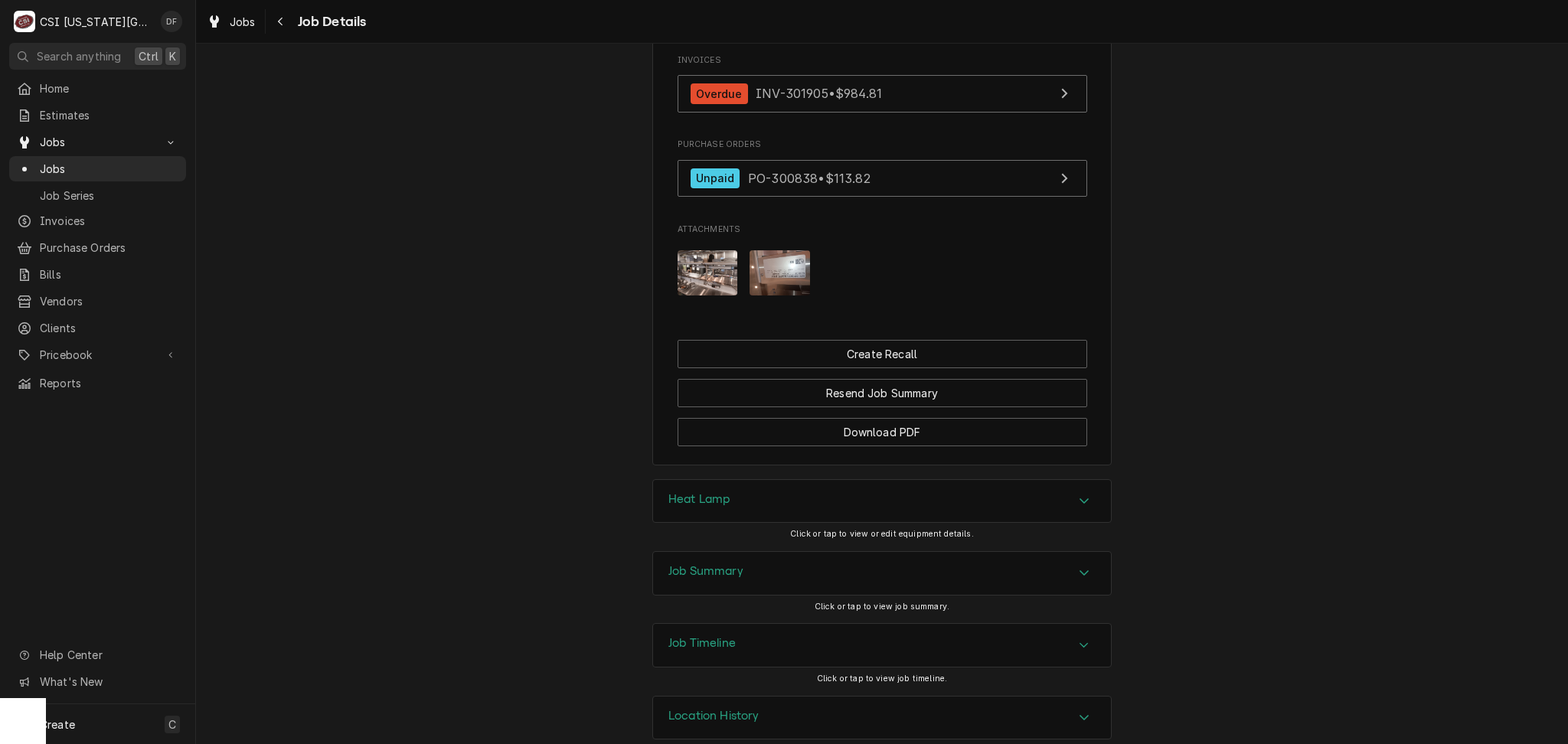
click at [809, 552] on div "Job Summary" at bounding box center [882, 573] width 458 height 43
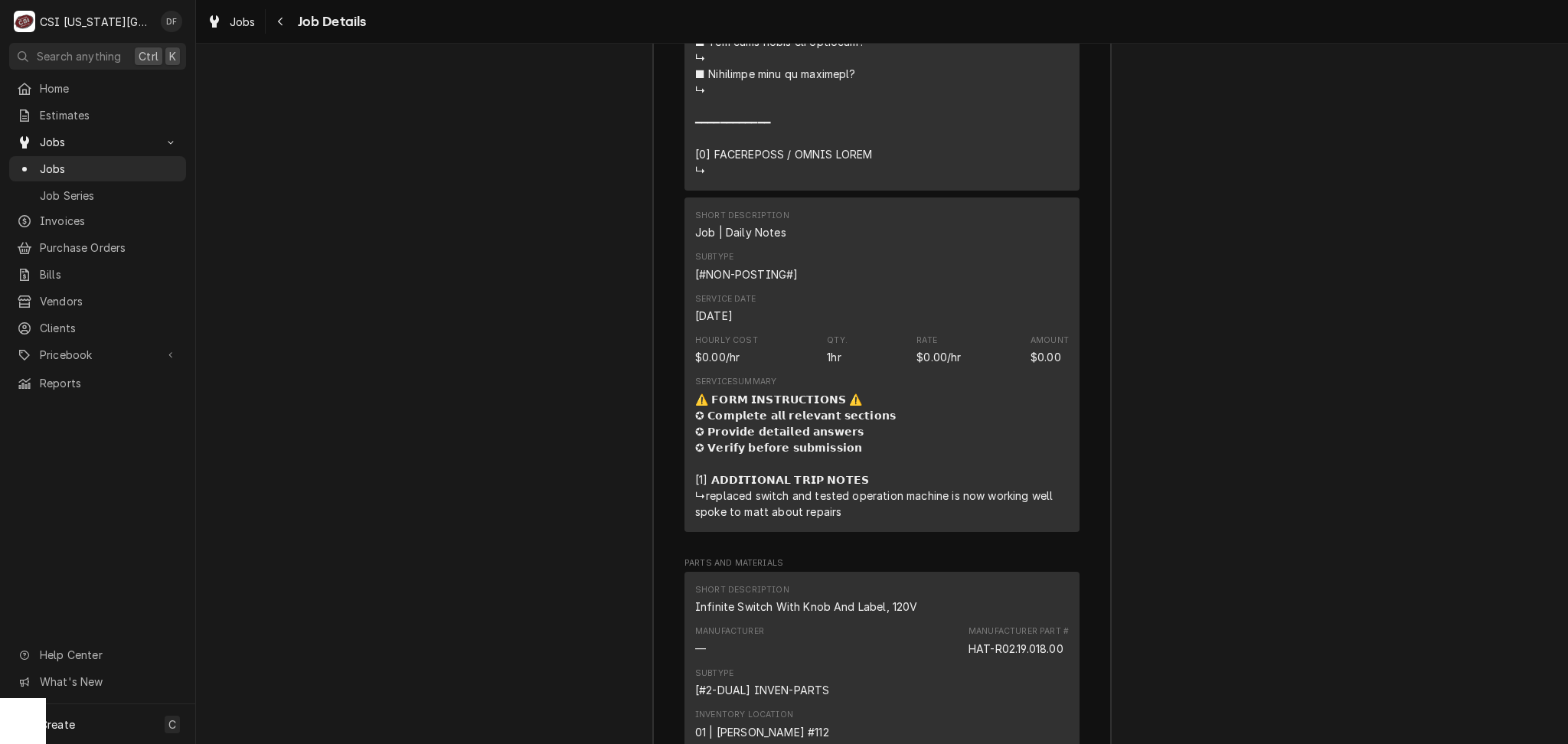
scroll to position [4652, 0]
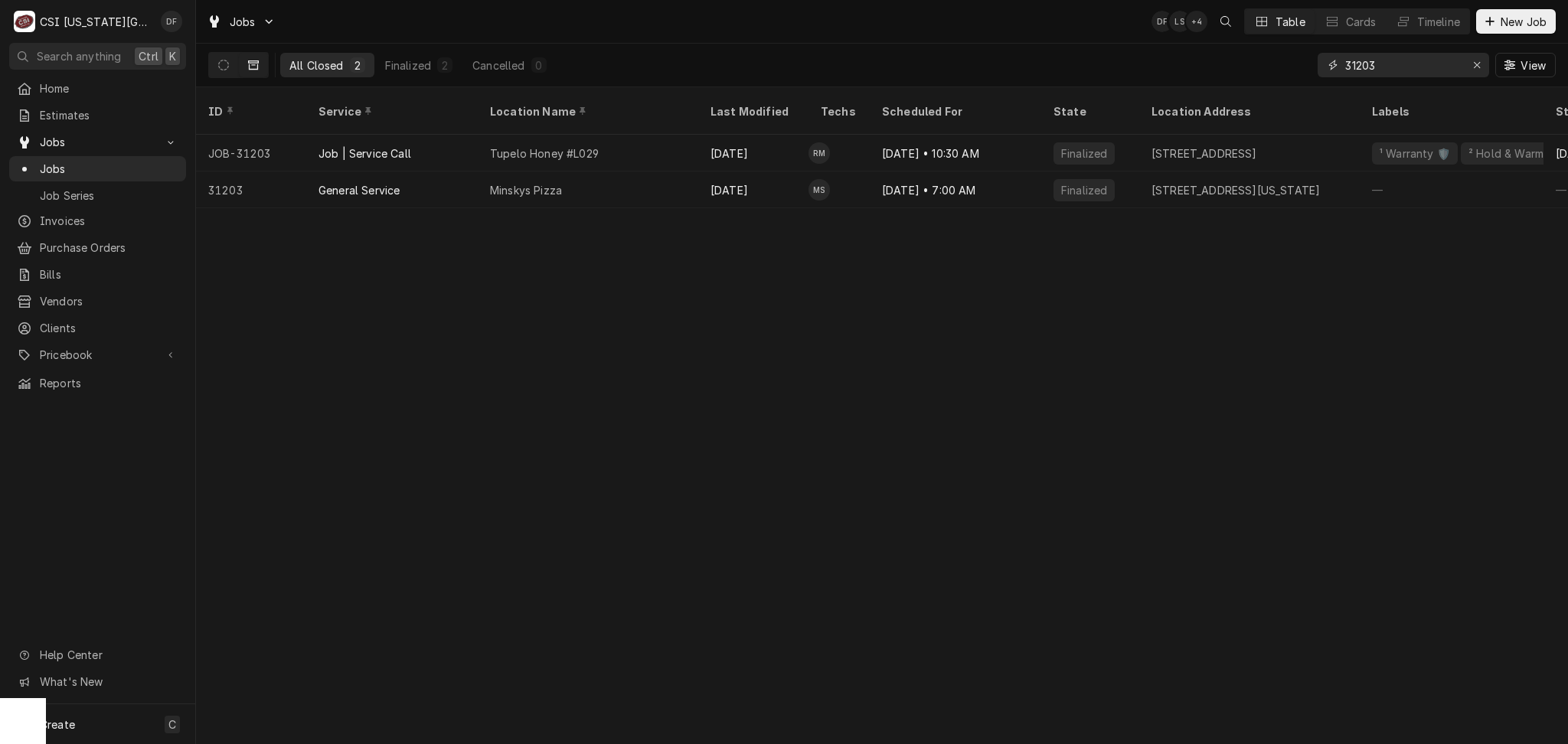
drag, startPoint x: 1381, startPoint y: 60, endPoint x: 1355, endPoint y: 66, distance: 26.7
click at [1355, 66] on input "31203" at bounding box center [1403, 65] width 115 height 25
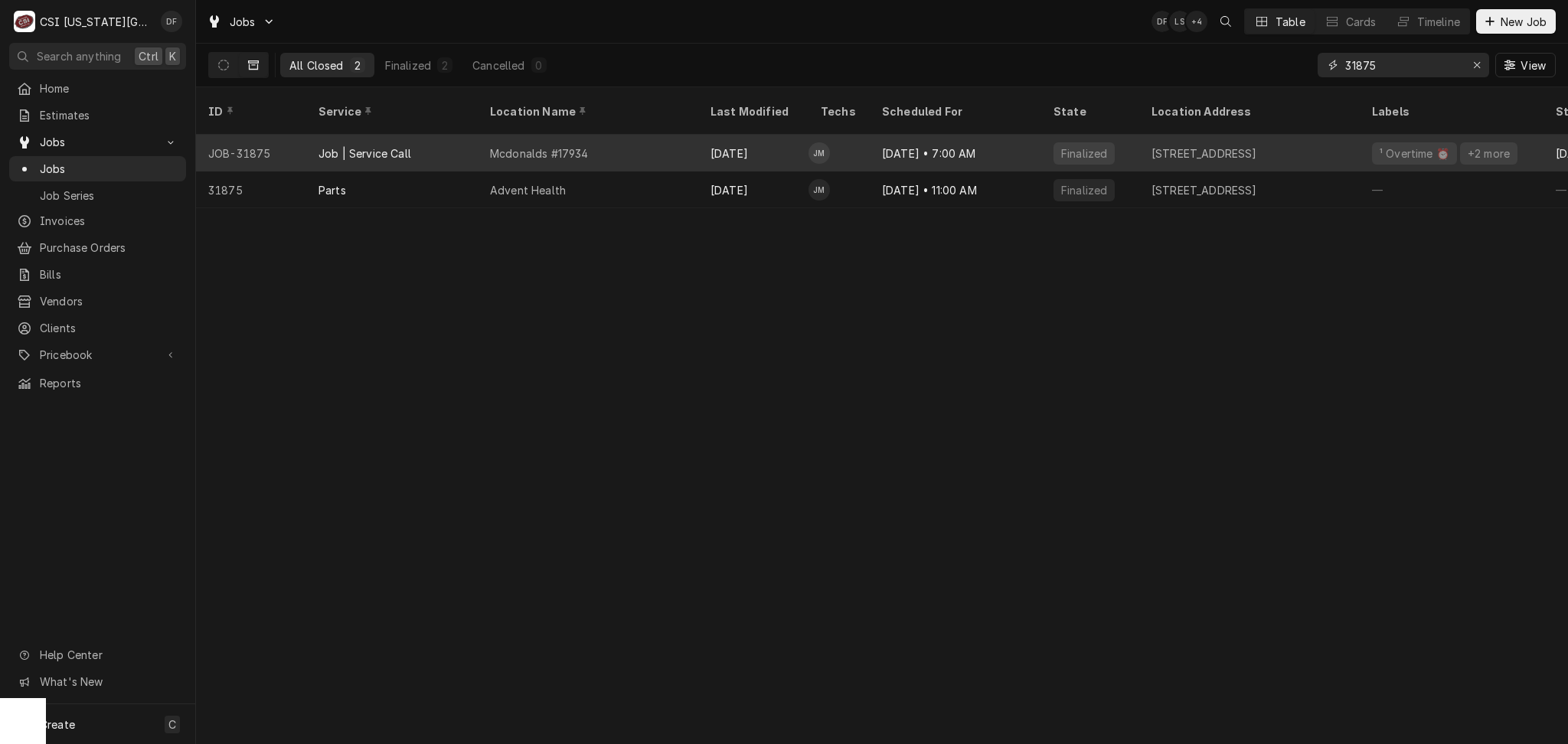
type input "31875"
click at [695, 141] on div "Mcdonalds #17934" at bounding box center [588, 153] width 221 height 37
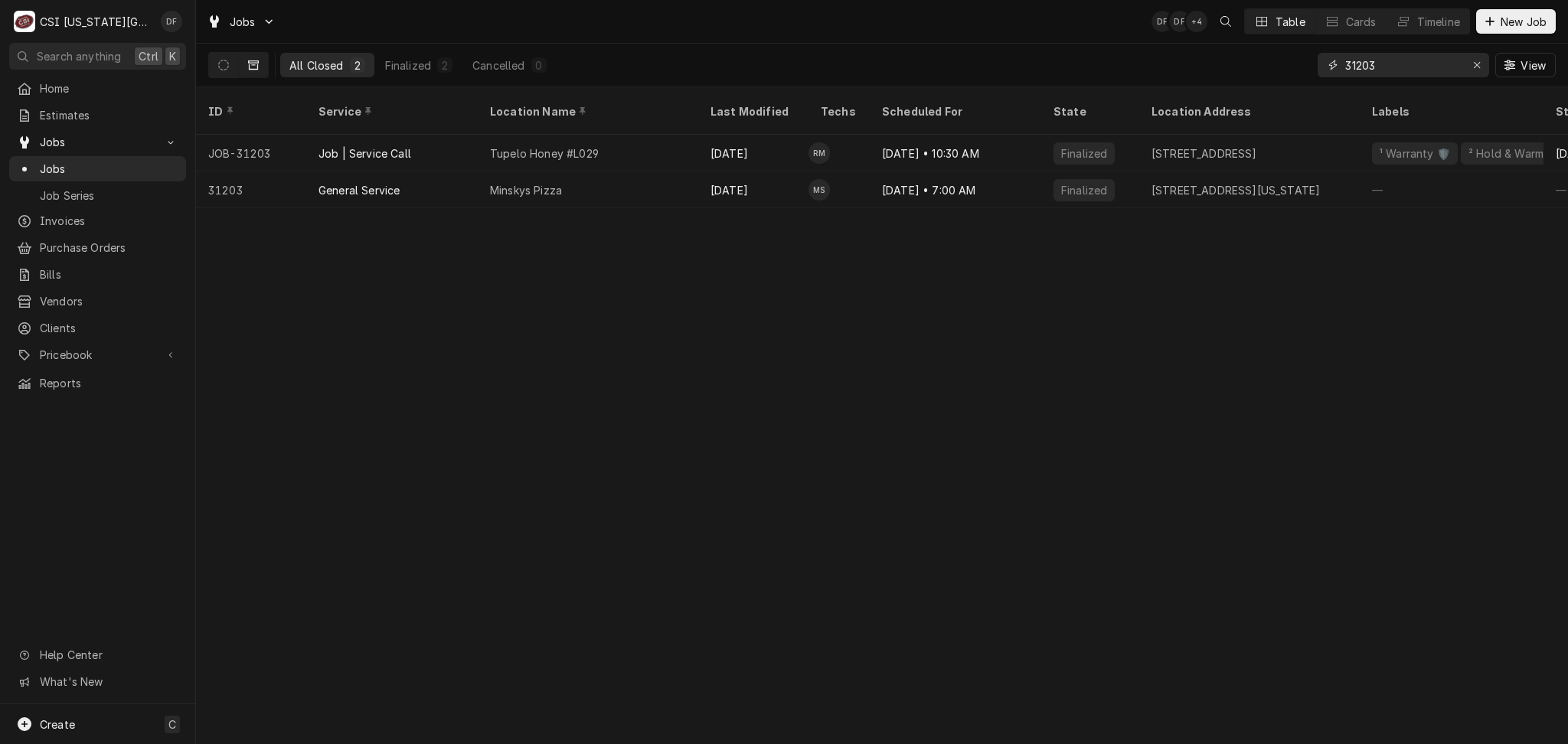
drag, startPoint x: 1389, startPoint y: 62, endPoint x: 1352, endPoint y: 65, distance: 37.1
click at [1352, 65] on input "31203" at bounding box center [1403, 65] width 115 height 25
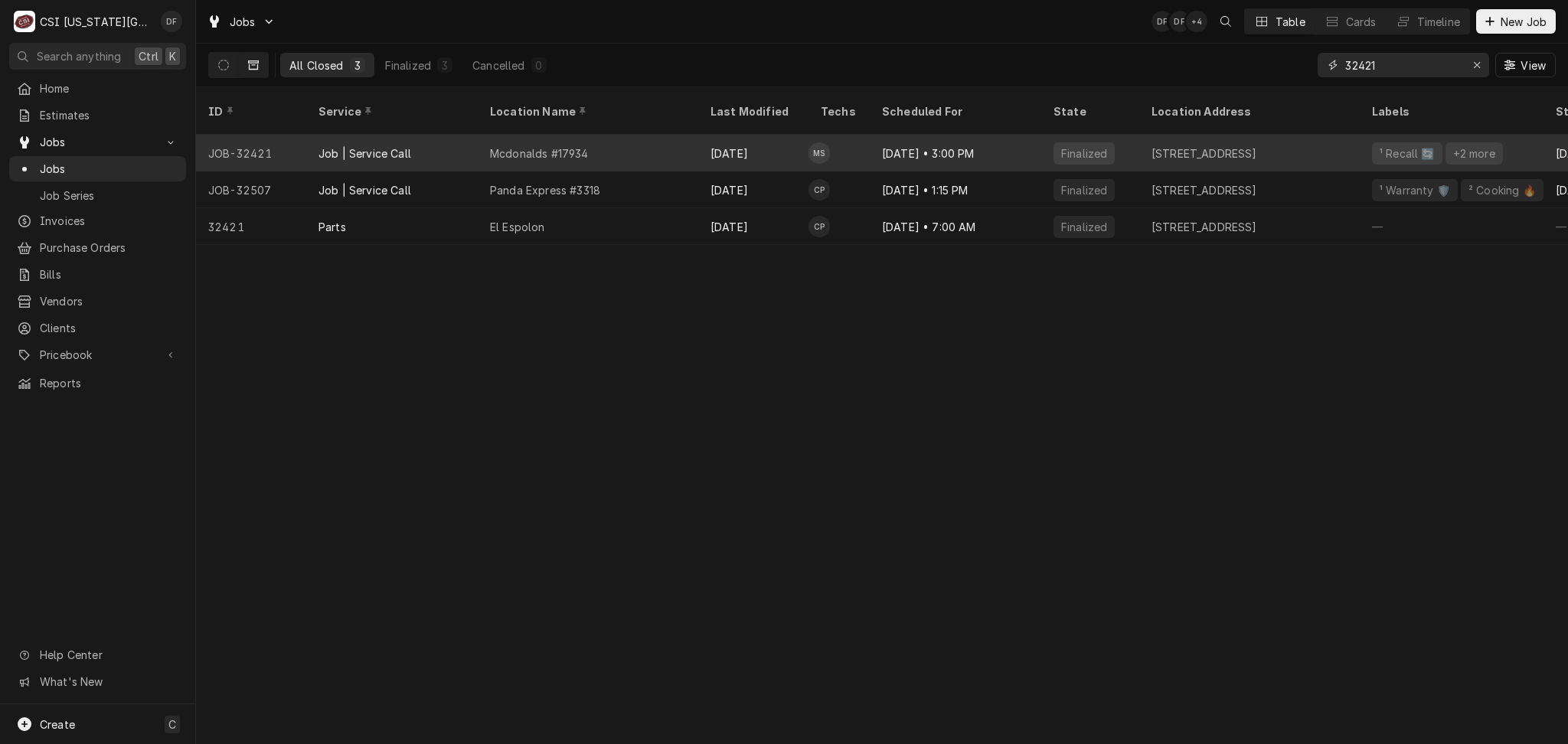
type input "32421"
click at [758, 144] on div "Aug 29" at bounding box center [753, 153] width 110 height 37
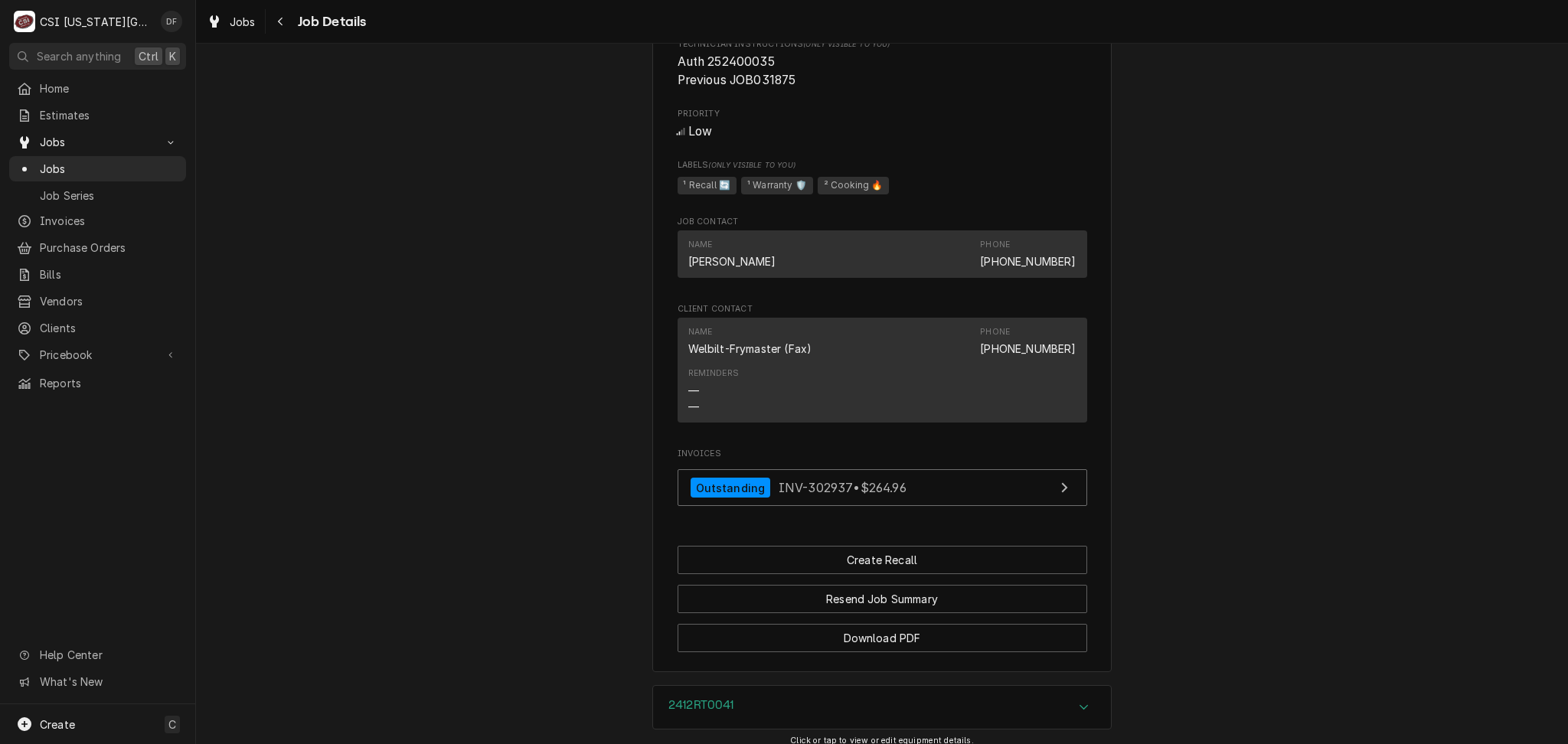
scroll to position [1776, 0]
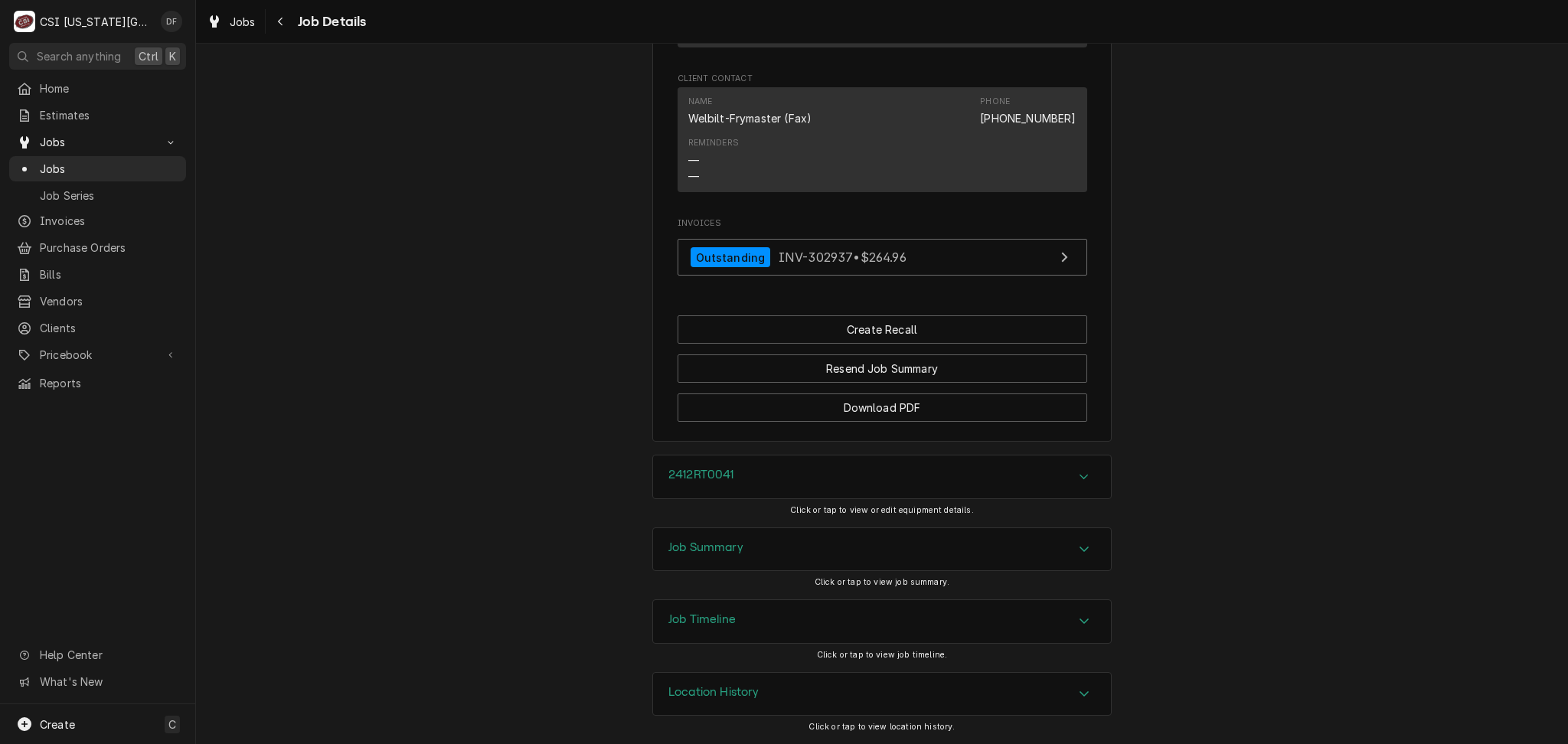
click at [738, 552] on div "Job Summary" at bounding box center [882, 550] width 458 height 43
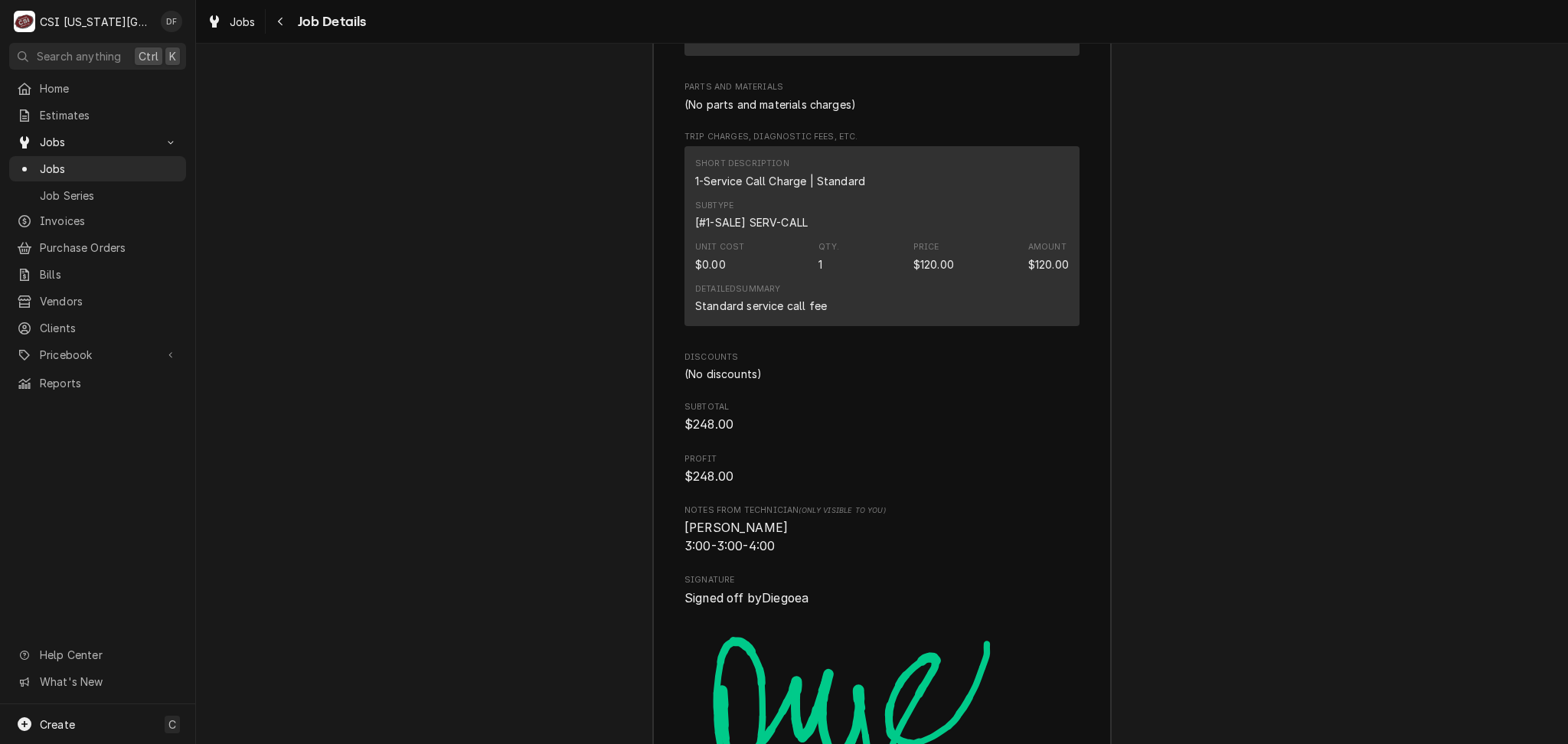
scroll to position [4430, 0]
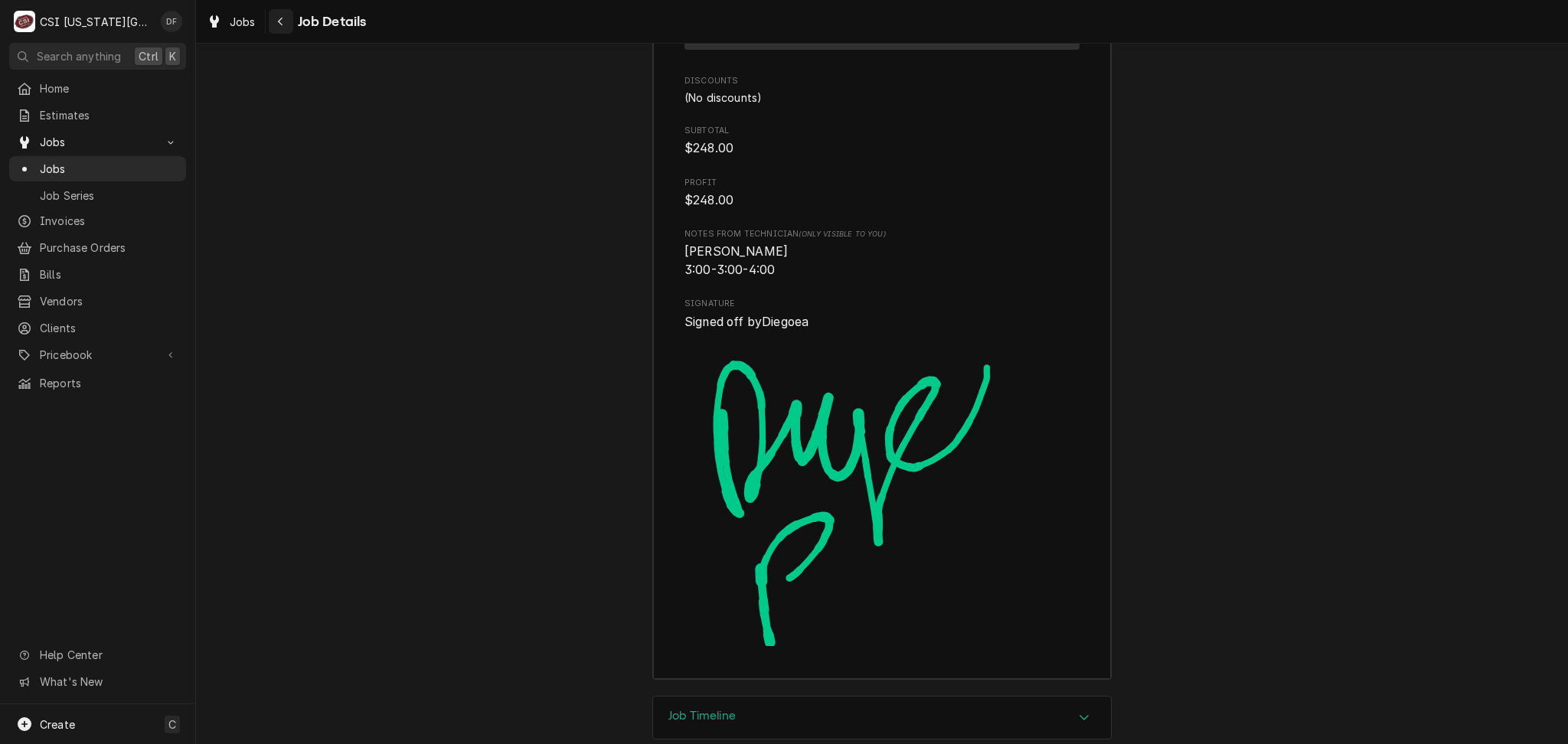
click at [280, 30] on button "Navigate back" at bounding box center [280, 21] width 25 height 25
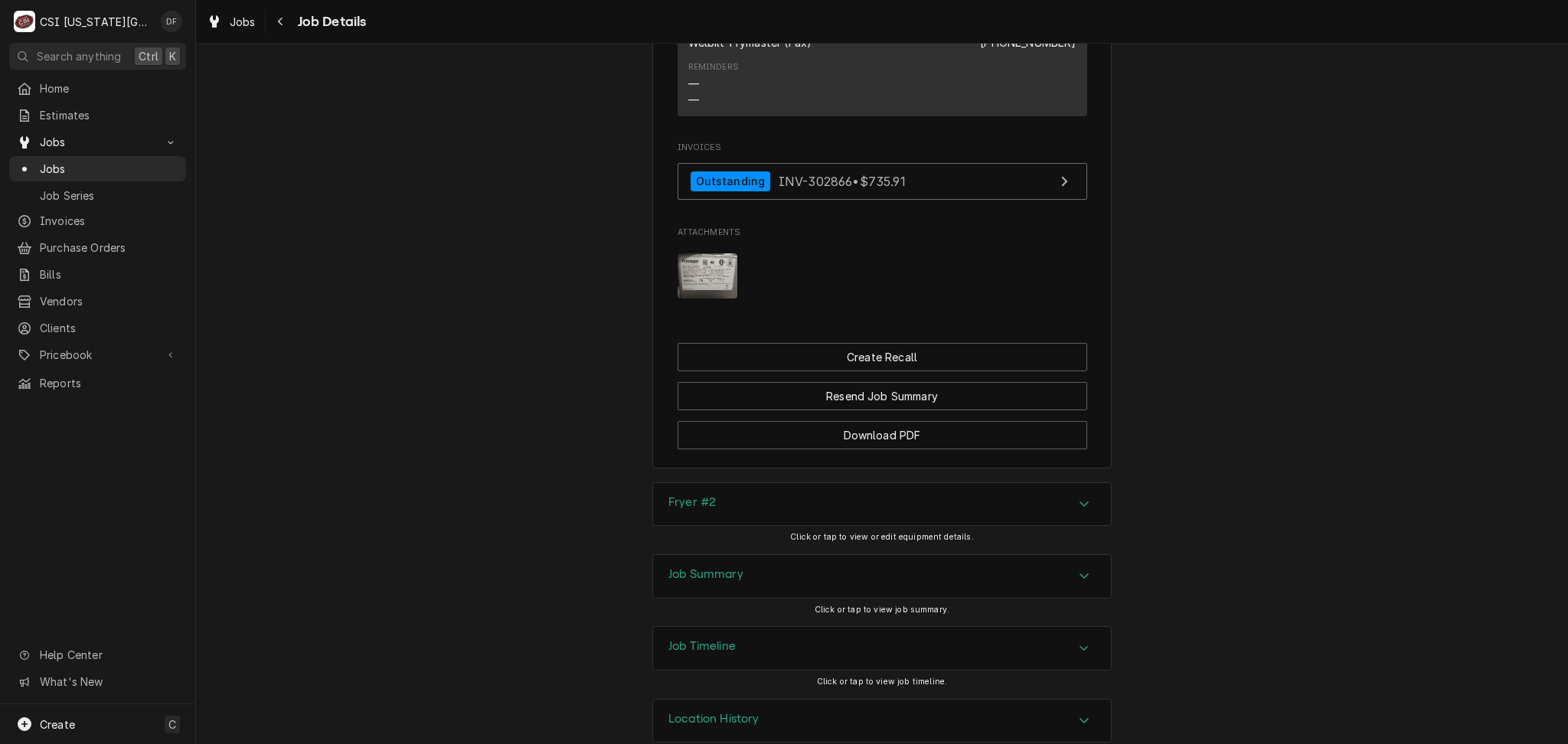
scroll to position [2668, 0]
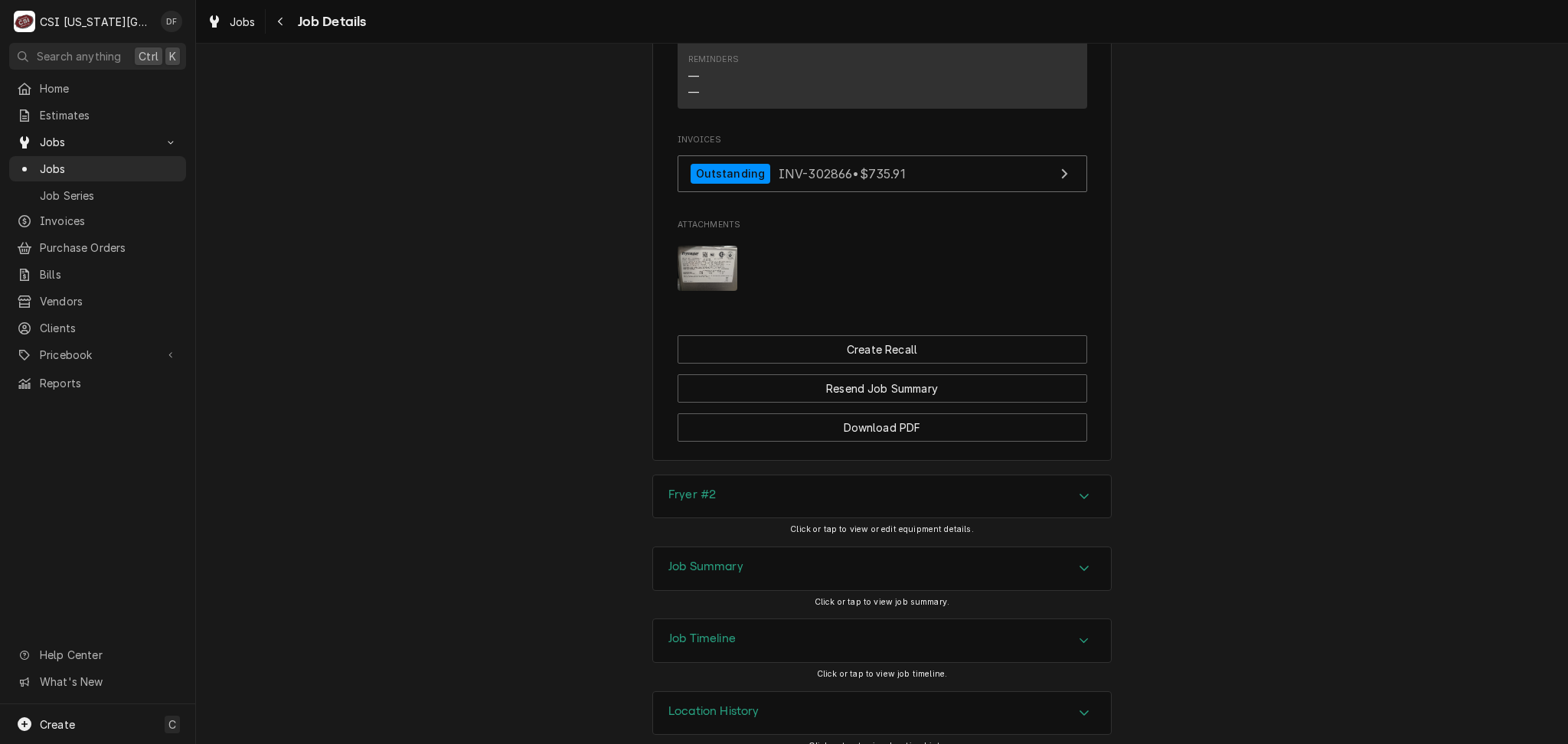
click at [847, 548] on div "Job Summary" at bounding box center [882, 569] width 458 height 43
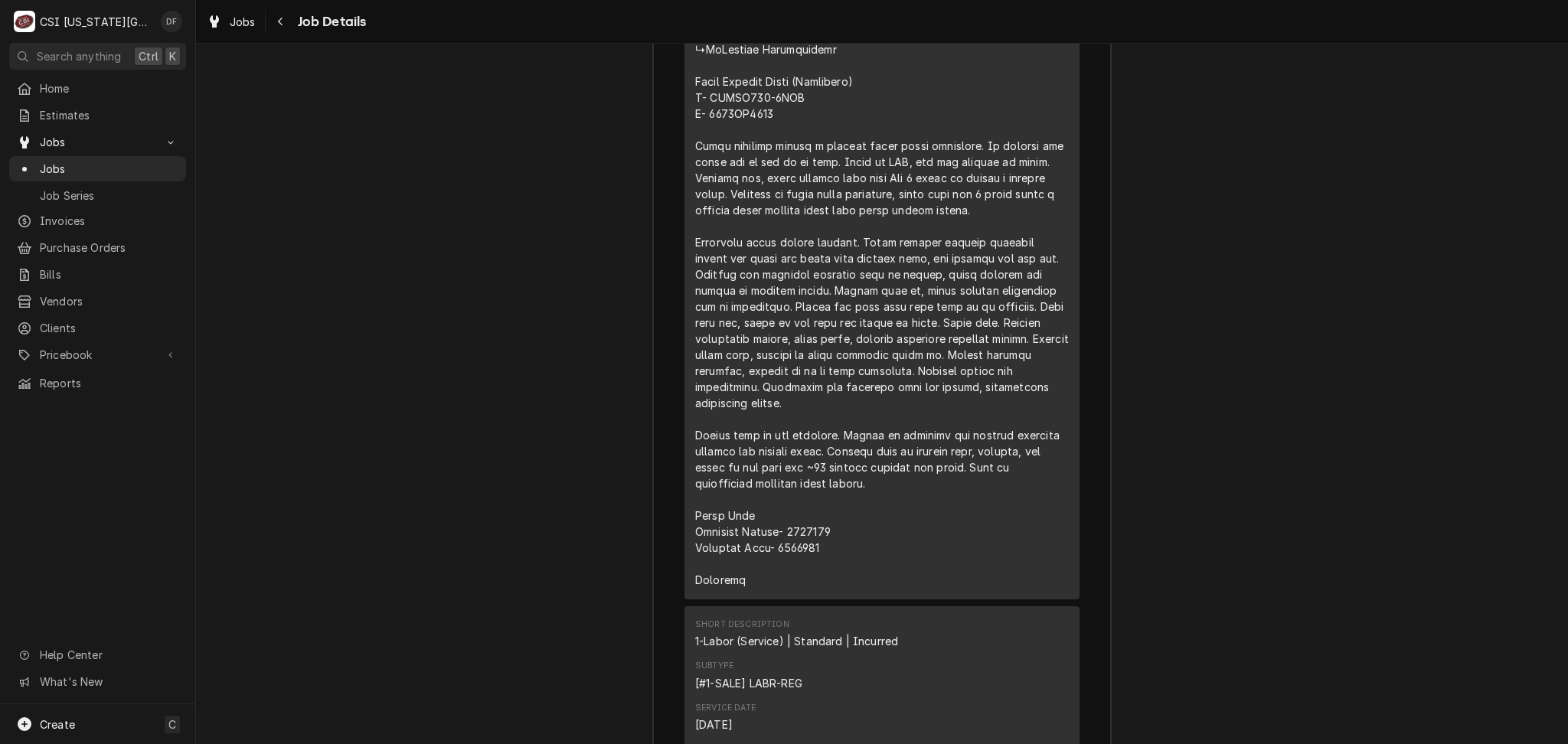
scroll to position [4812, 0]
drag, startPoint x: 280, startPoint y: 24, endPoint x: 272, endPoint y: 26, distance: 8.2
click at [280, 24] on icon "Navigate back" at bounding box center [279, 21] width 5 height 8
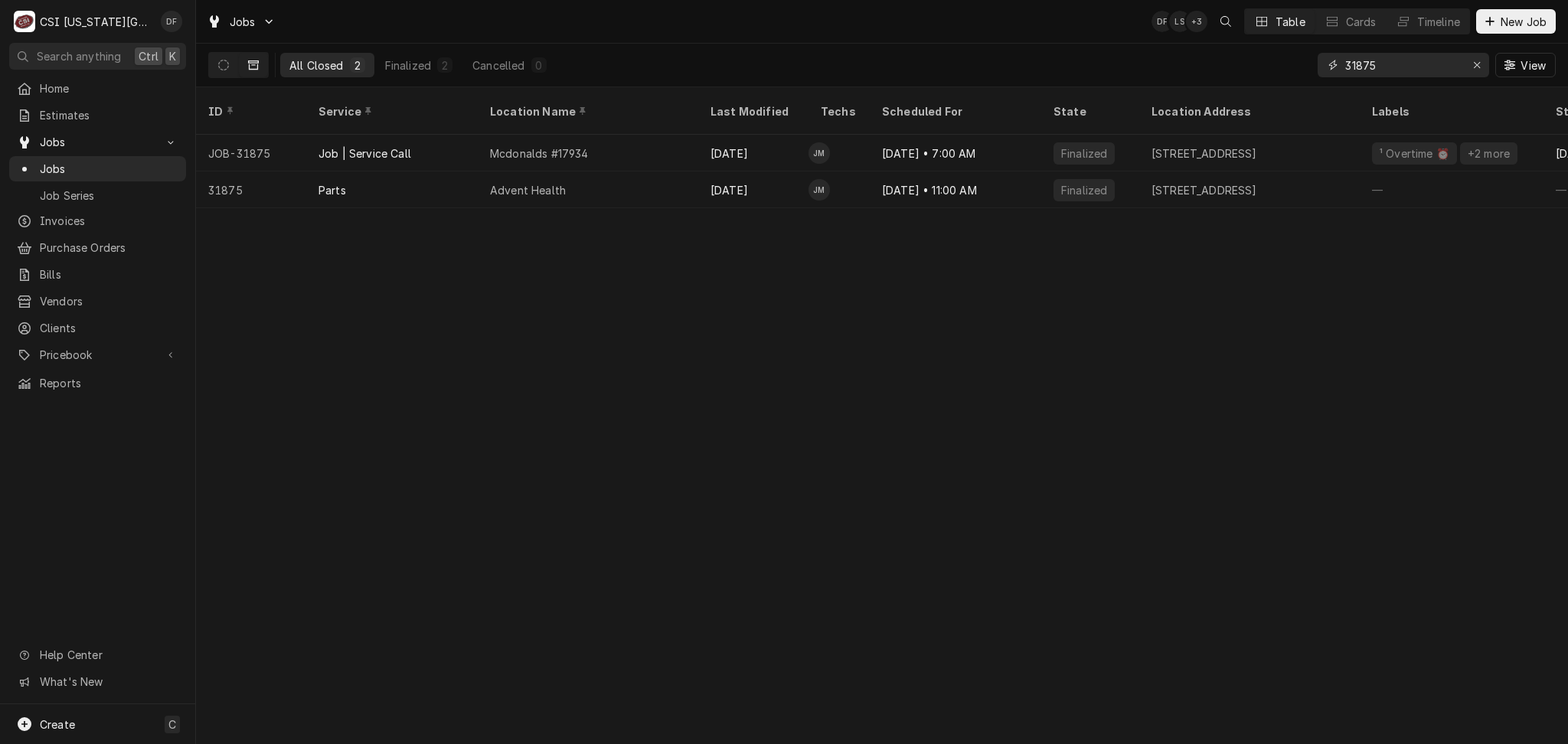
drag, startPoint x: 1384, startPoint y: 67, endPoint x: 1352, endPoint y: 62, distance: 32.4
click at [1352, 62] on input "31875" at bounding box center [1403, 65] width 115 height 25
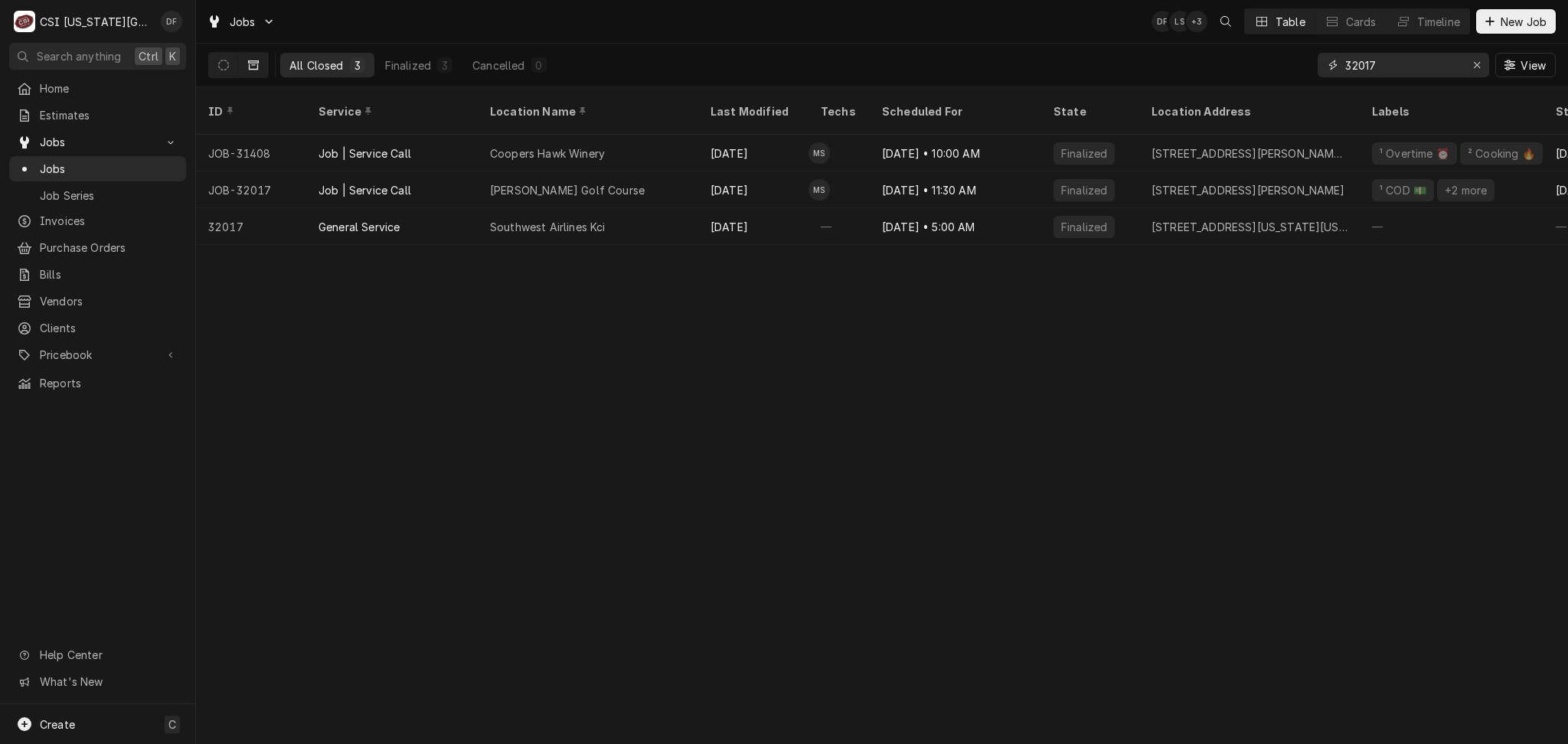
type input "32017"
click at [652, 172] on div "Shirkey Golf Course" at bounding box center [588, 190] width 221 height 37
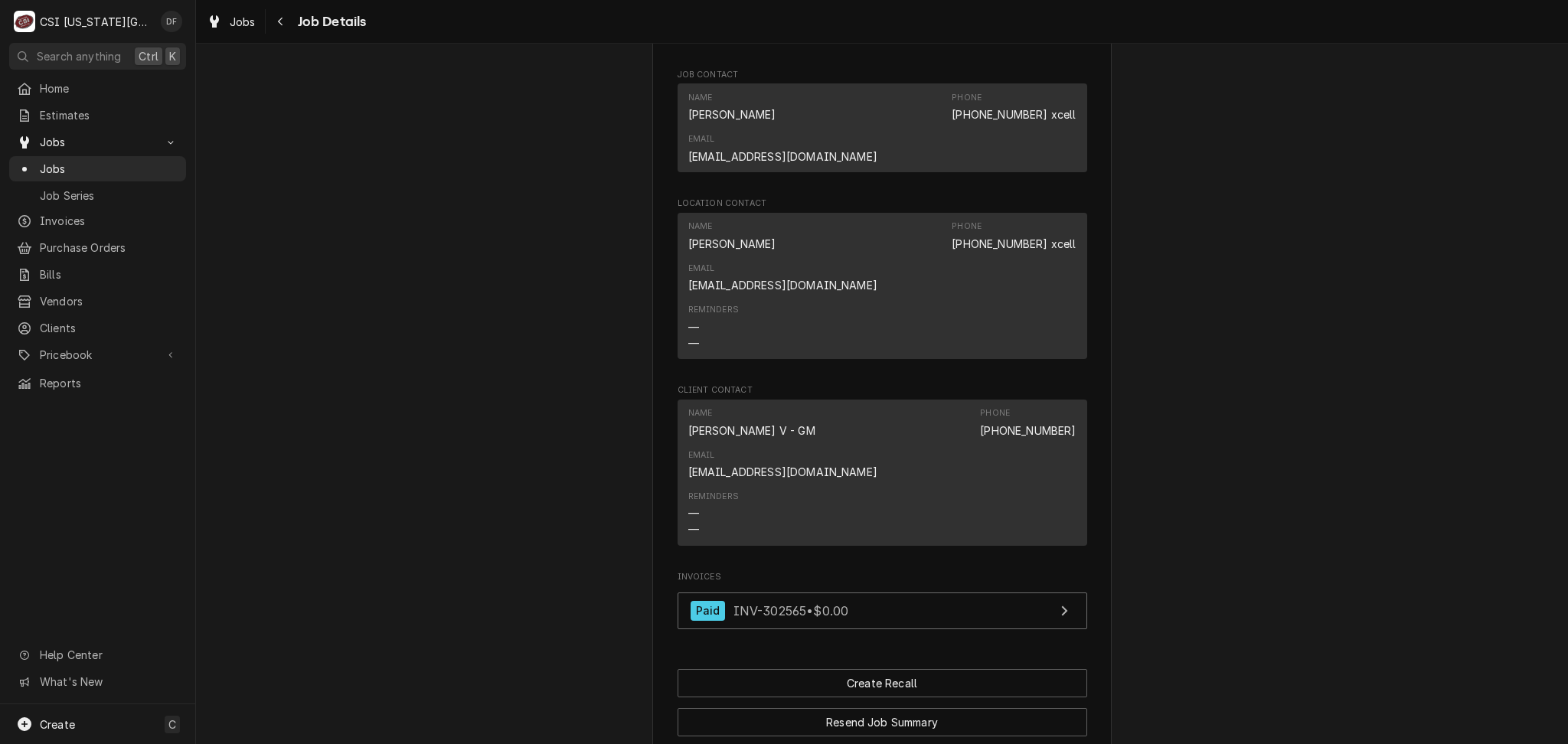
scroll to position [1284, 0]
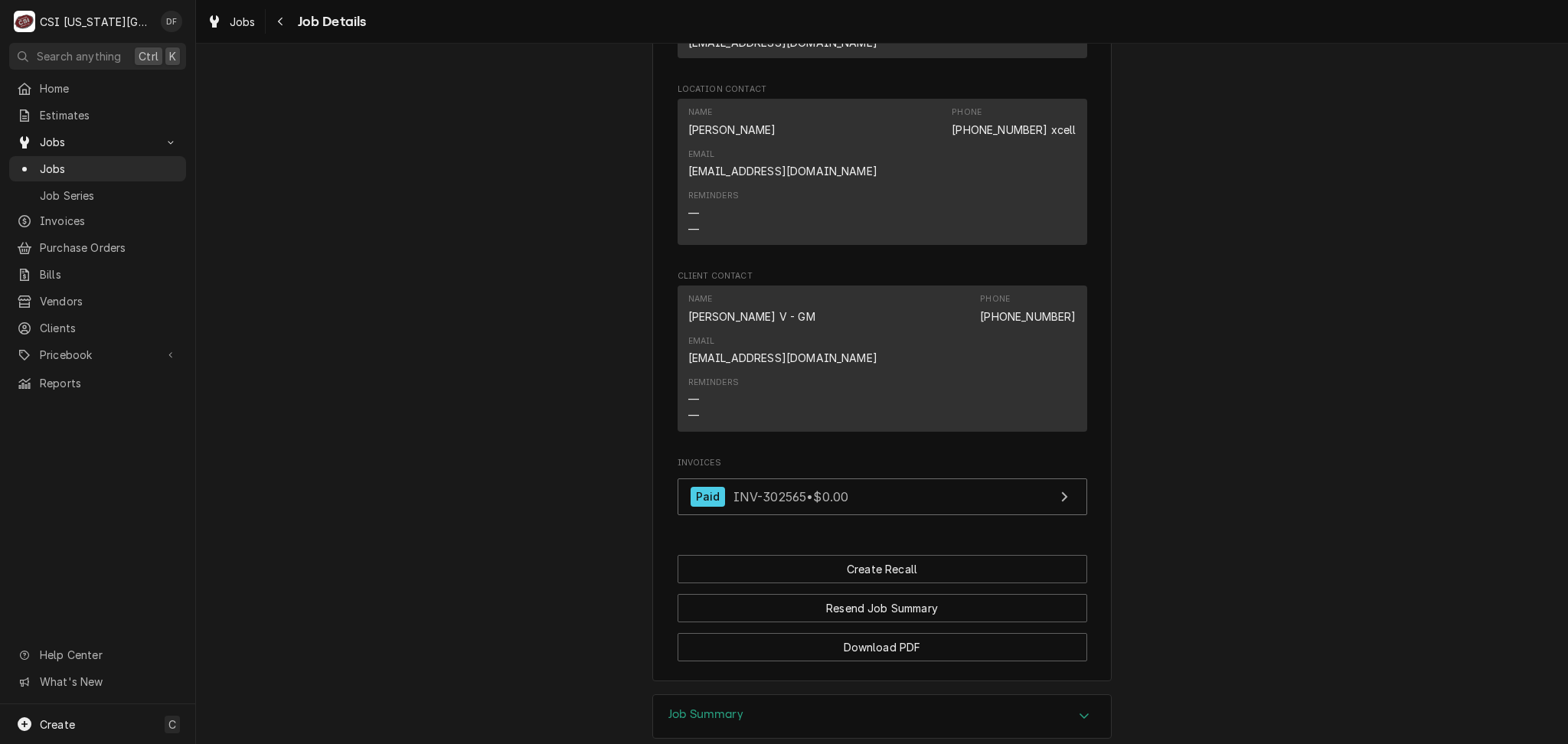
click at [775, 696] on div "Job Summary" at bounding box center [882, 717] width 458 height 43
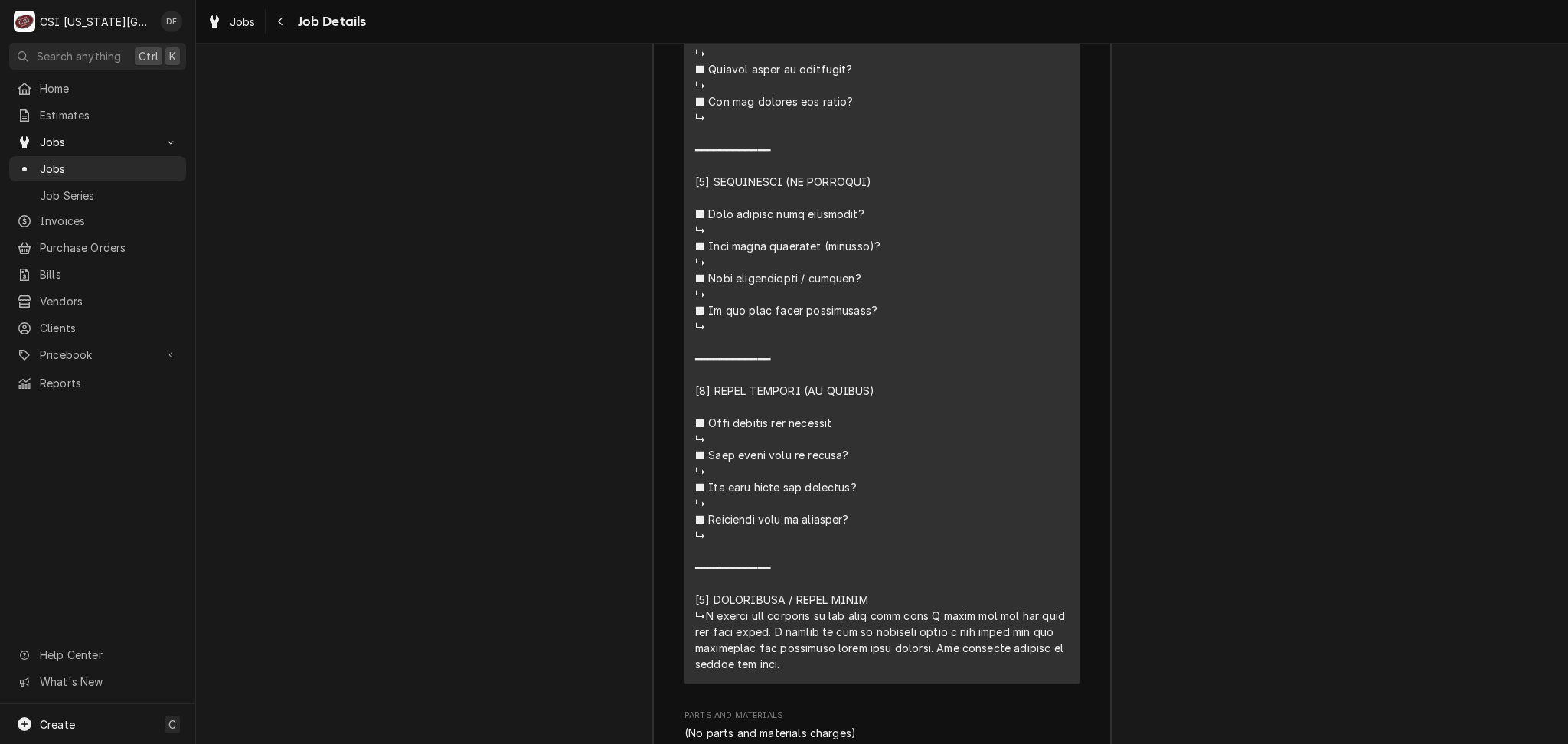
scroll to position [3021, 0]
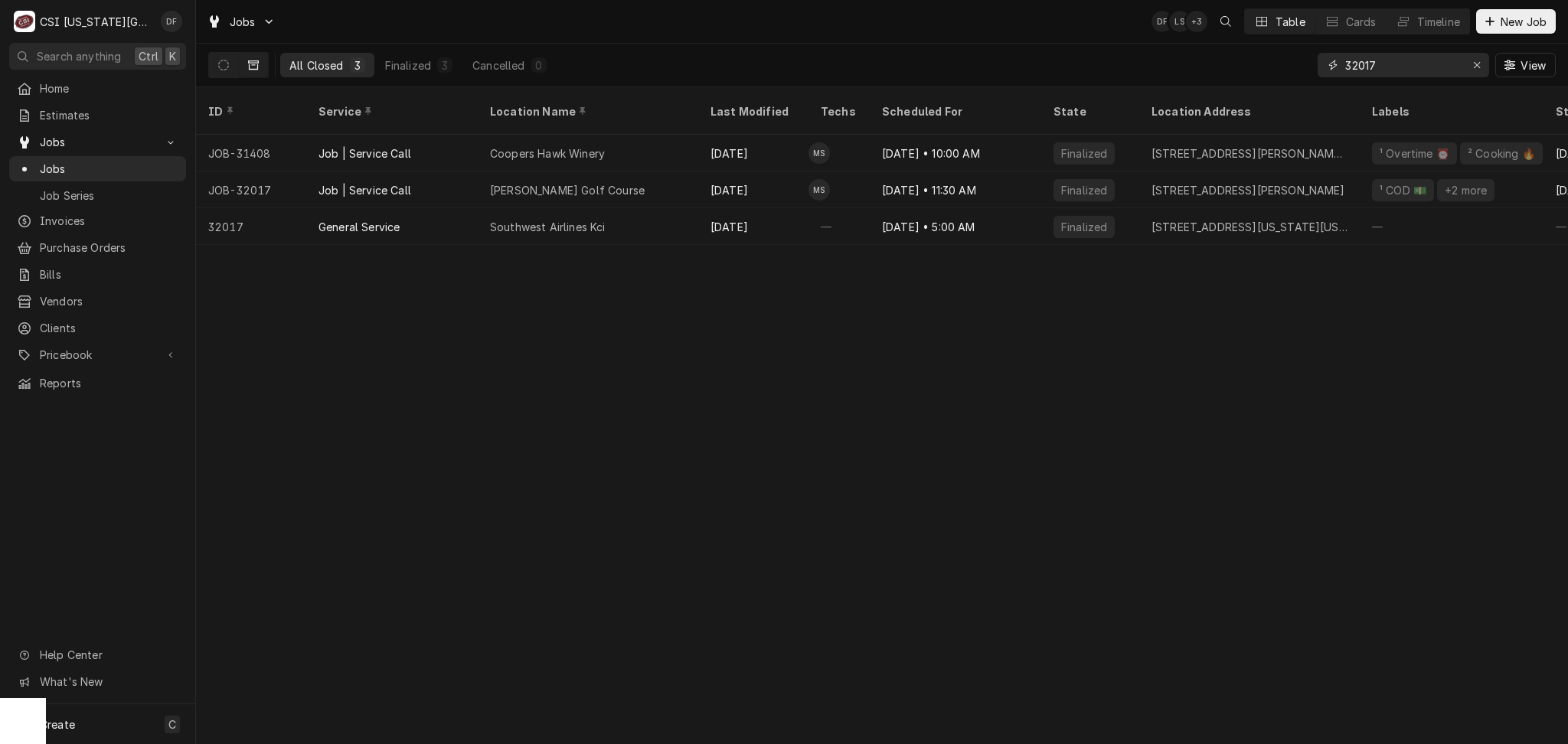
drag, startPoint x: 1385, startPoint y: 63, endPoint x: 1353, endPoint y: 67, distance: 32.2
click at [1353, 67] on input "32017" at bounding box center [1403, 65] width 115 height 25
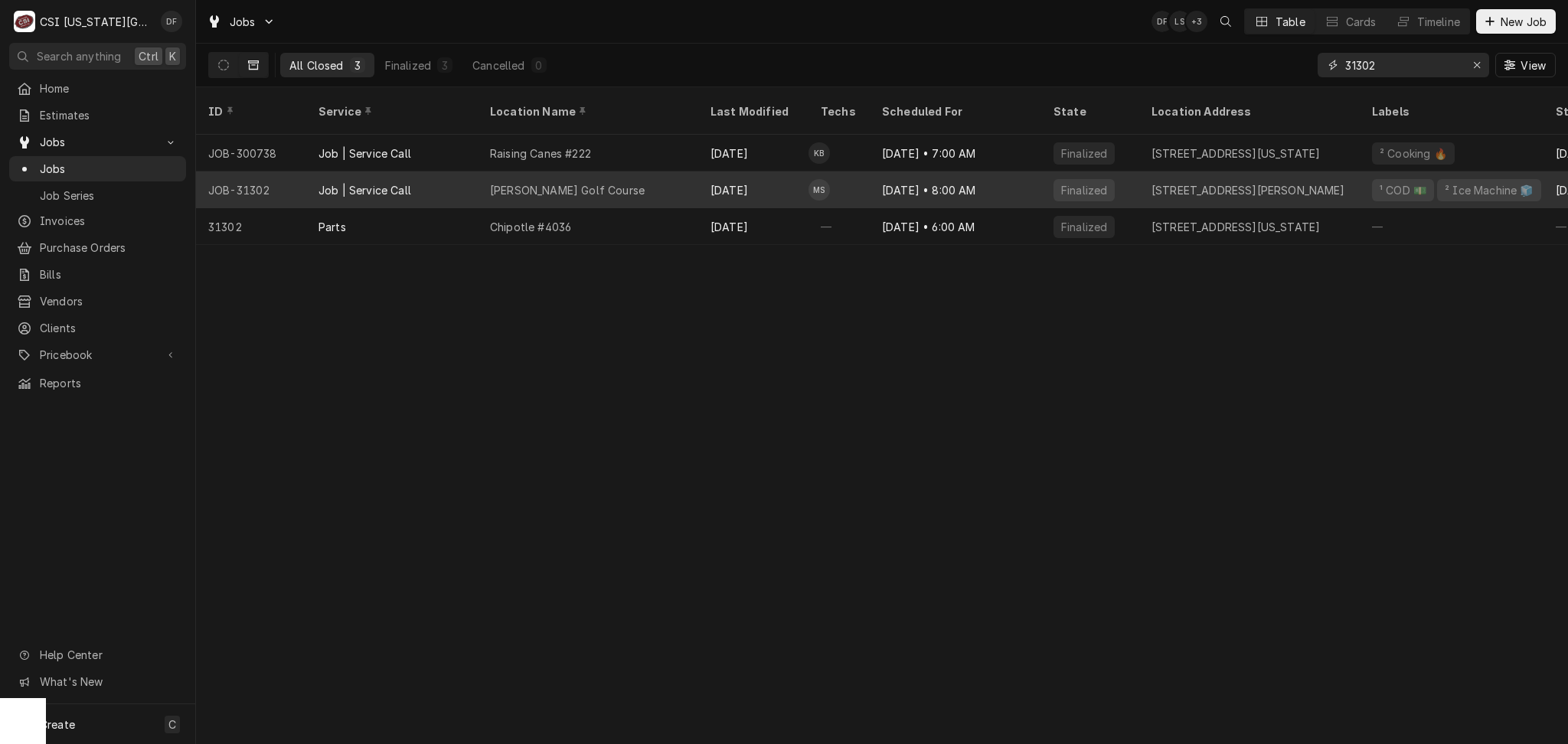
type input "31302"
click at [746, 185] on div "Jul 29" at bounding box center [753, 190] width 110 height 37
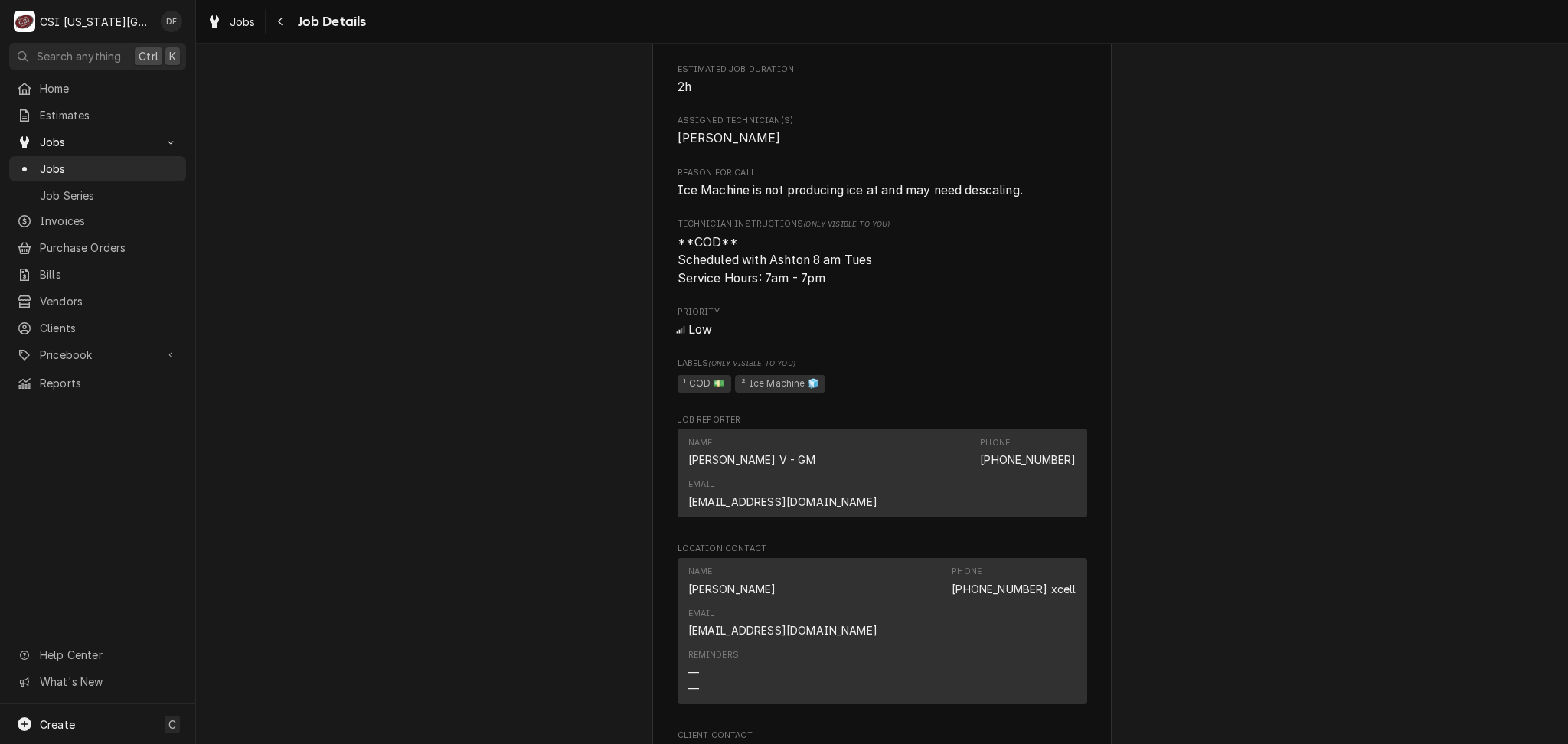
scroll to position [102, 0]
